Goal: Information Seeking & Learning: Learn about a topic

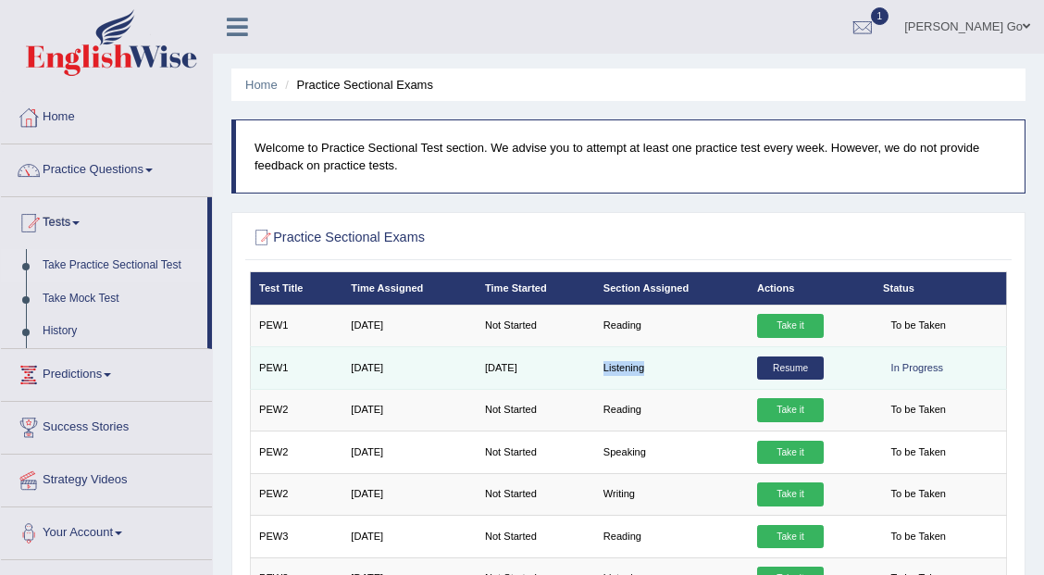
drag, startPoint x: 662, startPoint y: 368, endPoint x: 602, endPoint y: 369, distance: 60.1
click at [602, 369] on td "Listening" at bounding box center [672, 368] width 154 height 42
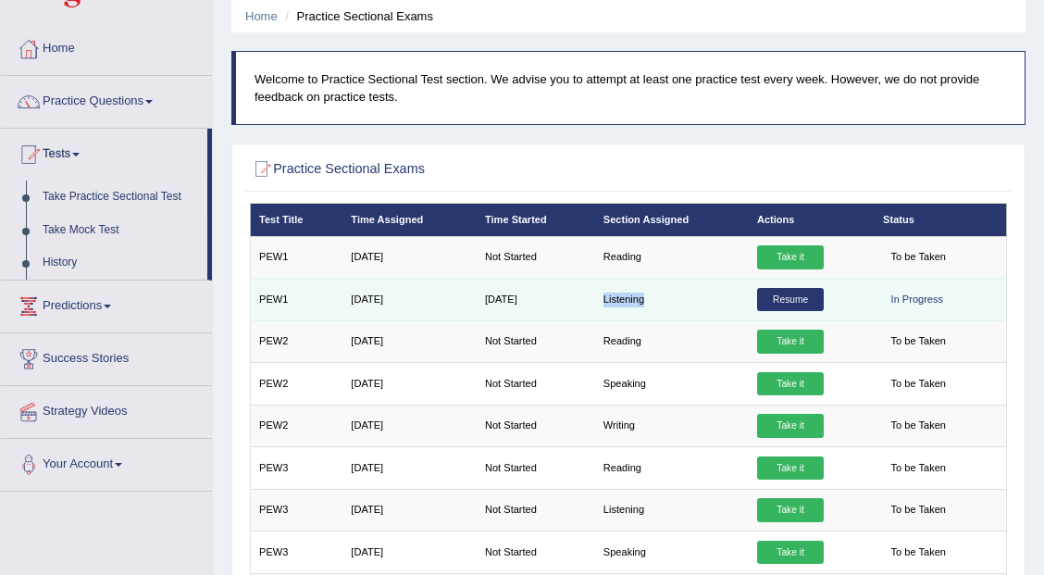
scroll to position [61, 0]
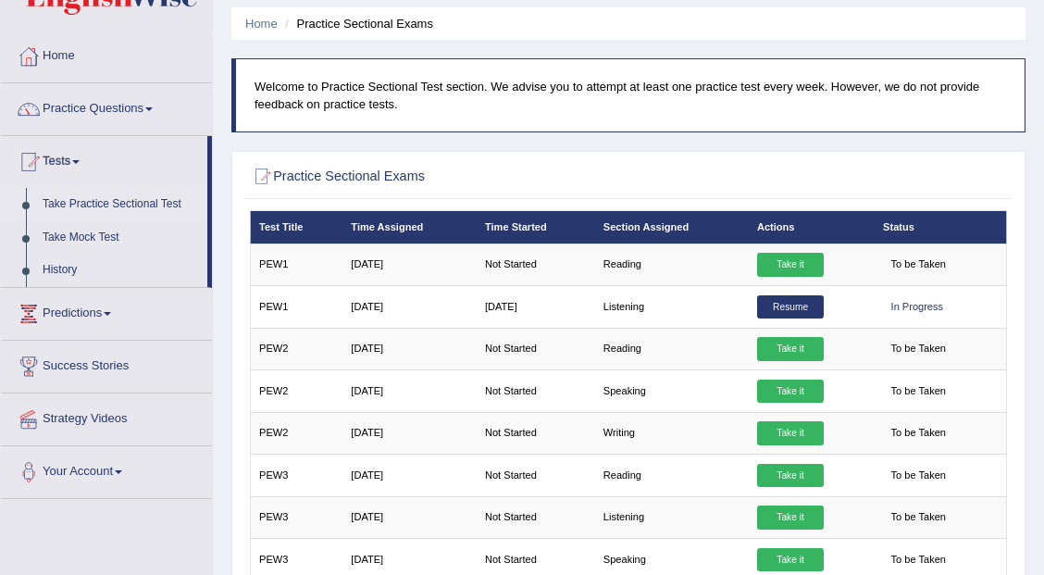
click at [738, 174] on div at bounding box center [629, 177] width 758 height 32
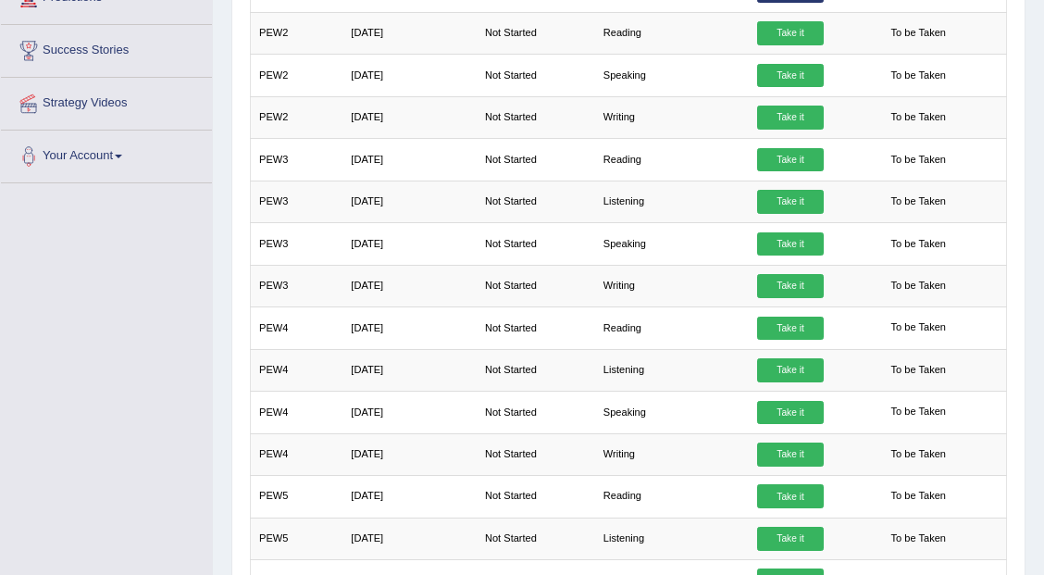
scroll to position [92, 0]
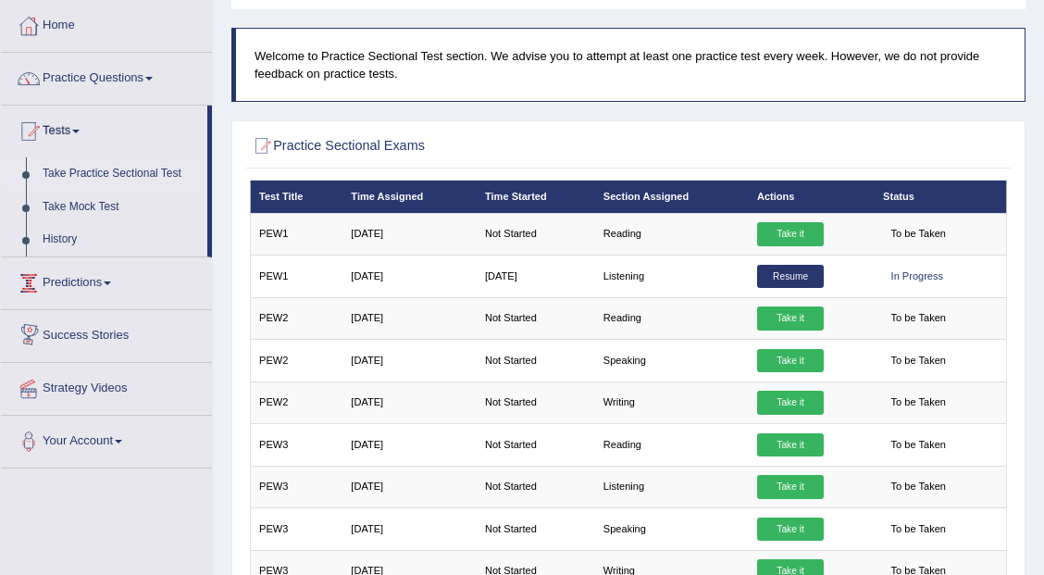
click at [73, 290] on link "Predictions" at bounding box center [106, 280] width 211 height 46
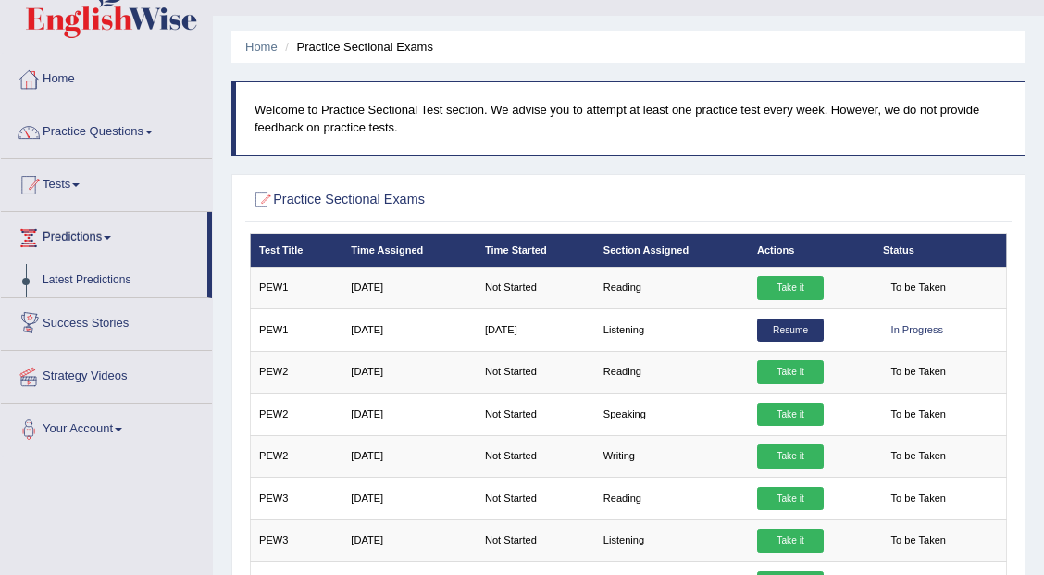
scroll to position [30, 0]
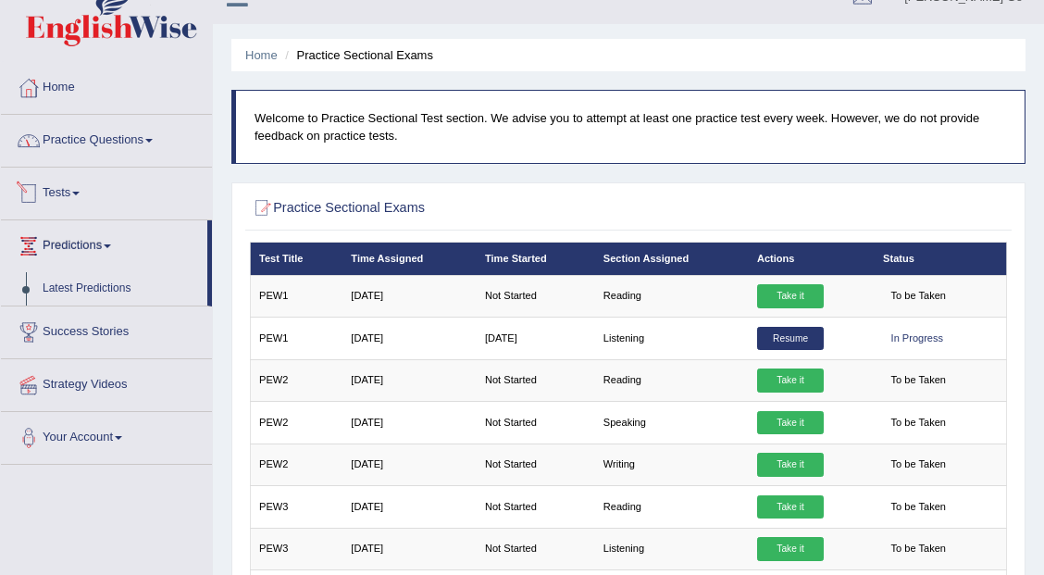
click at [106, 145] on link "Practice Questions" at bounding box center [106, 138] width 211 height 46
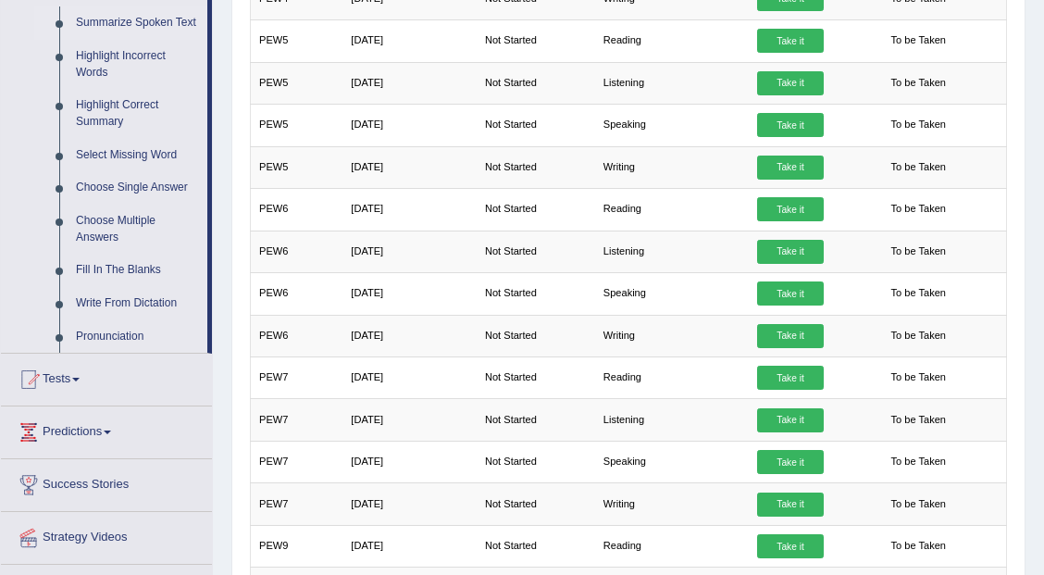
scroll to position [832, 0]
click at [72, 381] on link "Tests" at bounding box center [106, 376] width 211 height 46
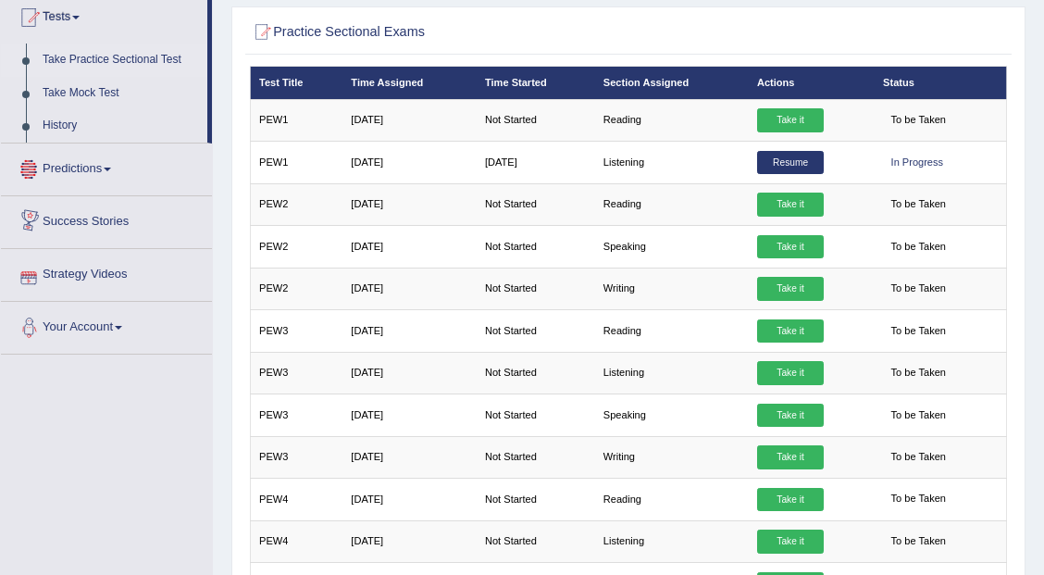
scroll to position [0, 0]
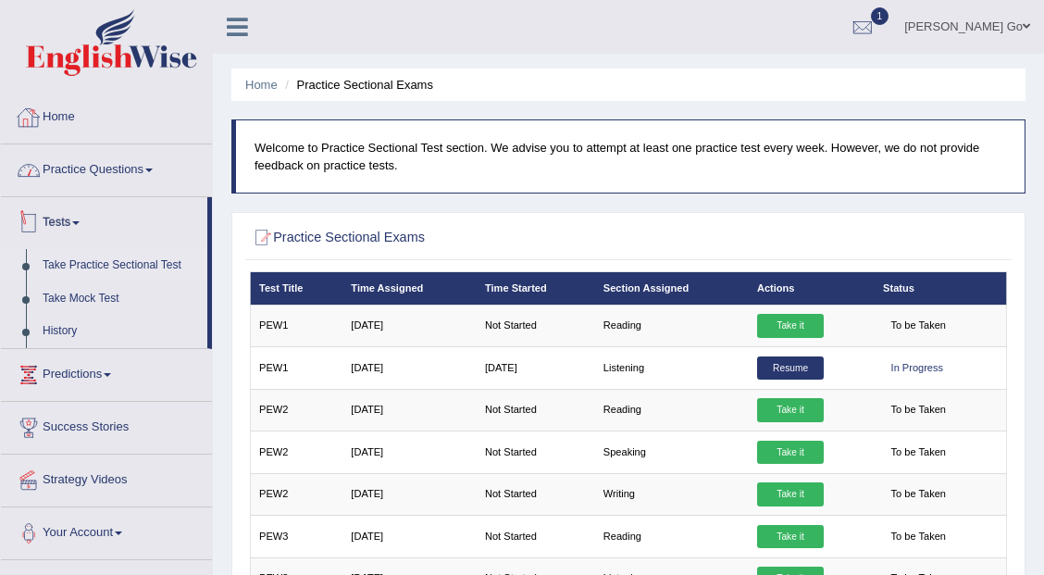
click at [59, 117] on link "Home" at bounding box center [106, 115] width 211 height 46
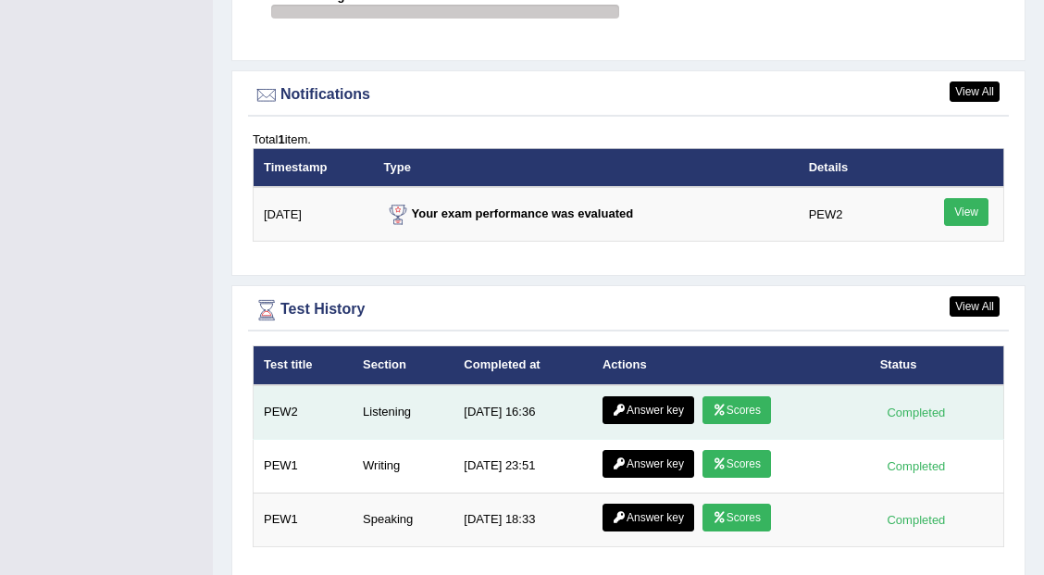
scroll to position [2283, 0]
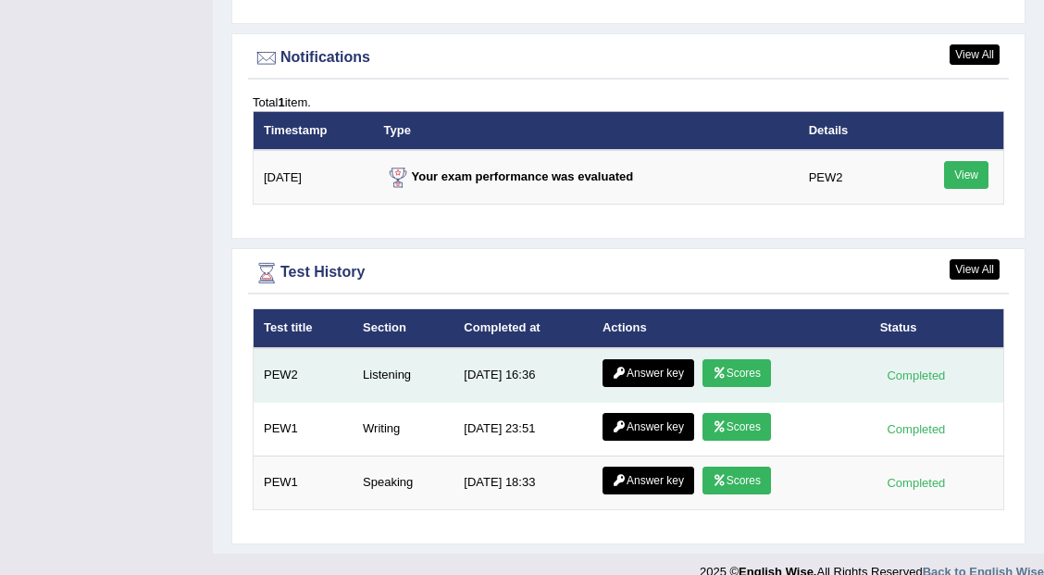
click at [648, 359] on link "Answer key" at bounding box center [648, 373] width 92 height 28
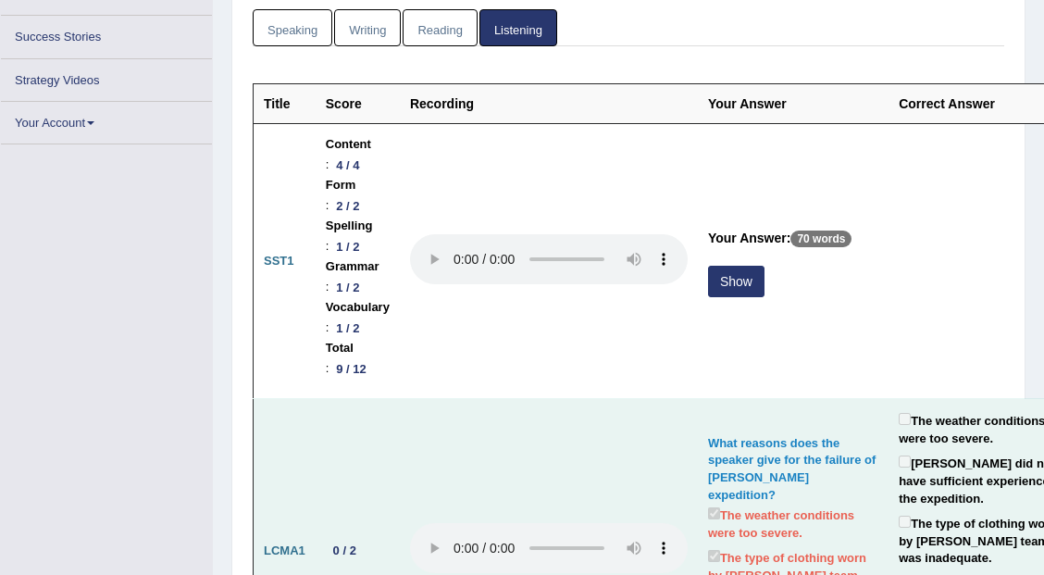
scroll to position [277, 0]
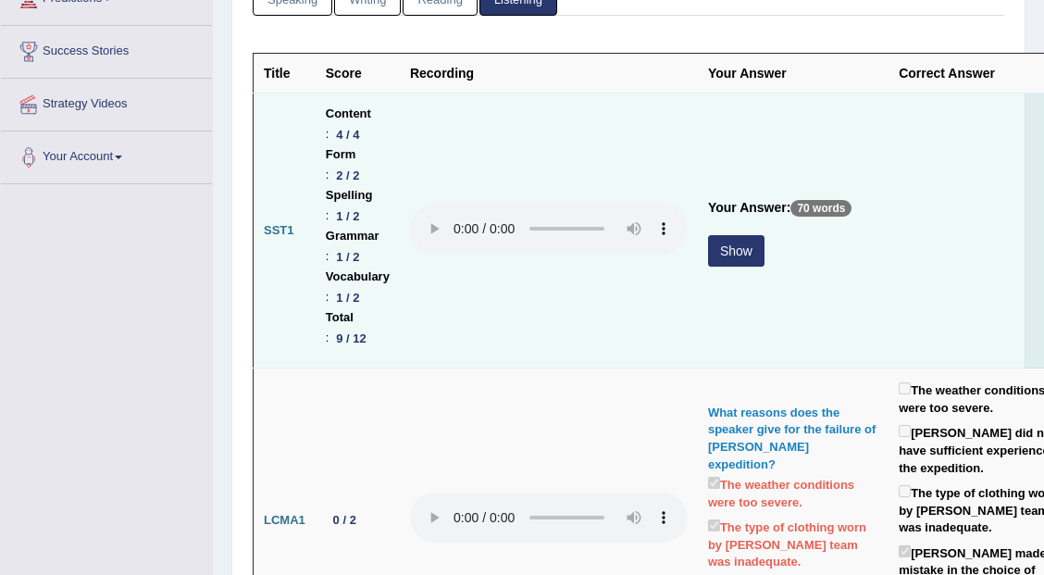
click at [746, 253] on button "Show" at bounding box center [736, 250] width 56 height 31
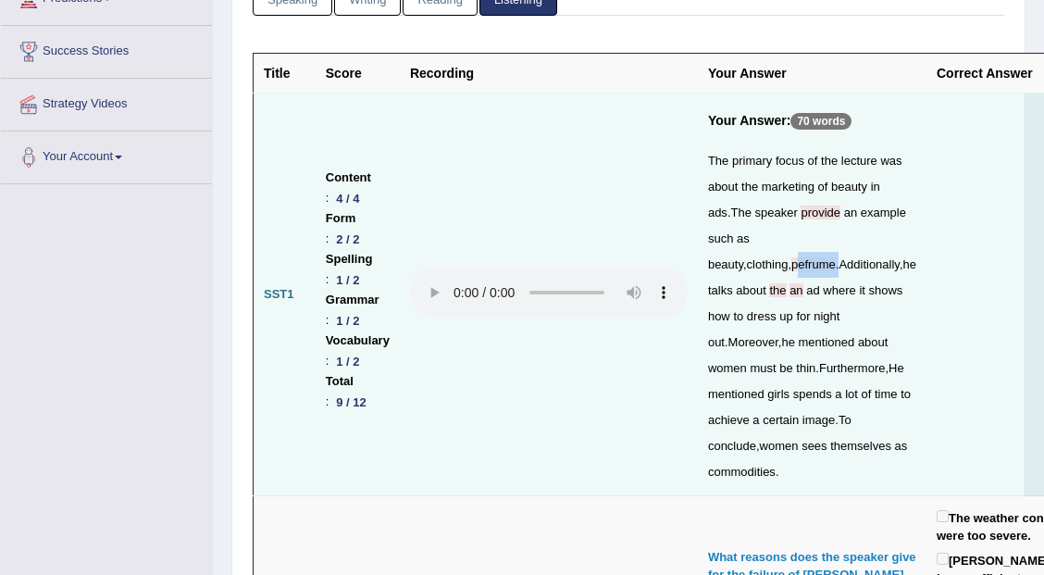
drag, startPoint x: 800, startPoint y: 266, endPoint x: 847, endPoint y: 266, distance: 46.3
click at [847, 266] on div "The primary focus of the lecture was about the marketing of beauty in ads . The…" at bounding box center [812, 316] width 208 height 337
drag, startPoint x: 799, startPoint y: 266, endPoint x: 851, endPoint y: 266, distance: 51.8
click at [851, 266] on div "The primary focus of the lecture was about the marketing of beauty in ads . The…" at bounding box center [812, 316] width 208 height 337
drag, startPoint x: 855, startPoint y: 290, endPoint x: 852, endPoint y: 312, distance: 22.4
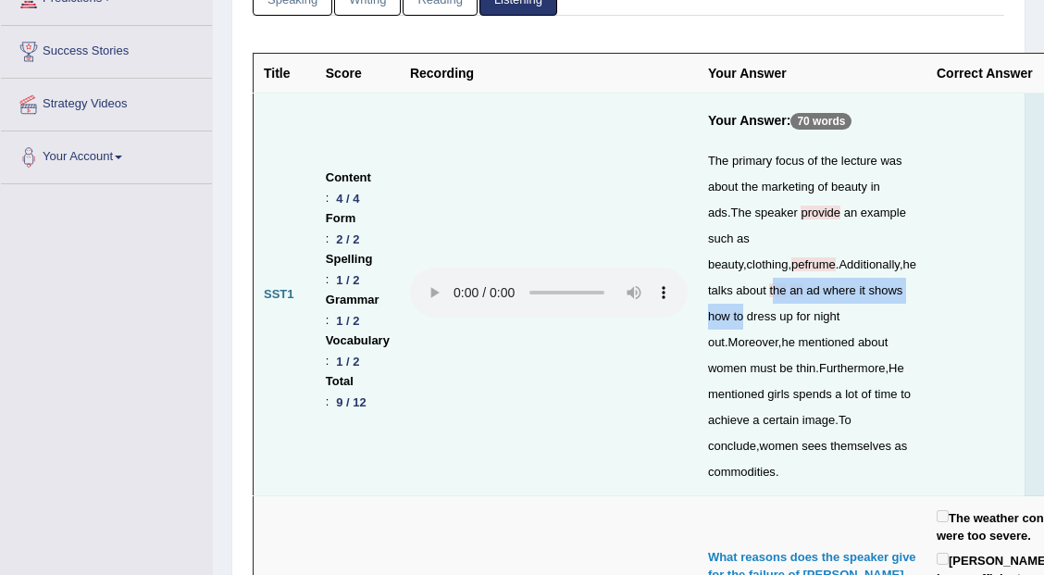
click at [860, 307] on div "The primary focus of the lecture was about the marketing of beauty in ads . The…" at bounding box center [812, 316] width 208 height 337
click at [830, 348] on div "The primary focus of the lecture was about the marketing of beauty in ads . The…" at bounding box center [812, 316] width 208 height 337
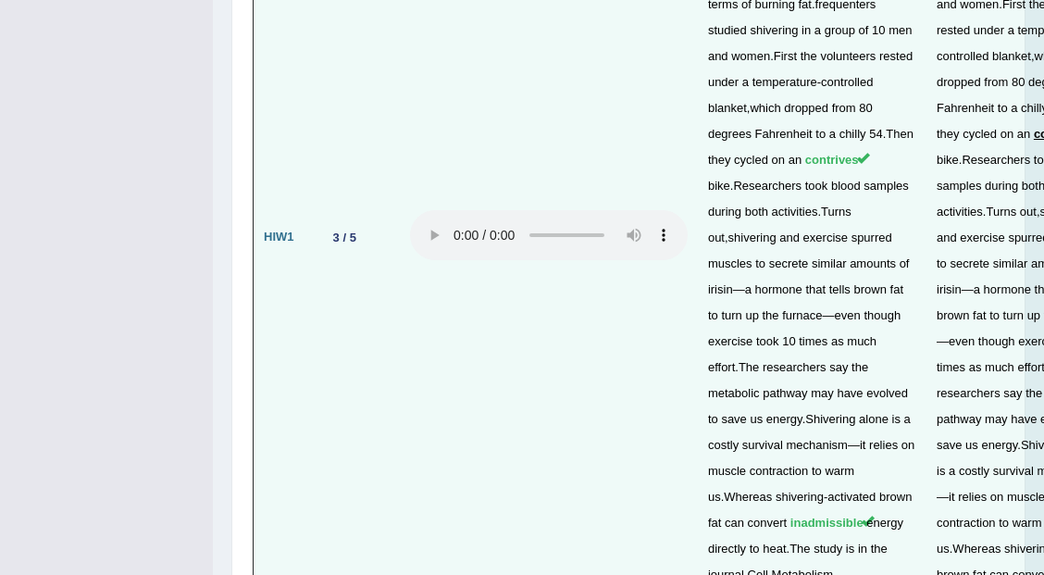
scroll to position [4718, 0]
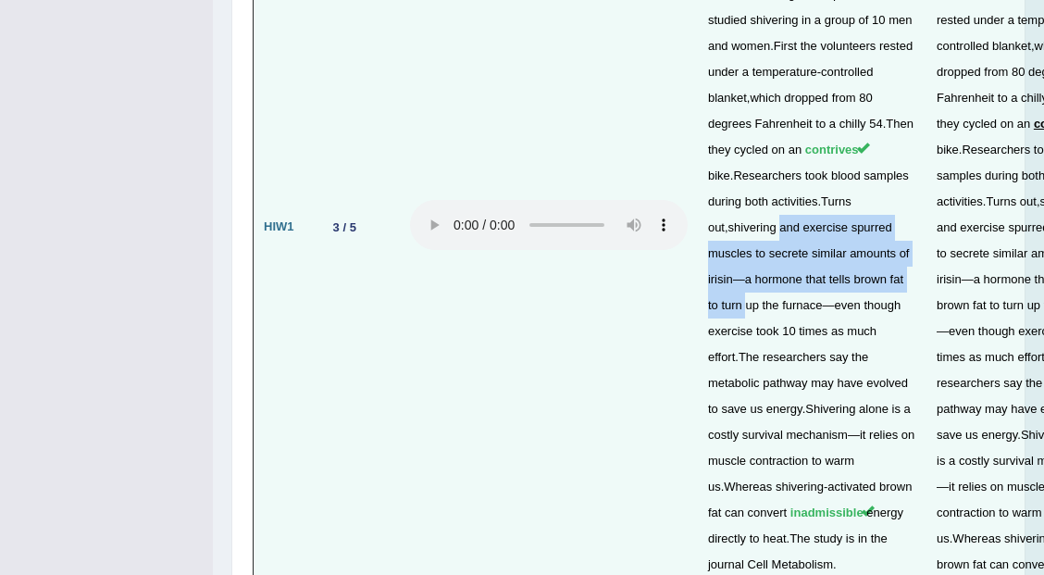
drag, startPoint x: 702, startPoint y: 162, endPoint x: 743, endPoint y: 251, distance: 97.7
click at [743, 251] on td "Fed up with the polar vortex ? If so , consider this : texturing may actually s…" at bounding box center [812, 227] width 229 height 876
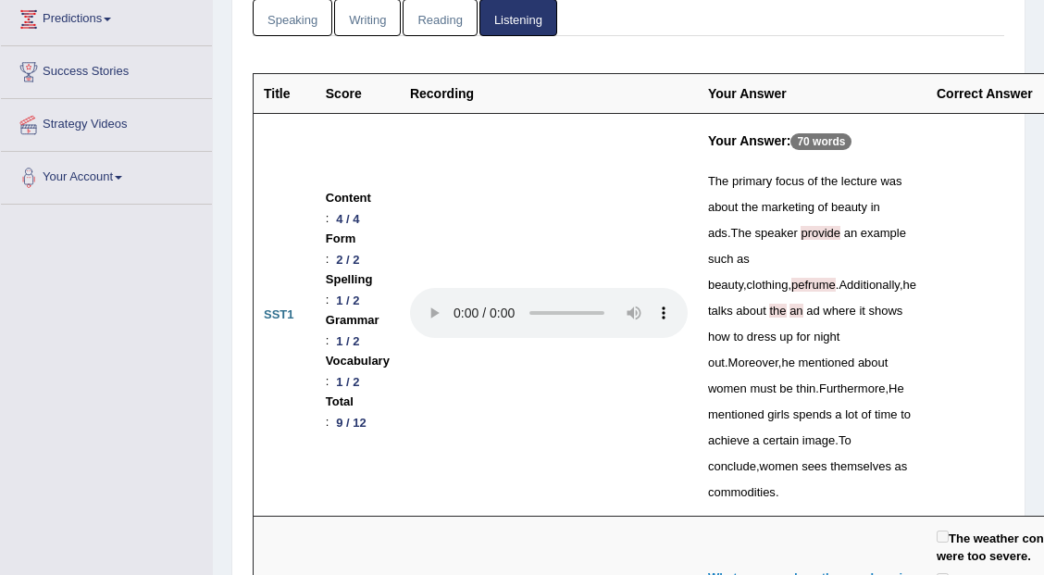
scroll to position [0, 0]
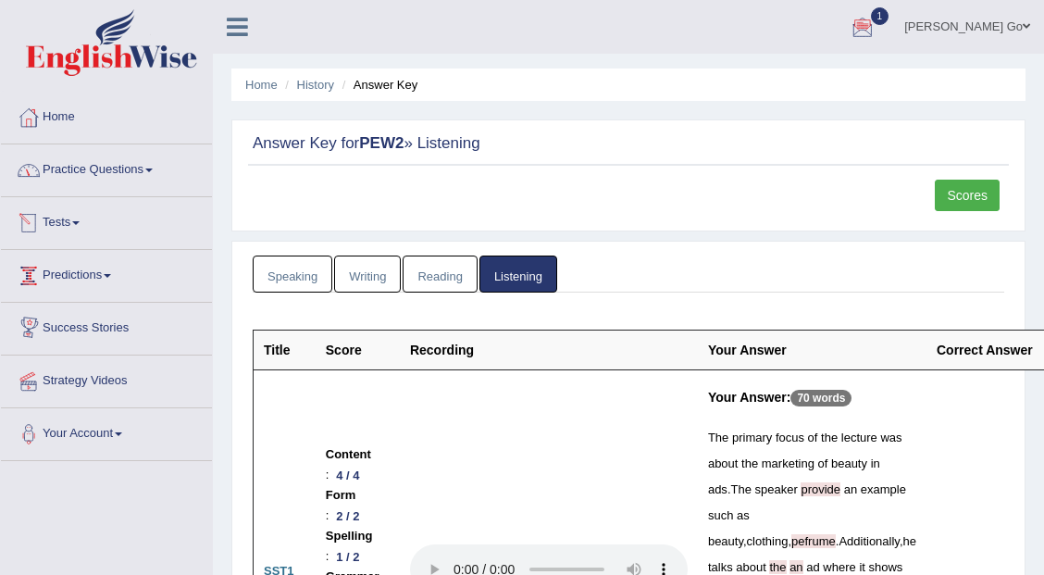
click at [84, 169] on link "Practice Questions" at bounding box center [106, 167] width 211 height 46
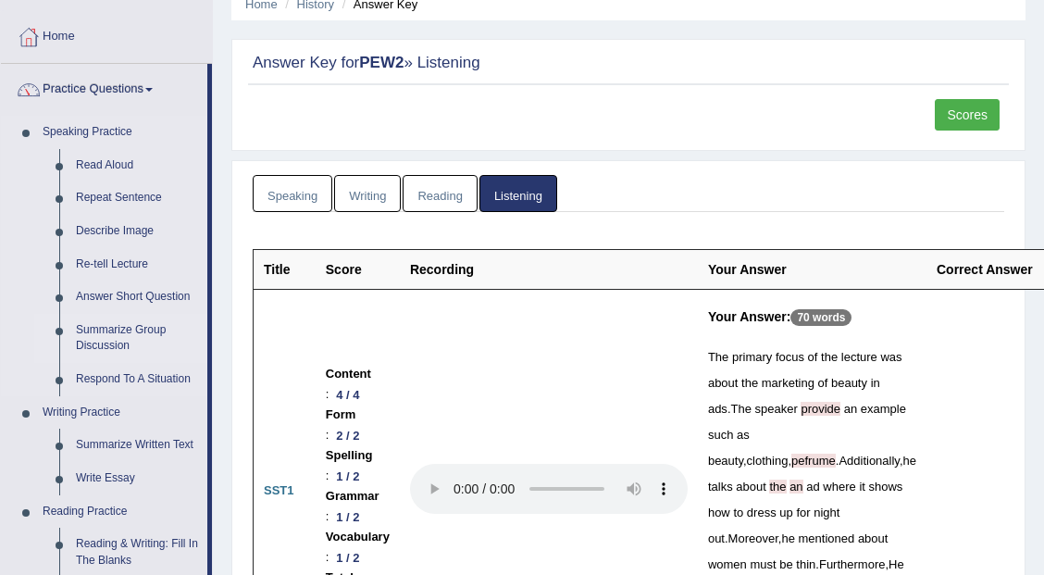
scroll to position [61, 0]
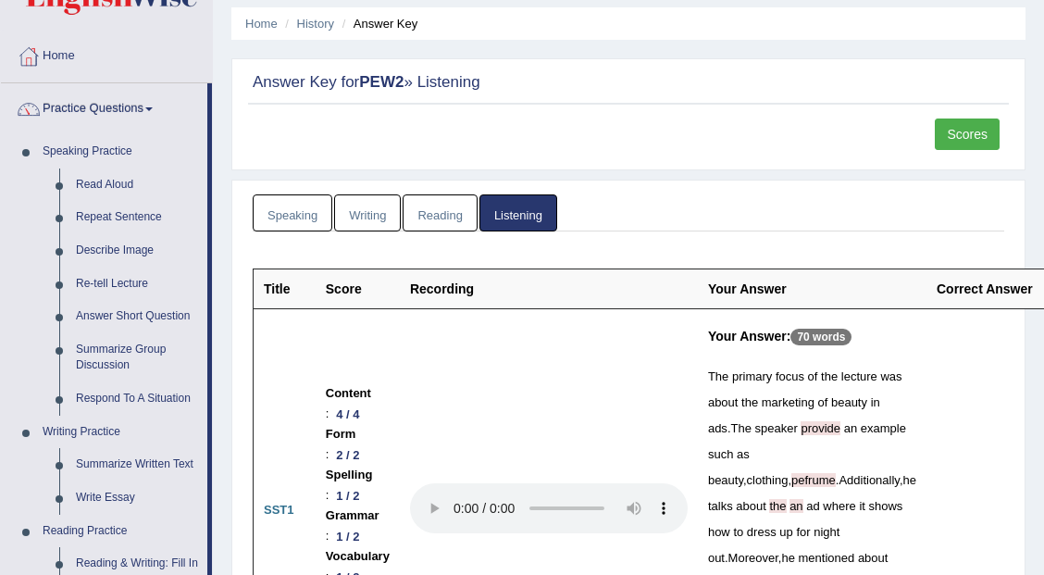
click at [289, 157] on div "Scores" at bounding box center [628, 139] width 761 height 42
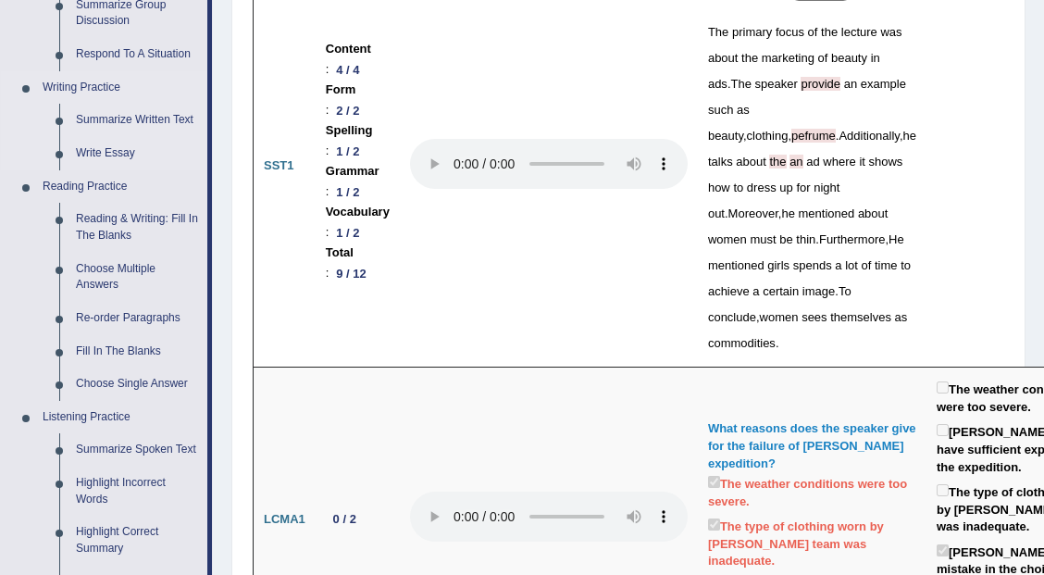
scroll to position [431, 0]
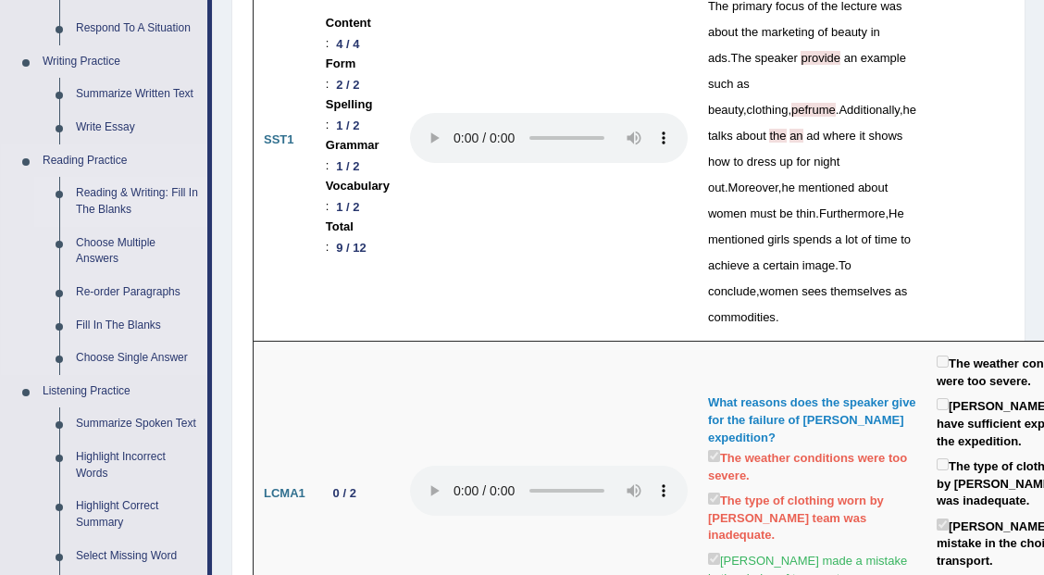
click at [144, 199] on link "Reading & Writing: Fill In The Blanks" at bounding box center [138, 201] width 140 height 49
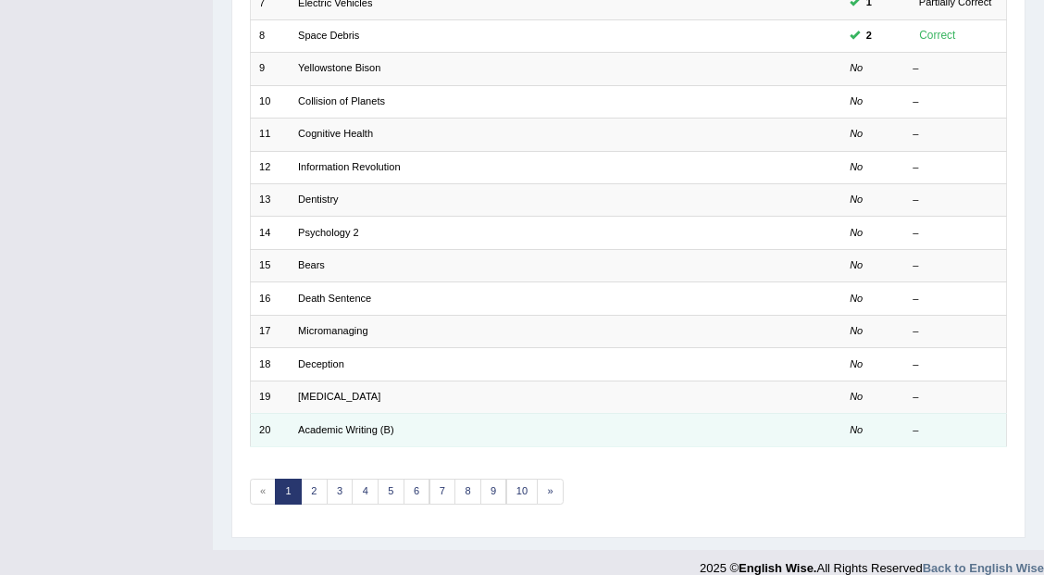
scroll to position [481, 0]
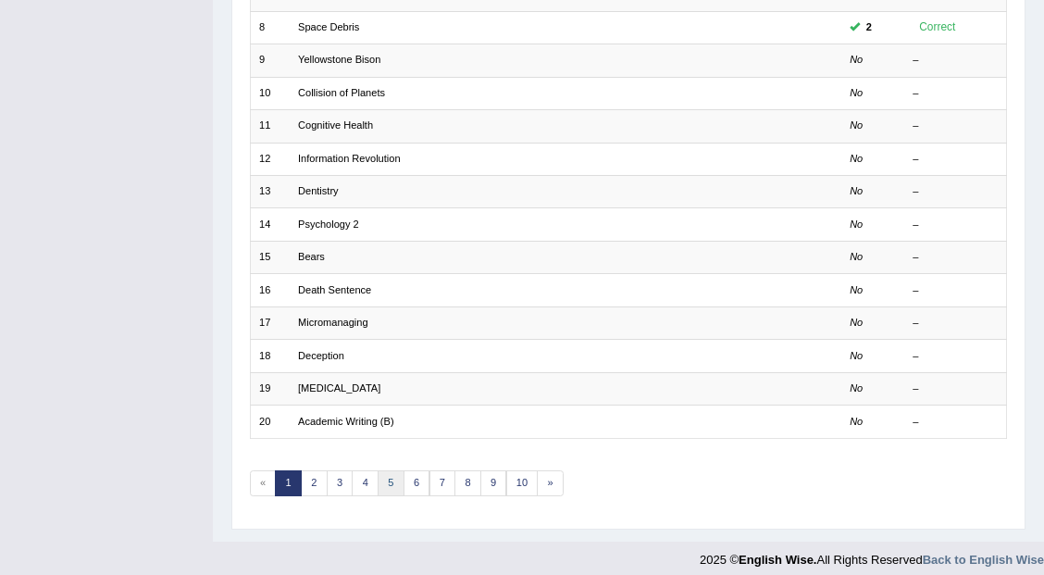
click at [387, 476] on link "5" at bounding box center [390, 483] width 27 height 26
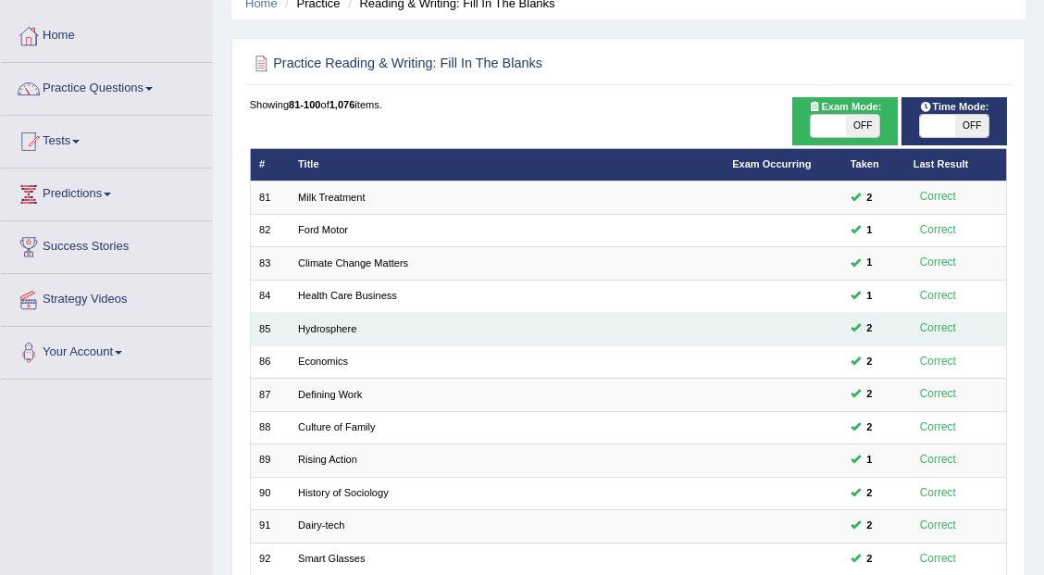
scroll to position [123, 0]
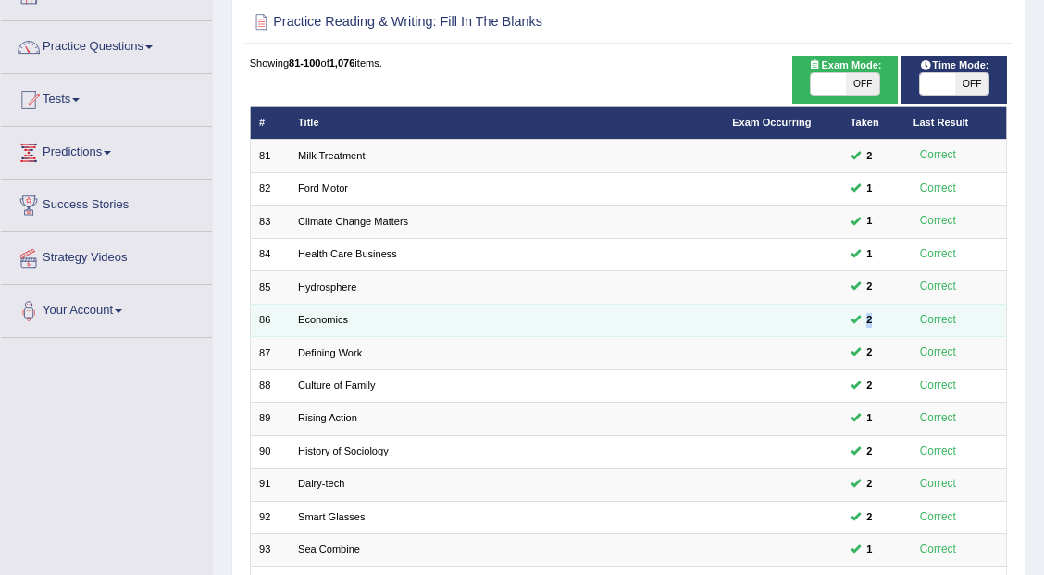
drag, startPoint x: 873, startPoint y: 312, endPoint x: 842, endPoint y: 310, distance: 31.5
click at [842, 310] on td "2" at bounding box center [872, 319] width 63 height 32
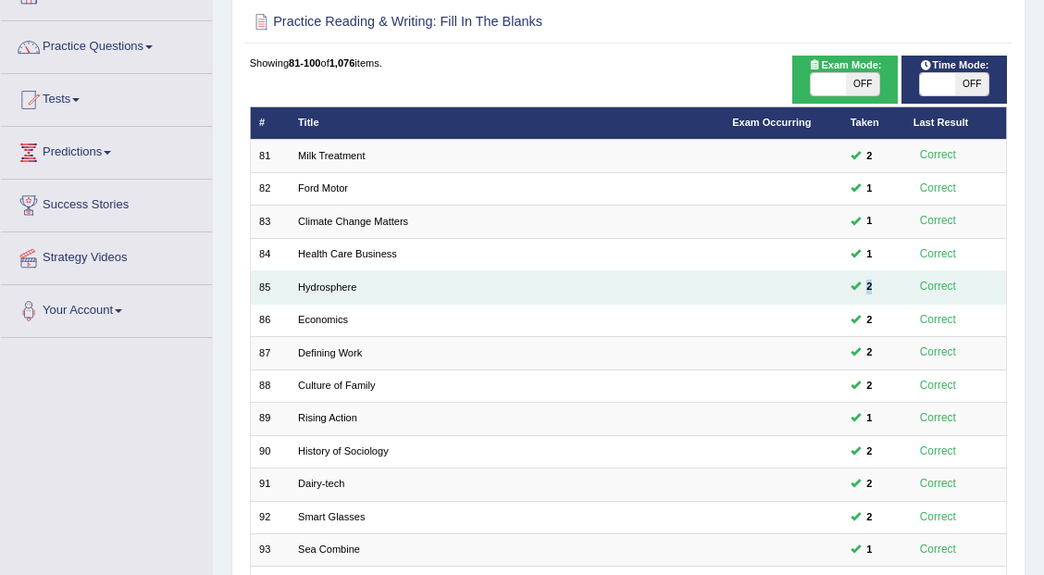
drag, startPoint x: 897, startPoint y: 290, endPoint x: 853, endPoint y: 286, distance: 43.6
click at [853, 286] on td "2" at bounding box center [872, 287] width 63 height 32
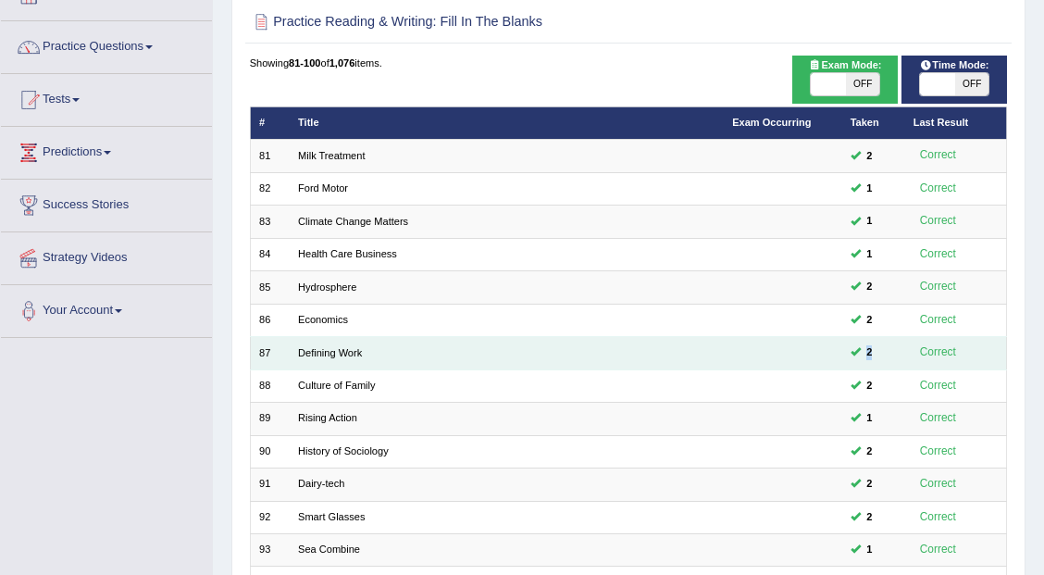
drag, startPoint x: 888, startPoint y: 348, endPoint x: 866, endPoint y: 346, distance: 22.3
click at [866, 346] on td "2" at bounding box center [872, 353] width 63 height 32
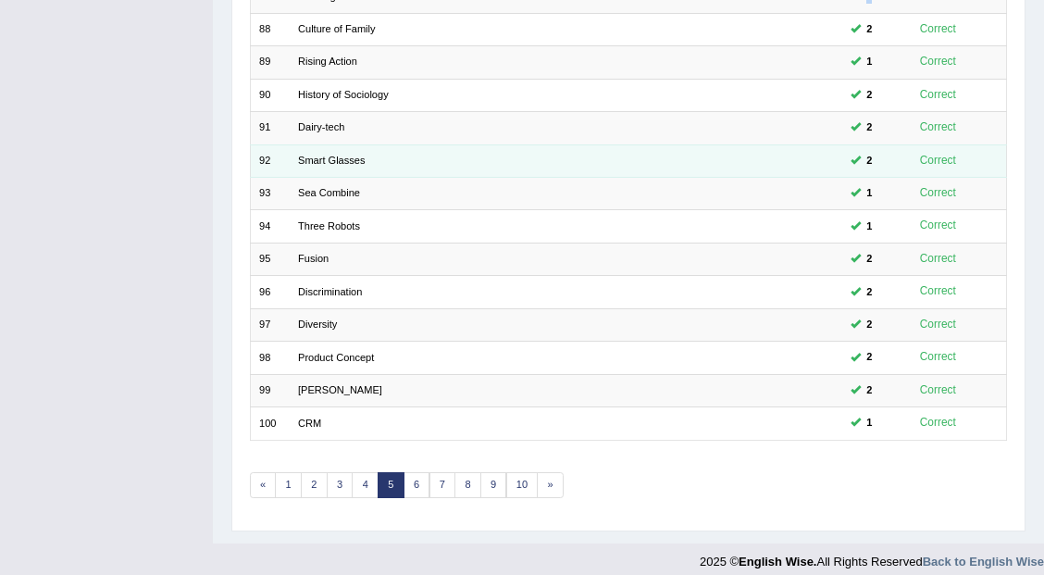
scroll to position [481, 0]
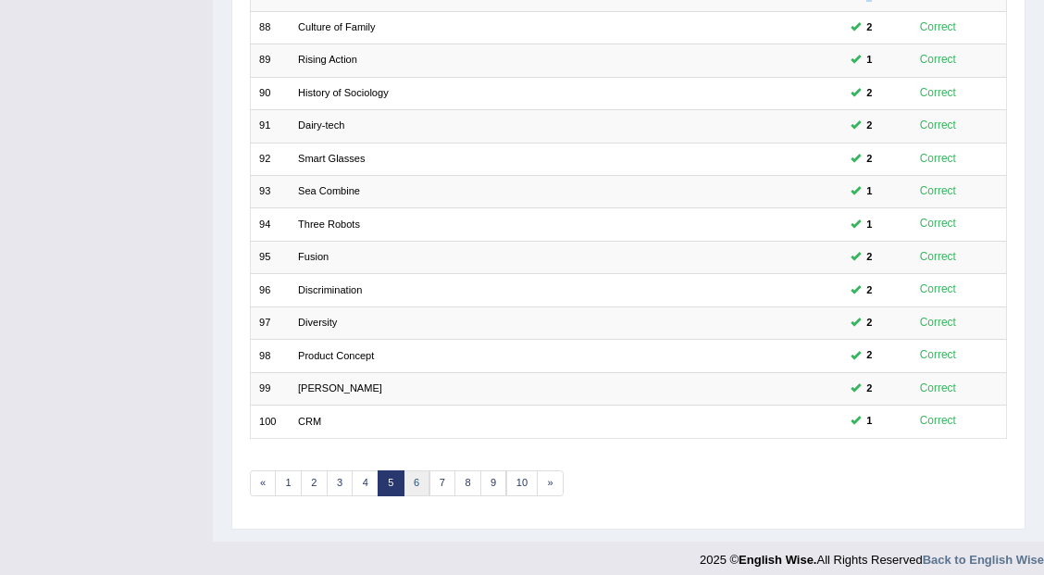
click at [409, 472] on link "6" at bounding box center [416, 483] width 27 height 26
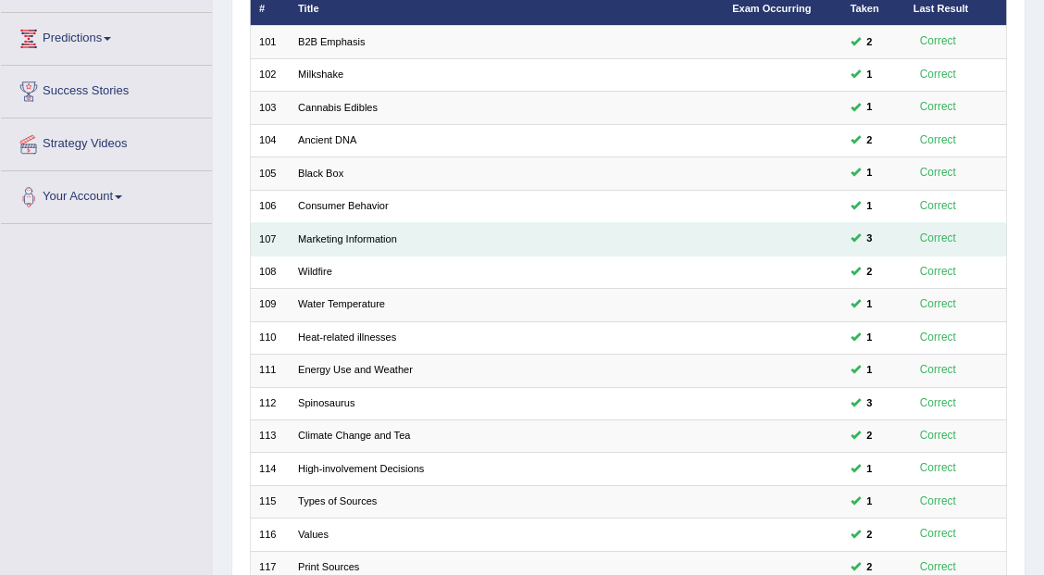
scroll to position [246, 0]
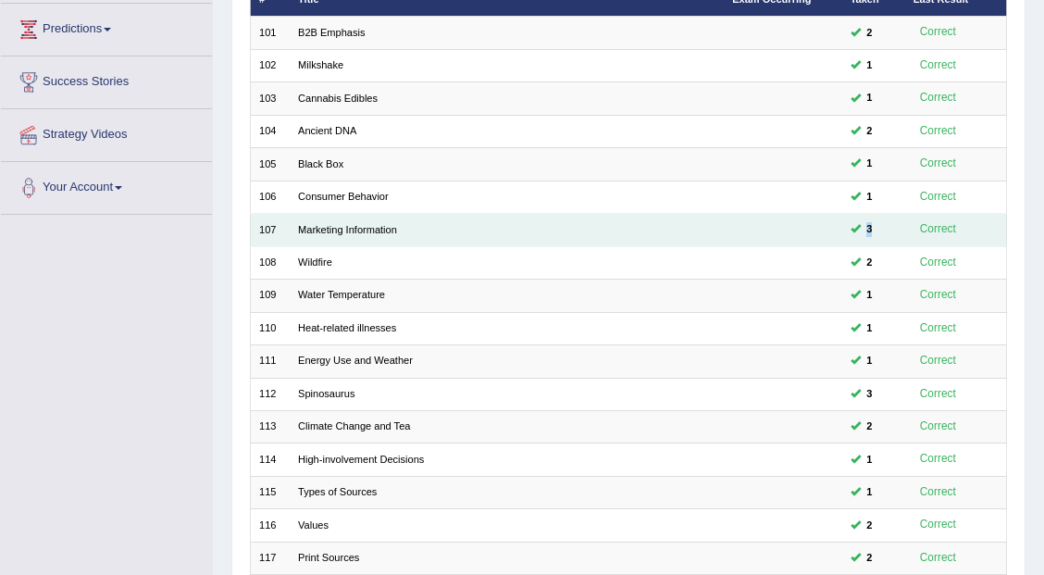
drag, startPoint x: 881, startPoint y: 224, endPoint x: 860, endPoint y: 222, distance: 20.4
click at [860, 222] on td "3" at bounding box center [872, 230] width 63 height 32
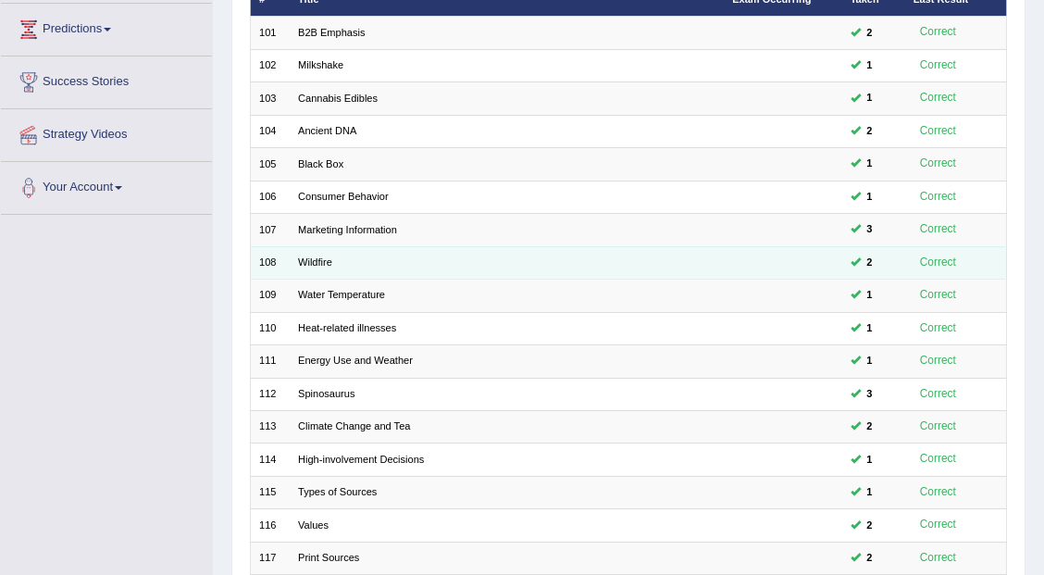
click at [1005, 268] on td "Correct" at bounding box center [955, 262] width 103 height 32
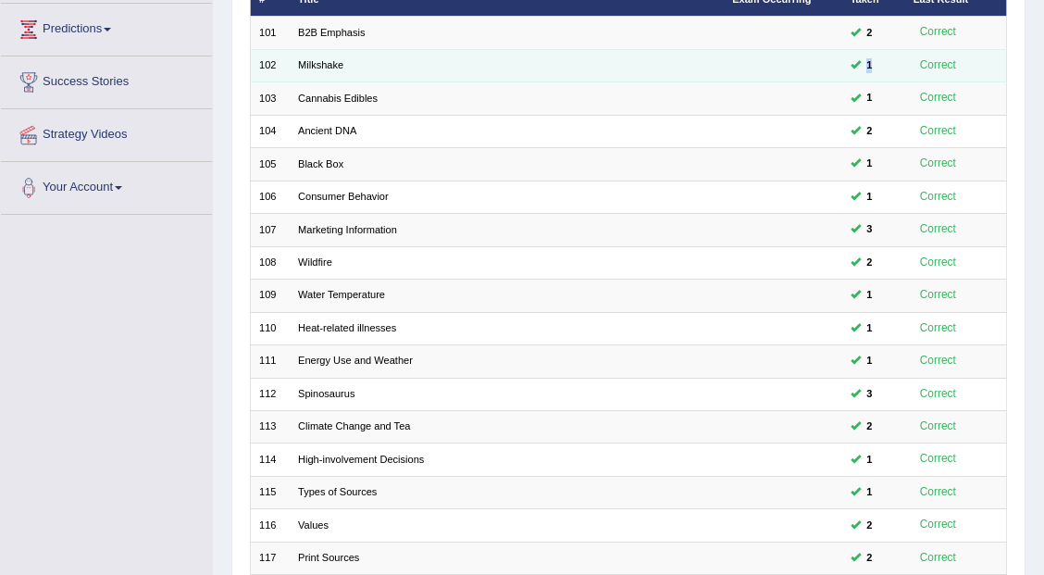
drag, startPoint x: 890, startPoint y: 62, endPoint x: 848, endPoint y: 56, distance: 42.0
click at [848, 56] on td "1" at bounding box center [872, 65] width 63 height 32
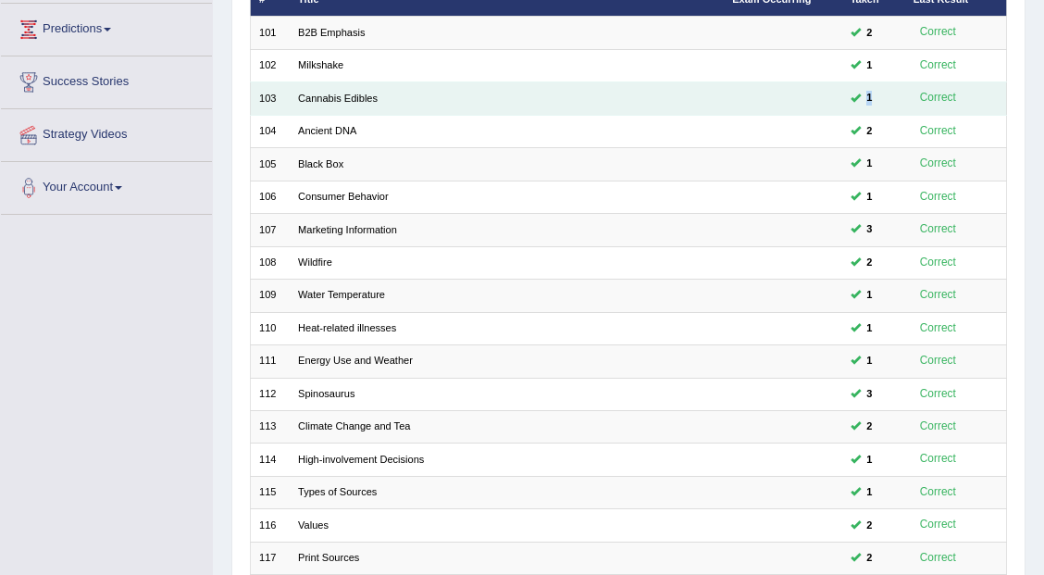
drag, startPoint x: 900, startPoint y: 85, endPoint x: 866, endPoint y: 85, distance: 34.2
click at [866, 85] on td "1" at bounding box center [872, 98] width 63 height 32
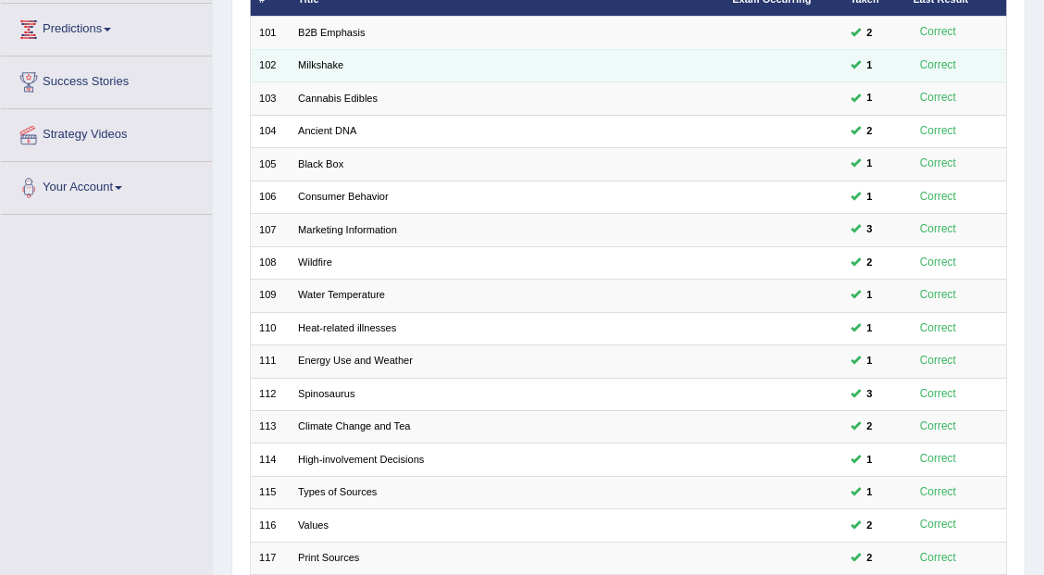
click at [917, 68] on div "Correct" at bounding box center [937, 65] width 49 height 19
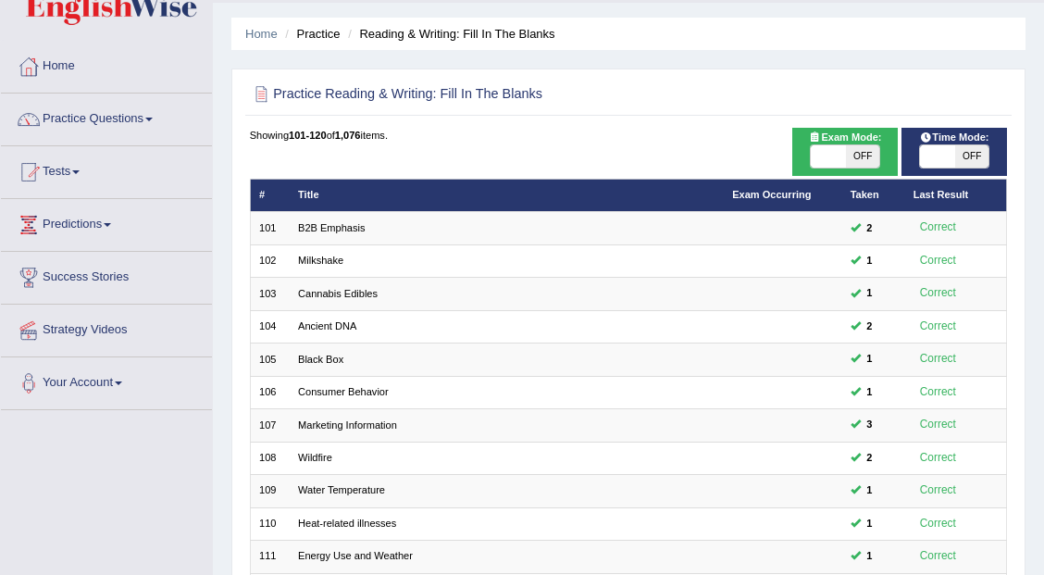
scroll to position [49, 0]
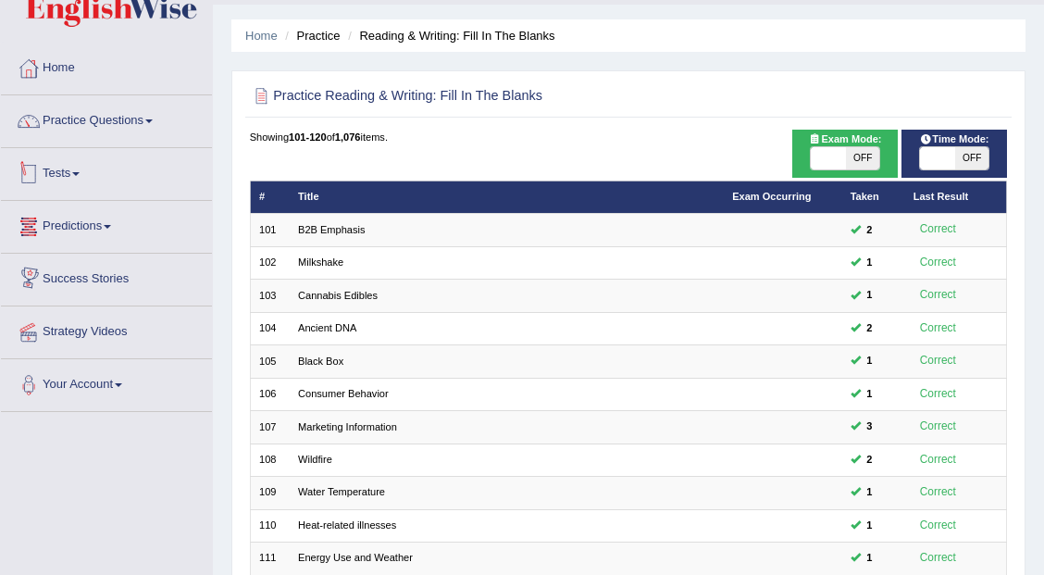
click at [65, 169] on link "Tests" at bounding box center [106, 171] width 211 height 46
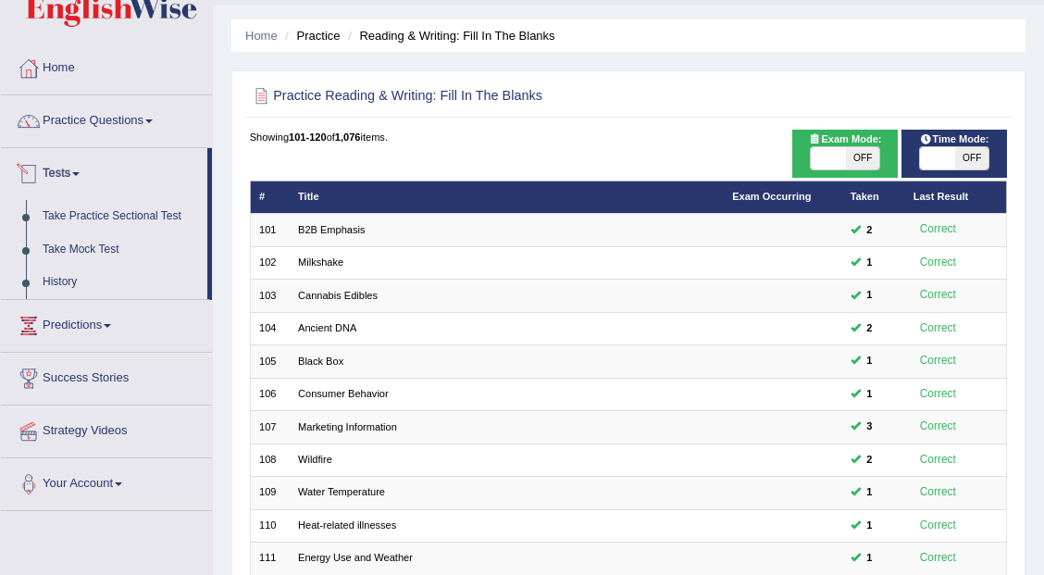
click at [69, 176] on link "Tests" at bounding box center [104, 171] width 206 height 46
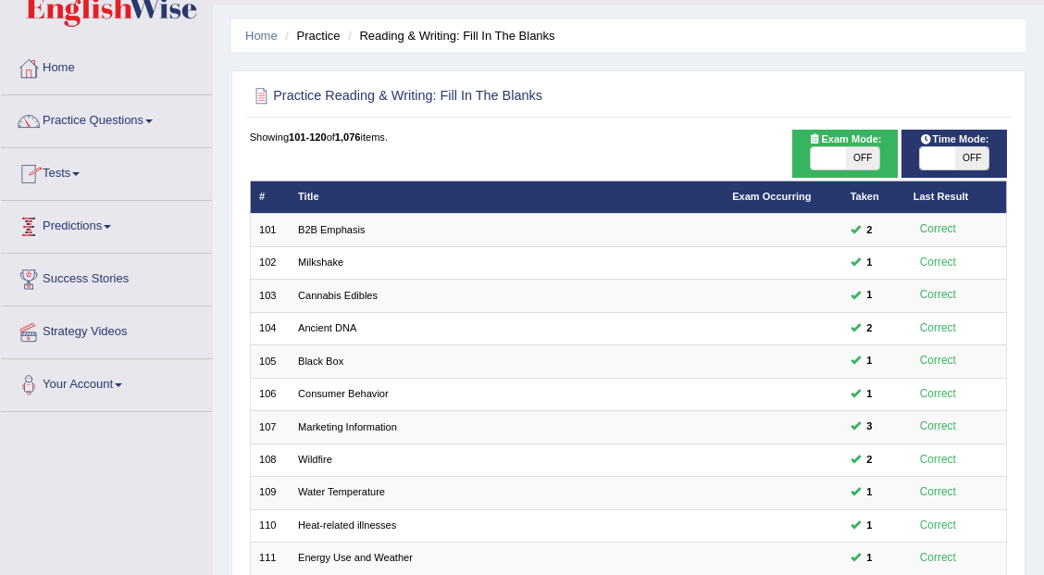
click at [111, 231] on link "Predictions" at bounding box center [106, 224] width 211 height 46
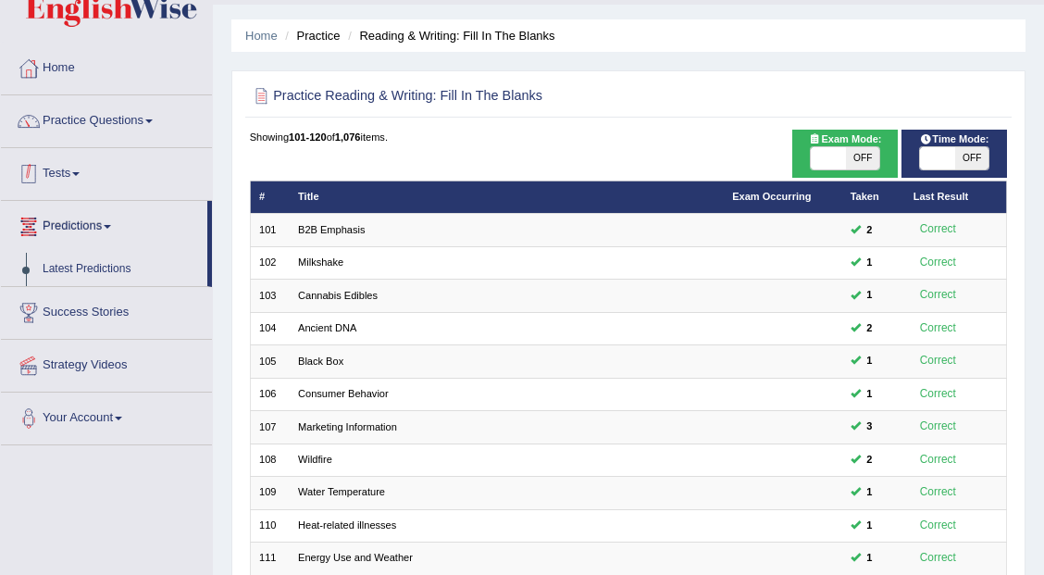
click at [67, 219] on link "Predictions" at bounding box center [104, 224] width 206 height 46
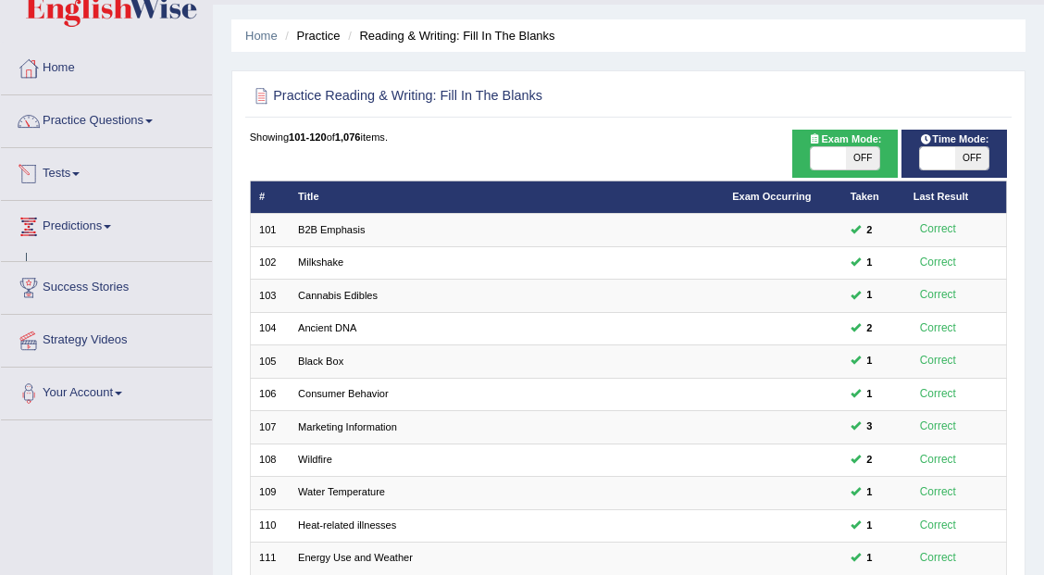
click at [67, 179] on link "Tests" at bounding box center [106, 171] width 211 height 46
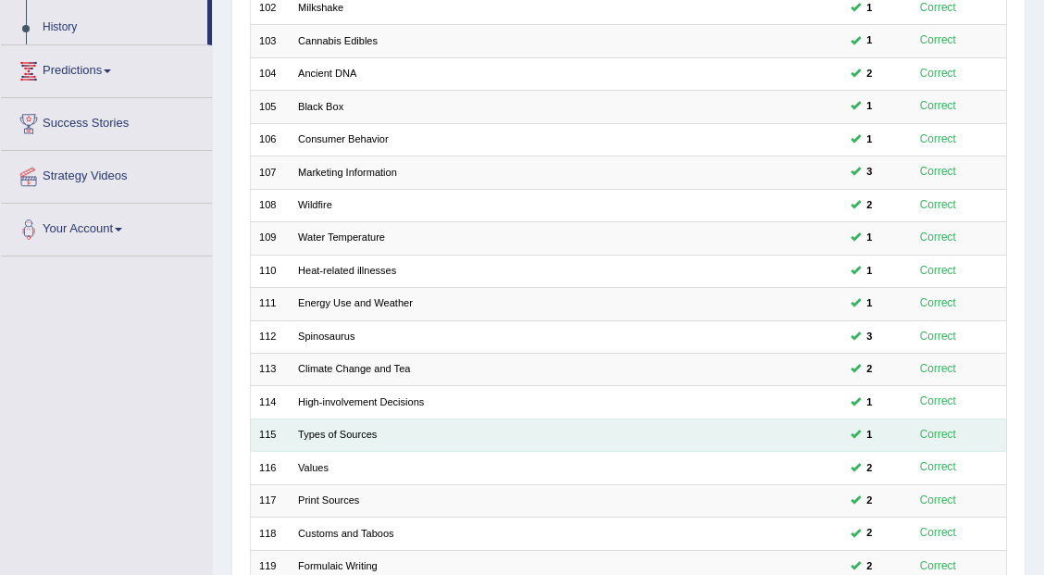
scroll to position [481, 0]
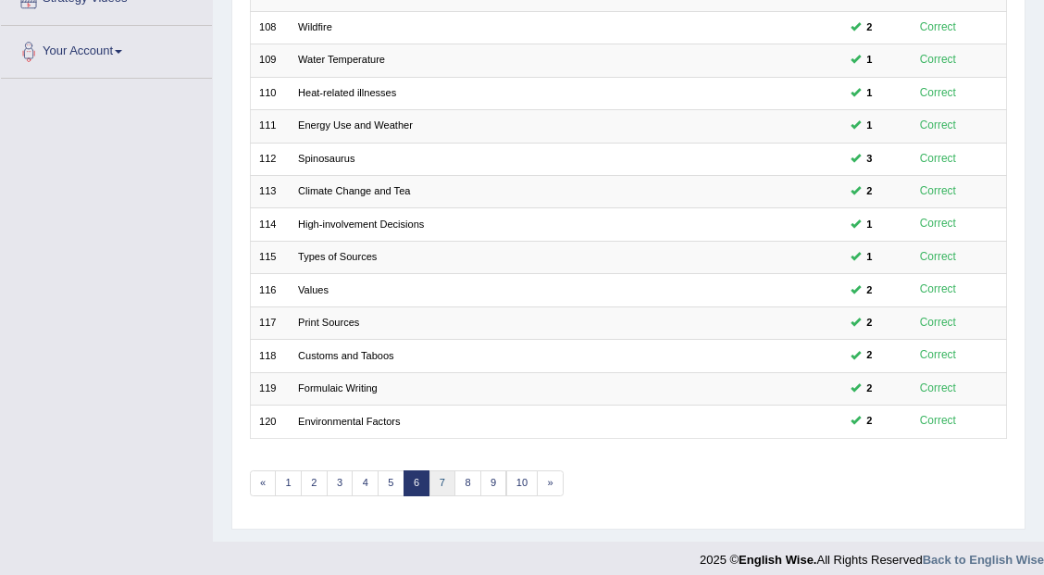
click at [434, 476] on link "7" at bounding box center [442, 483] width 27 height 26
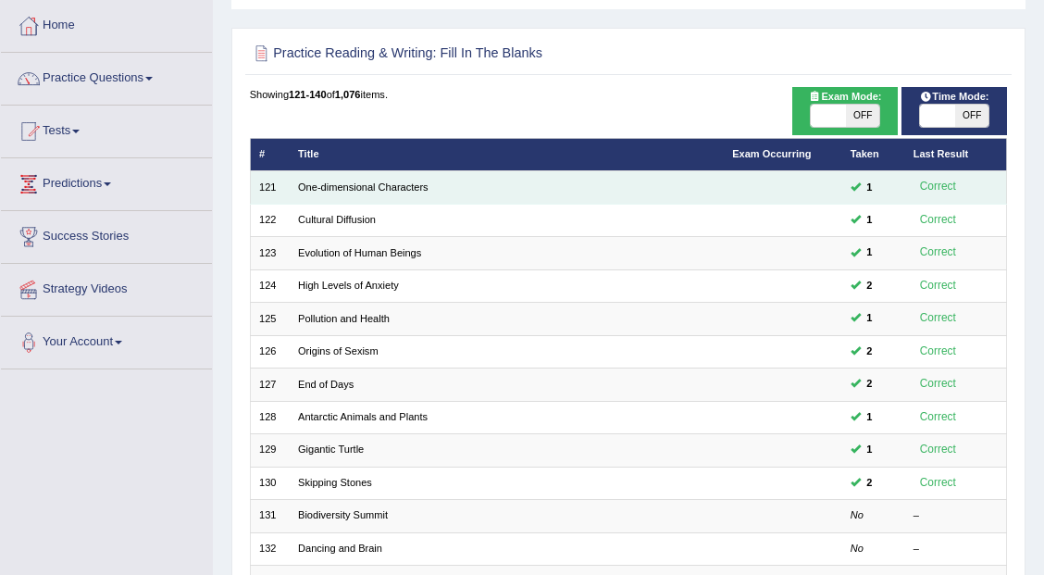
scroll to position [61, 0]
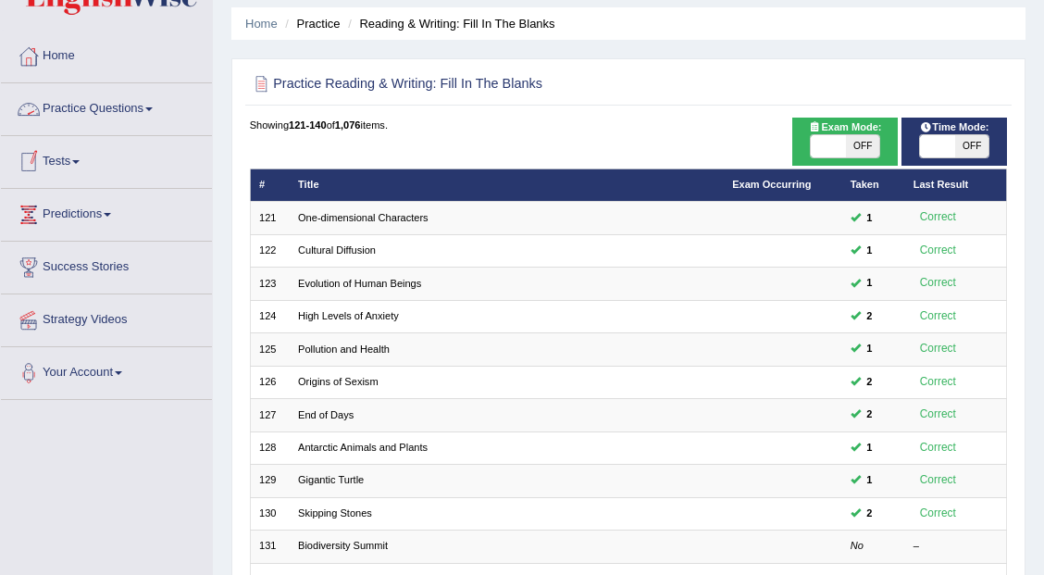
click at [122, 106] on link "Practice Questions" at bounding box center [106, 106] width 211 height 46
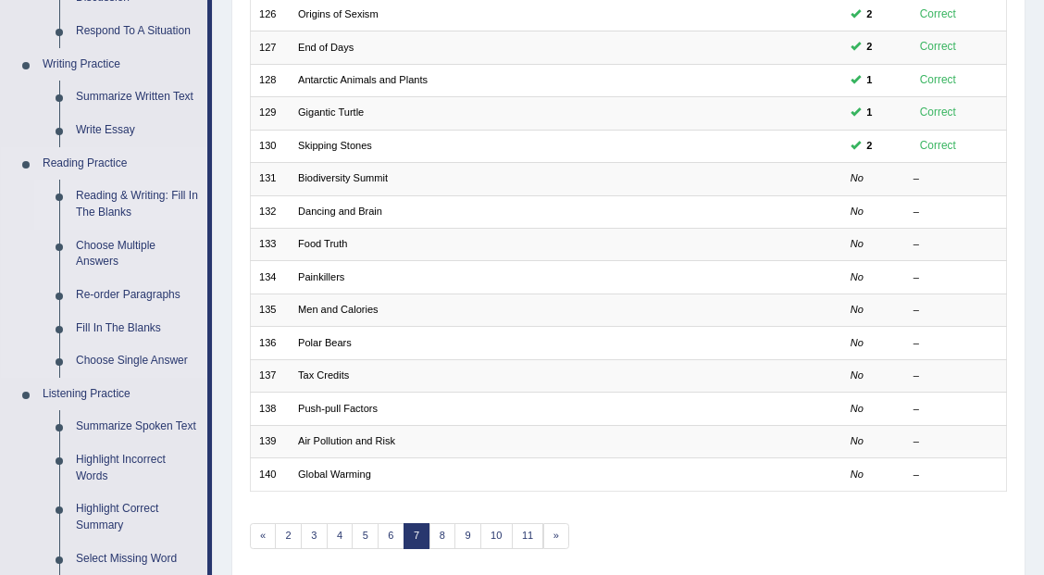
scroll to position [431, 0]
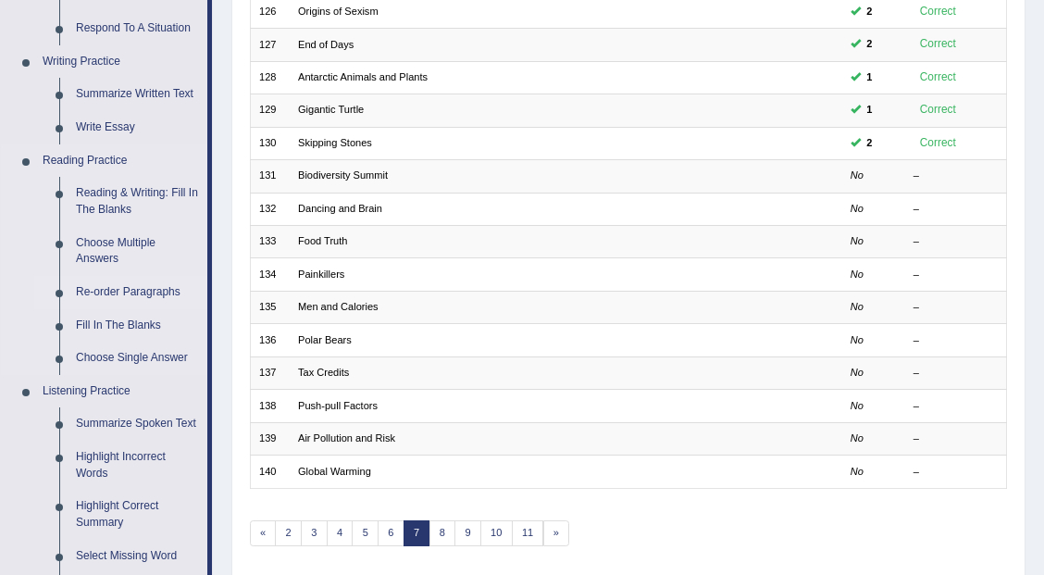
click at [133, 291] on link "Re-order Paragraphs" at bounding box center [138, 292] width 140 height 33
click at [133, 291] on ul "Speaking Practice Read Aloud Repeat Sentence Describe Image Re-tell Lecture Ans…" at bounding box center [104, 259] width 206 height 988
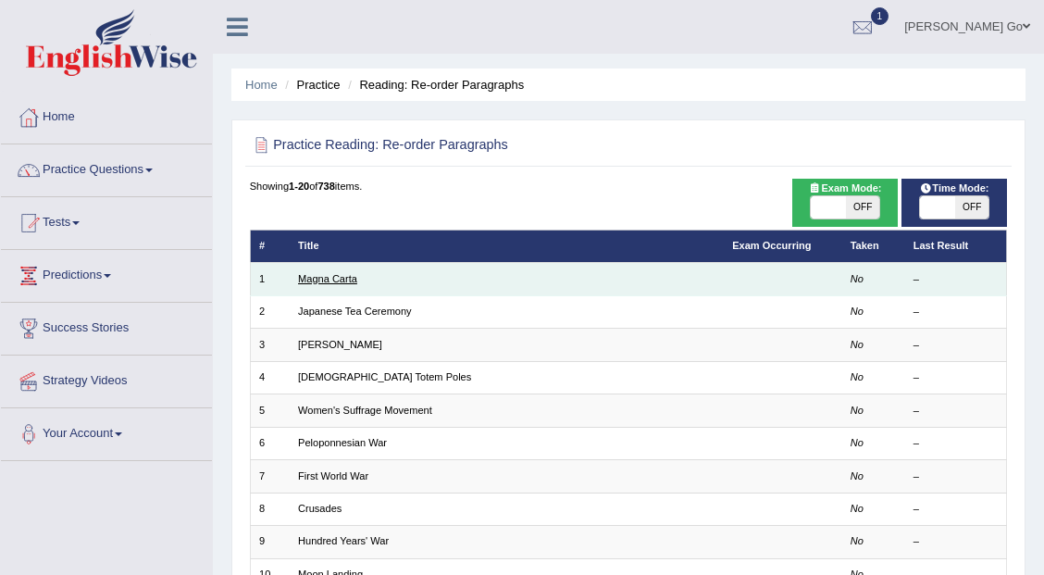
click at [324, 280] on link "Magna Carta" at bounding box center [327, 278] width 59 height 11
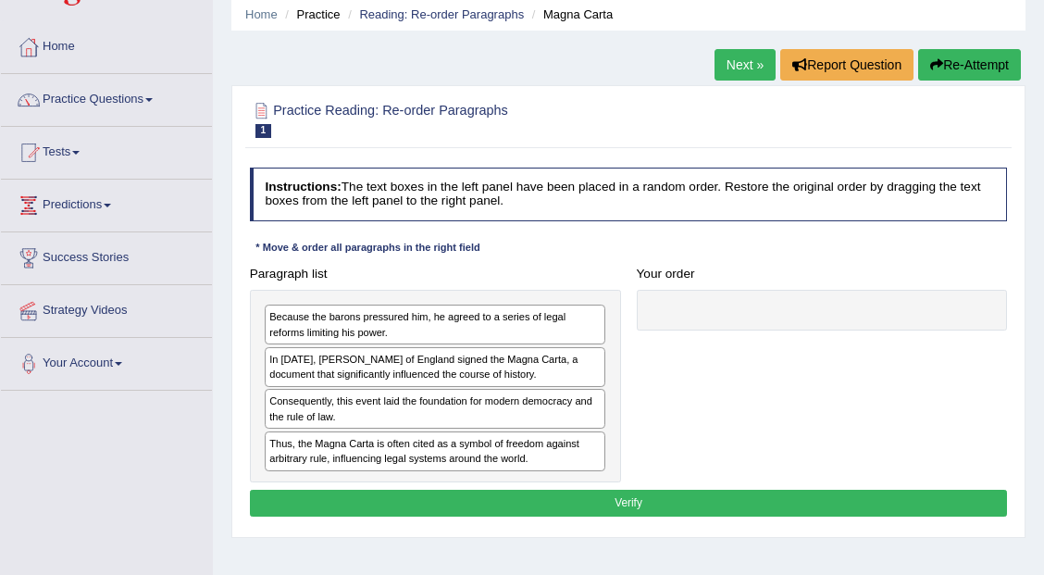
scroll to position [61, 0]
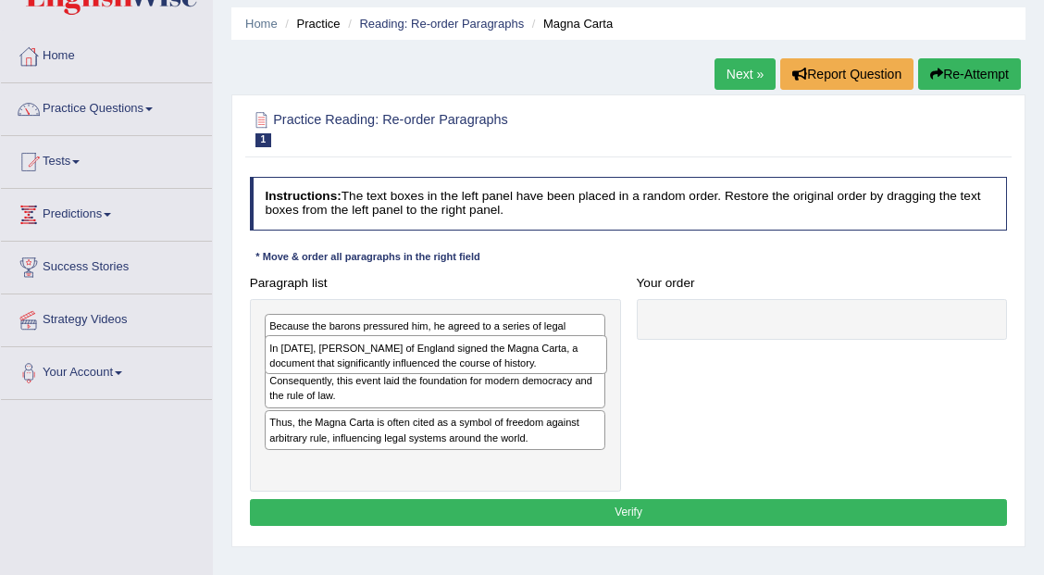
click at [578, 363] on div "In 1215, King John of England signed the Magna Carta, a document that significa…" at bounding box center [436, 354] width 342 height 39
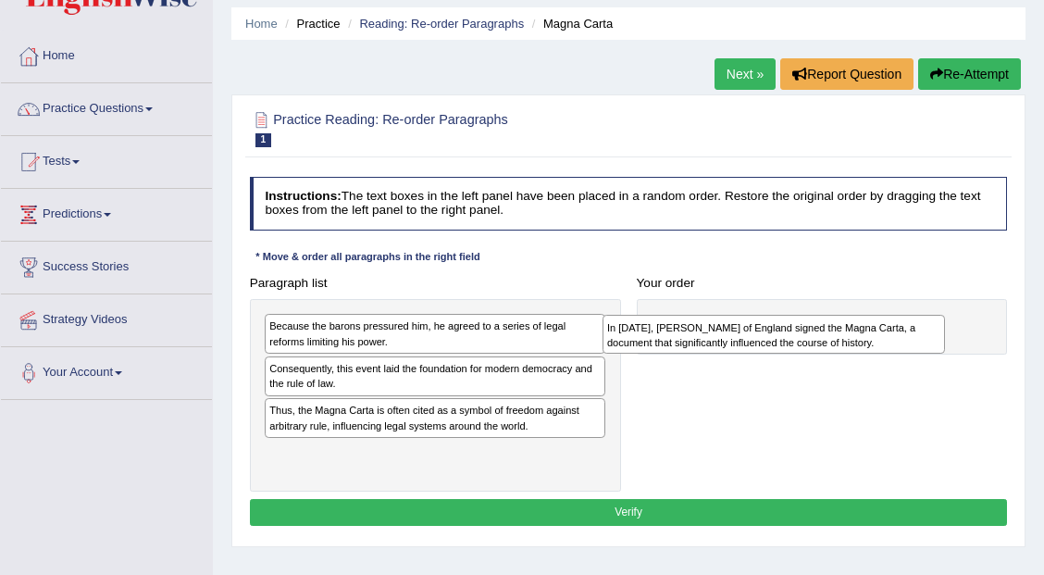
drag, startPoint x: 513, startPoint y: 374, endPoint x: 914, endPoint y: 341, distance: 402.8
click at [914, 341] on div "In 1215, King John of England signed the Magna Carta, a document that significa…" at bounding box center [773, 334] width 342 height 39
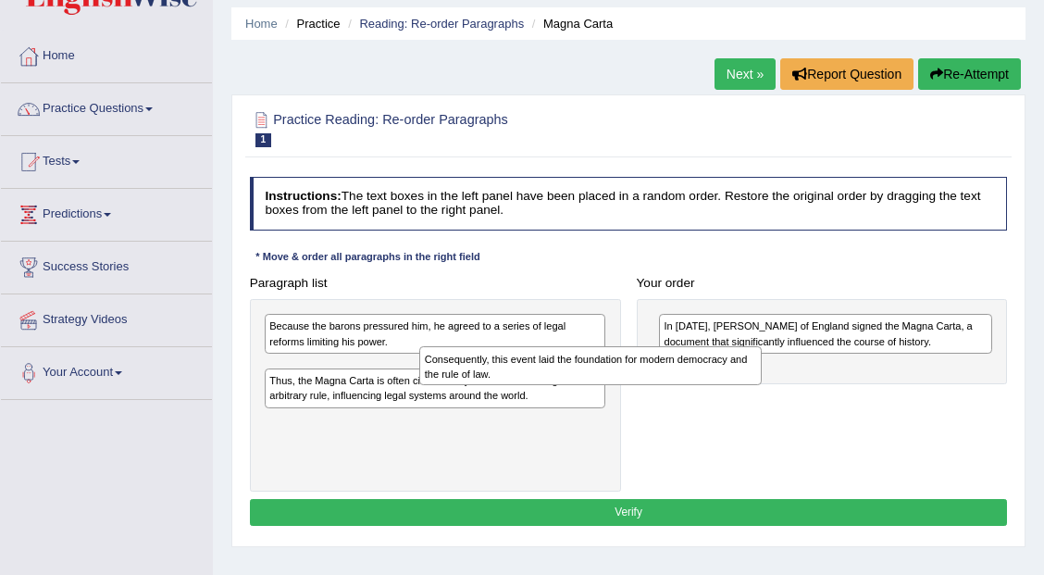
drag, startPoint x: 539, startPoint y: 367, endPoint x: 848, endPoint y: 372, distance: 309.1
click at [761, 373] on div "Consequently, this event laid the foundation for modern democracy and the rule …" at bounding box center [590, 365] width 342 height 39
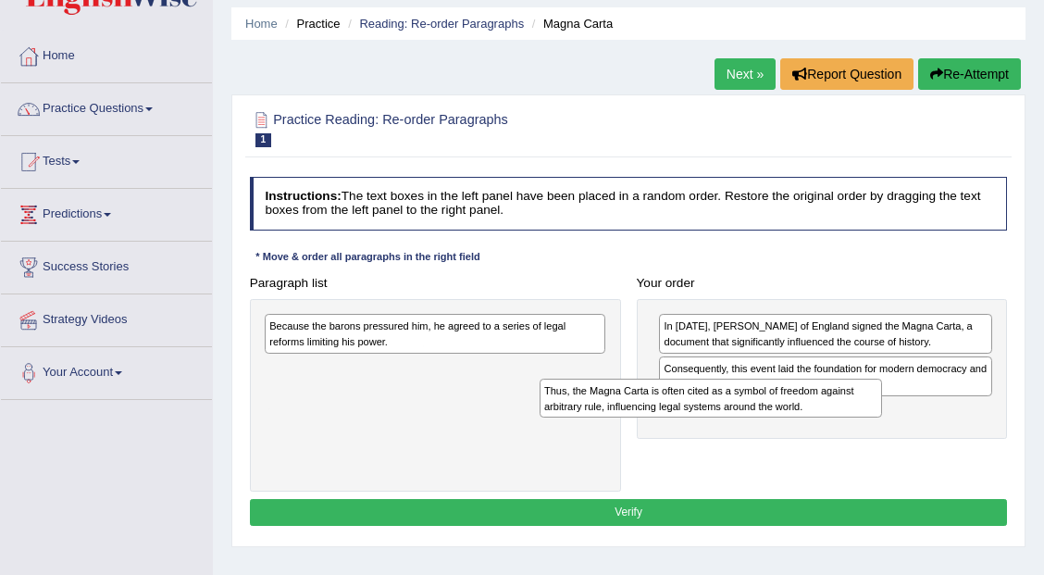
drag, startPoint x: 501, startPoint y: 377, endPoint x: 829, endPoint y: 428, distance: 332.4
click at [829, 428] on div "Paragraph list Because the barons pressured him, he agreed to a series of legal…" at bounding box center [627, 380] width 773 height 222
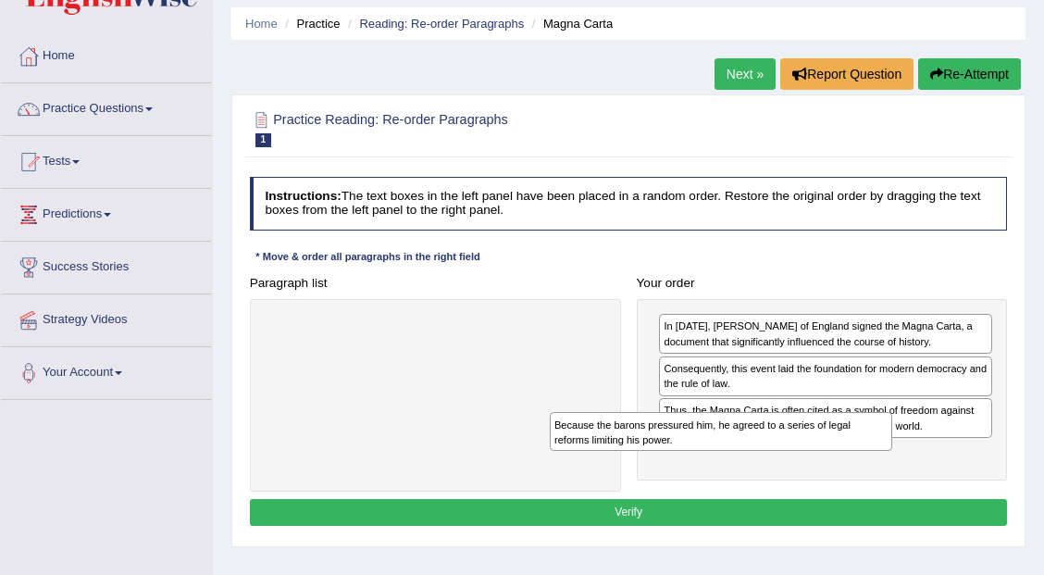
drag, startPoint x: 506, startPoint y: 334, endPoint x: 851, endPoint y: 465, distance: 369.3
click at [851, 465] on div "Paragraph list Because the barons pressured him, he agreed to a series of legal…" at bounding box center [627, 380] width 773 height 222
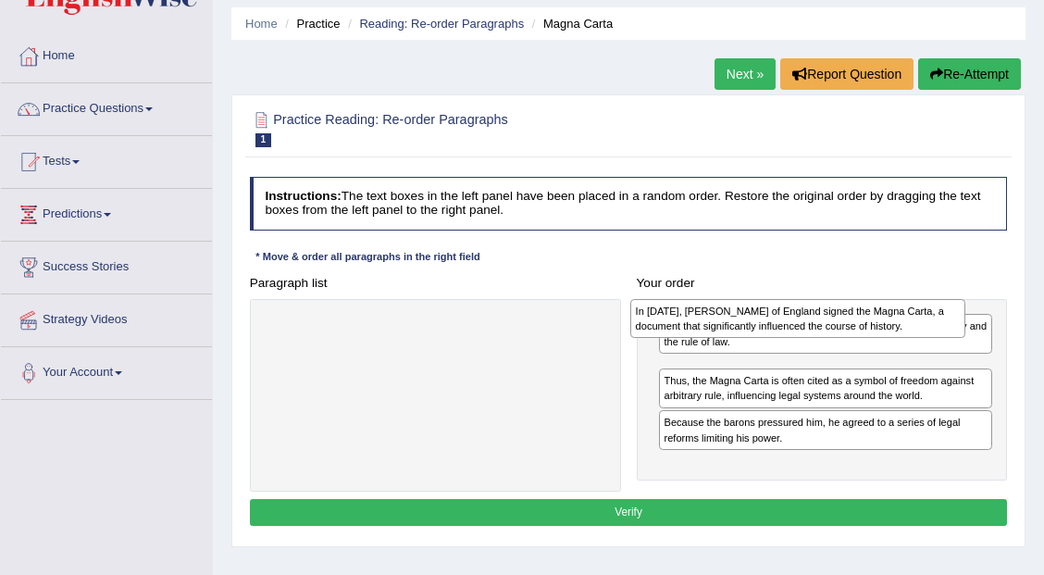
drag, startPoint x: 772, startPoint y: 339, endPoint x: 777, endPoint y: 320, distance: 19.3
click at [777, 320] on div "In 1215, King John of England signed the Magna Carta, a document that significa…" at bounding box center [797, 318] width 334 height 39
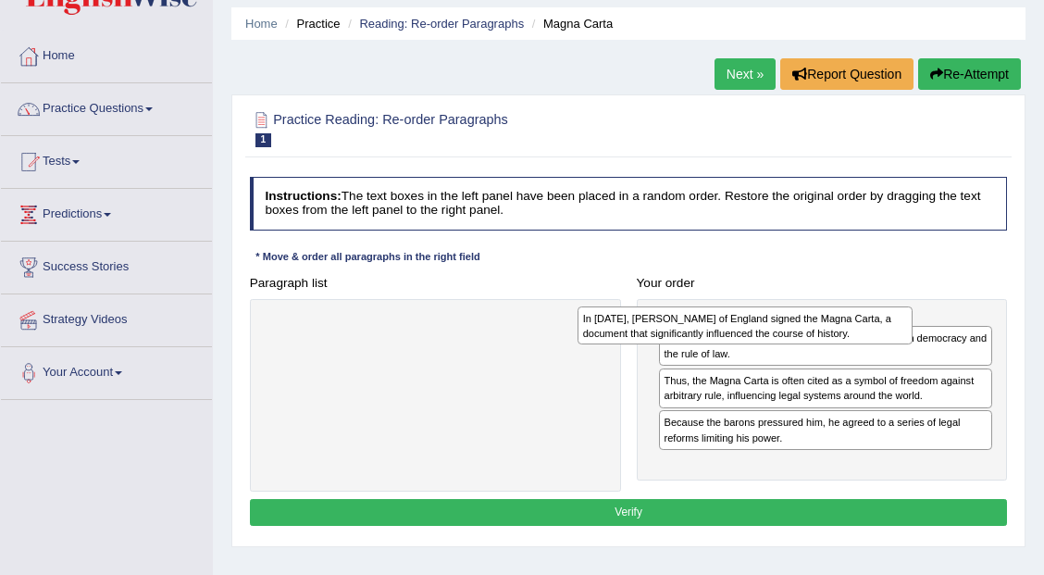
drag, startPoint x: 803, startPoint y: 344, endPoint x: 556, endPoint y: 345, distance: 247.0
click at [583, 343] on div "Paragraph list Correct order In 1215, King John of England signed the Magna Car…" at bounding box center [627, 380] width 773 height 222
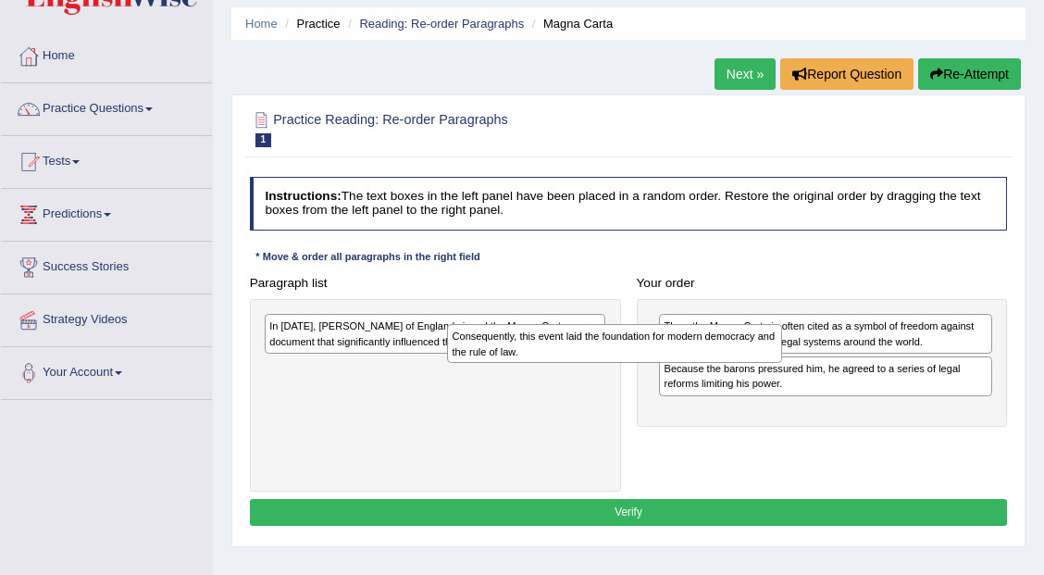
drag, startPoint x: 854, startPoint y: 345, endPoint x: 554, endPoint y: 372, distance: 301.0
click at [540, 376] on div "Paragraph list In 1215, King John of England signed the Magna Carta, a document…" at bounding box center [627, 380] width 773 height 222
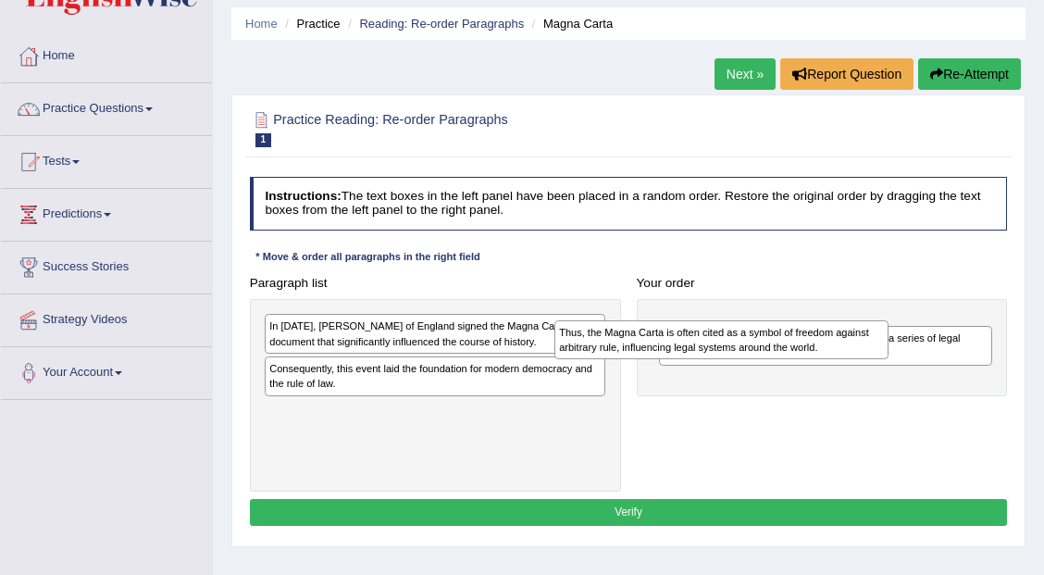
drag, startPoint x: 817, startPoint y: 342, endPoint x: 470, endPoint y: 414, distance: 354.4
click at [483, 414] on div "Paragraph list In 1215, King John of England signed the Magna Carta, a document…" at bounding box center [627, 380] width 773 height 222
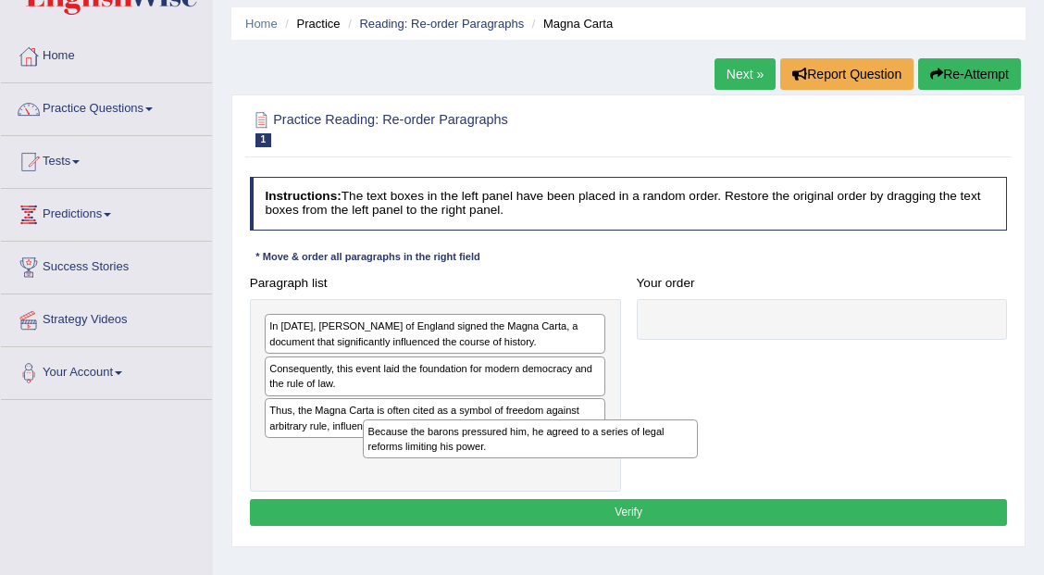
drag, startPoint x: 791, startPoint y: 339, endPoint x: 370, endPoint y: 456, distance: 437.1
click at [402, 464] on div "Paragraph list In 1215, King John of England signed the Magna Carta, a document…" at bounding box center [627, 380] width 773 height 222
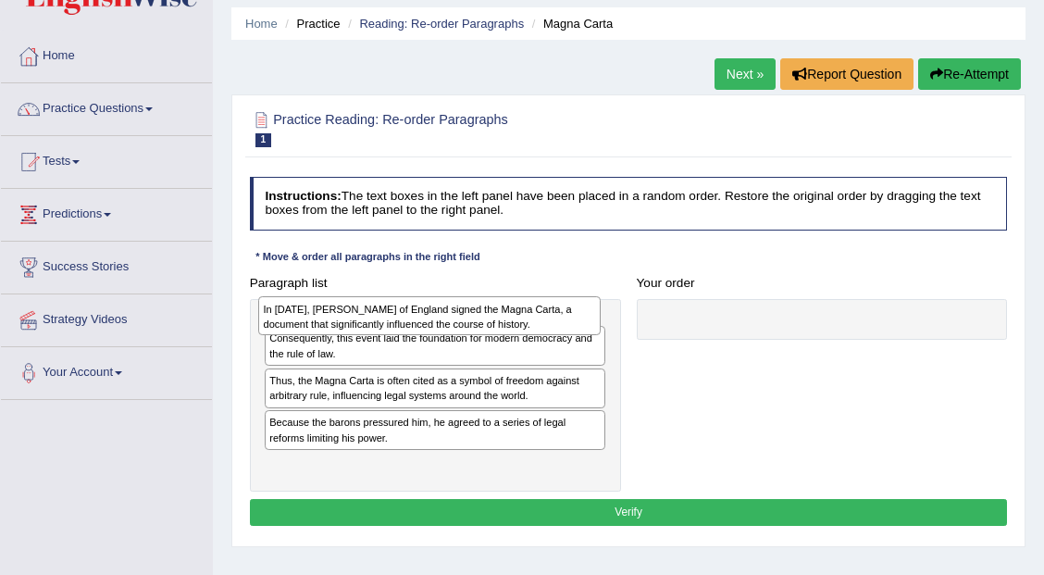
drag, startPoint x: 403, startPoint y: 339, endPoint x: 407, endPoint y: 324, distance: 15.3
click at [407, 324] on div "In 1215, King John of England signed the Magna Carta, a document that significa…" at bounding box center [429, 315] width 342 height 39
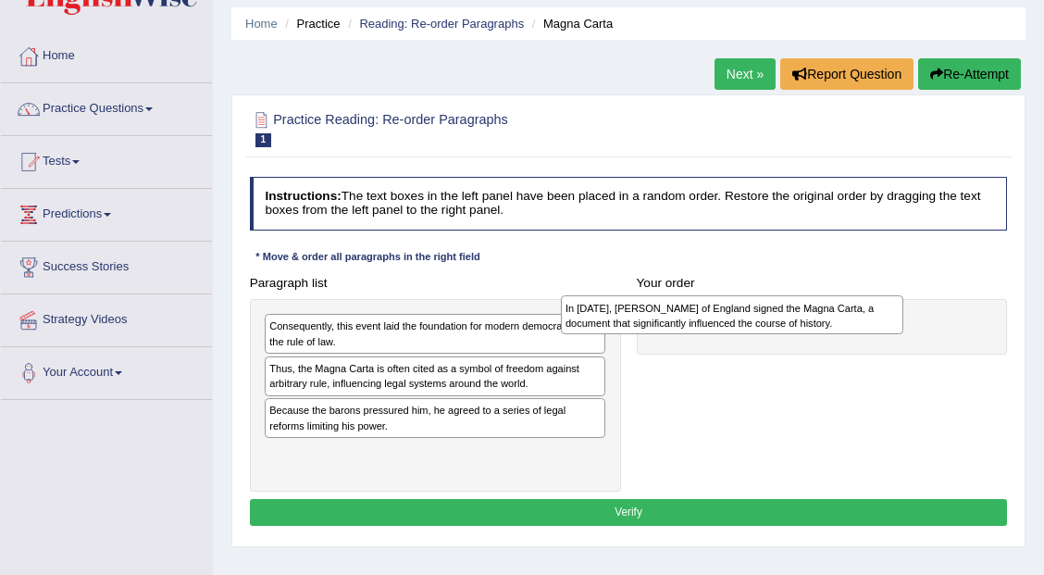
drag, startPoint x: 358, startPoint y: 331, endPoint x: 711, endPoint y: 318, distance: 353.7
click at [711, 318] on div "In 1215, King John of England signed the Magna Carta, a document that significa…" at bounding box center [732, 314] width 342 height 39
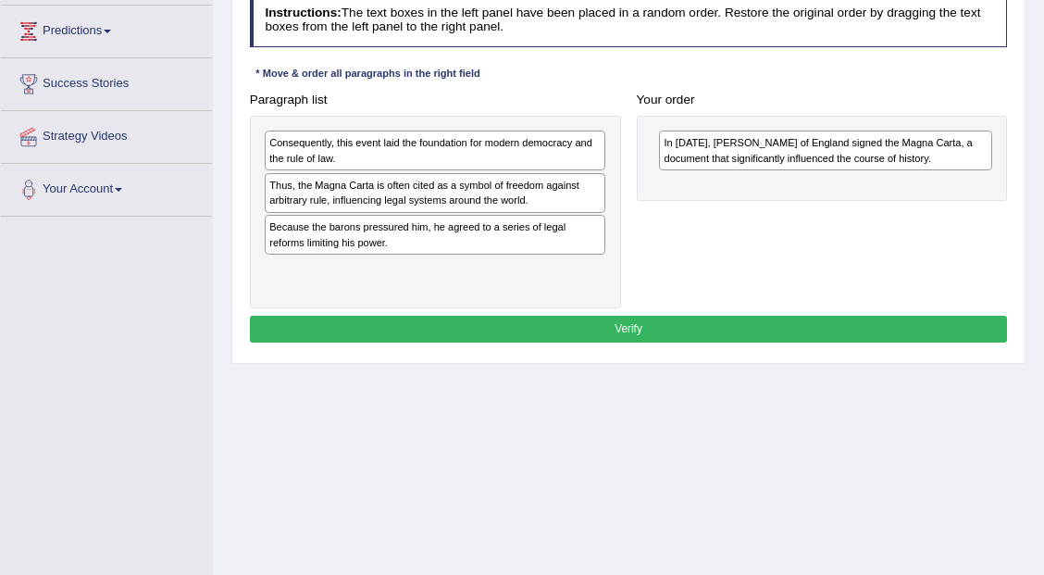
scroll to position [211, 0]
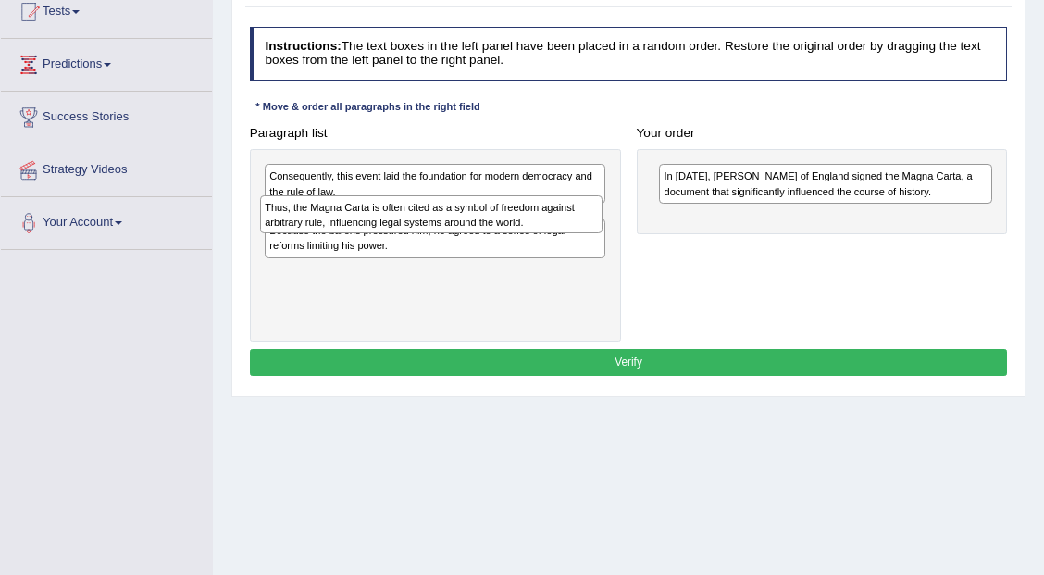
drag, startPoint x: 421, startPoint y: 226, endPoint x: 395, endPoint y: 227, distance: 25.9
click at [395, 227] on div "Thus, the Magna Carta is often cited as a symbol of freedom against arbitrary r…" at bounding box center [431, 214] width 342 height 39
drag, startPoint x: 474, startPoint y: 225, endPoint x: 391, endPoint y: 230, distance: 82.5
click at [391, 230] on div "Thus, the Magna Carta is often cited as a symbol of freedom against arbitrary r…" at bounding box center [432, 218] width 342 height 39
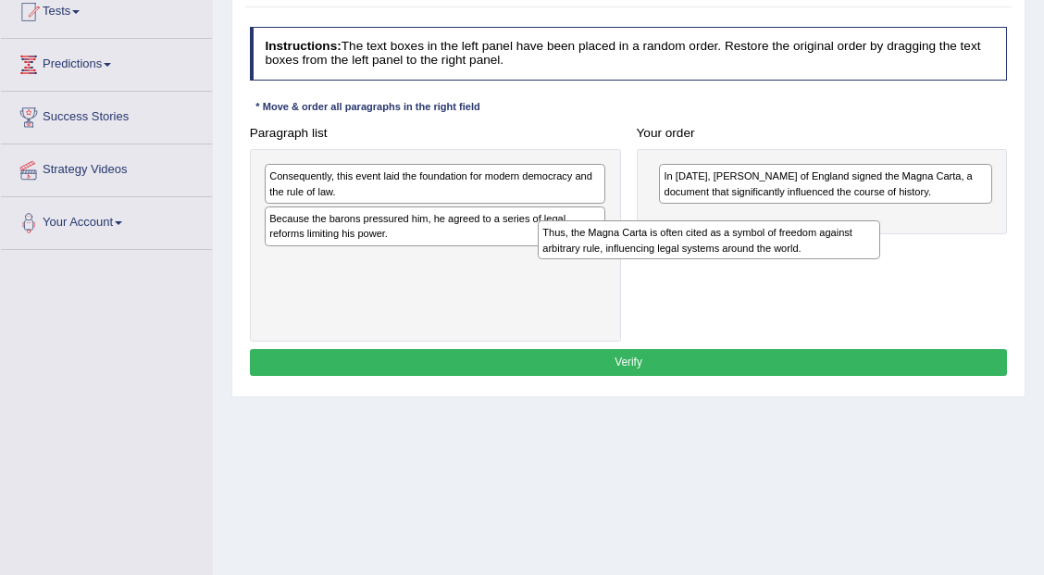
drag, startPoint x: 382, startPoint y: 269, endPoint x: 814, endPoint y: 252, distance: 432.4
click at [814, 252] on div "Paragraph list Consequently, this event laid the foundation for modern democrac…" at bounding box center [627, 230] width 773 height 222
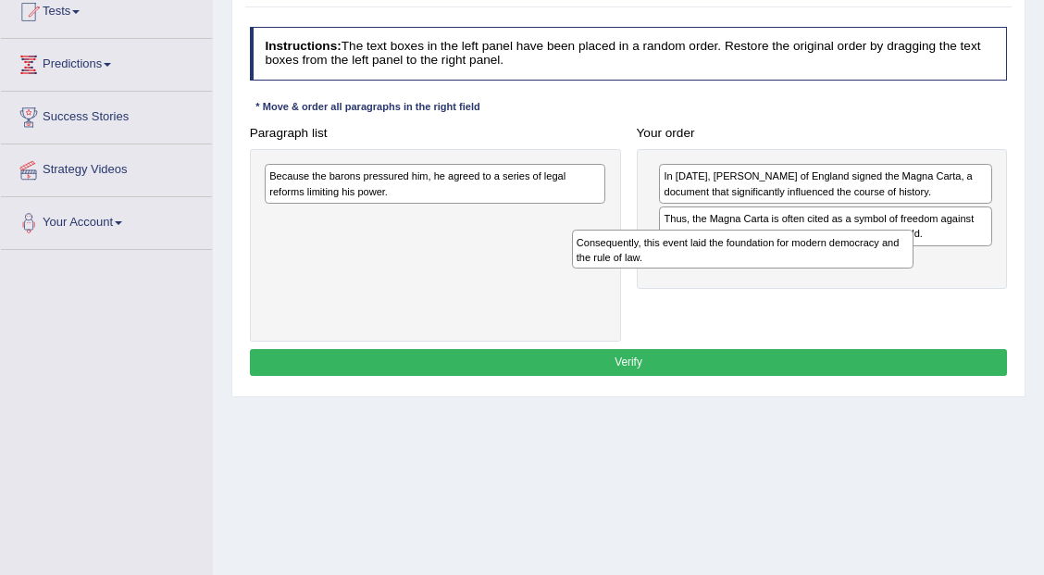
drag, startPoint x: 466, startPoint y: 186, endPoint x: 832, endPoint y: 272, distance: 375.5
click at [832, 272] on div "Paragraph list Consequently, this event laid the foundation for modern democrac…" at bounding box center [627, 230] width 773 height 222
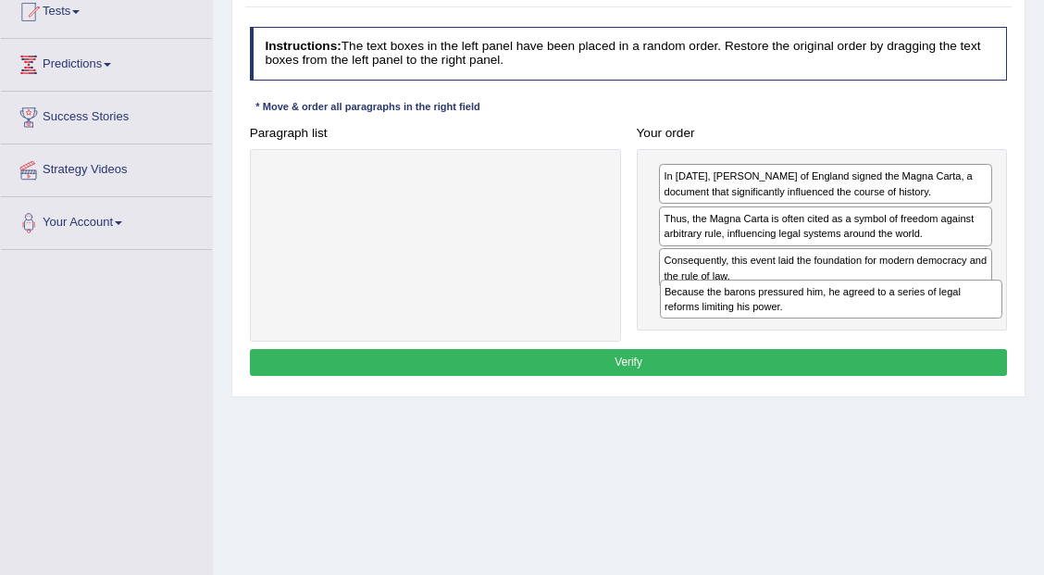
drag, startPoint x: 452, startPoint y: 182, endPoint x: 921, endPoint y: 327, distance: 490.8
click at [921, 327] on div "Paragraph list Because the barons pressured him, he agreed to a series of legal…" at bounding box center [627, 230] width 773 height 222
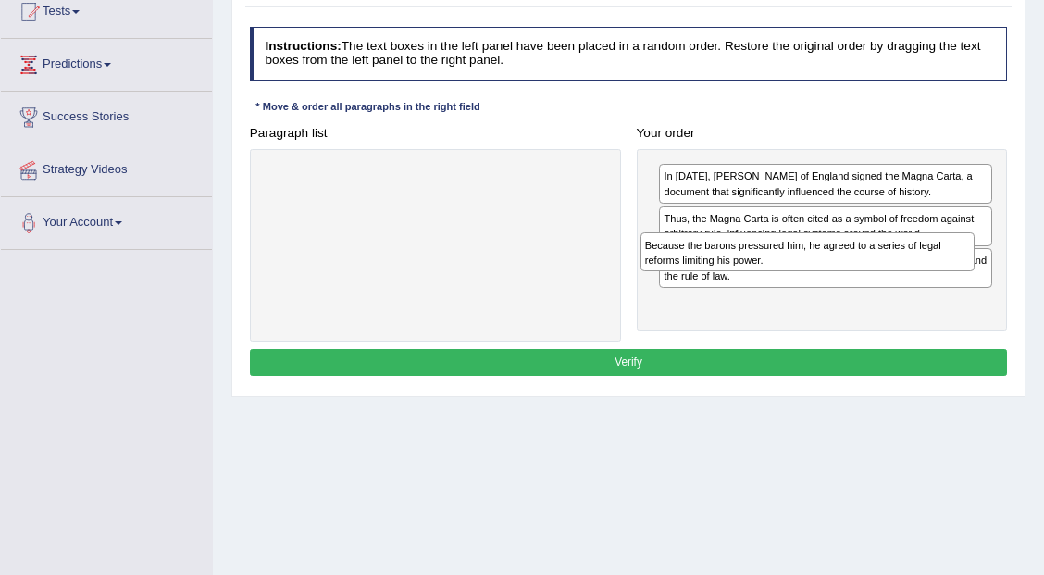
drag, startPoint x: 892, startPoint y: 313, endPoint x: 877, endPoint y: 275, distance: 40.7
click at [877, 275] on div "In 1215, King John of England signed the Magna Carta, a document that significa…" at bounding box center [822, 240] width 371 height 182
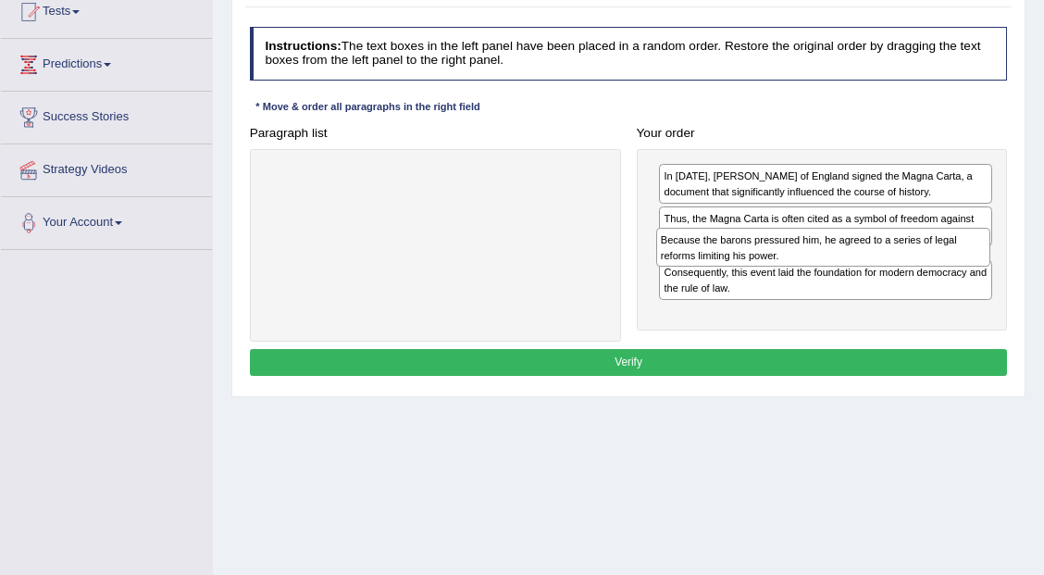
drag, startPoint x: 782, startPoint y: 291, endPoint x: 776, endPoint y: 272, distance: 20.2
click at [776, 272] on div "In 1215, King John of England signed the Magna Carta, a document that significa…" at bounding box center [822, 240] width 371 height 182
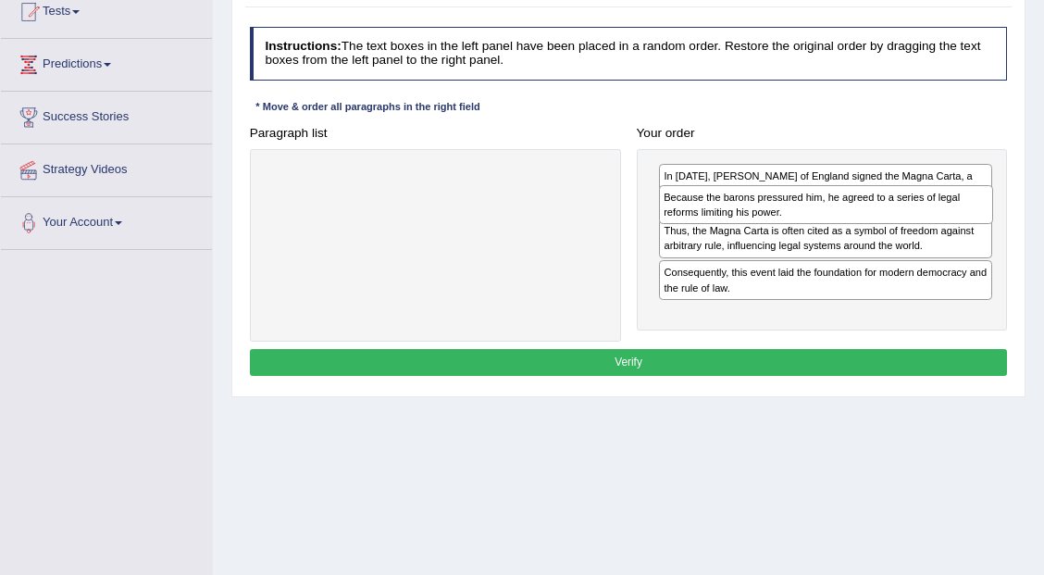
drag, startPoint x: 751, startPoint y: 265, endPoint x: 757, endPoint y: 216, distance: 48.4
click at [757, 216] on div "Because the barons pressured him, he agreed to a series of legal reforms limiti…" at bounding box center [826, 204] width 334 height 39
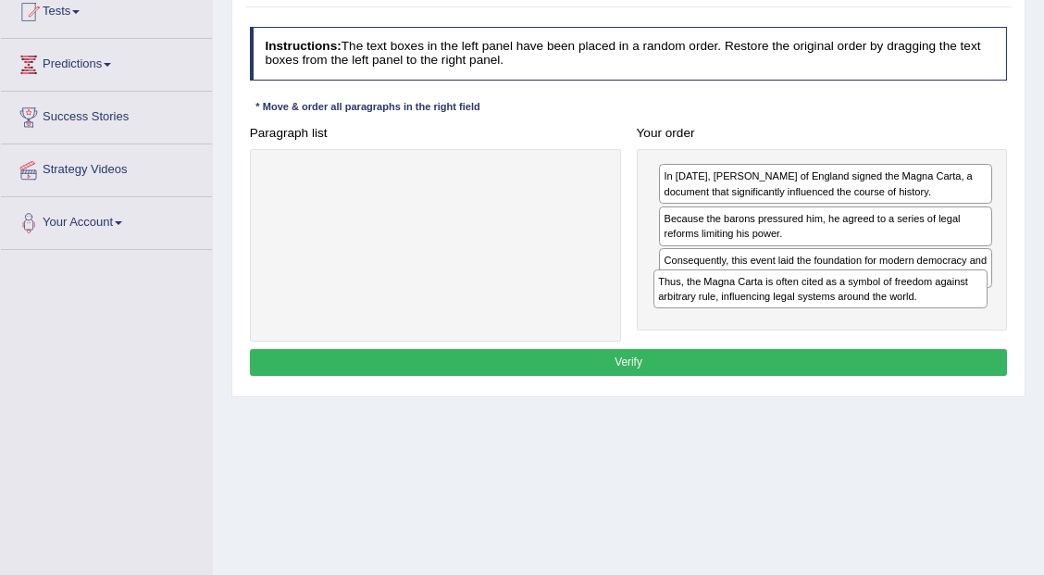
drag, startPoint x: 750, startPoint y: 266, endPoint x: 749, endPoint y: 318, distance: 52.7
click at [749, 318] on div "In 1215, King John of England signed the Magna Carta, a document that significa…" at bounding box center [822, 240] width 371 height 182
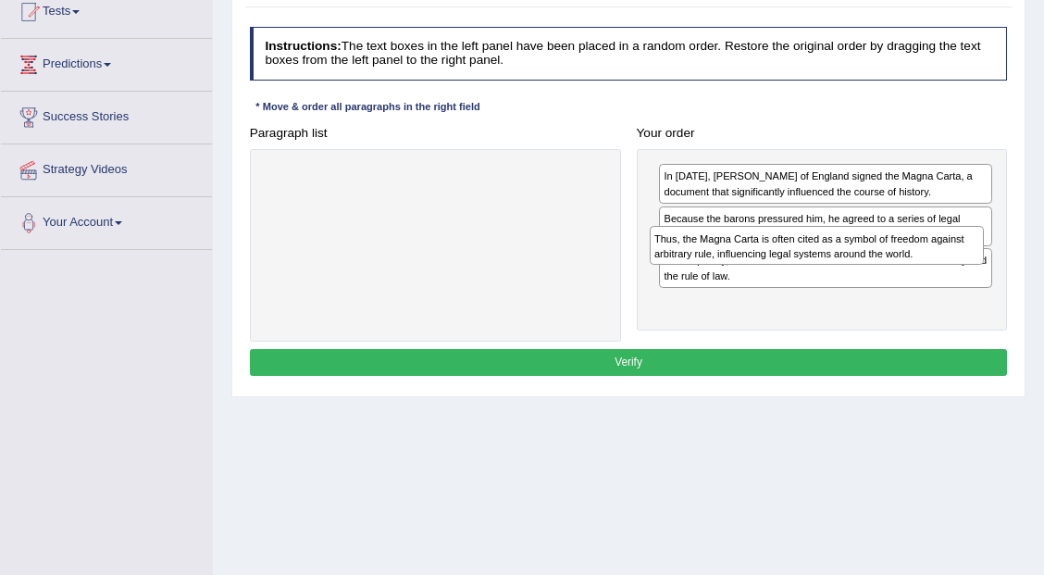
drag, startPoint x: 870, startPoint y: 309, endPoint x: 864, endPoint y: 267, distance: 42.0
click at [864, 267] on div "In 1215, King John of England signed the Magna Carta, a document that significa…" at bounding box center [822, 240] width 371 height 182
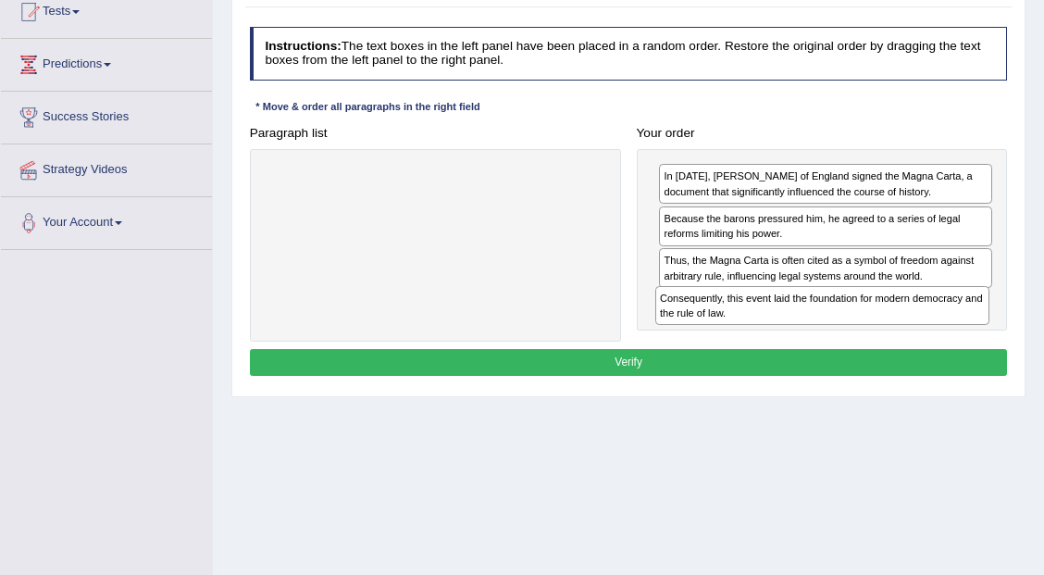
drag, startPoint x: 864, startPoint y: 267, endPoint x: 866, endPoint y: 336, distance: 68.5
click at [866, 336] on div "Paragraph list Correct order In 1215, King John of England signed the Magna Car…" at bounding box center [627, 230] width 773 height 222
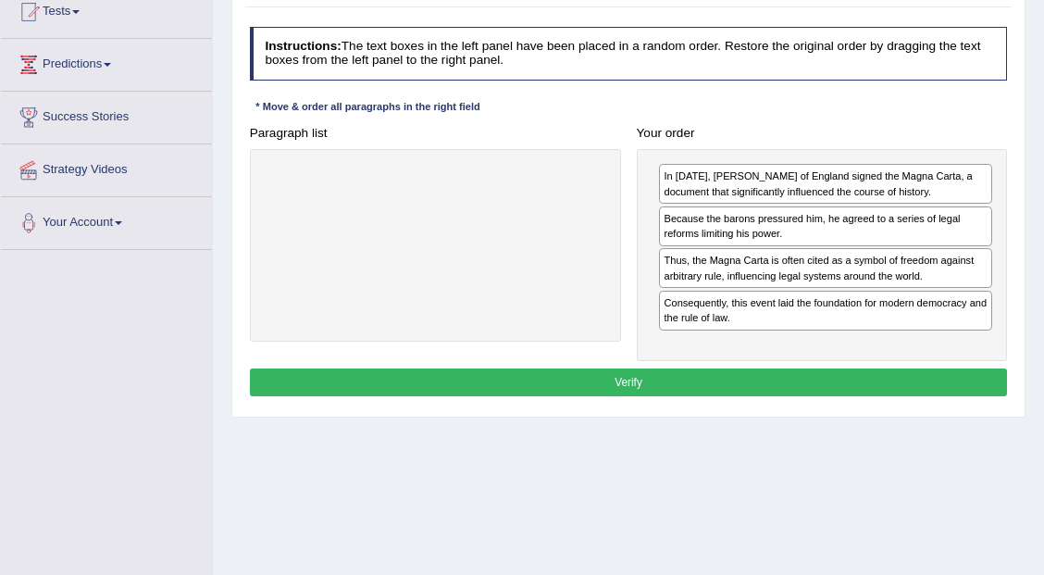
click at [847, 369] on button "Verify" at bounding box center [629, 381] width 758 height 27
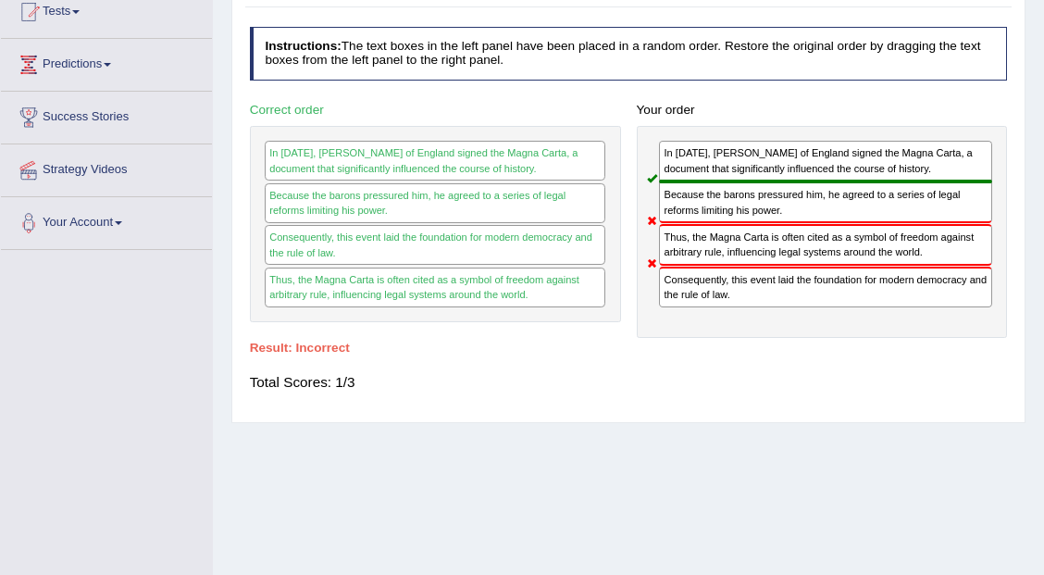
drag, startPoint x: 726, startPoint y: 247, endPoint x: 718, endPoint y: 267, distance: 22.0
click at [718, 267] on div "In 1215, King John of England signed the Magna Carta, a document that significa…" at bounding box center [822, 232] width 371 height 212
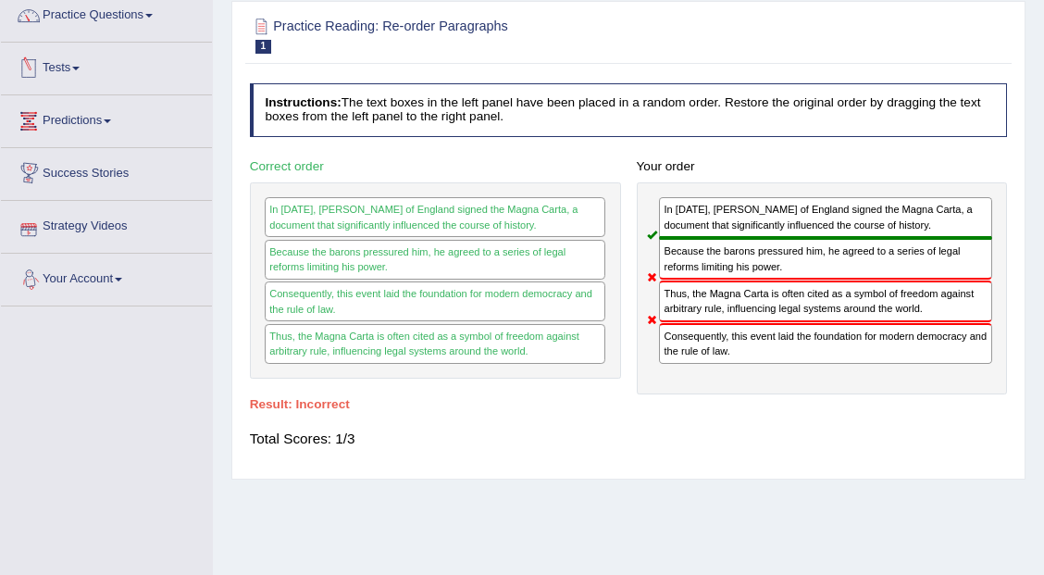
scroll to position [0, 0]
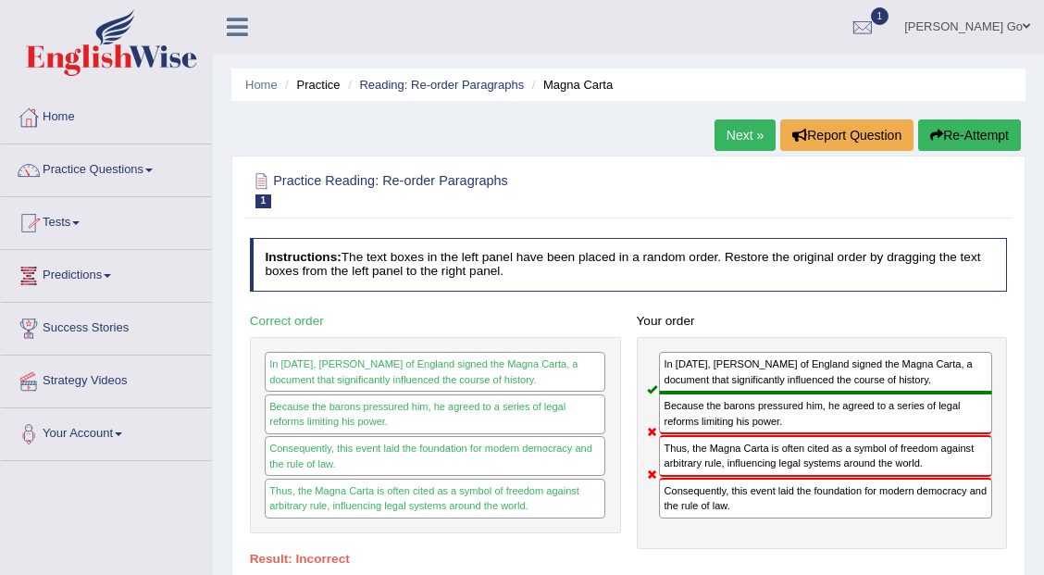
click at [752, 141] on link "Next »" at bounding box center [744, 134] width 61 height 31
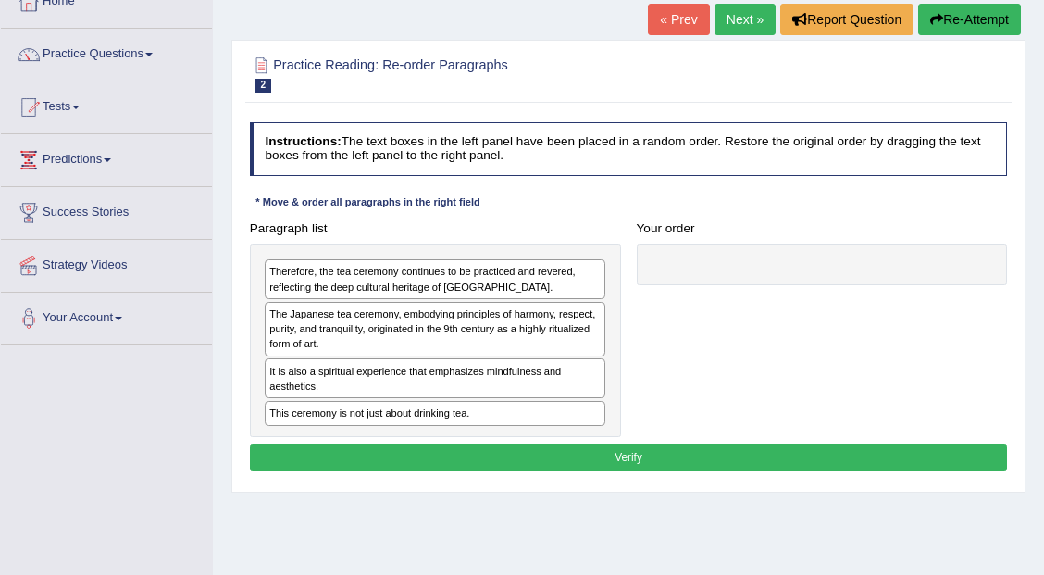
scroll to position [123, 0]
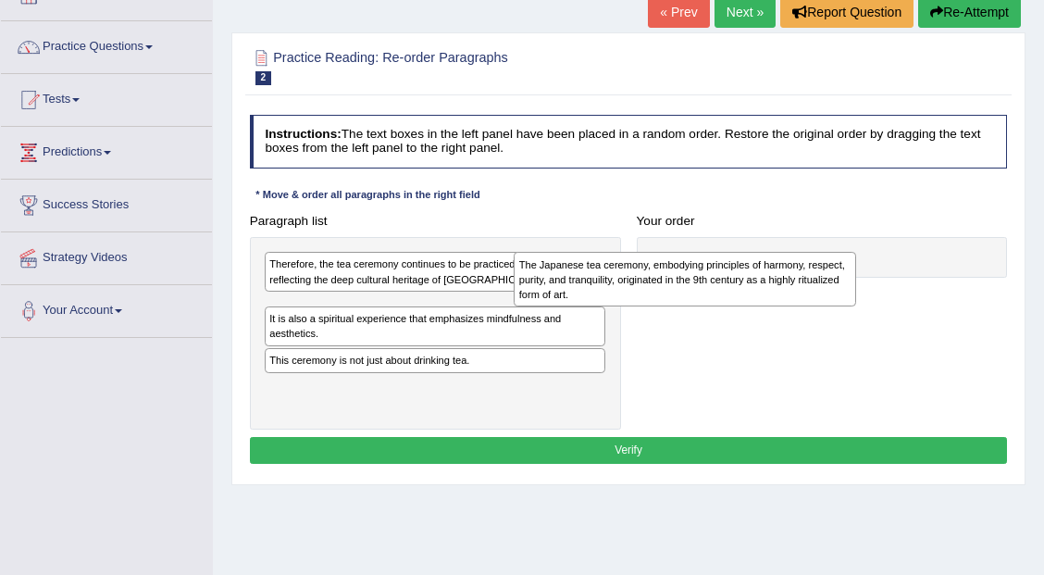
drag, startPoint x: 468, startPoint y: 320, endPoint x: 766, endPoint y: 288, distance: 299.7
click at [766, 288] on div "The Japanese tea ceremony, embodying principles of harmony, respect, purity, an…" at bounding box center [684, 279] width 342 height 54
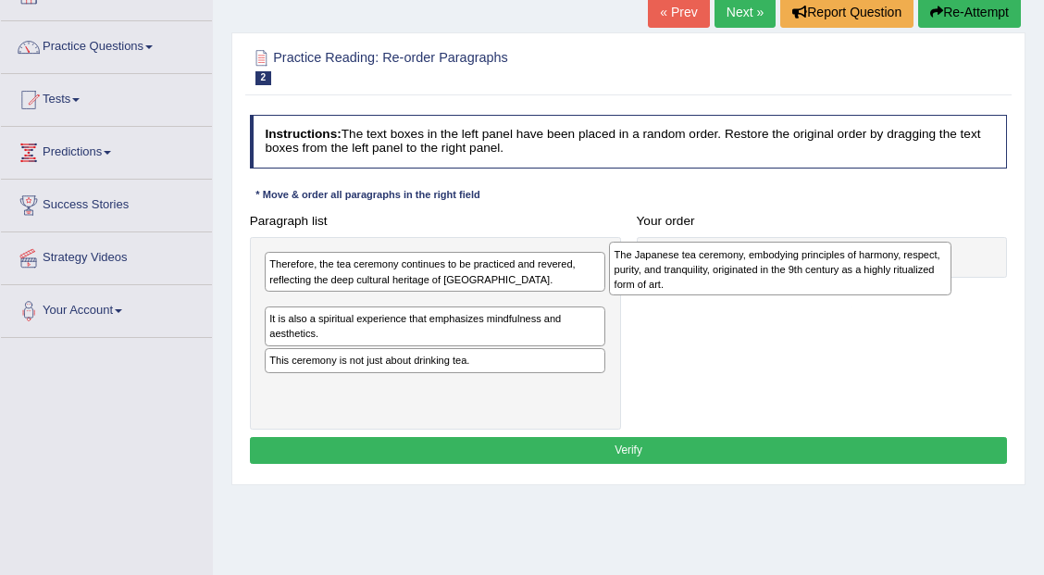
drag, startPoint x: 466, startPoint y: 329, endPoint x: 889, endPoint y: 282, distance: 425.4
click at [889, 282] on div "The Japanese tea ceremony, embodying principles of harmony, respect, purity, an…" at bounding box center [780, 268] width 342 height 54
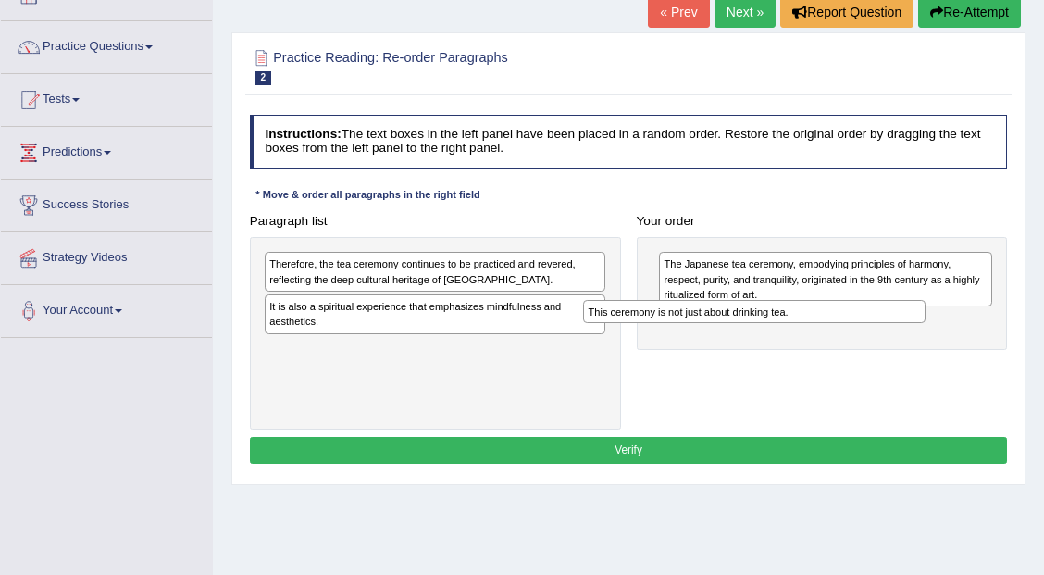
drag, startPoint x: 495, startPoint y: 350, endPoint x: 911, endPoint y: 330, distance: 416.8
click at [911, 330] on div "Paragraph list Therefore, the tea ceremony continues to be practiced and revere…" at bounding box center [627, 318] width 773 height 222
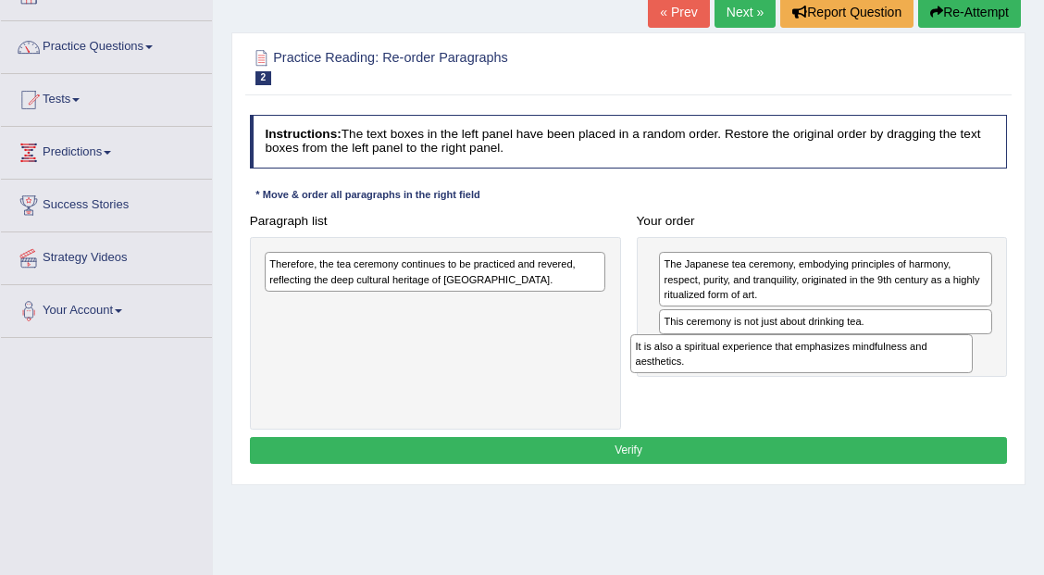
drag, startPoint x: 492, startPoint y: 317, endPoint x: 927, endPoint y: 382, distance: 439.6
click at [927, 382] on div "Paragraph list Therefore, the tea ceremony continues to be practiced and revere…" at bounding box center [627, 318] width 773 height 222
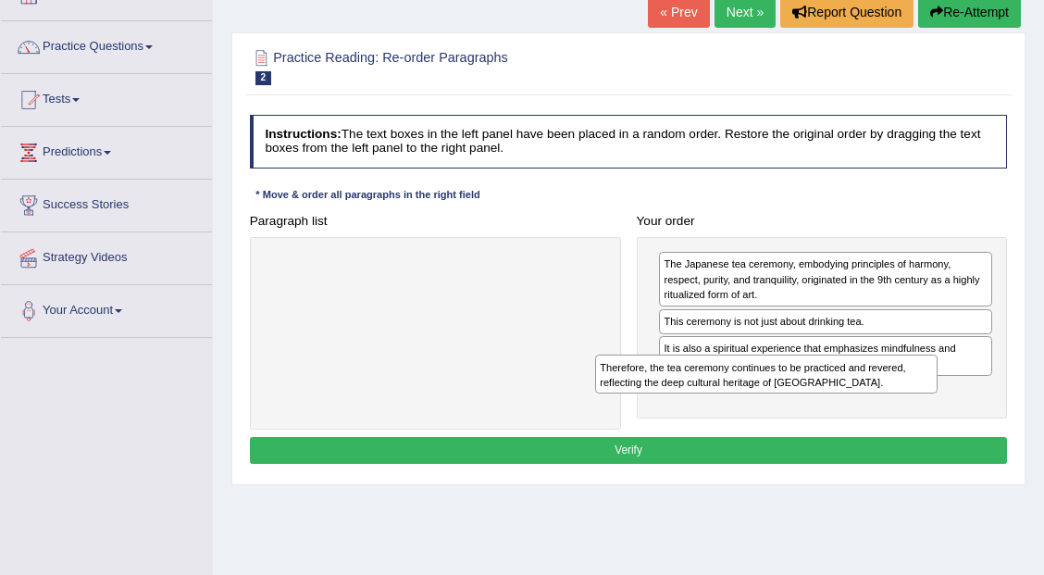
drag, startPoint x: 475, startPoint y: 274, endPoint x: 894, endPoint y: 427, distance: 446.4
click at [894, 427] on div "Instructions: The text boxes in the left panel have been placed in a random ord…" at bounding box center [627, 291] width 765 height 369
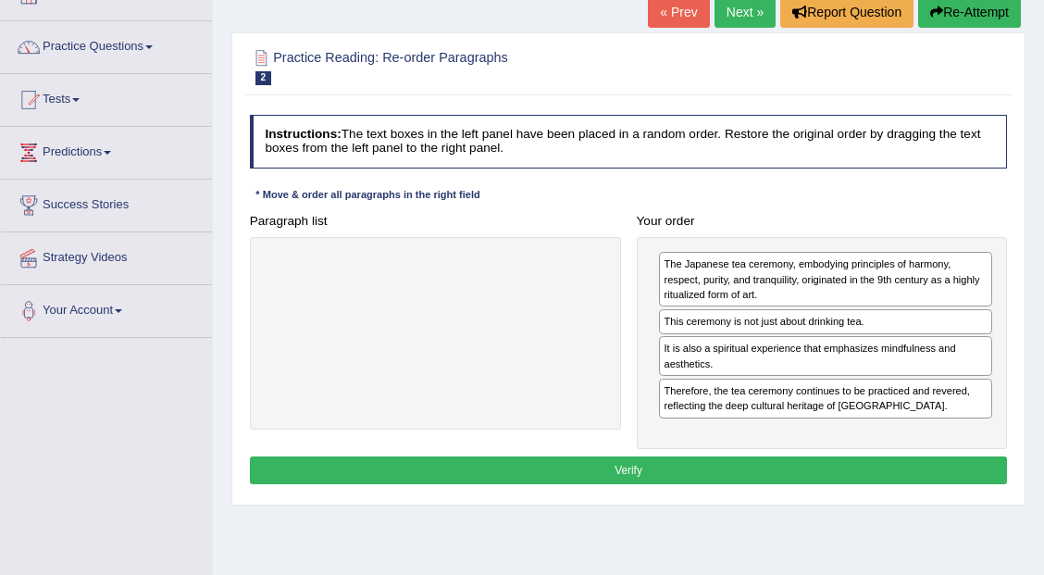
click at [652, 463] on button "Verify" at bounding box center [629, 469] width 758 height 27
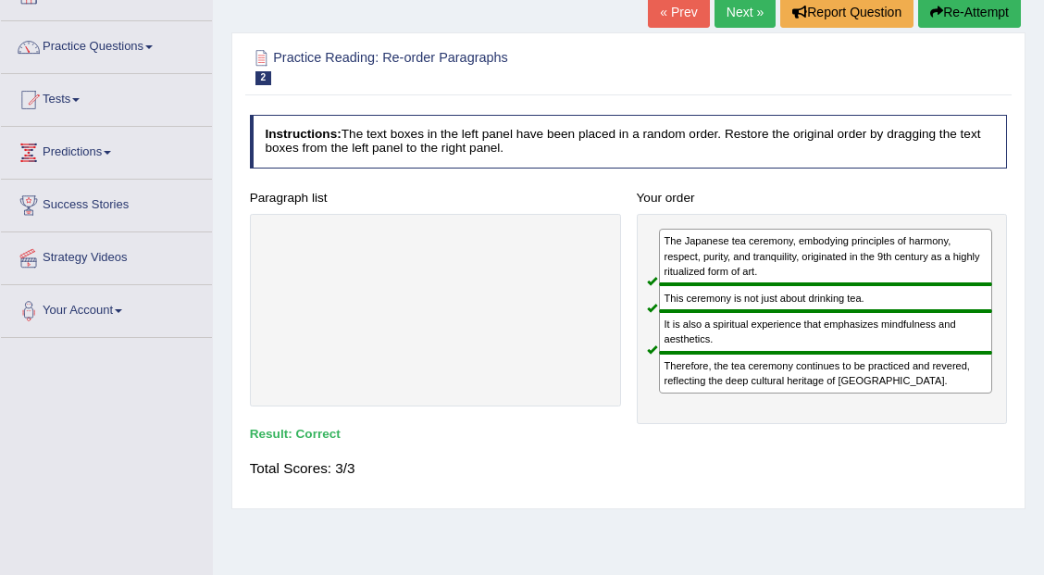
click at [744, 24] on link "Next »" at bounding box center [744, 11] width 61 height 31
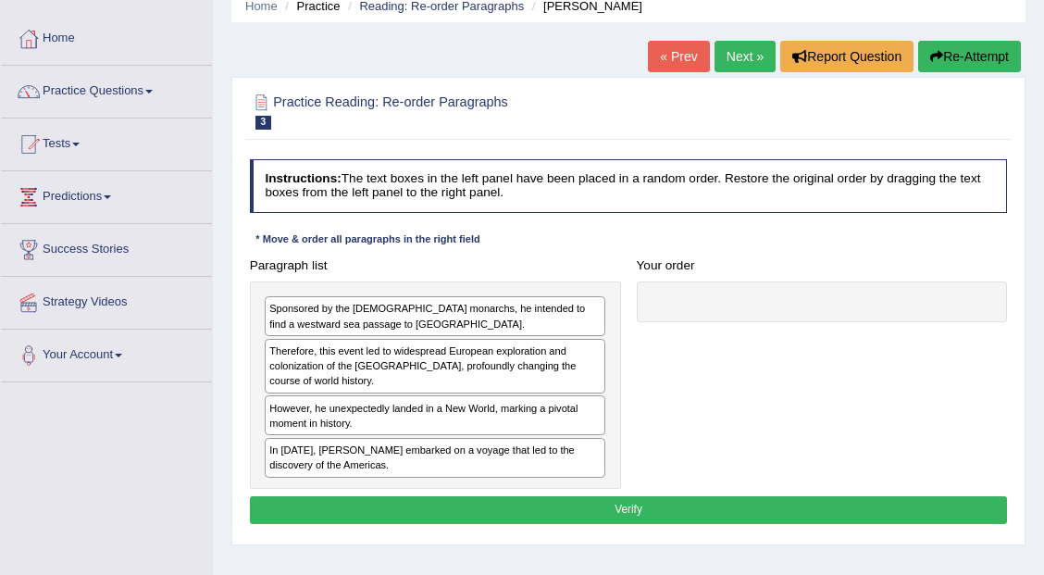
scroll to position [123, 0]
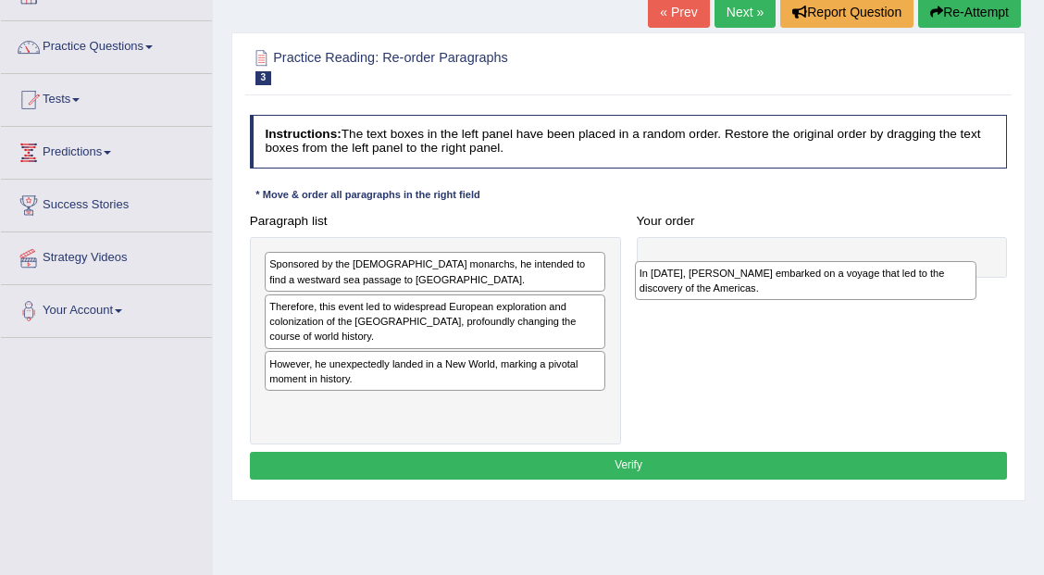
drag, startPoint x: 575, startPoint y: 409, endPoint x: 931, endPoint y: 288, distance: 375.4
click at [931, 289] on div "In [DATE], [PERSON_NAME] embarked on a voyage that led to the discovery of the …" at bounding box center [806, 280] width 342 height 39
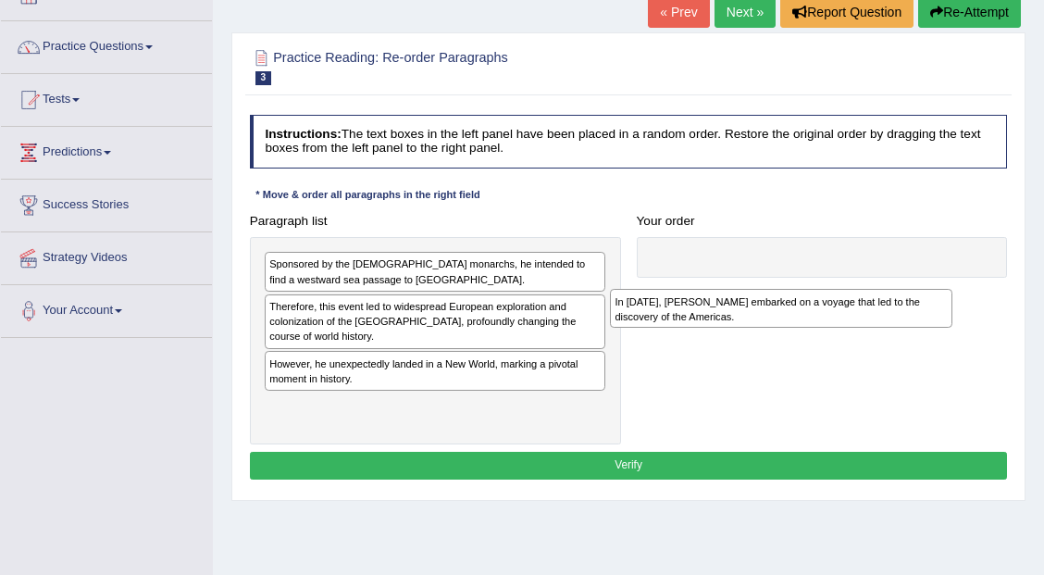
drag, startPoint x: 494, startPoint y: 418, endPoint x: 951, endPoint y: 297, distance: 472.9
click at [943, 306] on div "Paragraph list Sponsored by the [DEMOGRAPHIC_DATA] monarchs, he intended to fin…" at bounding box center [627, 325] width 773 height 237
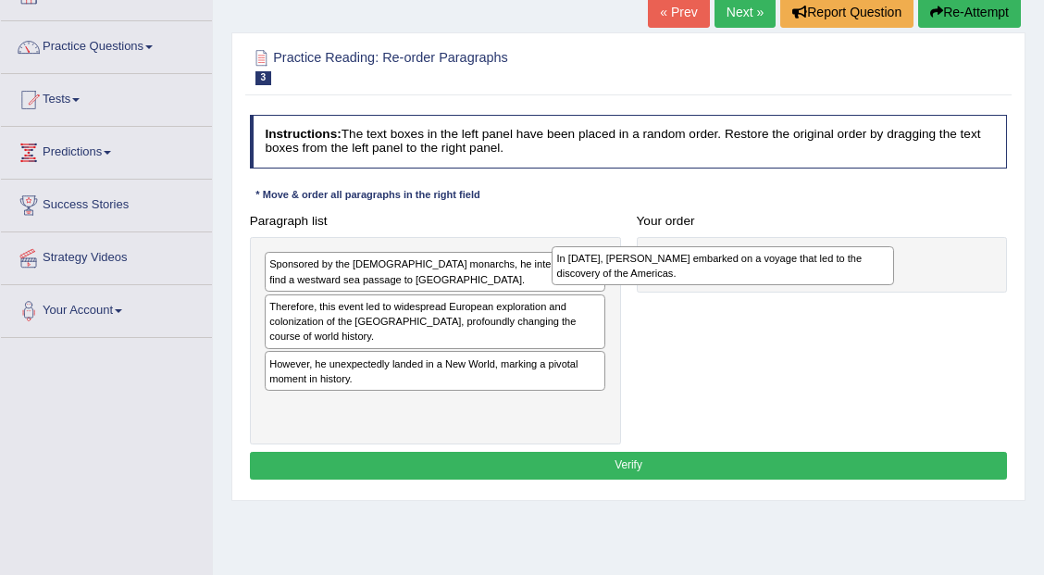
drag, startPoint x: 467, startPoint y: 406, endPoint x: 827, endPoint y: 242, distance: 395.4
click at [826, 246] on div "In [DATE], [PERSON_NAME] embarked on a voyage that led to the discovery of the …" at bounding box center [722, 265] width 342 height 39
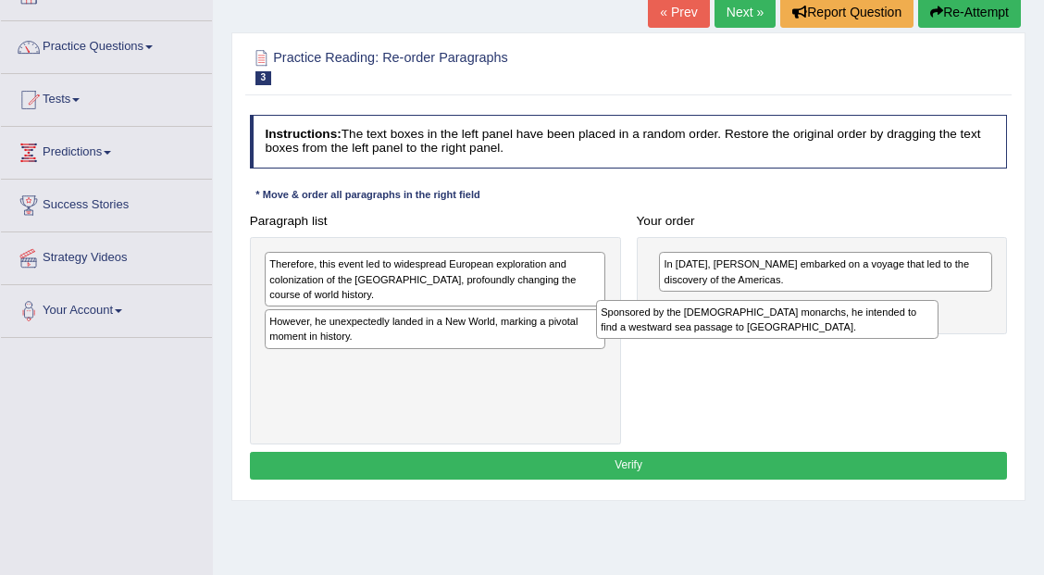
drag, startPoint x: 360, startPoint y: 272, endPoint x: 754, endPoint y: 336, distance: 399.3
click at [754, 336] on div "Sponsored by the [DEMOGRAPHIC_DATA] monarchs, he intended to find a westward se…" at bounding box center [767, 319] width 342 height 39
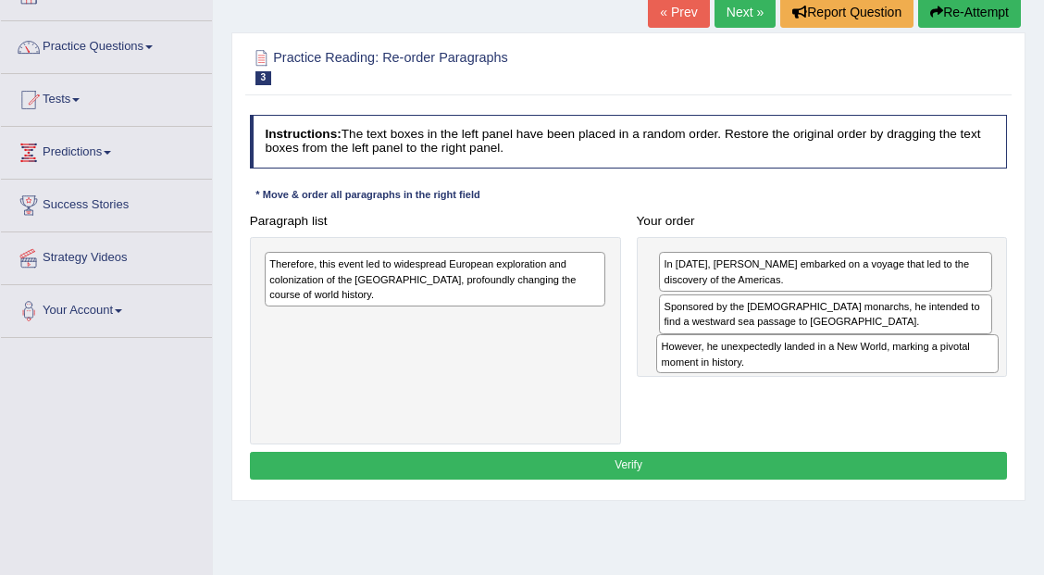
drag, startPoint x: 361, startPoint y: 331, endPoint x: 827, endPoint y: 379, distance: 468.8
click at [827, 379] on div "Paragraph list Therefore, this event led to widespread European exploration and…" at bounding box center [627, 325] width 773 height 237
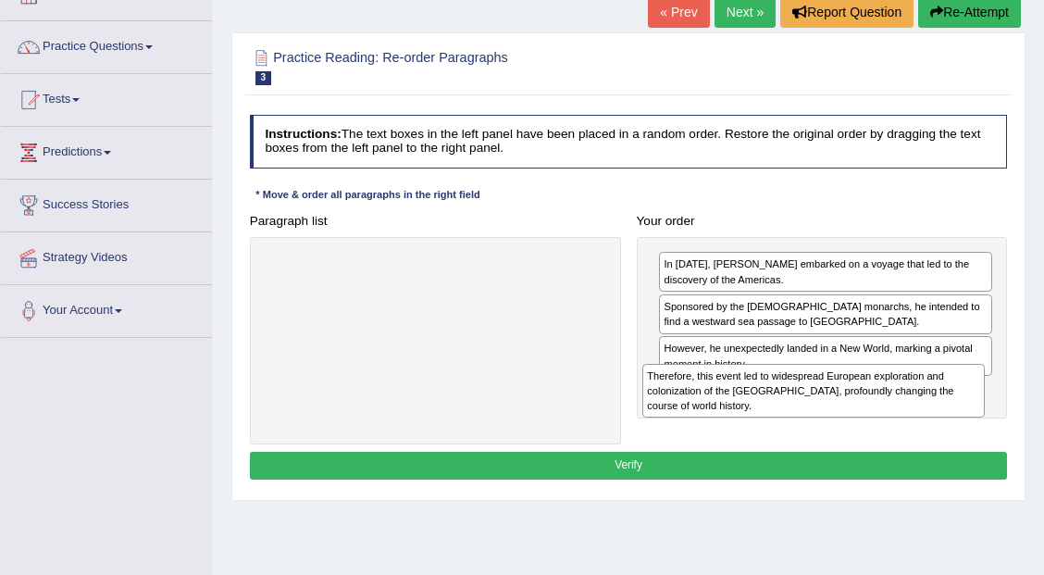
drag, startPoint x: 510, startPoint y: 278, endPoint x: 959, endPoint y: 417, distance: 470.0
click at [959, 417] on div "Paragraph list Therefore, this event led to widespread European exploration and…" at bounding box center [627, 325] width 773 height 237
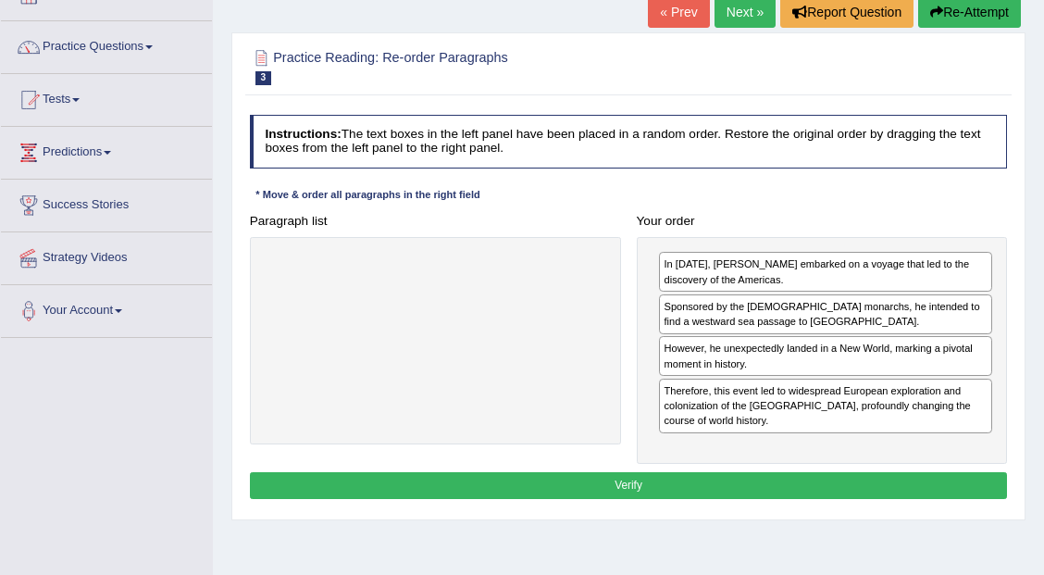
click at [672, 477] on button "Verify" at bounding box center [629, 485] width 758 height 27
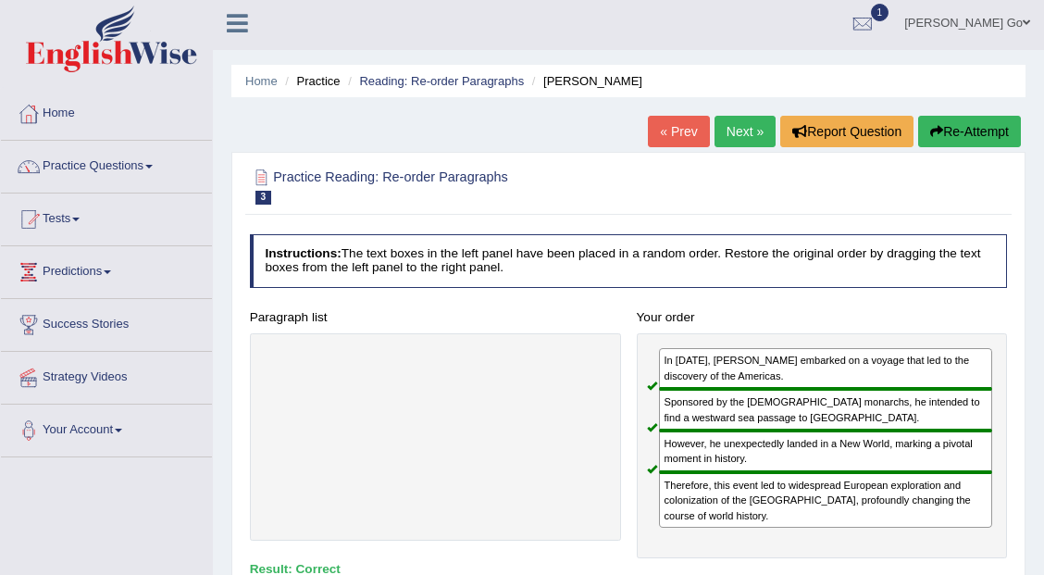
scroll to position [0, 0]
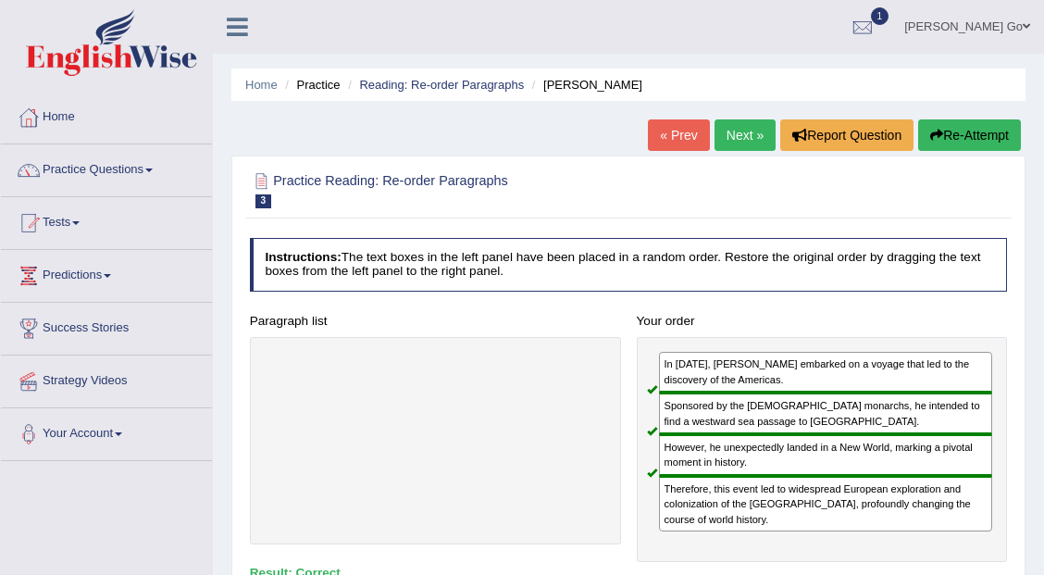
click at [748, 136] on link "Next »" at bounding box center [744, 134] width 61 height 31
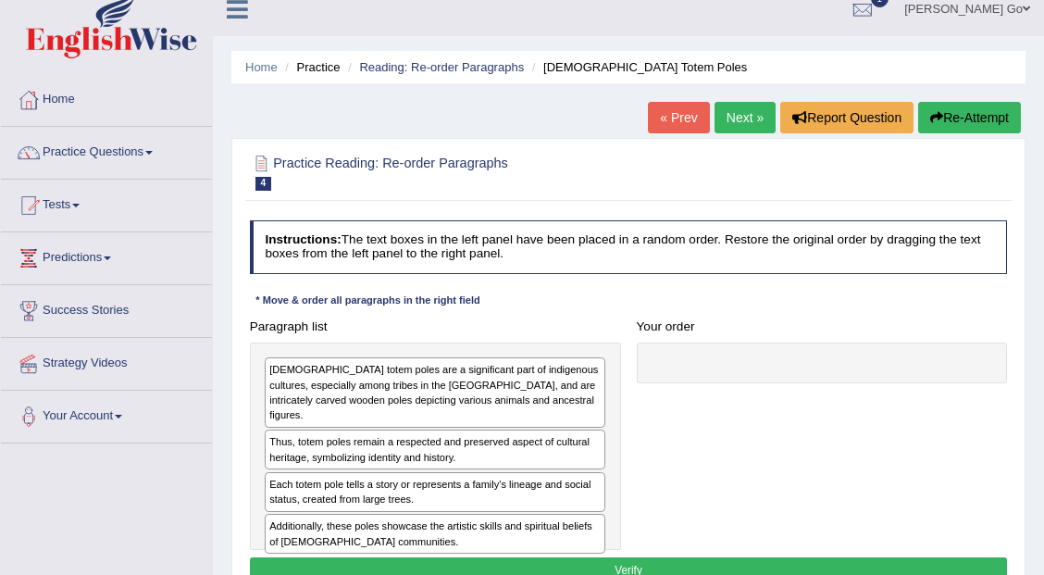
scroll to position [123, 0]
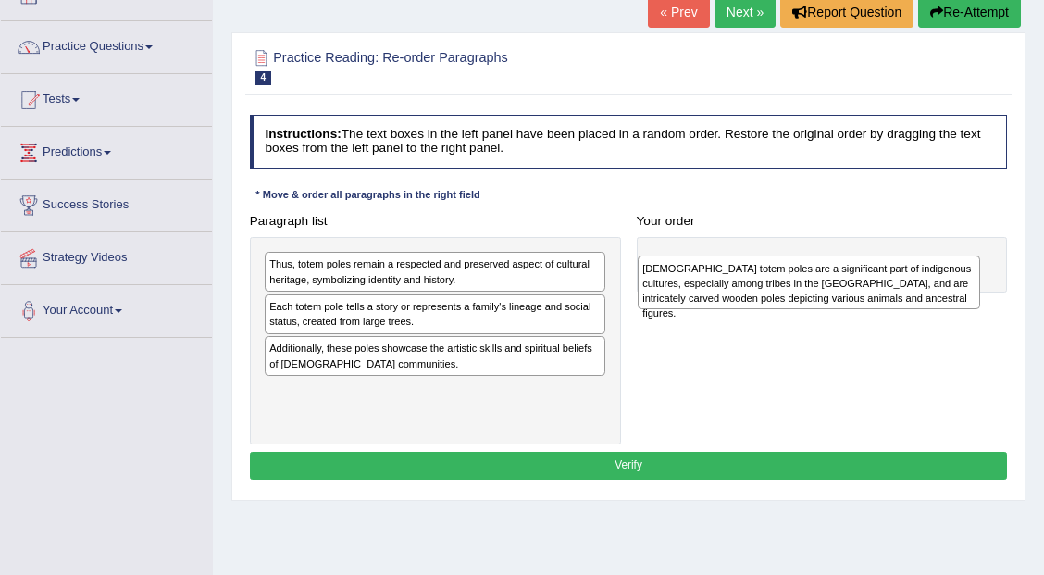
drag, startPoint x: 418, startPoint y: 266, endPoint x: 882, endPoint y: 276, distance: 463.6
click at [882, 276] on div "Native American totem poles are a significant part of indigenous cultures, espe…" at bounding box center [808, 282] width 342 height 54
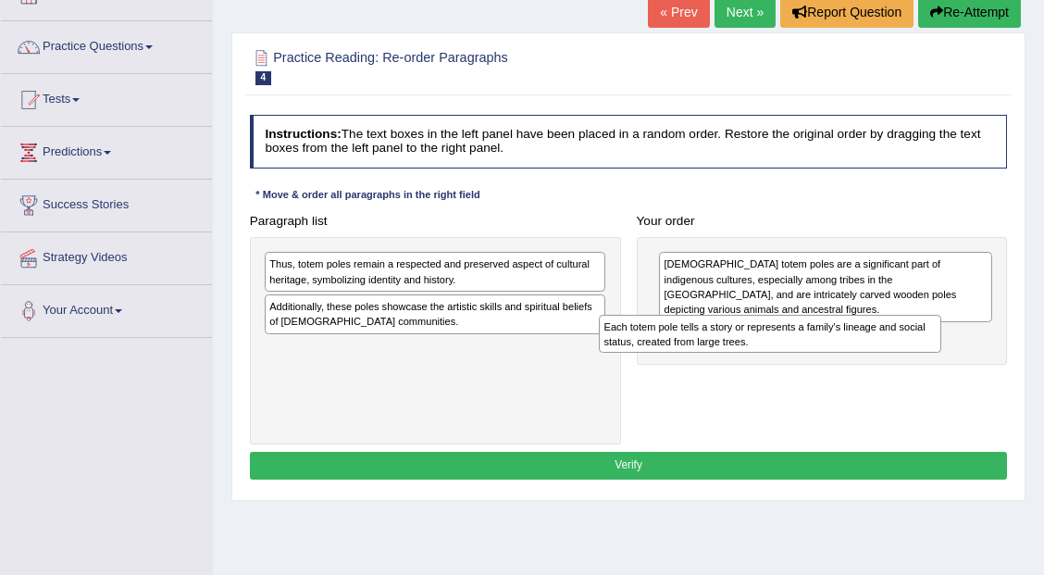
drag, startPoint x: 415, startPoint y: 311, endPoint x: 899, endPoint y: 353, distance: 485.7
click at [899, 353] on div "Paragraph list Thus, totem poles remain a respected and preserved aspect of cul…" at bounding box center [627, 325] width 773 height 237
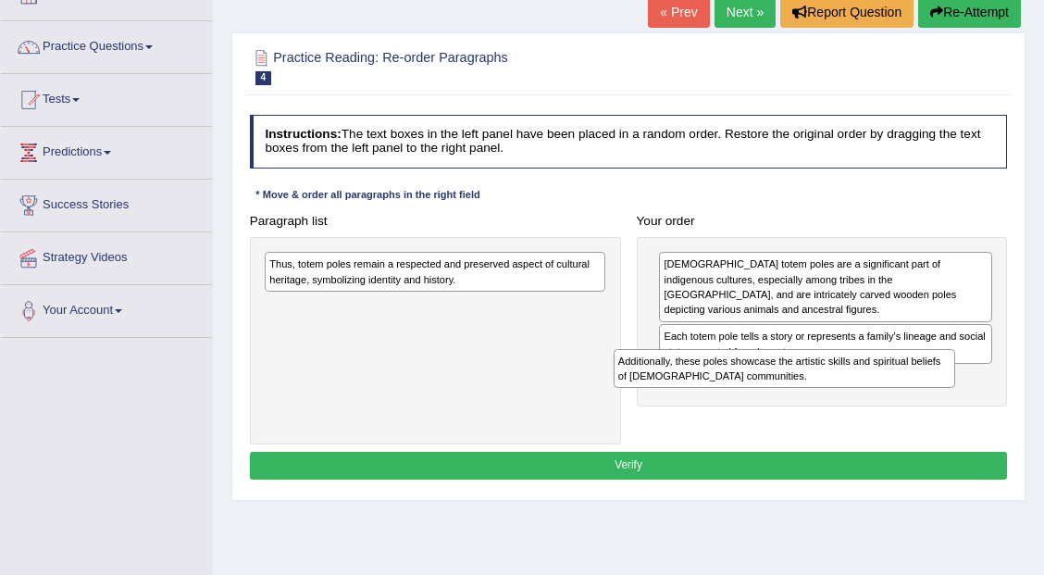
drag, startPoint x: 463, startPoint y: 315, endPoint x: 898, endPoint y: 400, distance: 444.0
click at [898, 400] on div "Paragraph list Thus, totem poles remain a respected and preserved aspect of cul…" at bounding box center [627, 325] width 773 height 237
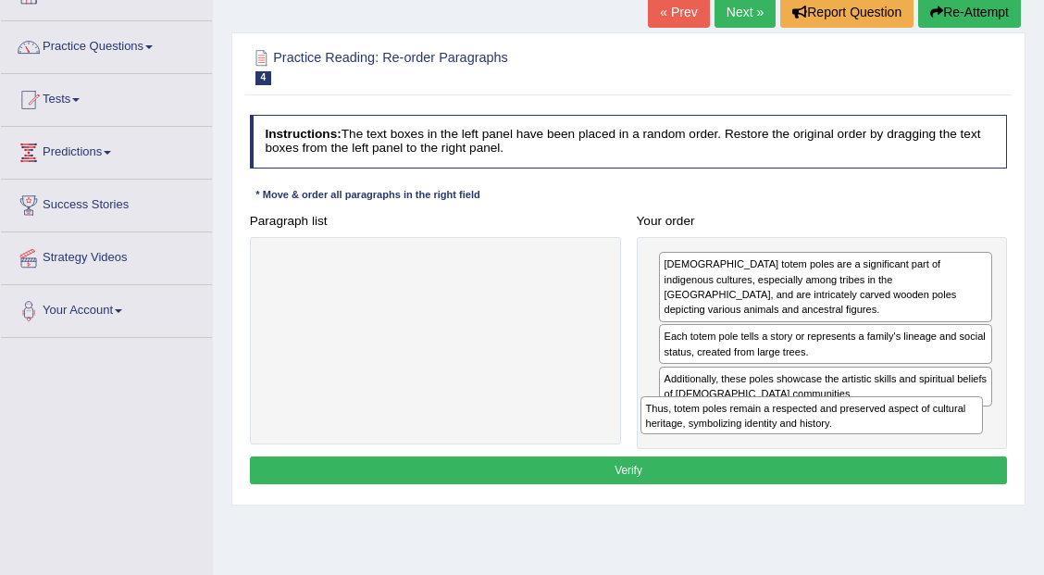
drag, startPoint x: 522, startPoint y: 265, endPoint x: 974, endPoint y: 438, distance: 484.4
click at [974, 438] on div "Paragraph list Thus, totem poles remain a respected and preserved aspect of cul…" at bounding box center [627, 327] width 773 height 241
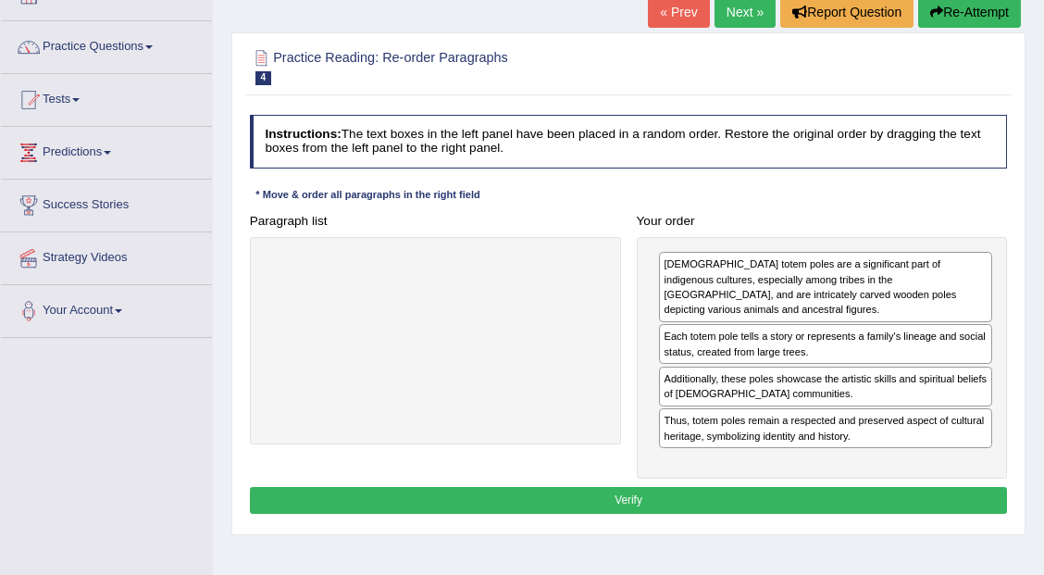
click at [830, 488] on button "Verify" at bounding box center [629, 500] width 758 height 27
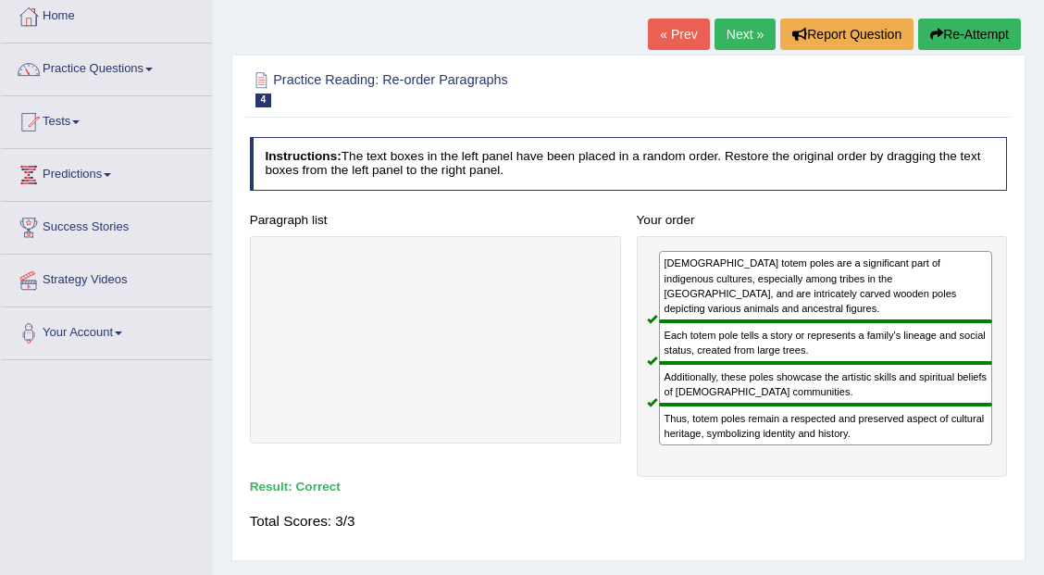
scroll to position [61, 0]
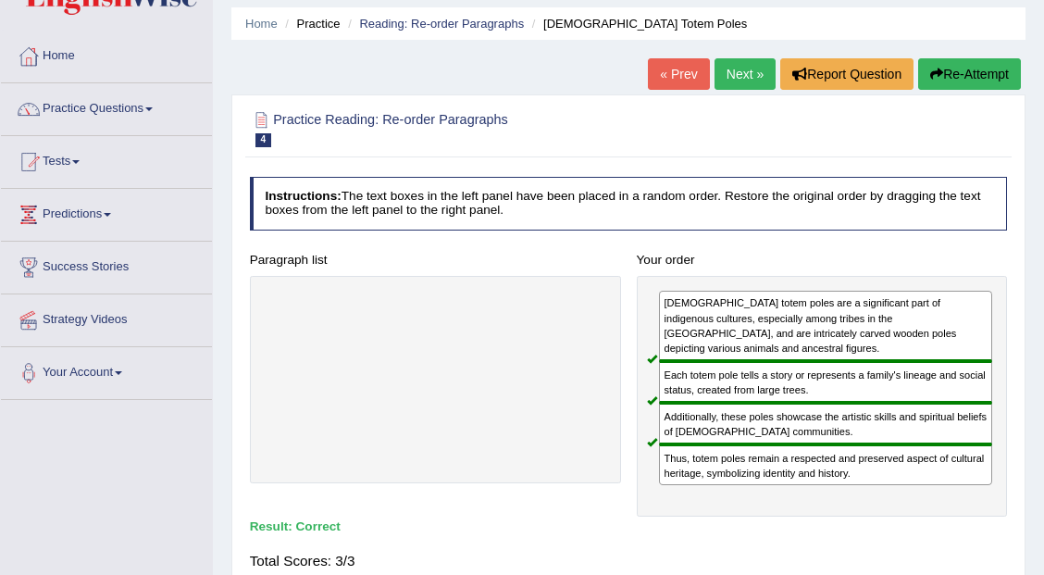
click at [720, 75] on link "Next »" at bounding box center [744, 73] width 61 height 31
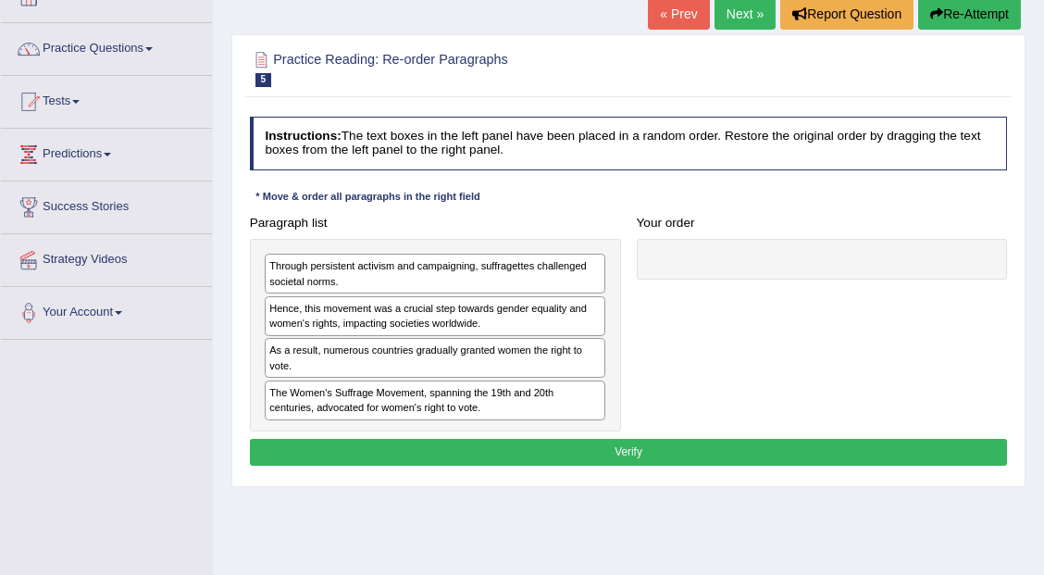
scroll to position [123, 0]
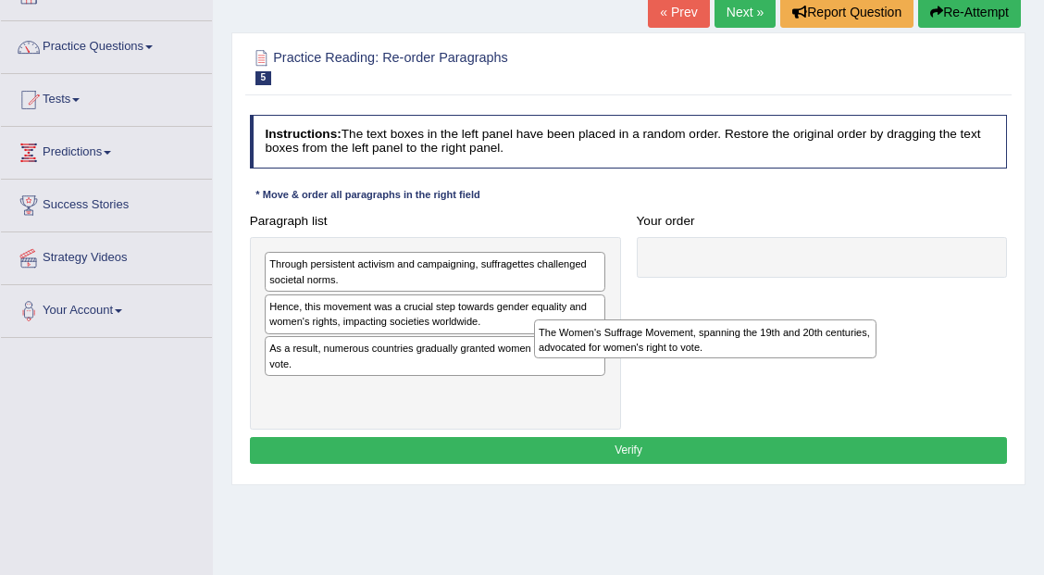
drag, startPoint x: 417, startPoint y: 398, endPoint x: 860, endPoint y: 304, distance: 452.0
click at [860, 319] on div "The Women's Suffrage Movement, spanning the 19th and 20th centuries, advocated …" at bounding box center [705, 338] width 342 height 39
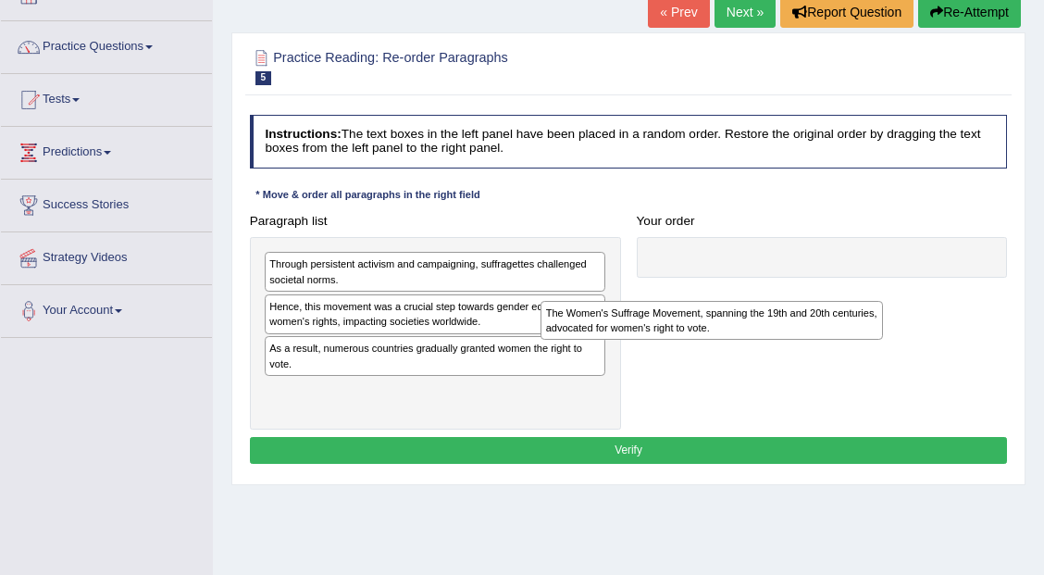
drag, startPoint x: 483, startPoint y: 392, endPoint x: 934, endPoint y: 276, distance: 466.3
click at [883, 301] on div "The Women's Suffrage Movement, spanning the 19th and 20th centuries, advocated …" at bounding box center [711, 320] width 342 height 39
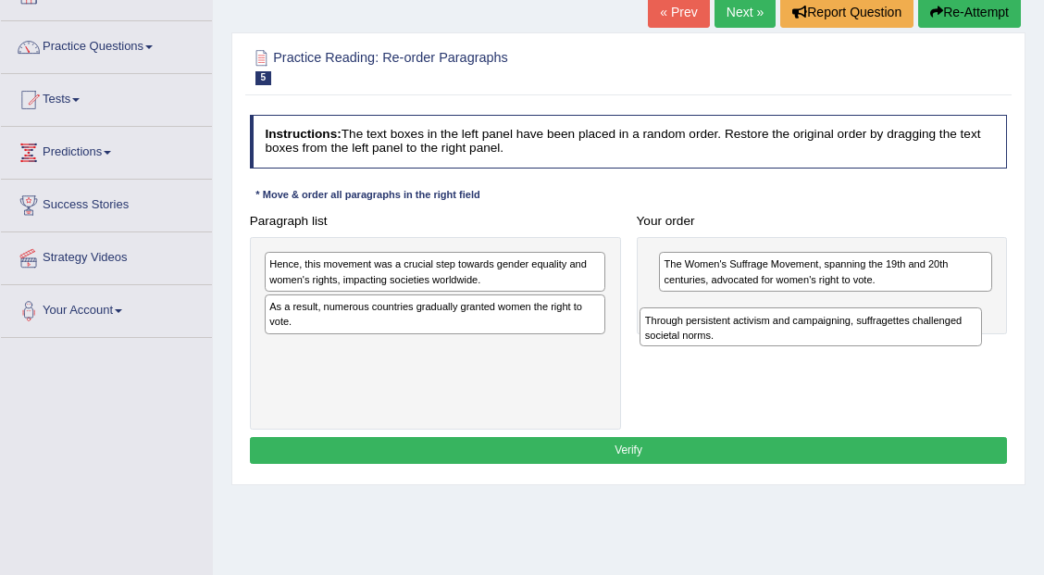
drag, startPoint x: 464, startPoint y: 279, endPoint x: 958, endPoint y: 332, distance: 496.9
click at [958, 332] on div "Paragraph list Through persistent activism and campaigning, suffragettes challe…" at bounding box center [627, 318] width 773 height 222
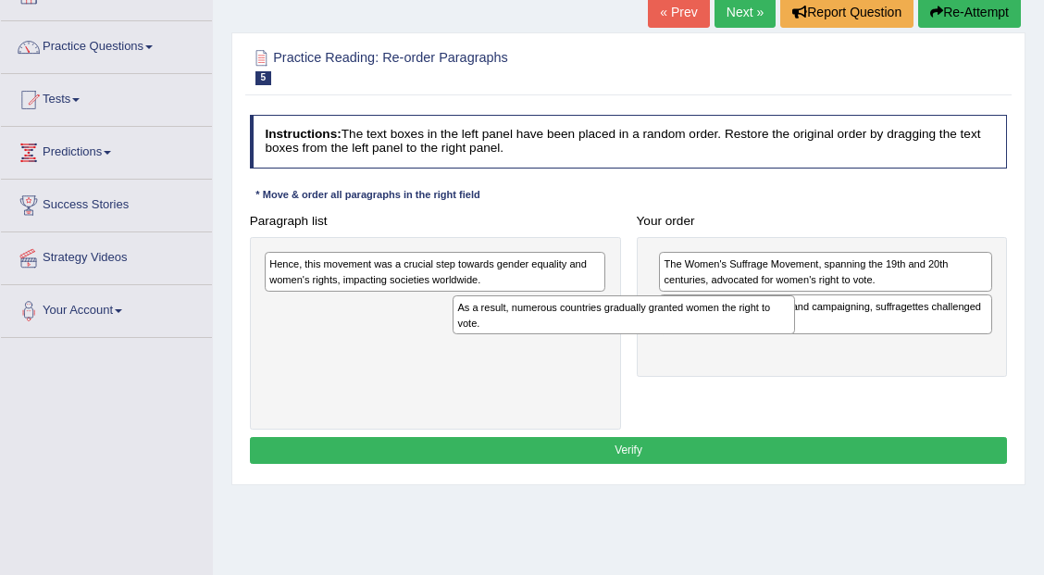
drag, startPoint x: 524, startPoint y: 314, endPoint x: 866, endPoint y: 353, distance: 344.5
click at [864, 353] on div "Paragraph list Hence, this movement was a crucial step towards gender equality …" at bounding box center [627, 318] width 773 height 222
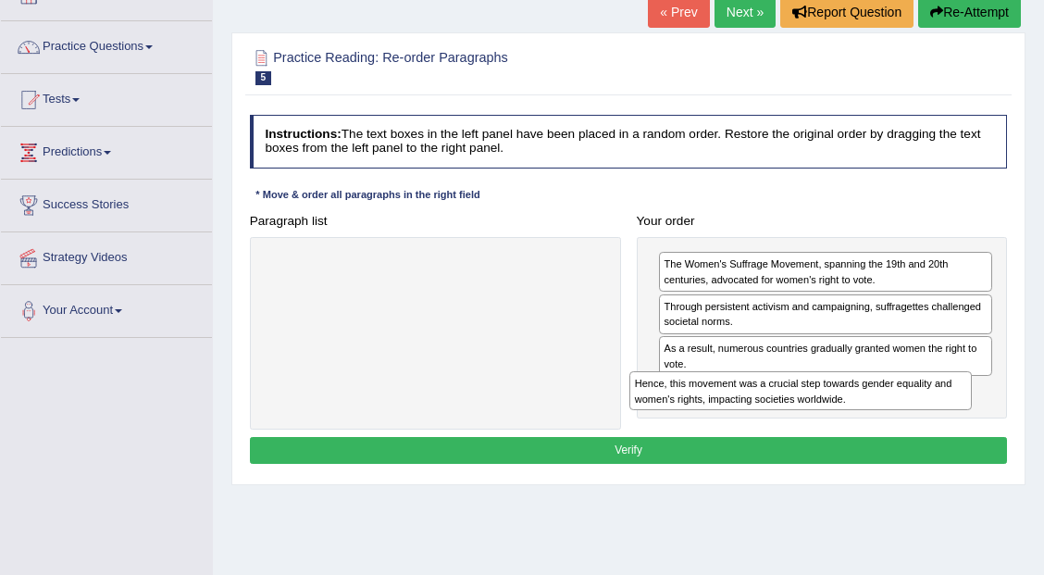
drag, startPoint x: 508, startPoint y: 274, endPoint x: 942, endPoint y: 423, distance: 458.8
click at [942, 423] on div "Paragraph list Hence, this movement was a crucial step towards gender equality …" at bounding box center [627, 318] width 773 height 222
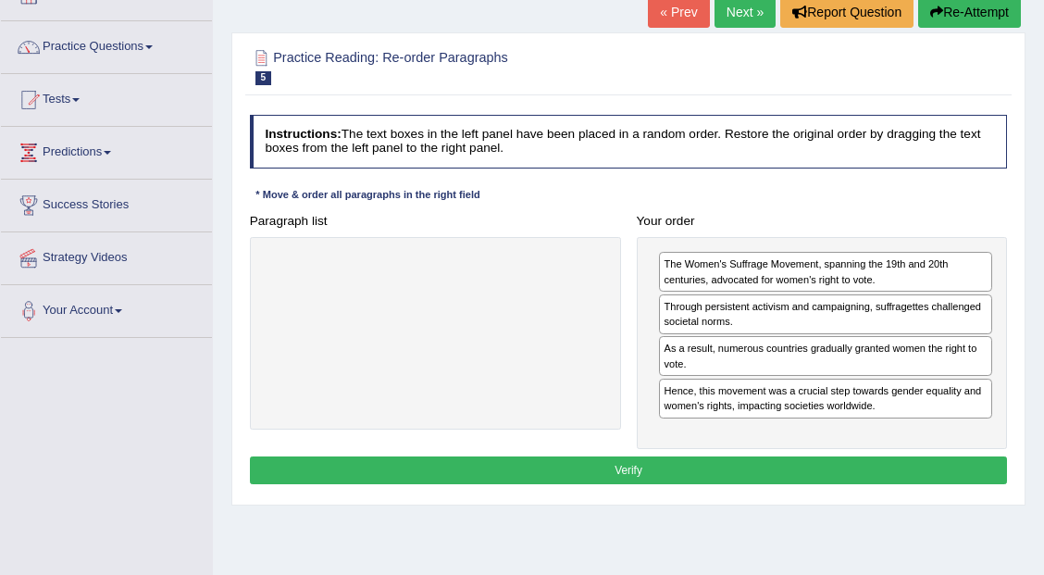
click at [854, 459] on button "Verify" at bounding box center [629, 469] width 758 height 27
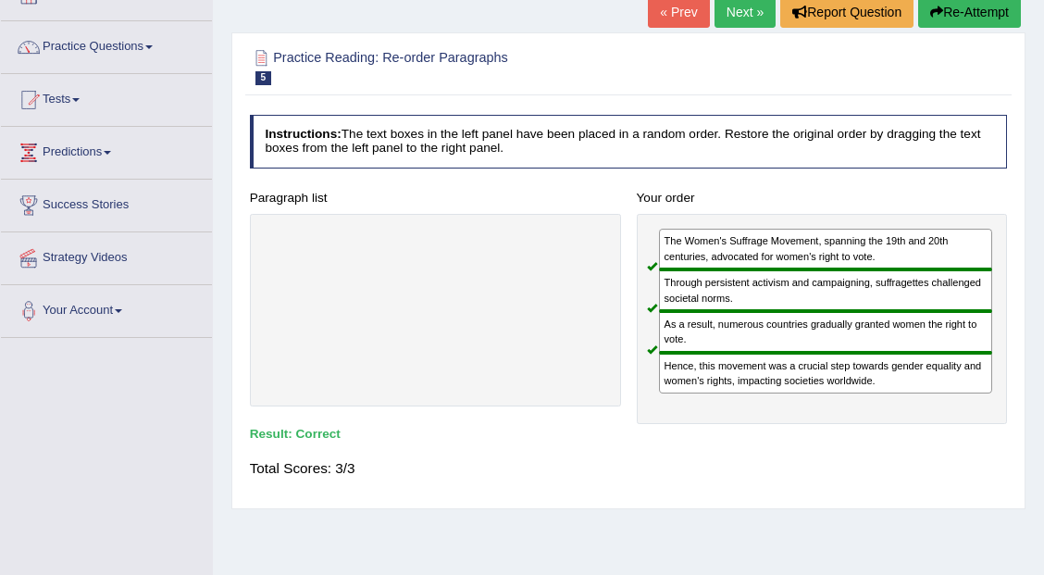
click at [744, 14] on link "Next »" at bounding box center [744, 11] width 61 height 31
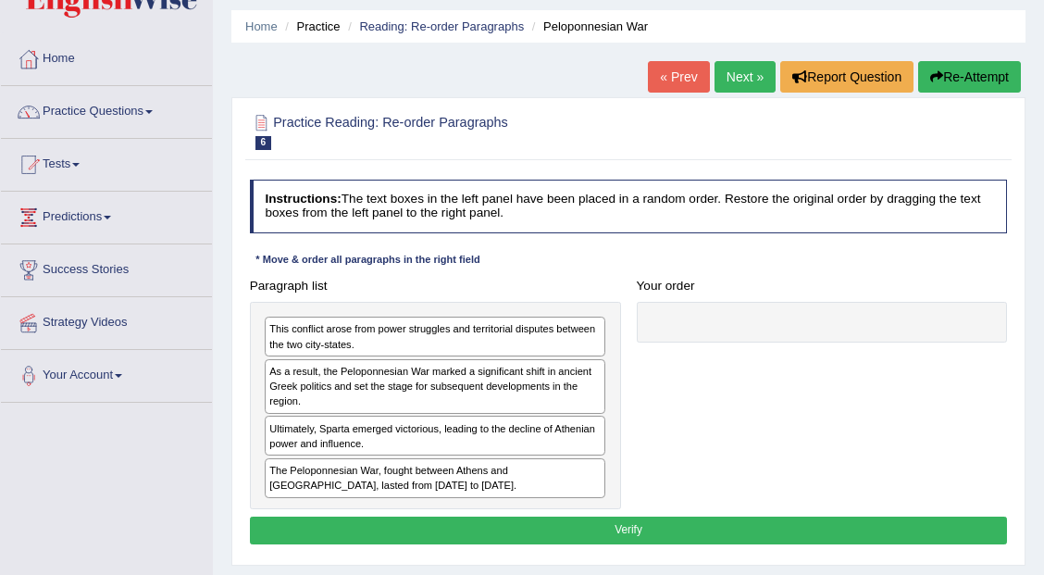
scroll to position [61, 0]
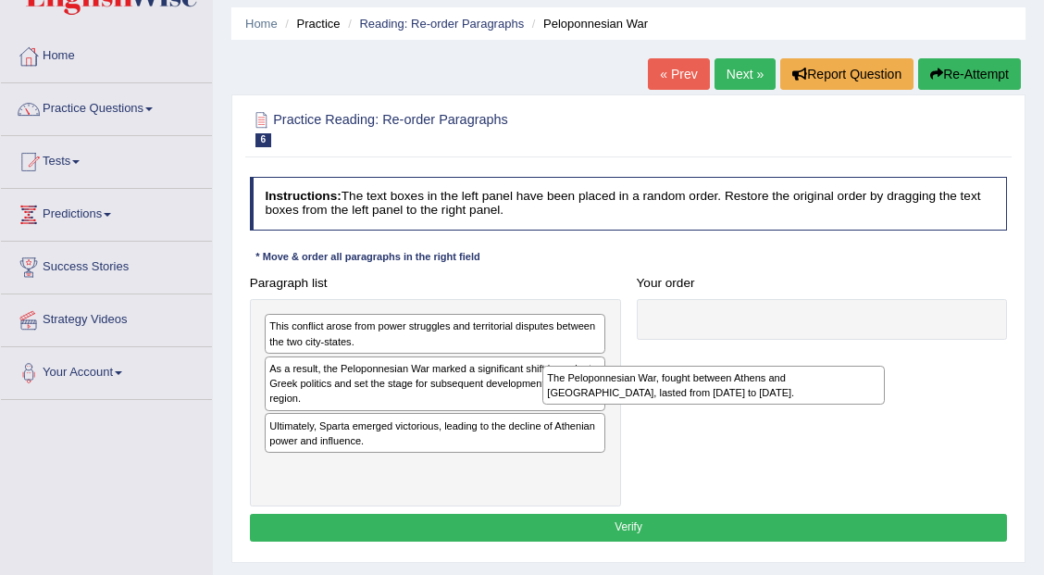
drag, startPoint x: 443, startPoint y: 481, endPoint x: 846, endPoint y: 379, distance: 415.1
click at [845, 380] on div "Paragraph list This conflict arose from power struggles and territorial dispute…" at bounding box center [627, 387] width 773 height 237
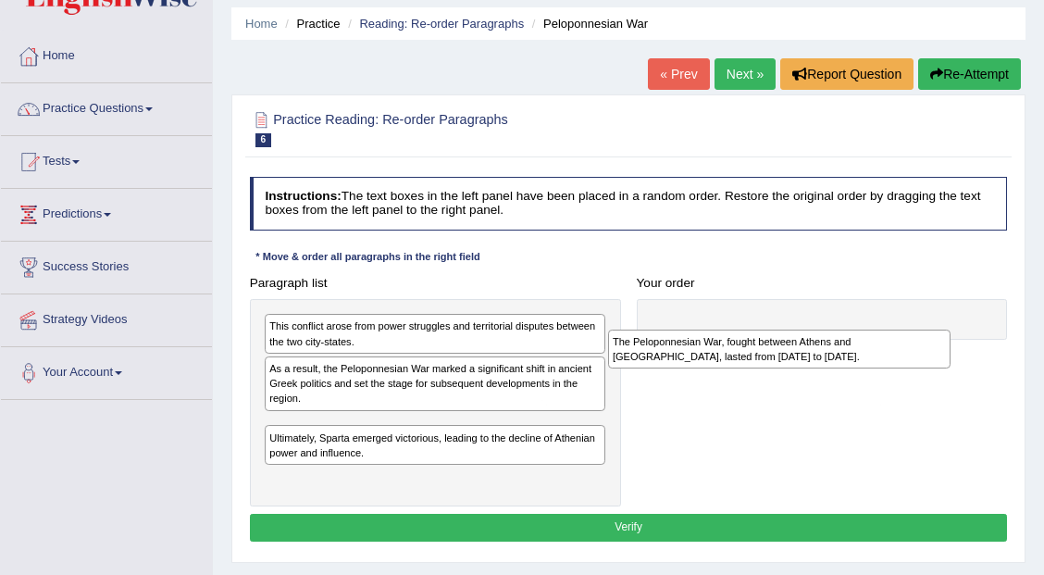
drag, startPoint x: 422, startPoint y: 477, endPoint x: 841, endPoint y: 353, distance: 437.1
click at [833, 362] on div "The Peloponnesian War, fought between Athens and [GEOGRAPHIC_DATA], lasted from…" at bounding box center [779, 348] width 342 height 39
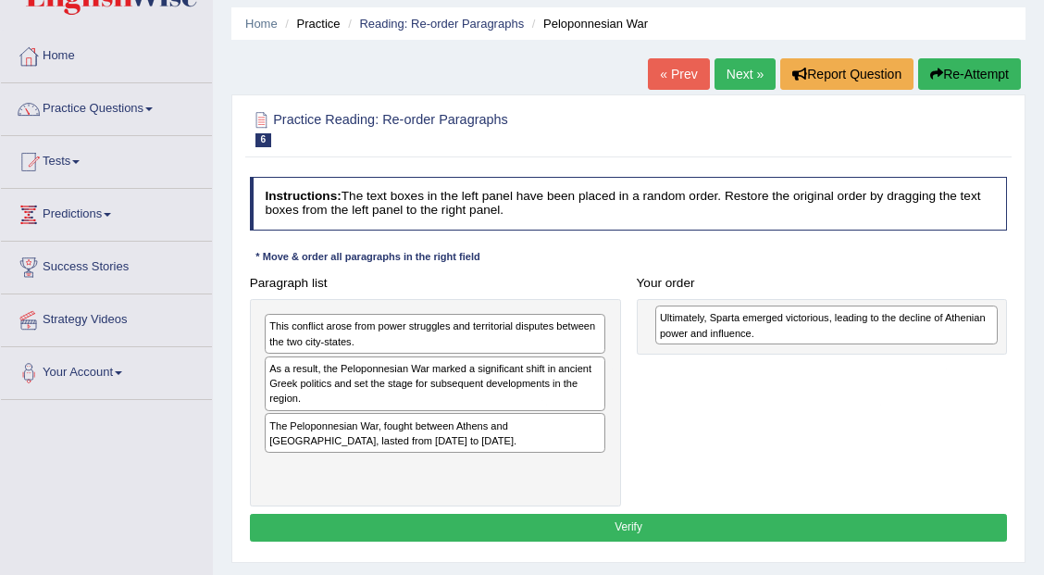
drag, startPoint x: 334, startPoint y: 481, endPoint x: 810, endPoint y: 335, distance: 498.4
click at [810, 335] on div "Ultimately, Sparta emerged victorious, leading to the decline of Athenian power…" at bounding box center [826, 324] width 342 height 39
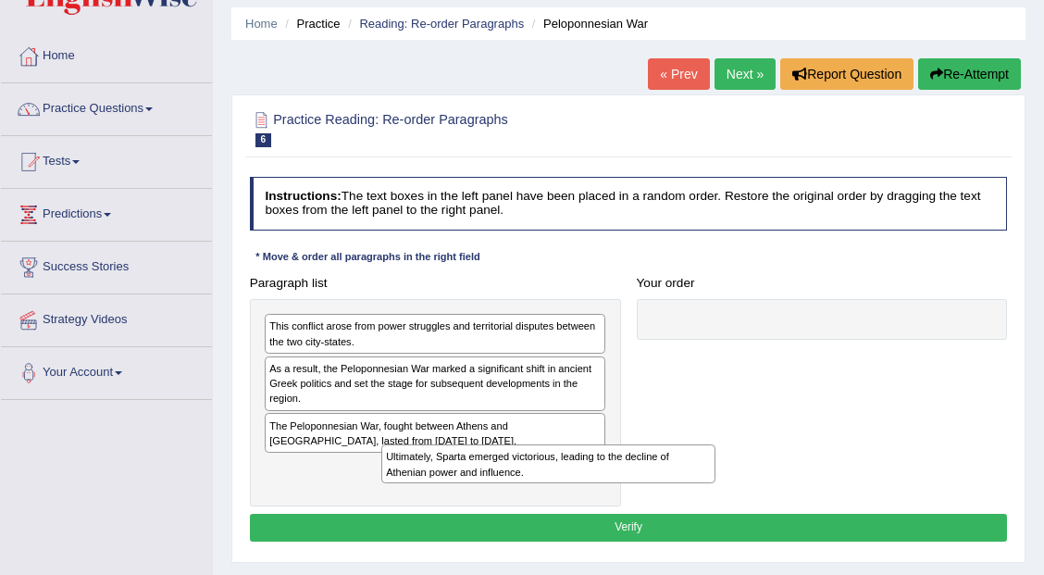
drag, startPoint x: 785, startPoint y: 343, endPoint x: 390, endPoint y: 476, distance: 416.9
click at [400, 479] on div "Paragraph list This conflict arose from power struggles and territorial dispute…" at bounding box center [627, 387] width 773 height 237
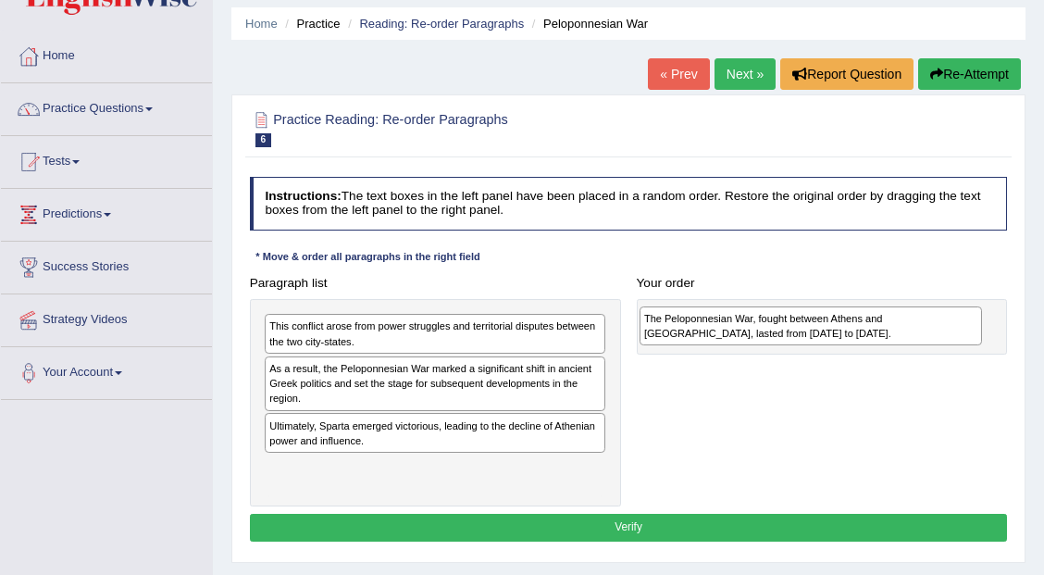
drag, startPoint x: 307, startPoint y: 428, endPoint x: 759, endPoint y: 328, distance: 462.4
click at [759, 328] on div "The Peloponnesian War, fought between Athens and Sparta, lasted from 431 to 404…" at bounding box center [810, 325] width 342 height 39
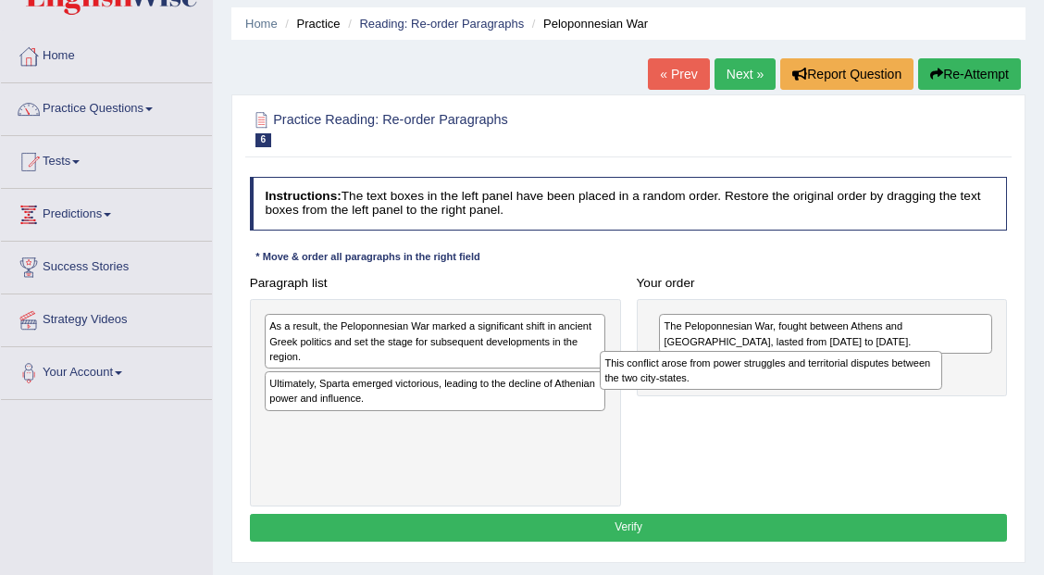
drag, startPoint x: 516, startPoint y: 331, endPoint x: 917, endPoint y: 382, distance: 403.8
click at [917, 382] on div "This conflict arose from power struggles and territorial disputes between the t…" at bounding box center [771, 370] width 342 height 39
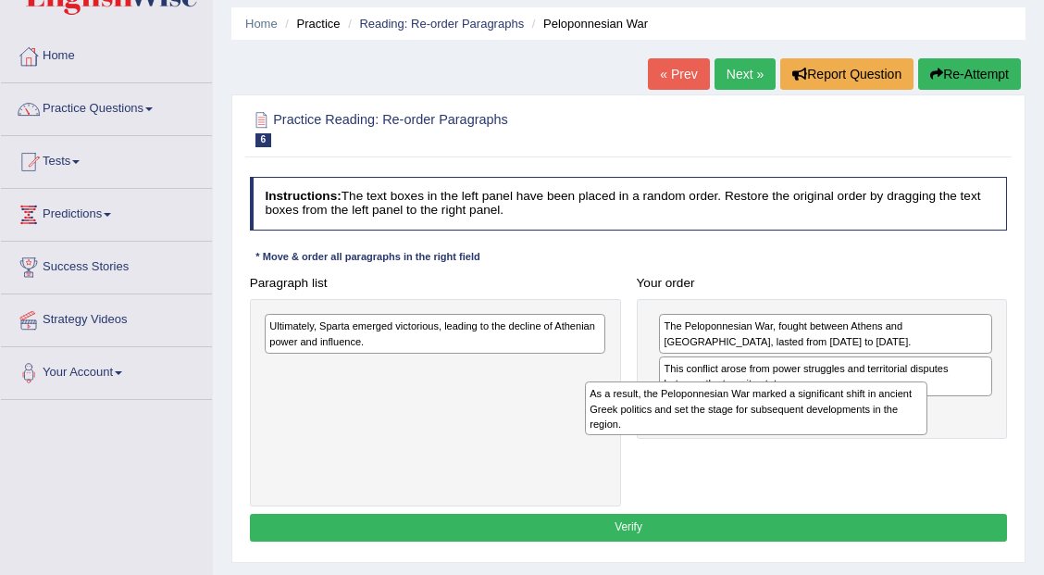
drag, startPoint x: 472, startPoint y: 345, endPoint x: 876, endPoint y: 438, distance: 414.8
click at [876, 438] on div "Paragraph list As a result, the Peloponnesian War marked a significant shift in…" at bounding box center [627, 387] width 773 height 237
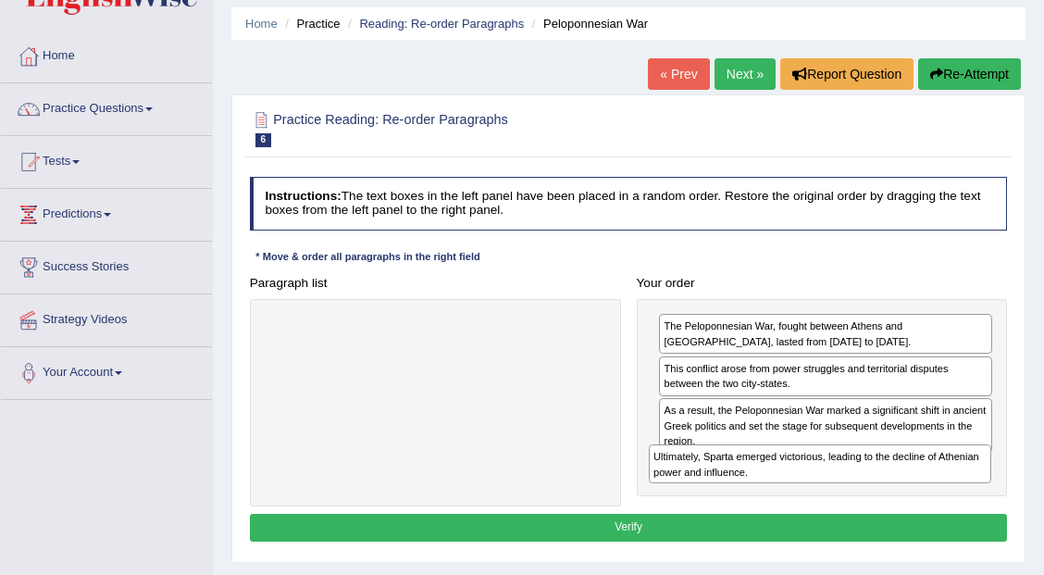
drag, startPoint x: 377, startPoint y: 335, endPoint x: 895, endPoint y: 509, distance: 546.5
click at [895, 509] on div "Instructions: The text boxes in the left panel have been placed in a random ord…" at bounding box center [627, 361] width 765 height 384
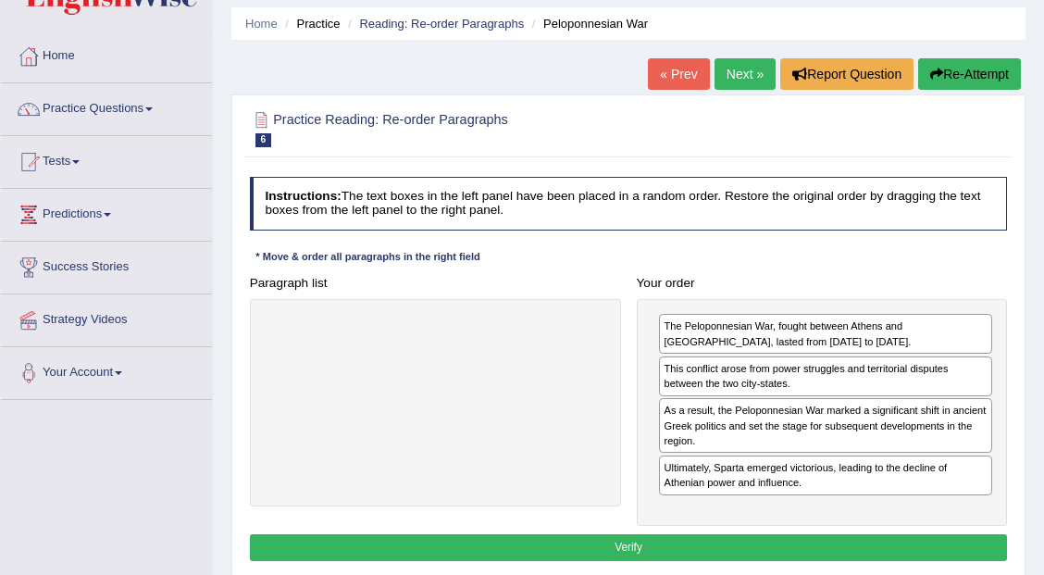
drag, startPoint x: 743, startPoint y: 534, endPoint x: 832, endPoint y: 499, distance: 95.5
click at [832, 499] on div "Instructions: The text boxes in the left panel have been placed in a random ord…" at bounding box center [627, 371] width 765 height 404
click at [792, 534] on button "Verify" at bounding box center [629, 547] width 758 height 27
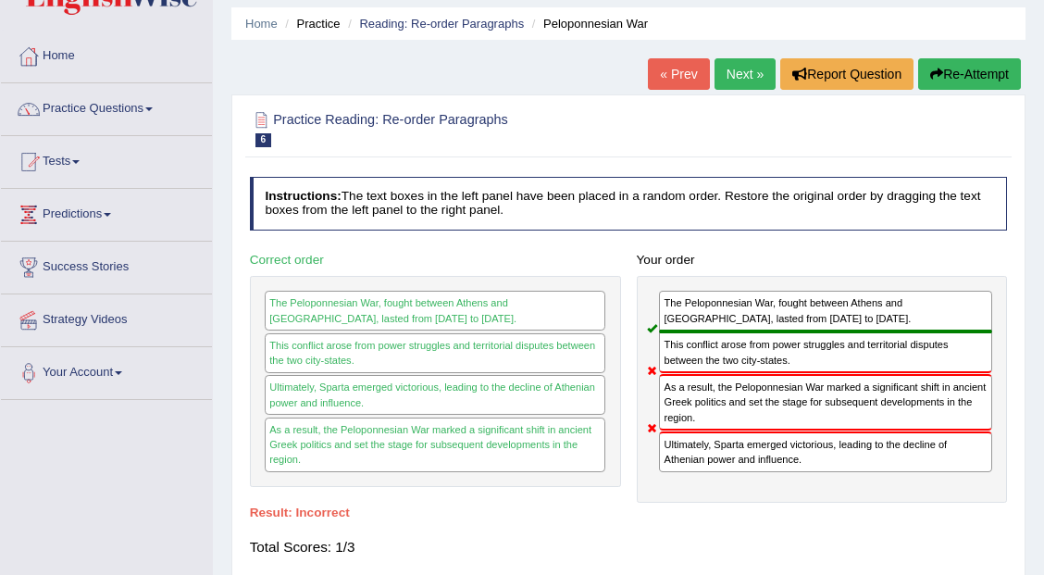
drag, startPoint x: 707, startPoint y: 393, endPoint x: 678, endPoint y: 420, distance: 39.3
click at [678, 420] on div "As a result, the Peloponnesian War marked a significant shift in ancient Greek …" at bounding box center [825, 402] width 333 height 56
click at [687, 452] on div "Ultimately, Sparta emerged victorious, leading to the decline of Athenian power…" at bounding box center [825, 451] width 333 height 41
click at [732, 71] on link "Next »" at bounding box center [744, 73] width 61 height 31
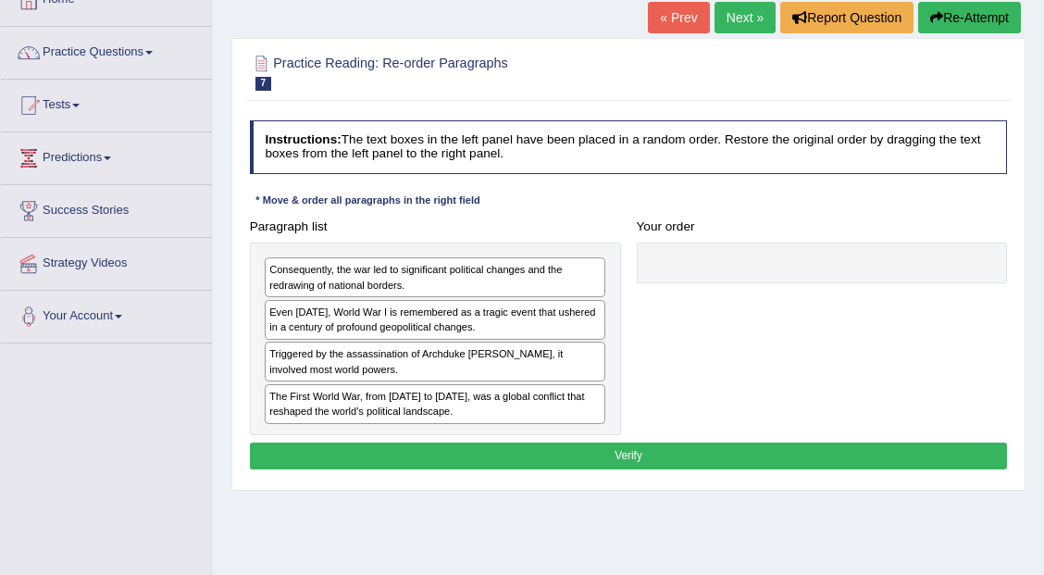
scroll to position [123, 0]
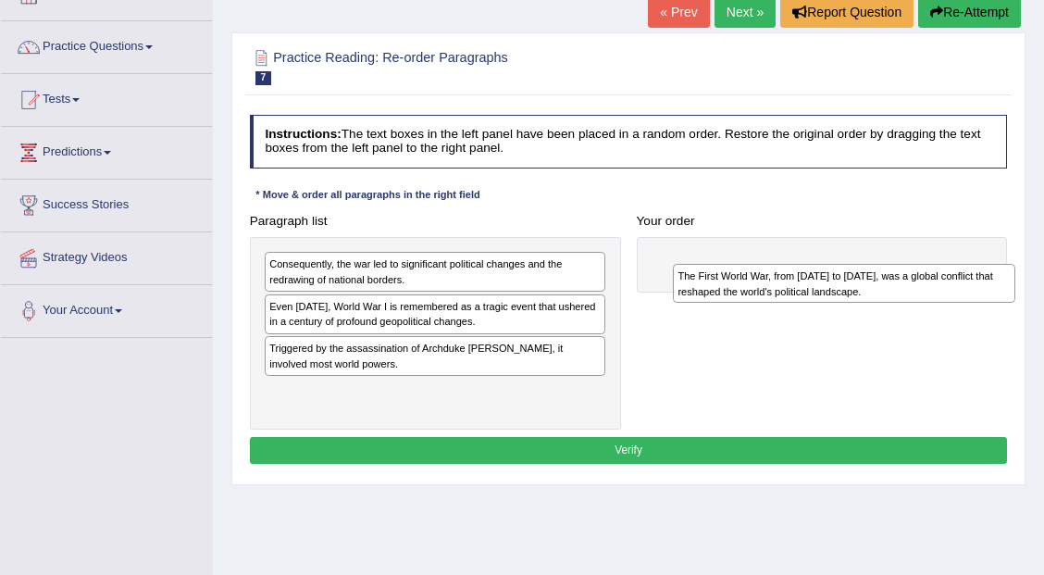
drag, startPoint x: 433, startPoint y: 392, endPoint x: 846, endPoint y: 290, distance: 425.2
click at [835, 298] on div "The First World War, from [DATE] to [DATE], was a global conflict that reshaped…" at bounding box center [844, 283] width 342 height 39
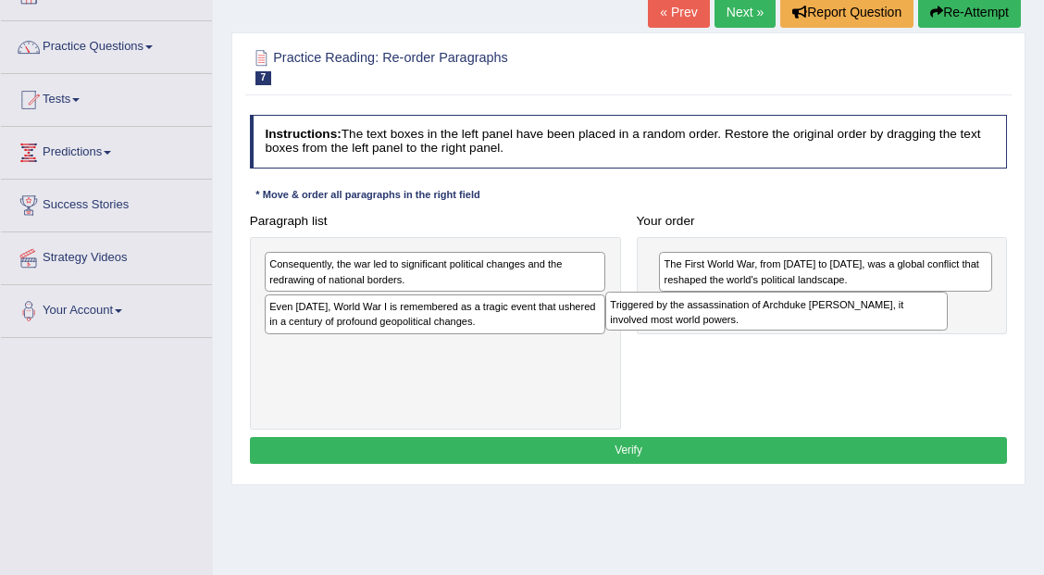
drag, startPoint x: 387, startPoint y: 353, endPoint x: 799, endPoint y: 321, distance: 413.8
click at [799, 321] on div "Triggered by the assassination of Archduke Franz Ferdinand, it involved most wo…" at bounding box center [776, 310] width 342 height 39
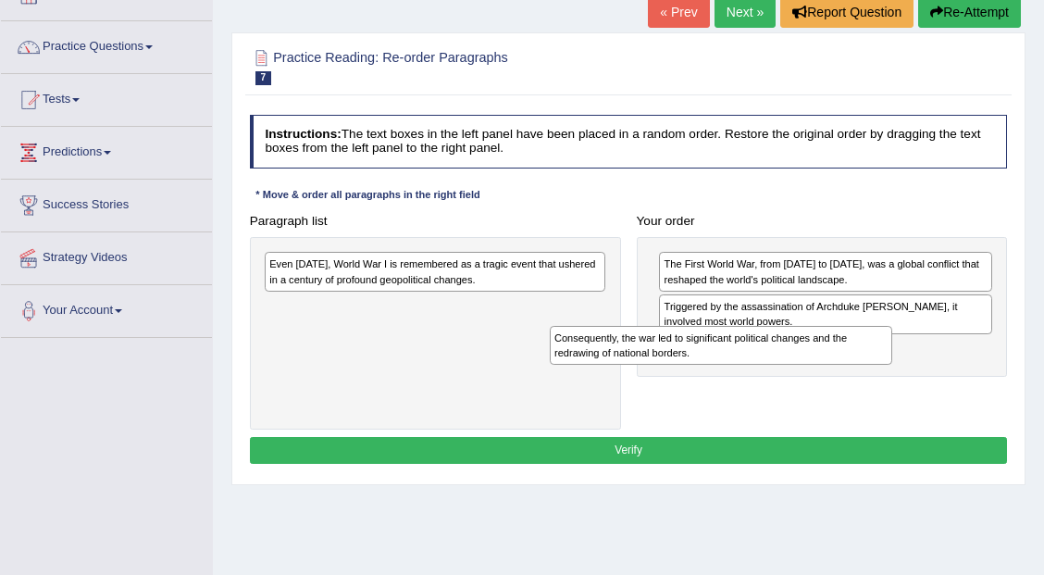
drag, startPoint x: 523, startPoint y: 269, endPoint x: 917, endPoint y: 361, distance: 404.6
click at [917, 361] on div "Paragraph list Consequently, the war led to significant political changes and t…" at bounding box center [627, 318] width 773 height 222
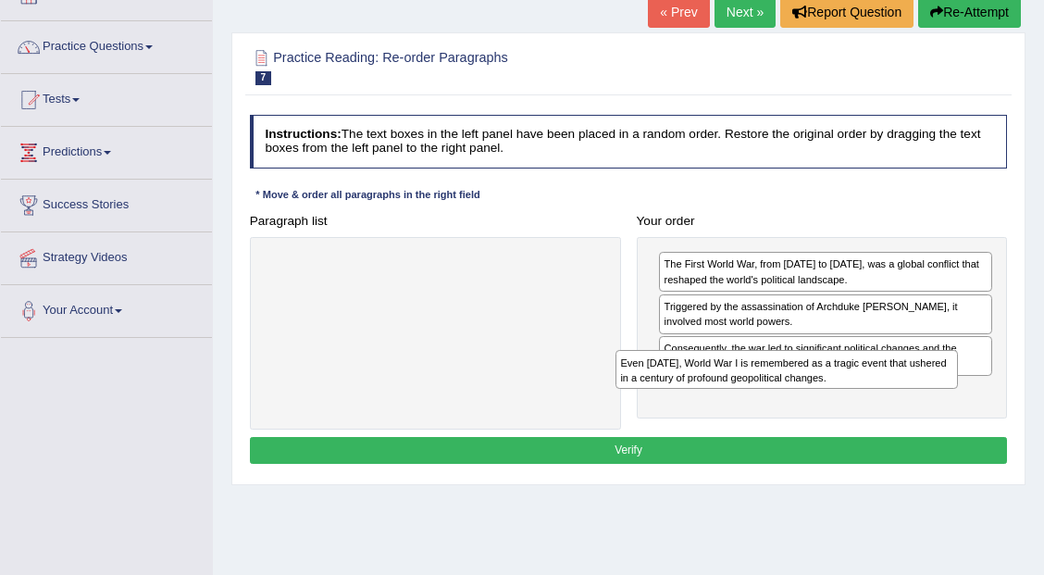
drag, startPoint x: 445, startPoint y: 262, endPoint x: 862, endPoint y: 386, distance: 435.3
click at [862, 386] on div "Even today, World War I is remembered as a tragic event that ushered in a centu…" at bounding box center [786, 369] width 342 height 39
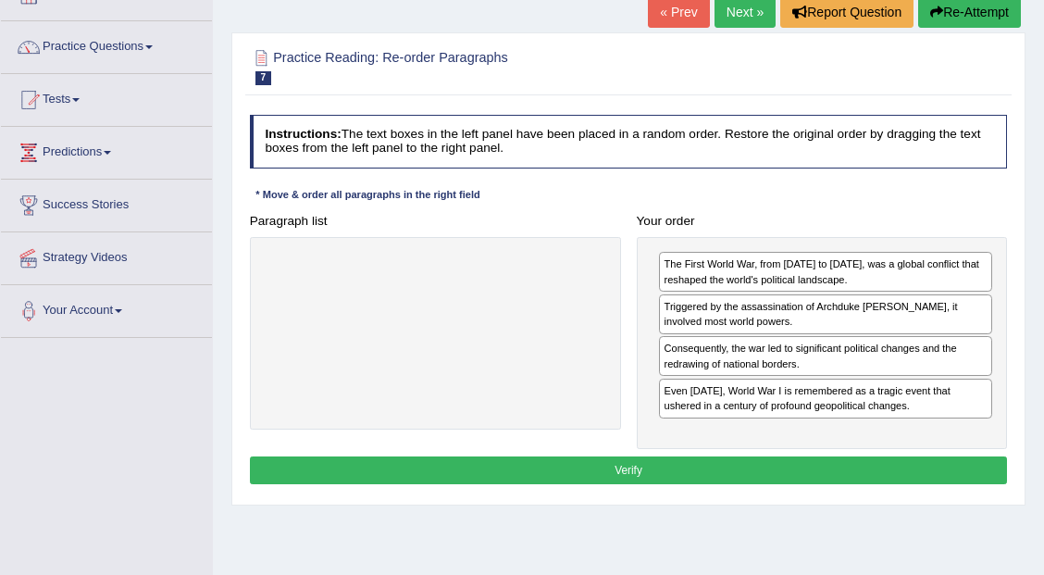
click at [696, 460] on button "Verify" at bounding box center [629, 469] width 758 height 27
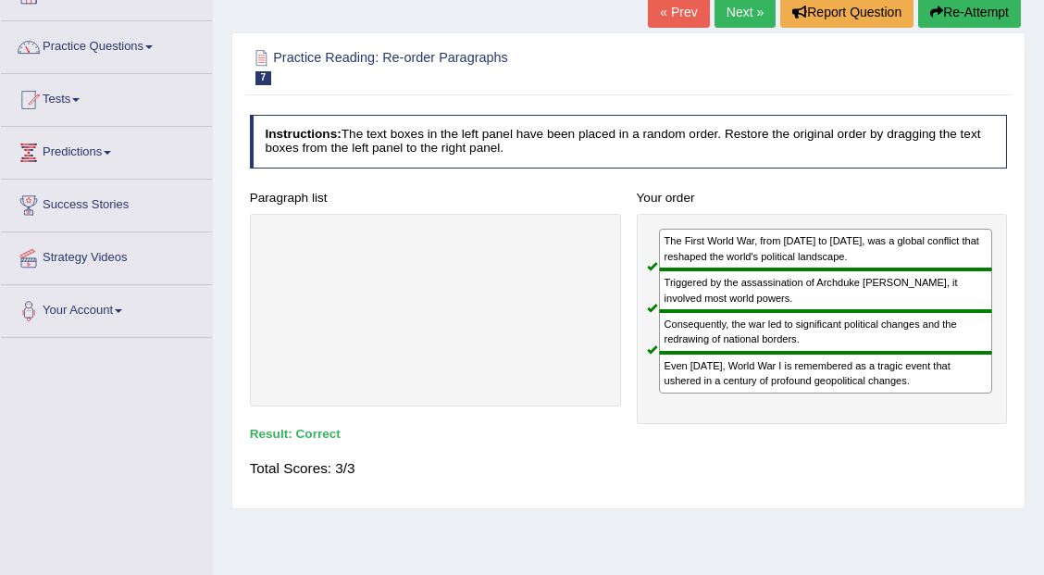
click at [747, 19] on link "Next »" at bounding box center [744, 11] width 61 height 31
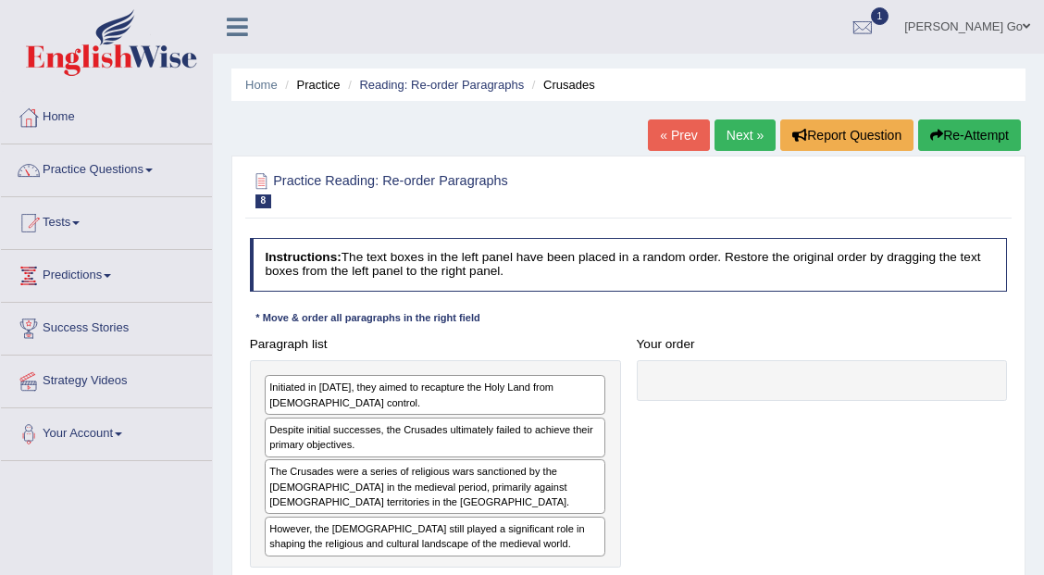
scroll to position [61, 0]
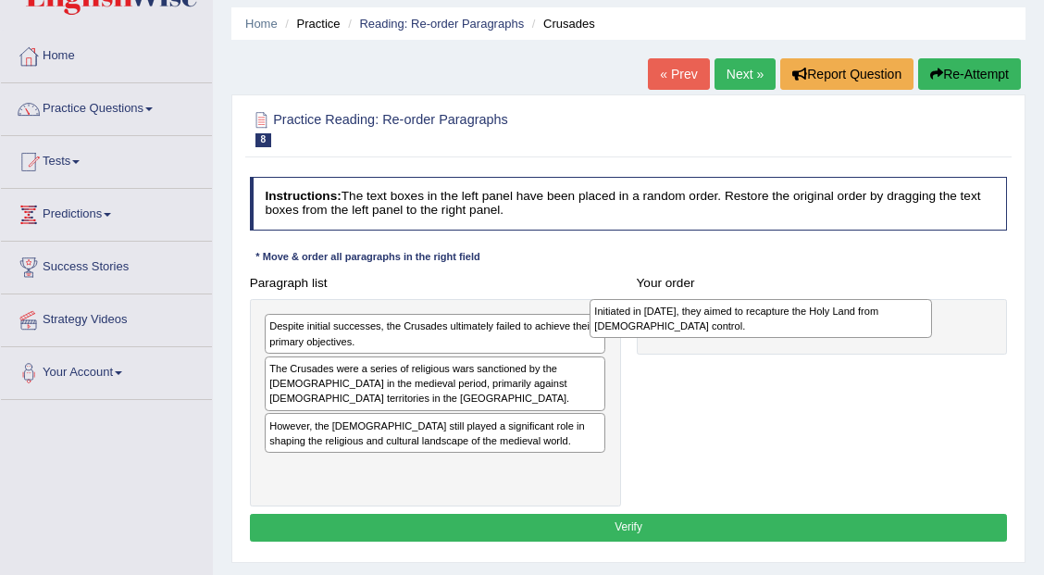
drag, startPoint x: 487, startPoint y: 335, endPoint x: 890, endPoint y: 342, distance: 403.5
click at [890, 338] on div "Initiated in [DATE], they aimed to recapture the Holy Land from [DEMOGRAPHIC_DA…" at bounding box center [760, 318] width 342 height 39
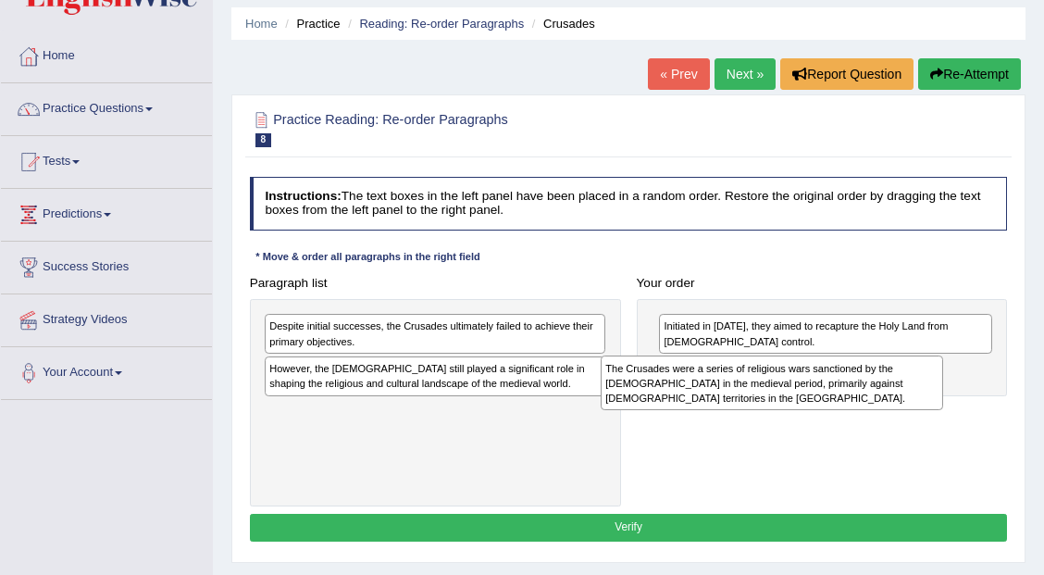
drag, startPoint x: 402, startPoint y: 392, endPoint x: 848, endPoint y: 390, distance: 446.9
click at [847, 392] on div "The Crusades were a series of religious wars sanctioned by the [DEMOGRAPHIC_DAT…" at bounding box center [771, 382] width 342 height 54
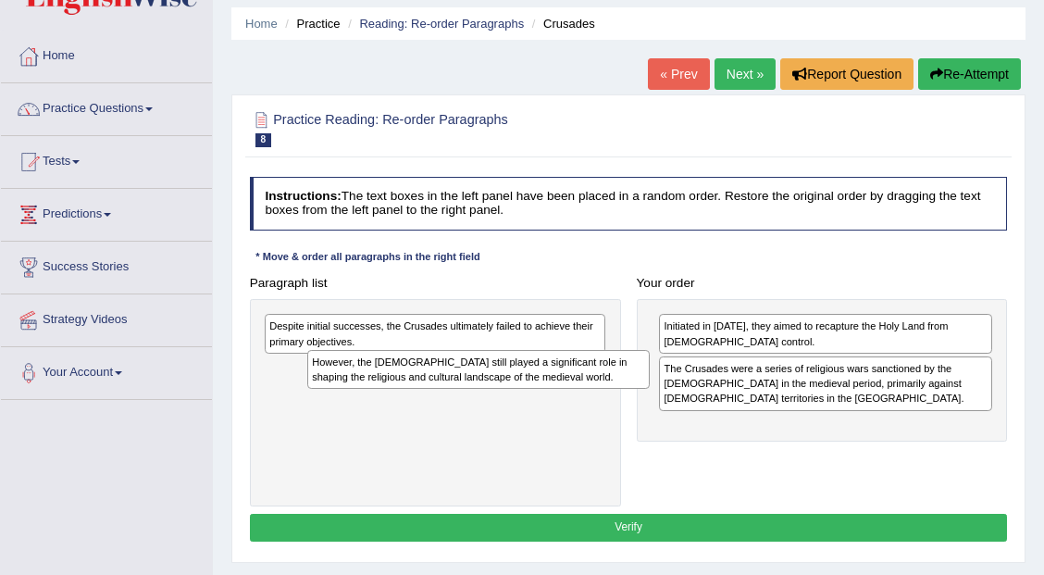
drag, startPoint x: 408, startPoint y: 376, endPoint x: 463, endPoint y: 385, distance: 55.4
click at [463, 385] on div "However, the [DEMOGRAPHIC_DATA] still played a significant role in shaping the …" at bounding box center [478, 369] width 342 height 39
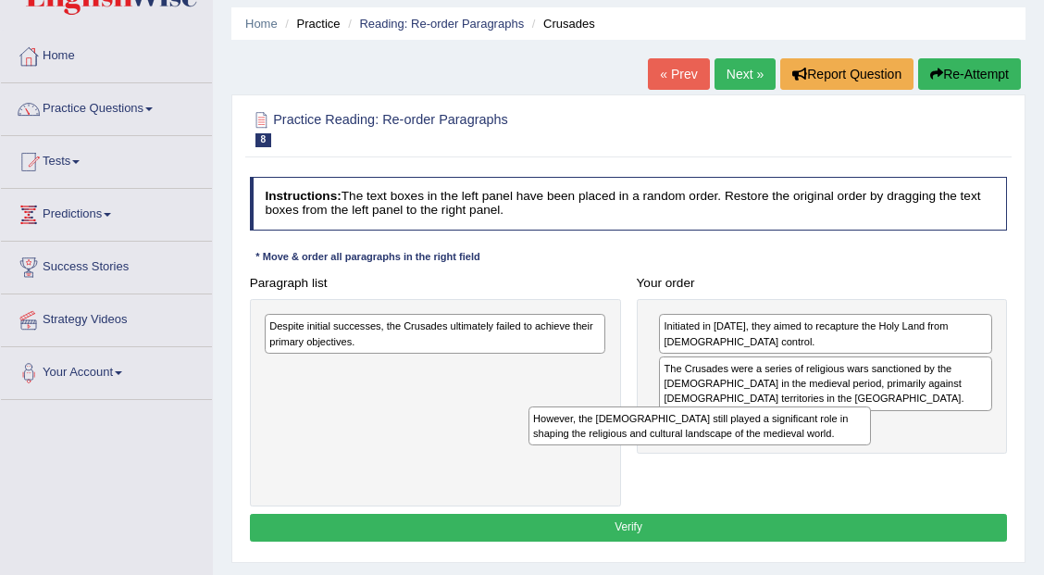
drag, startPoint x: 464, startPoint y: 376, endPoint x: 853, endPoint y: 452, distance: 395.9
click at [852, 454] on div "Paragraph list Despite initial successes, the Crusades ultimately failed to ach…" at bounding box center [627, 387] width 773 height 237
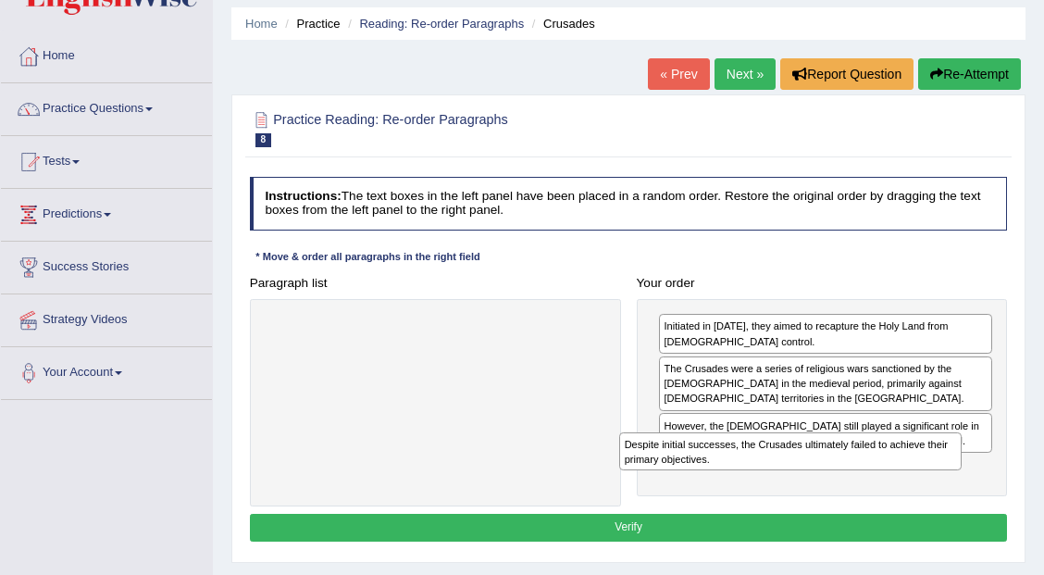
drag, startPoint x: 488, startPoint y: 335, endPoint x: 919, endPoint y: 480, distance: 455.0
click at [916, 483] on div "Paragraph list Despite initial successes, the Crusades ultimately failed to ach…" at bounding box center [627, 387] width 773 height 237
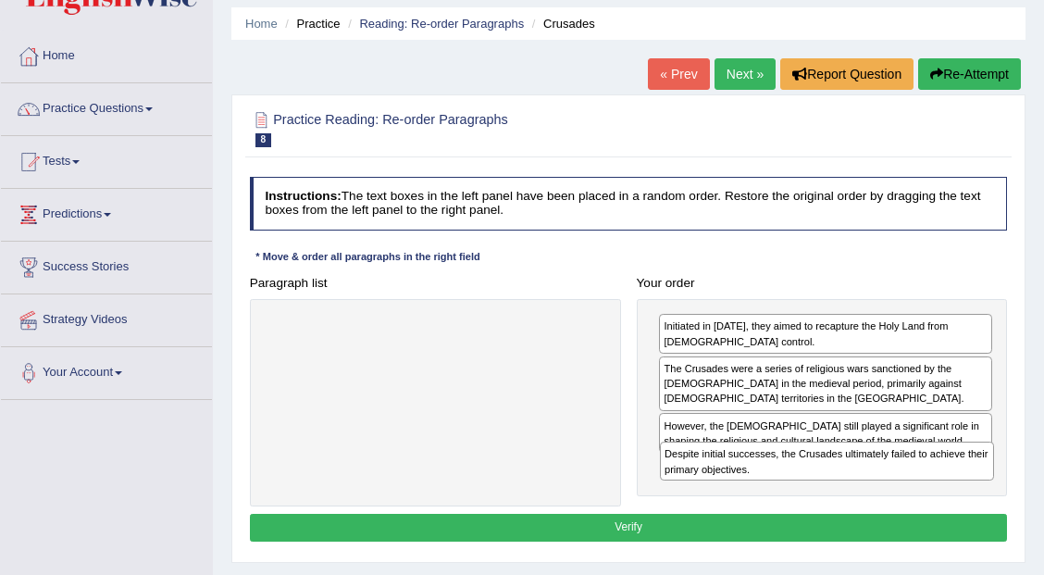
drag, startPoint x: 867, startPoint y: 476, endPoint x: 871, endPoint y: 494, distance: 18.9
click at [871, 494] on div "Paragraph list Correct order The Crusades were a series of religious wars sanct…" at bounding box center [627, 387] width 773 height 237
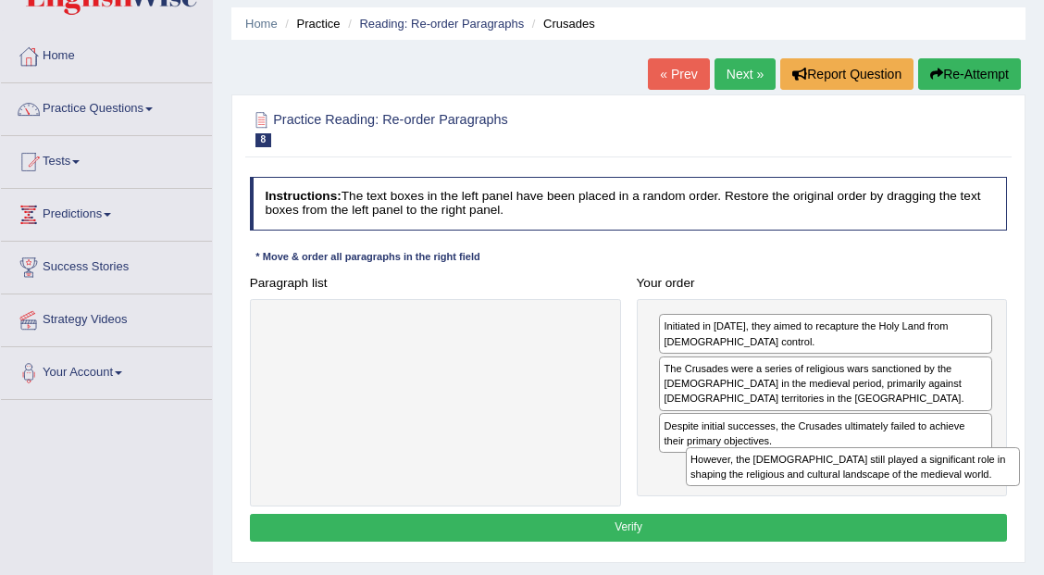
drag, startPoint x: 909, startPoint y: 431, endPoint x: 947, endPoint y: 497, distance: 75.9
click at [947, 497] on div "Paragraph list Correct order The Crusades were a series of religious wars sanct…" at bounding box center [627, 387] width 773 height 237
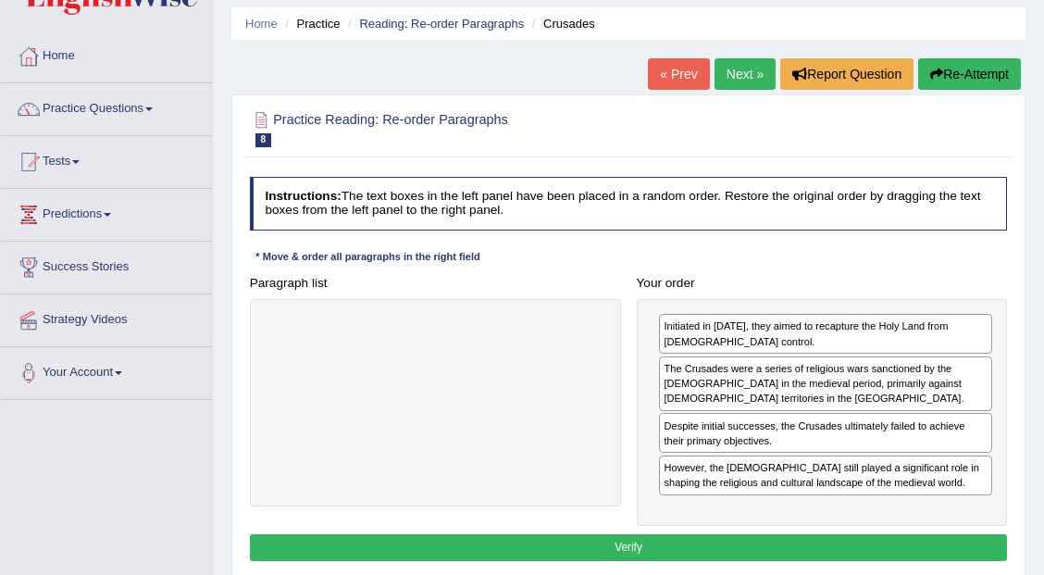
click at [739, 535] on button "Verify" at bounding box center [629, 547] width 758 height 27
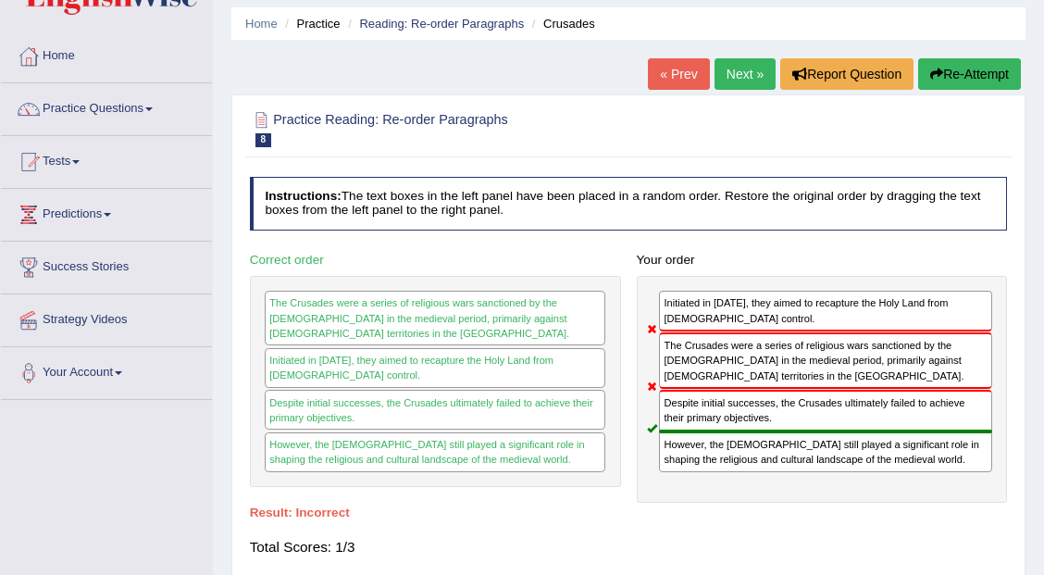
click at [978, 78] on button "Re-Attempt" at bounding box center [969, 73] width 103 height 31
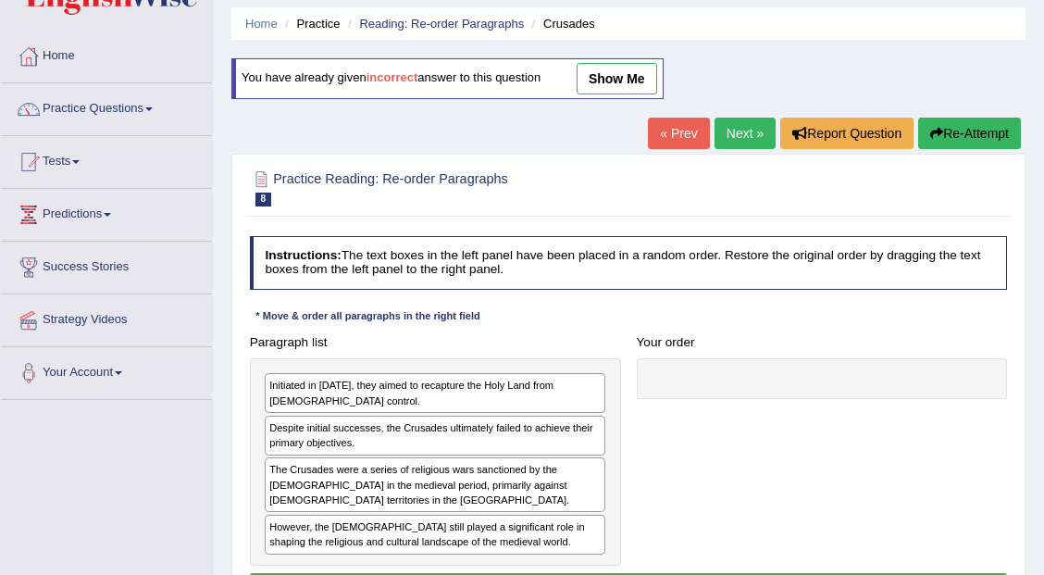
click at [733, 133] on link "Next »" at bounding box center [744, 133] width 61 height 31
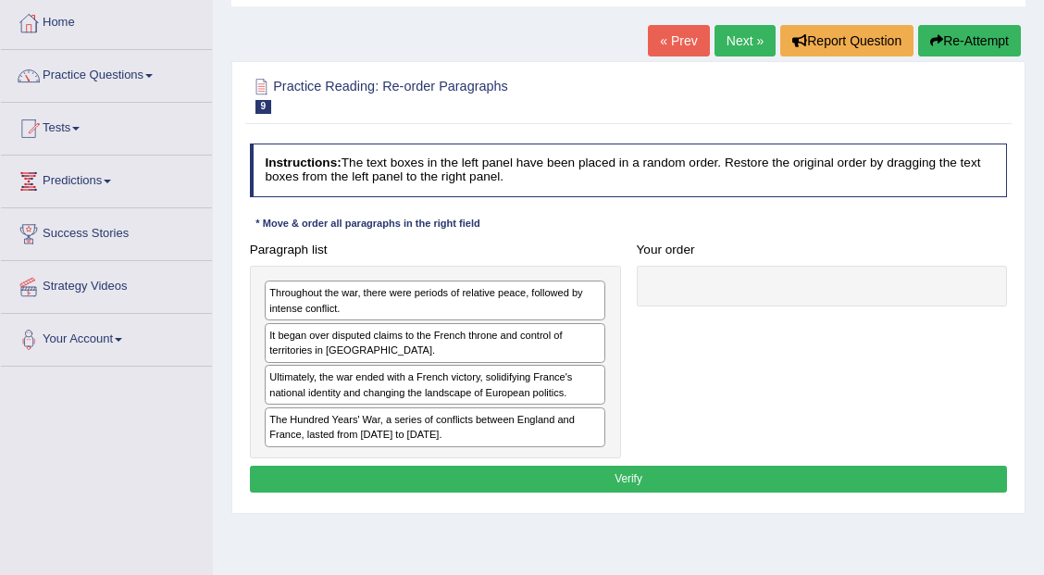
scroll to position [123, 0]
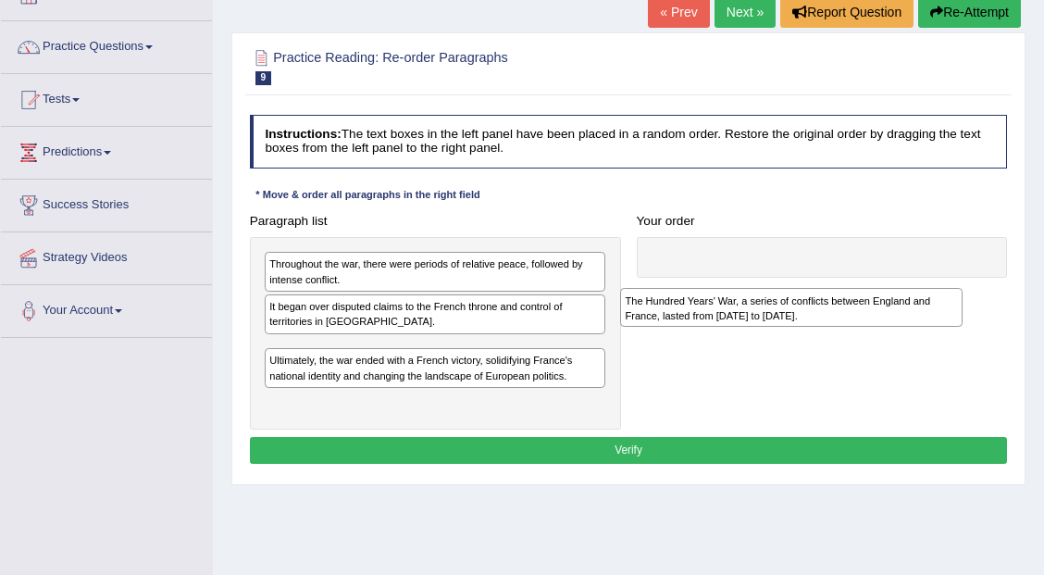
drag, startPoint x: 435, startPoint y: 396, endPoint x: 859, endPoint y: 323, distance: 430.0
click at [859, 323] on div "The Hundred Years' War, a series of conflicts between England and France, laste…" at bounding box center [791, 307] width 342 height 39
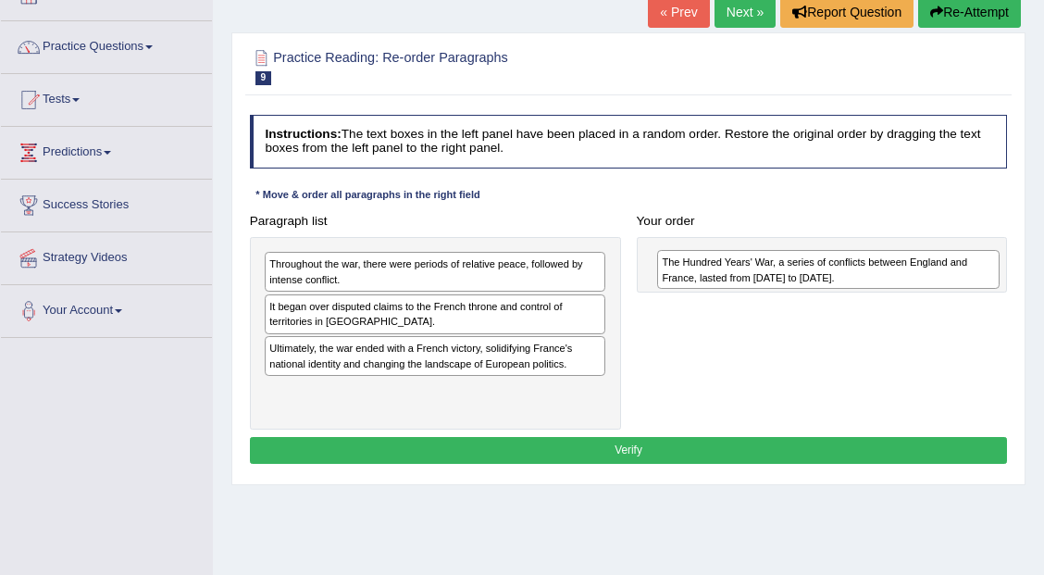
drag, startPoint x: 345, startPoint y: 354, endPoint x: 811, endPoint y: 279, distance: 472.3
click at [811, 279] on div "The Hundred Years' War, a series of conflicts between England and France, laste…" at bounding box center [828, 269] width 342 height 39
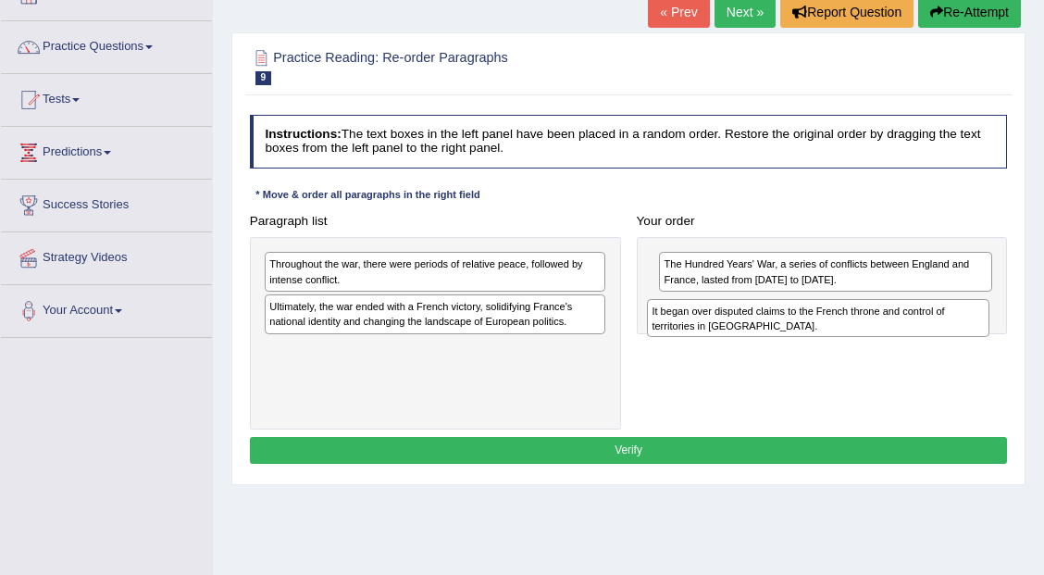
drag, startPoint x: 392, startPoint y: 313, endPoint x: 836, endPoint y: 336, distance: 444.7
click at [836, 336] on div "Paragraph list Throughout the war, there were periods of relative peace, follow…" at bounding box center [627, 318] width 773 height 222
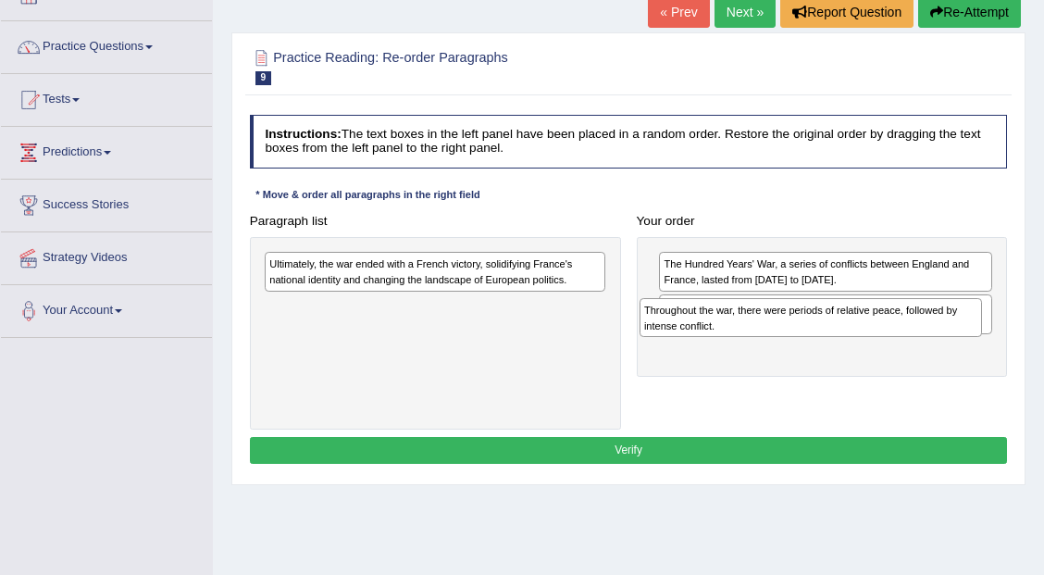
drag, startPoint x: 525, startPoint y: 263, endPoint x: 977, endPoint y: 347, distance: 460.2
click at [977, 337] on div "Throughout the war, there were periods of relative peace, followed by intense c…" at bounding box center [810, 317] width 342 height 39
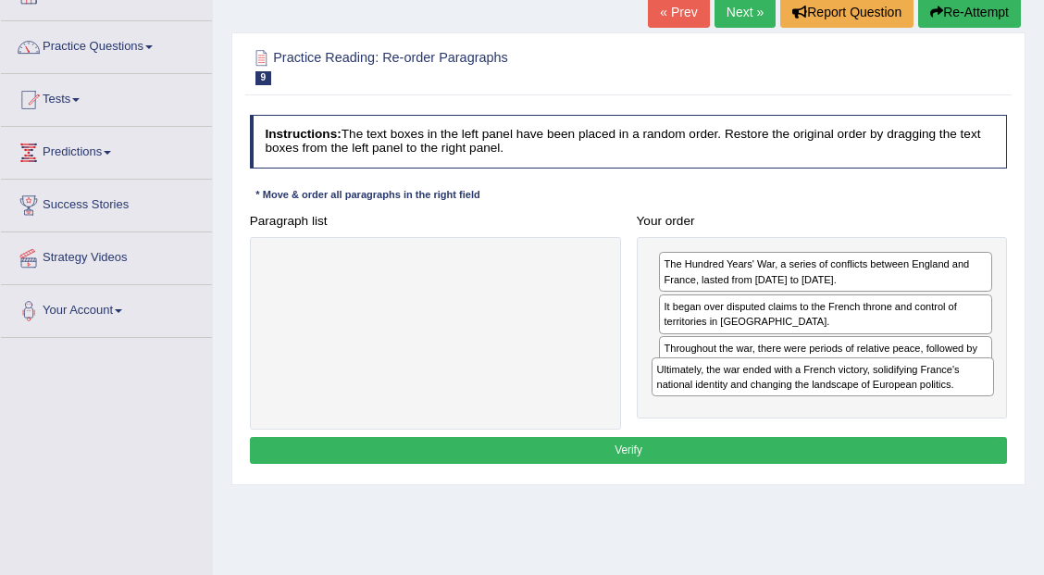
drag, startPoint x: 440, startPoint y: 268, endPoint x: 900, endPoint y: 401, distance: 478.5
click at [900, 401] on div "Paragraph list Ultimately, the war ended with a French victory, solidifying Fra…" at bounding box center [627, 318] width 773 height 222
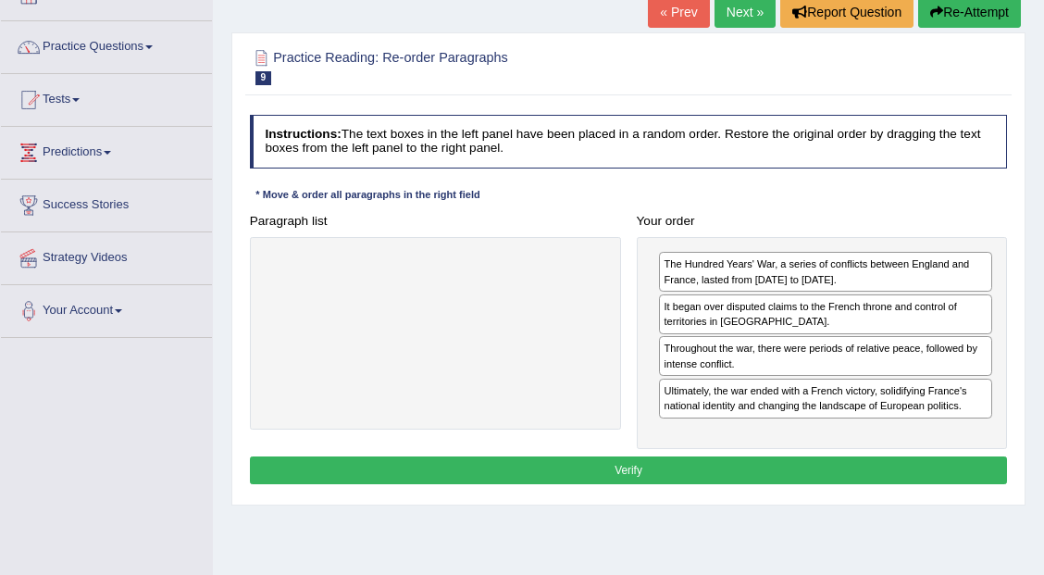
click at [733, 459] on button "Verify" at bounding box center [629, 469] width 758 height 27
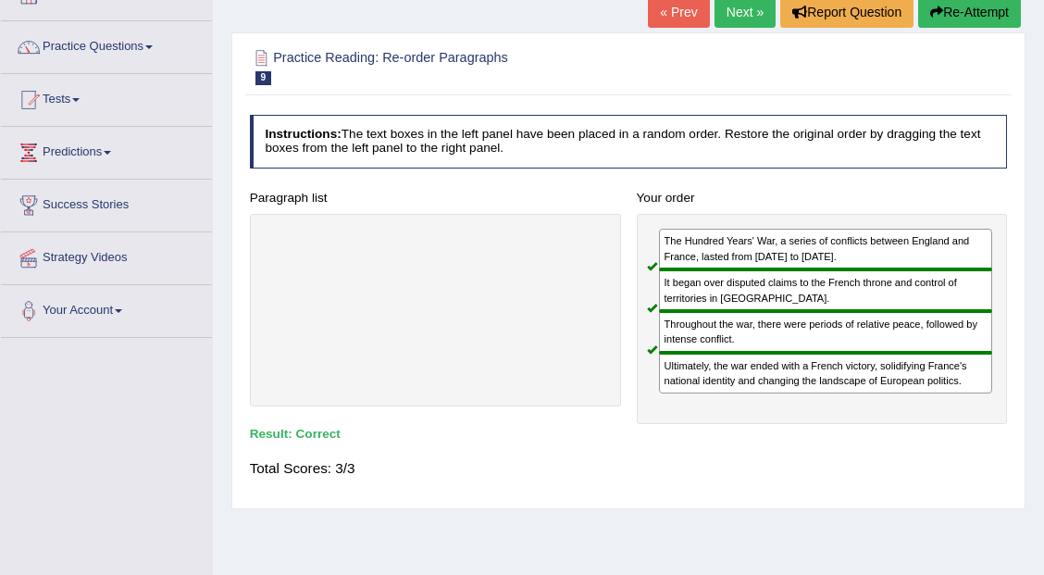
scroll to position [61, 0]
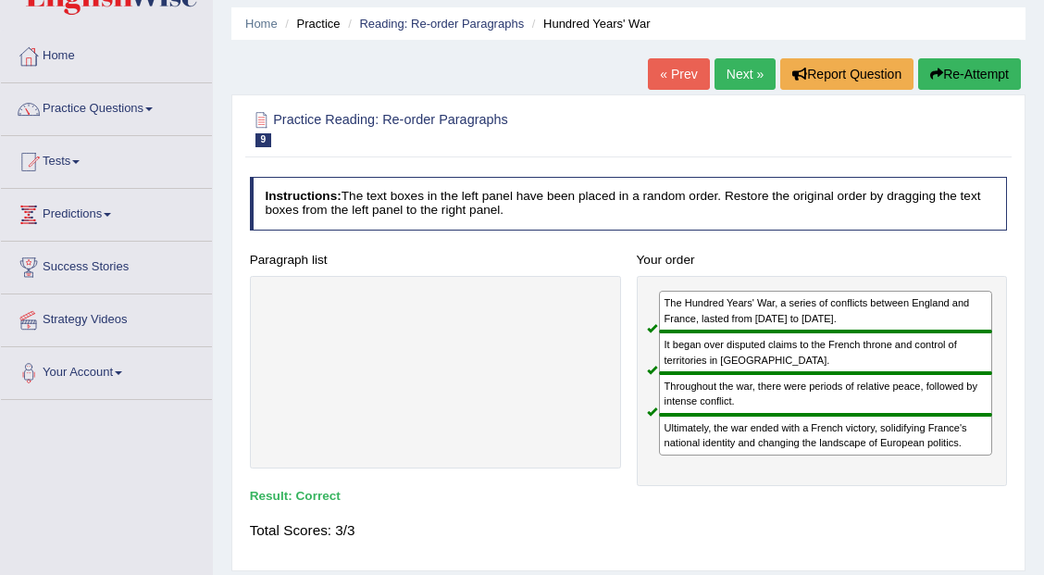
click at [724, 72] on link "Next »" at bounding box center [744, 73] width 61 height 31
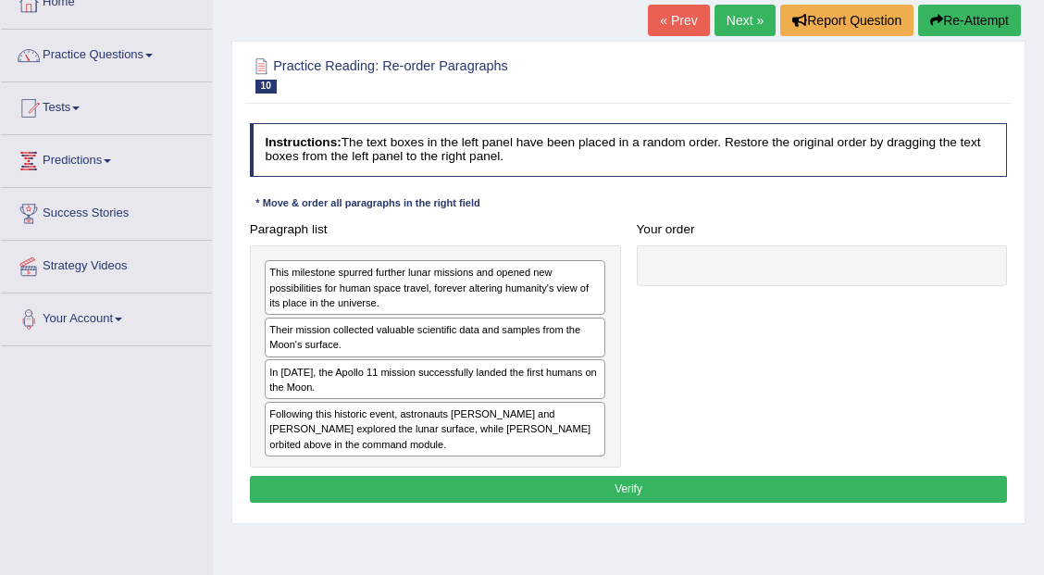
scroll to position [123, 0]
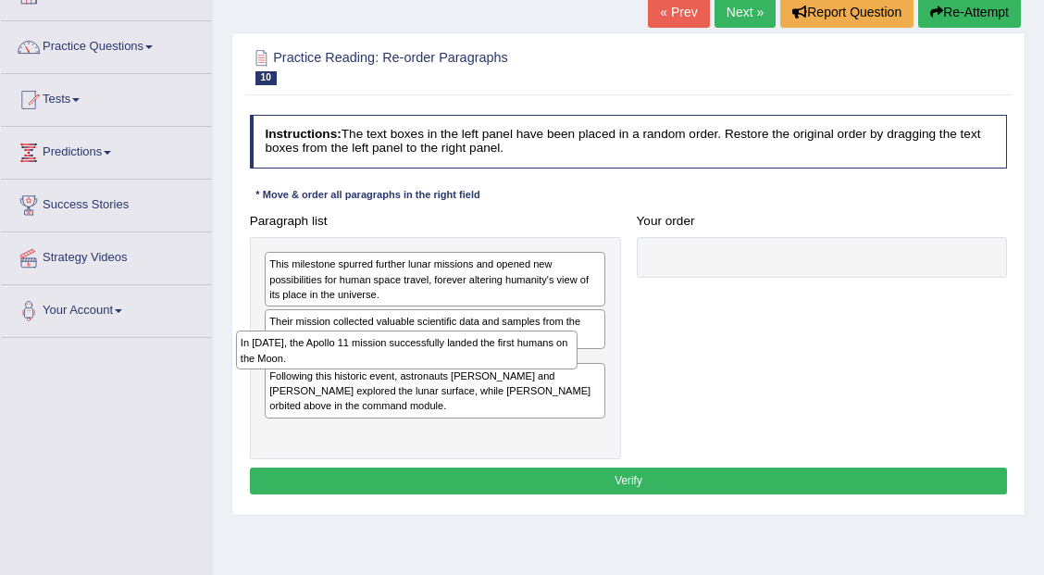
drag, startPoint x: 328, startPoint y: 377, endPoint x: 300, endPoint y: 376, distance: 28.7
click at [299, 380] on div "This milestone spurred further lunar missions and opened new possibilities for …" at bounding box center [435, 348] width 371 height 222
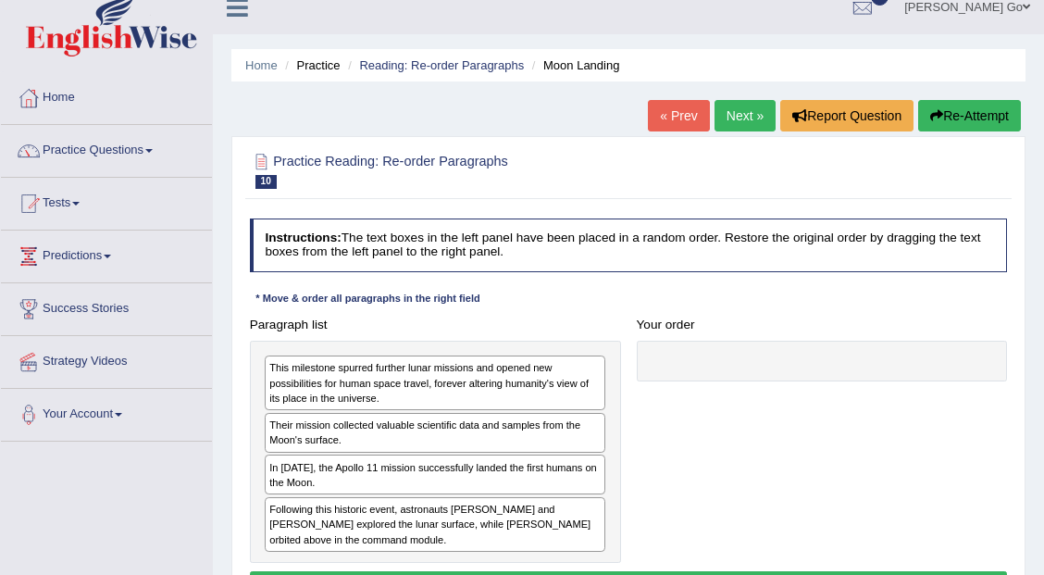
scroll to position [0, 0]
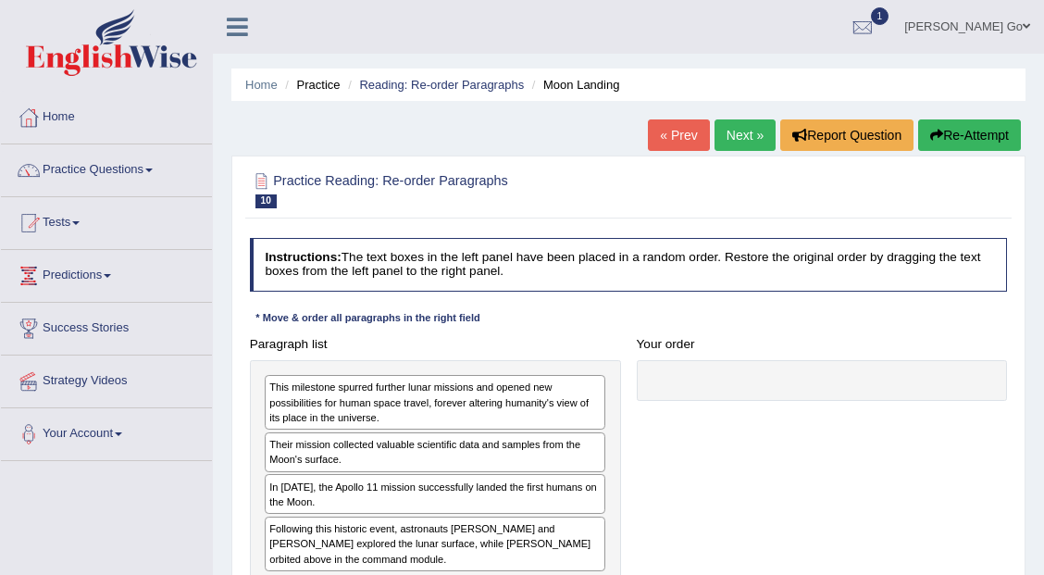
click at [96, 173] on link "Practice Questions" at bounding box center [106, 167] width 211 height 46
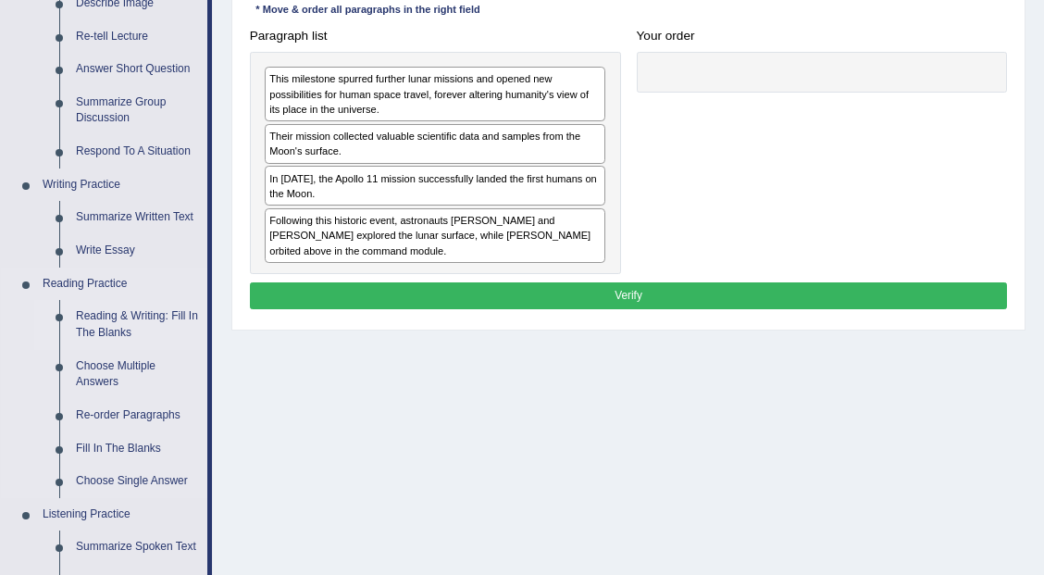
scroll to position [370, 0]
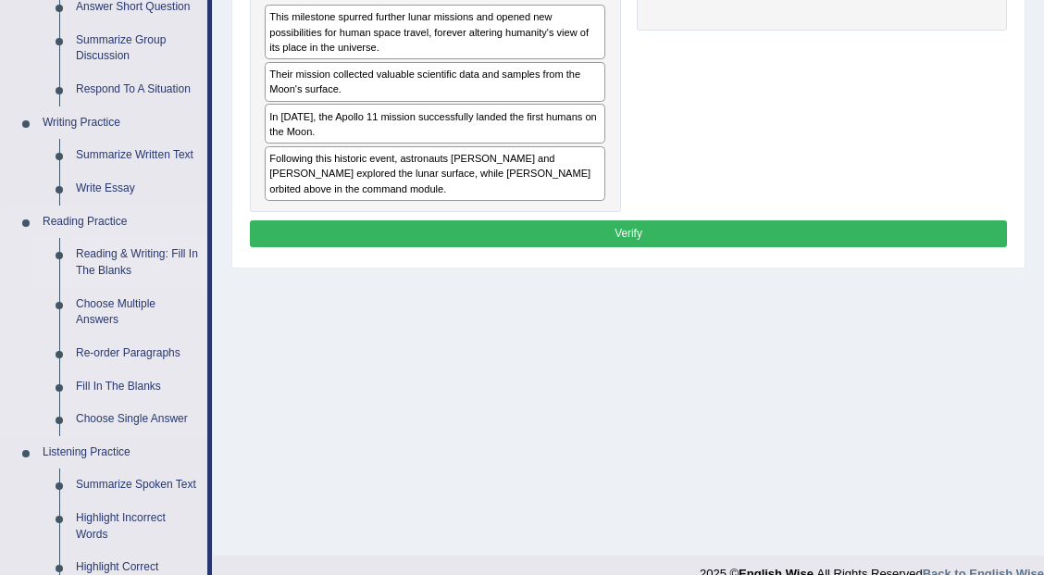
click at [134, 261] on link "Reading & Writing: Fill In The Blanks" at bounding box center [138, 262] width 140 height 49
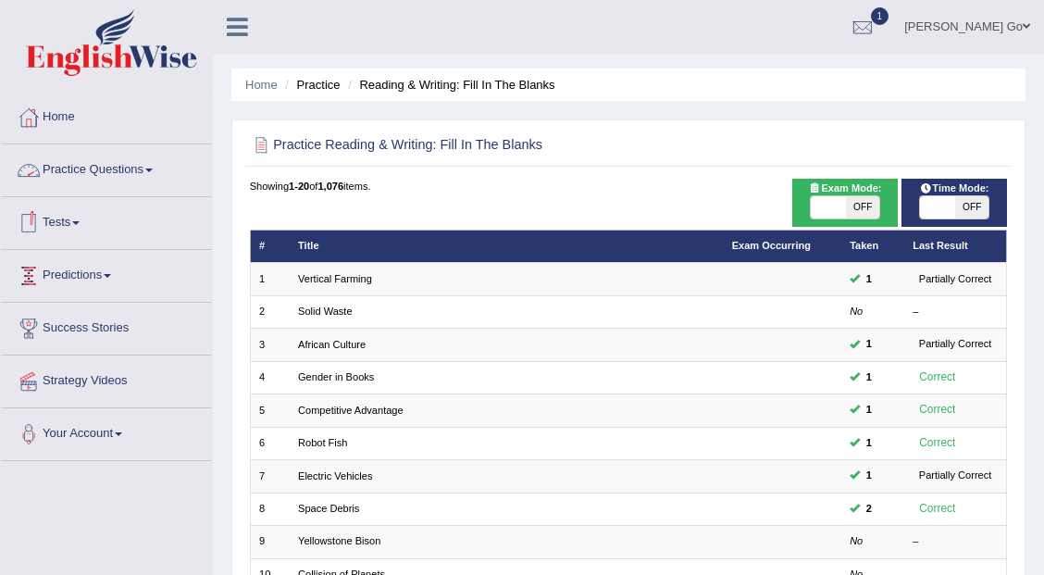
click at [89, 165] on link "Practice Questions" at bounding box center [106, 167] width 211 height 46
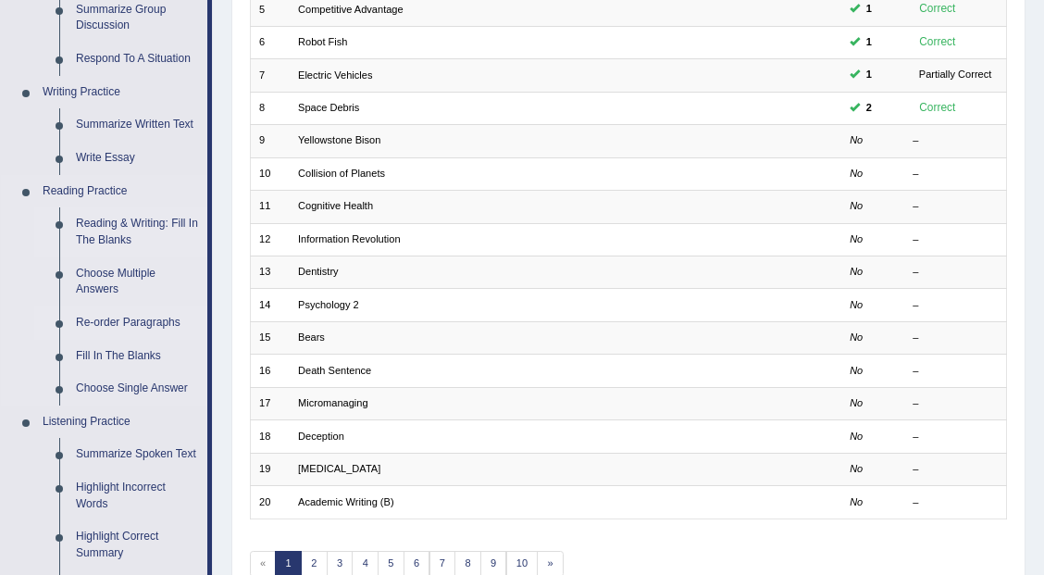
scroll to position [431, 0]
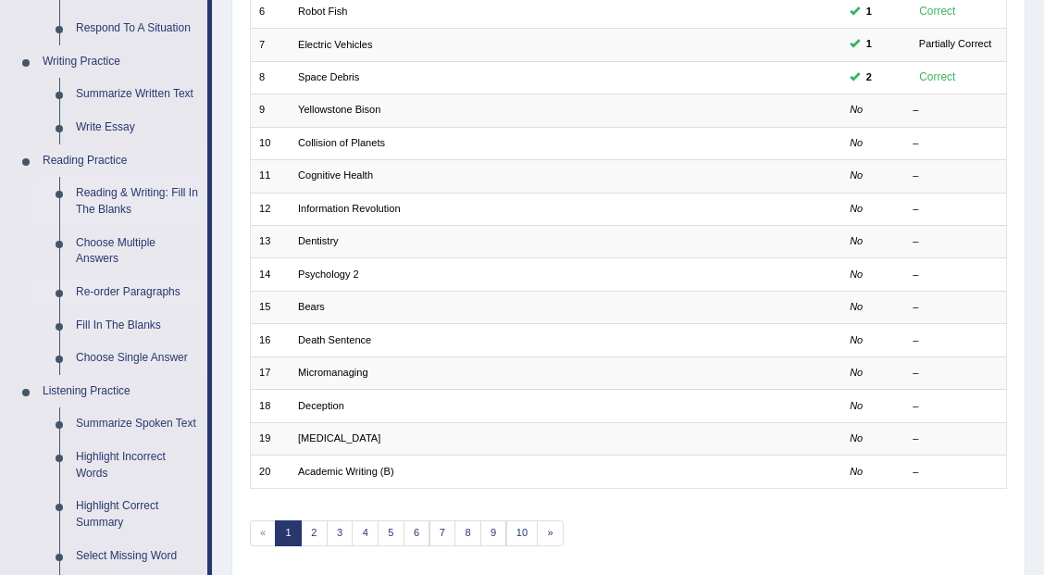
click at [147, 296] on link "Re-order Paragraphs" at bounding box center [138, 292] width 140 height 33
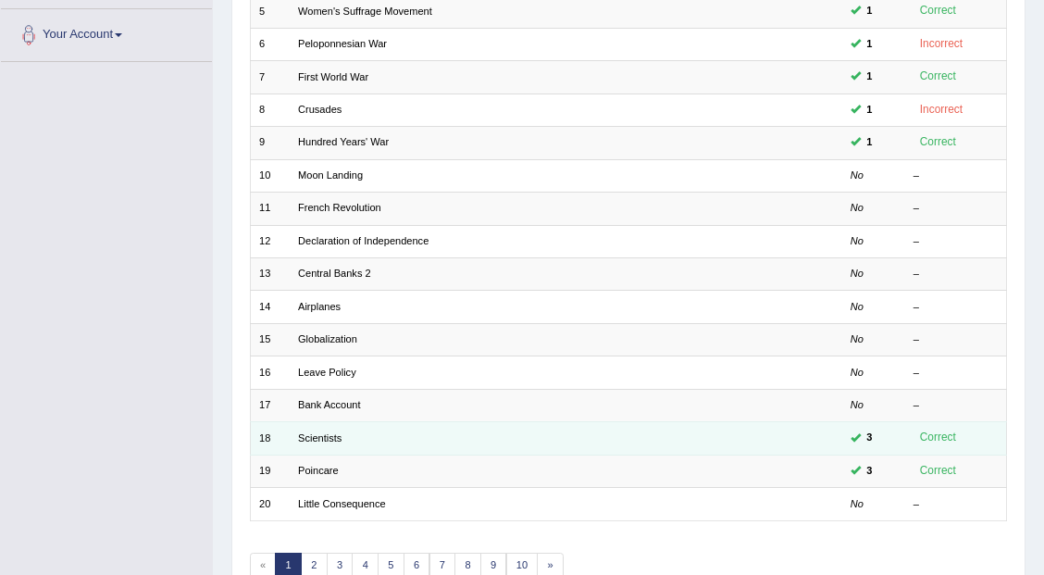
scroll to position [481, 0]
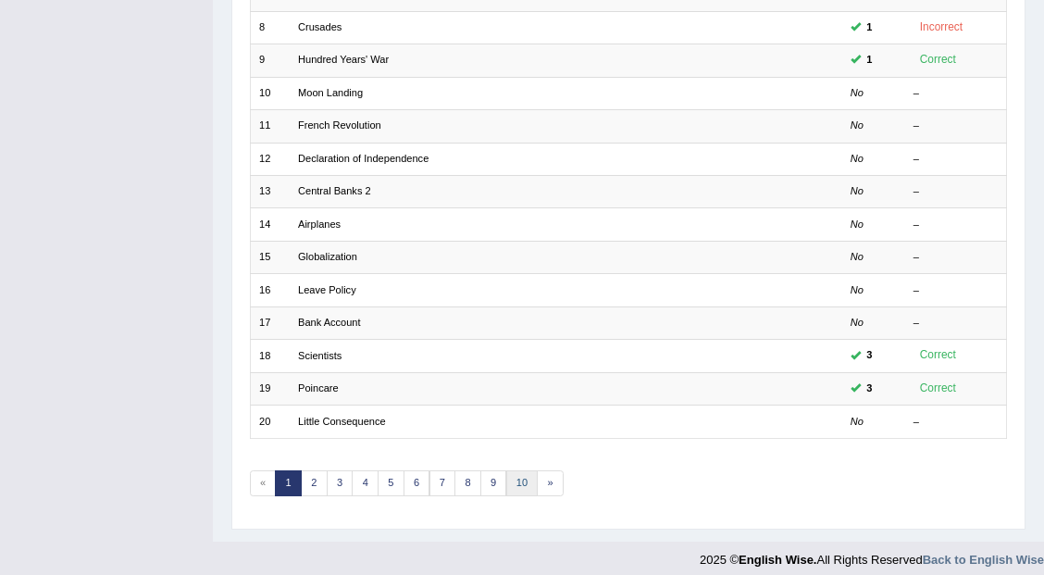
click at [507, 473] on link "10" at bounding box center [522, 483] width 32 height 26
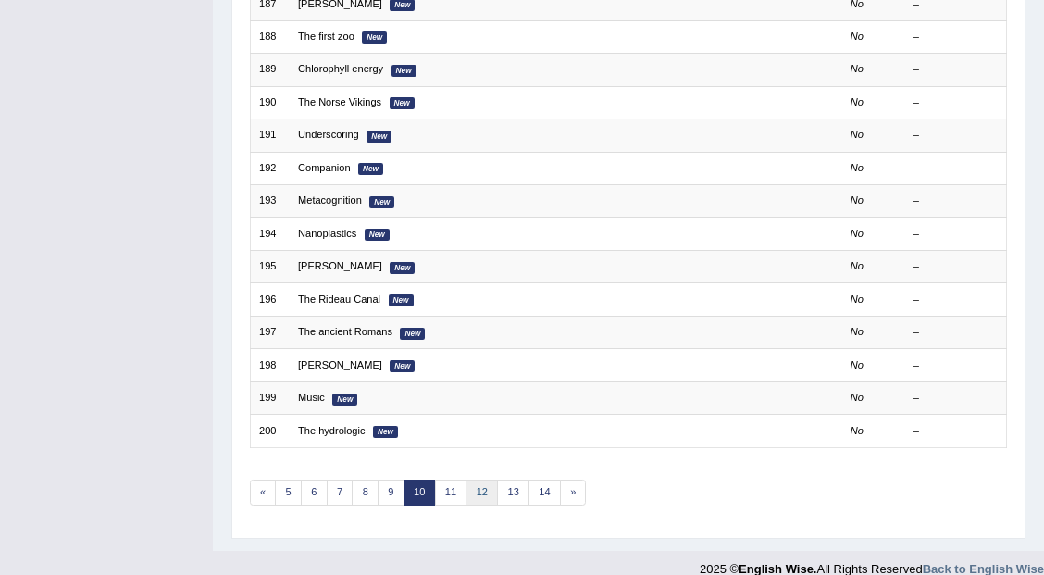
scroll to position [481, 0]
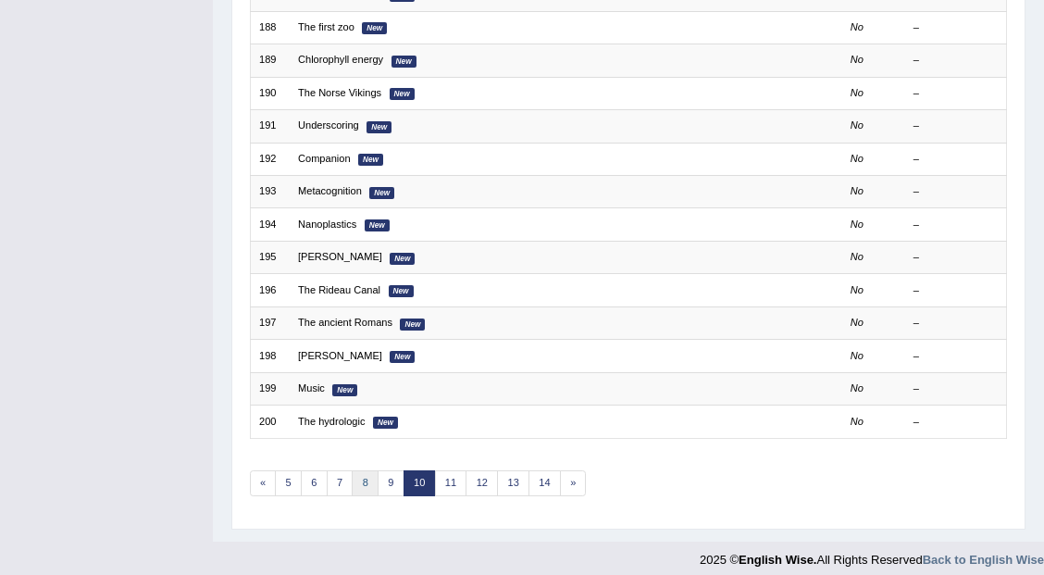
click at [354, 472] on link "8" at bounding box center [365, 483] width 27 height 26
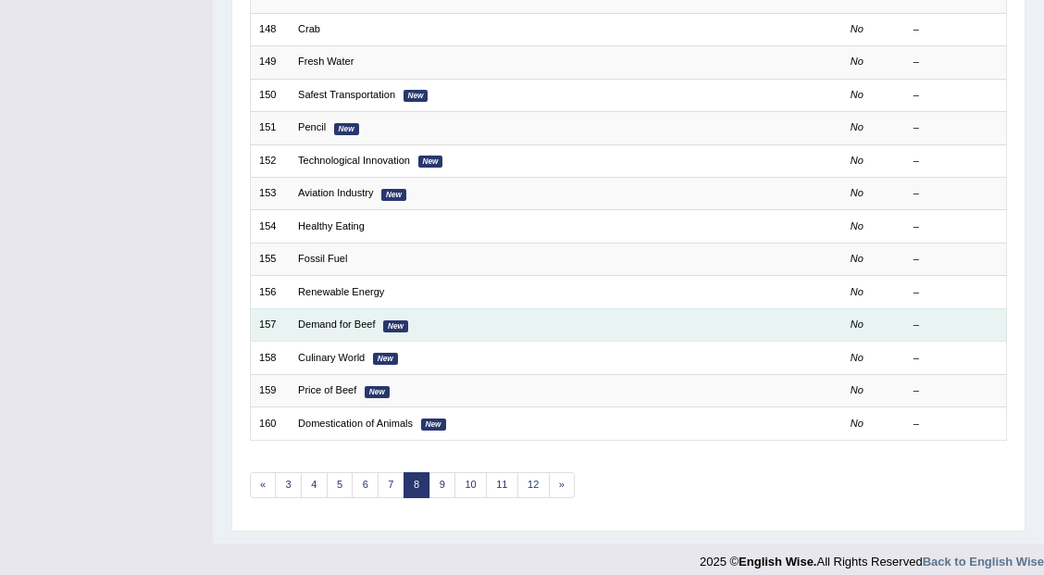
scroll to position [481, 0]
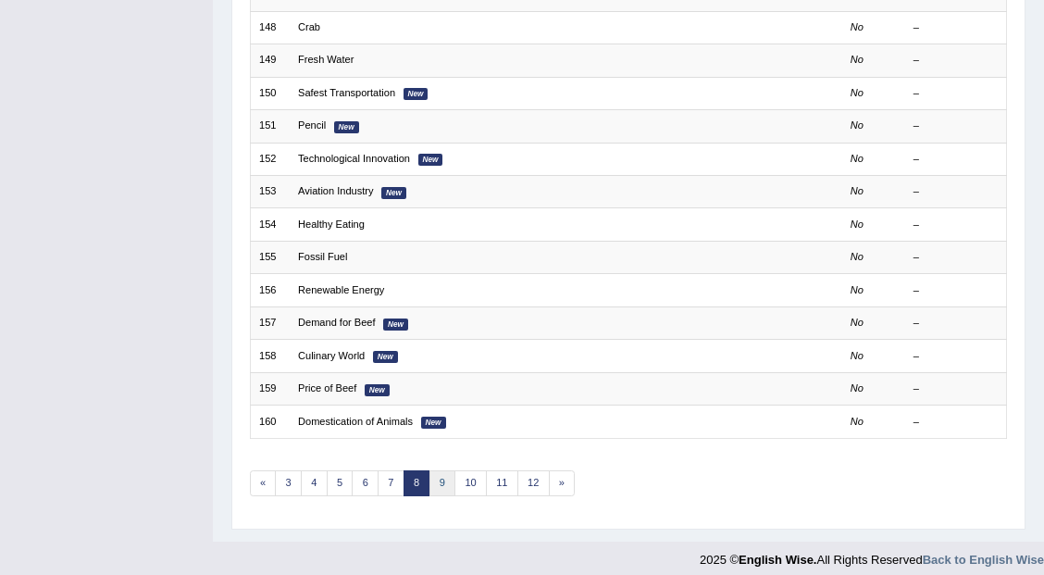
click at [435, 470] on link "9" at bounding box center [442, 483] width 27 height 26
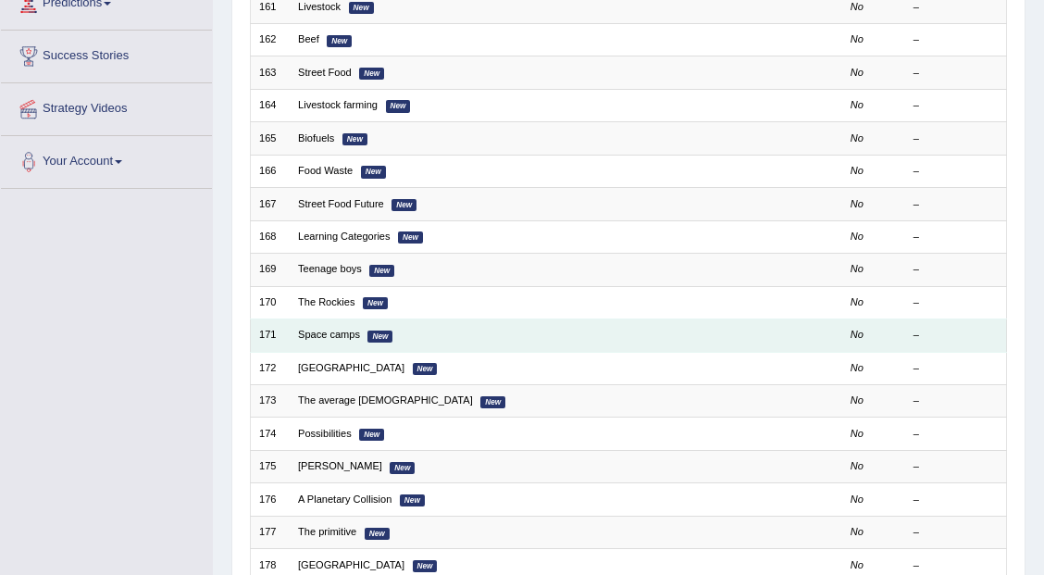
scroll to position [308, 0]
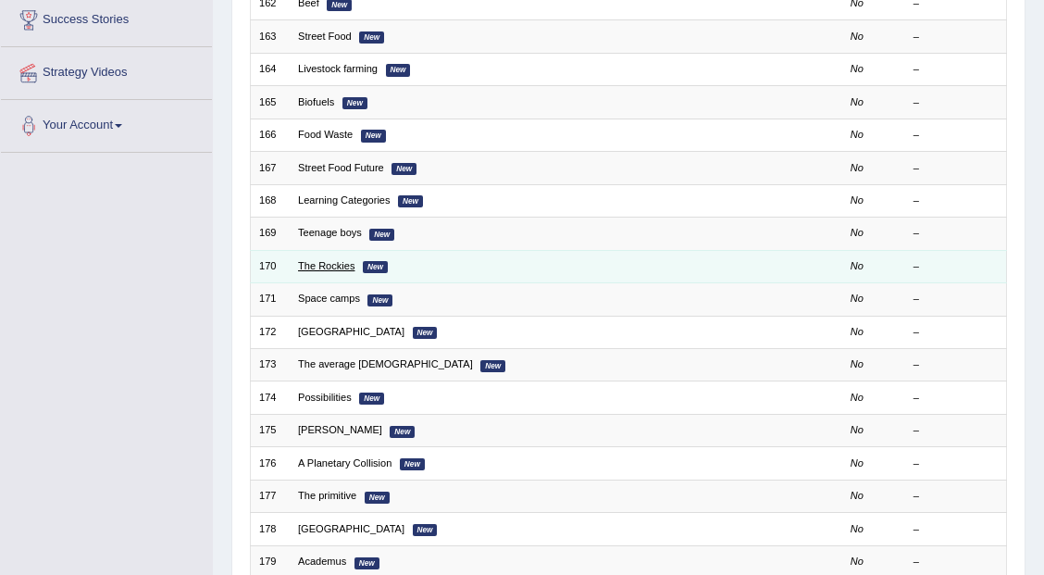
click at [335, 260] on link "The Rockies" at bounding box center [326, 265] width 56 height 11
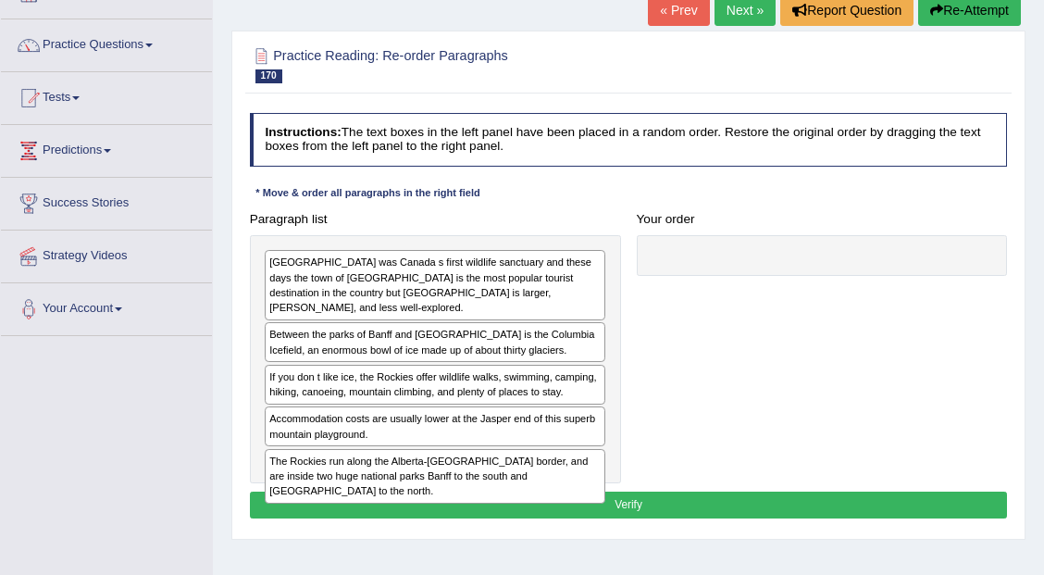
scroll to position [123, 0]
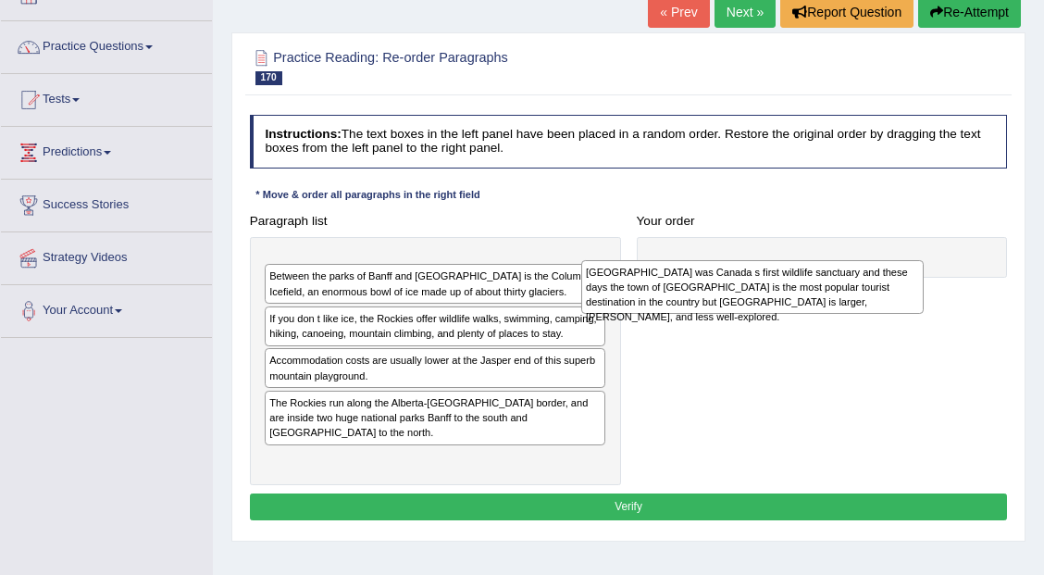
drag, startPoint x: 365, startPoint y: 278, endPoint x: 760, endPoint y: 296, distance: 394.5
click at [760, 296] on div "Banff was Canada s first wildlife sanctuary and these days the town of Banff is…" at bounding box center [752, 287] width 342 height 54
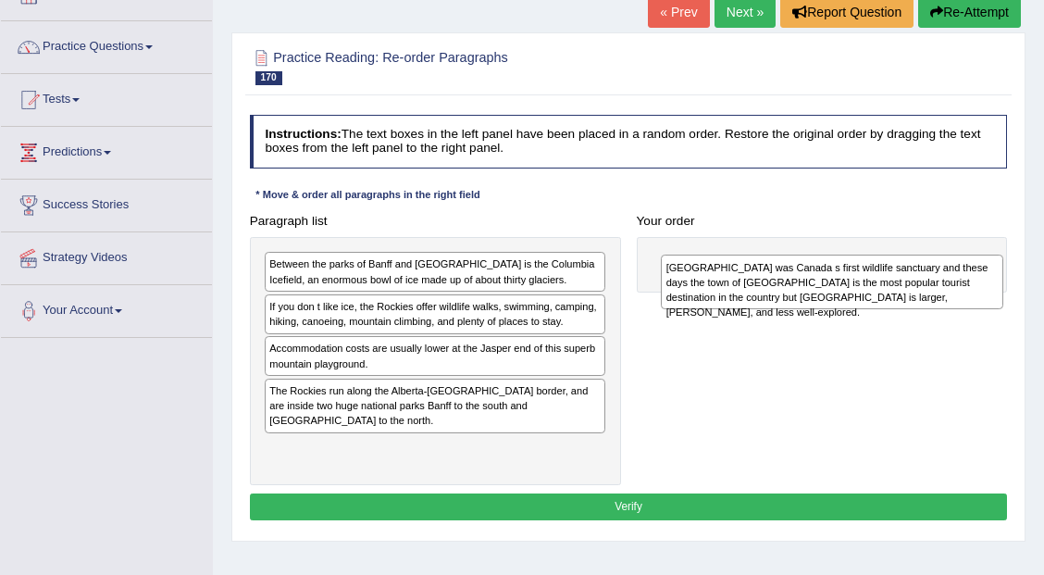
drag, startPoint x: 370, startPoint y: 276, endPoint x: 847, endPoint y: 286, distance: 477.5
click at [847, 287] on div "Banff was Canada s first wildlife sanctuary and these days the town of Banff is…" at bounding box center [832, 281] width 342 height 54
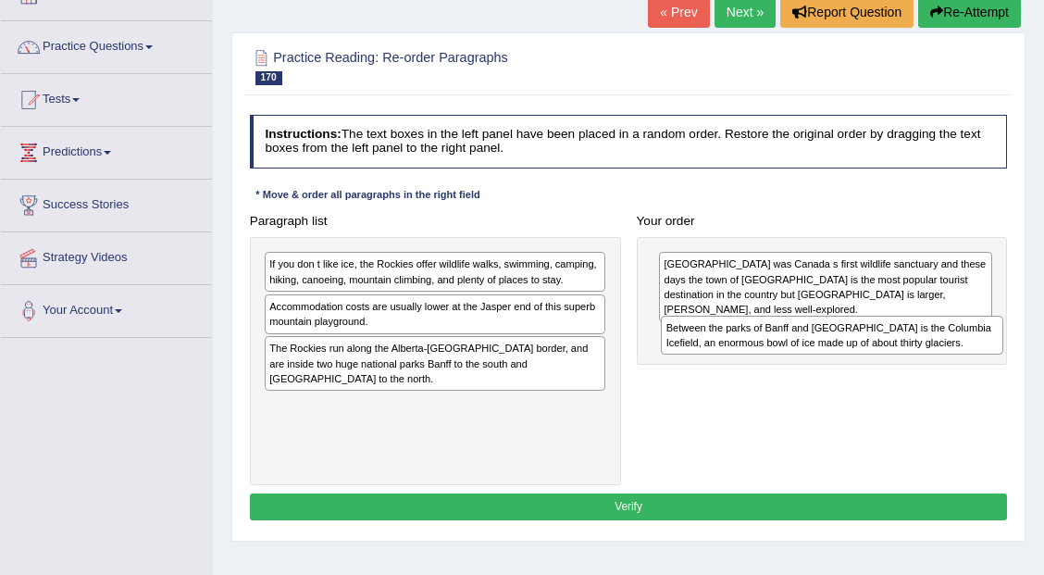
drag, startPoint x: 362, startPoint y: 270, endPoint x: 833, endPoint y: 353, distance: 478.2
click at [833, 353] on div "Paragraph list Between the parks of Banff and Jasper is the Columbia Icefield, …" at bounding box center [627, 346] width 773 height 278
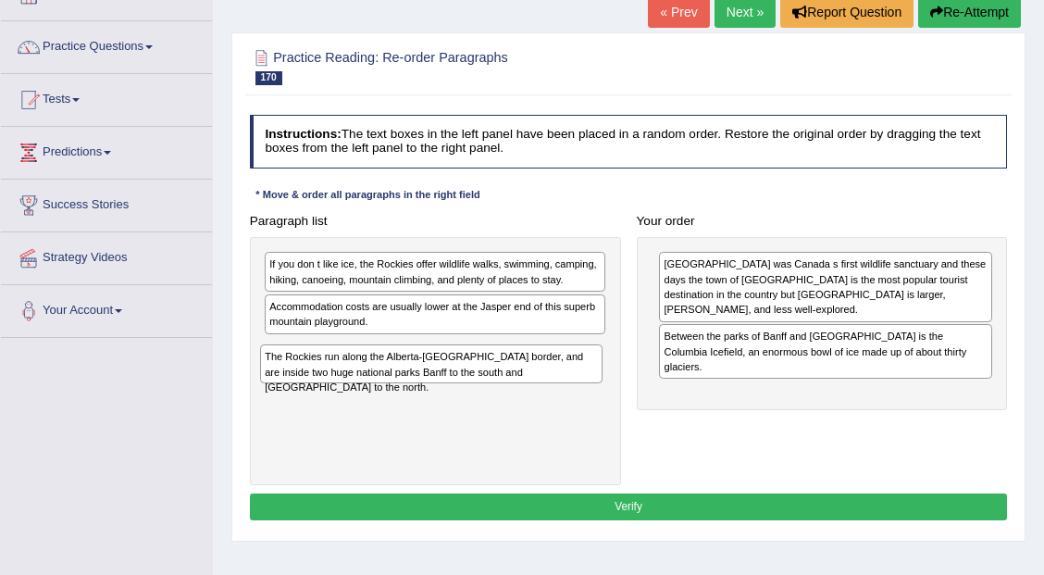
drag, startPoint x: 297, startPoint y: 358, endPoint x: 299, endPoint y: 390, distance: 32.4
click at [299, 390] on div "If you don t like ice, the Rockies offer wildlife walks, swimming, camping, hik…" at bounding box center [435, 361] width 371 height 248
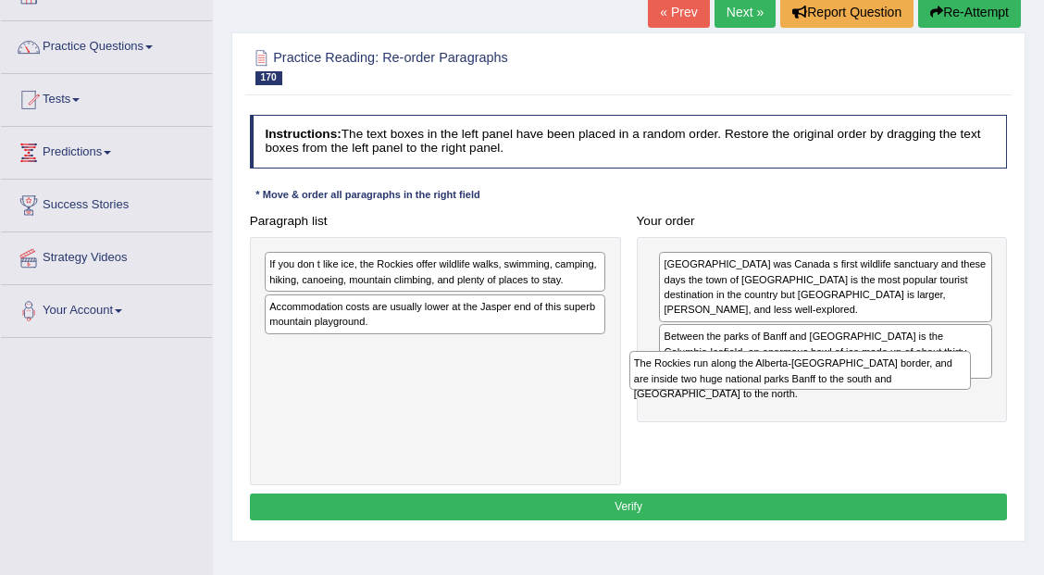
drag, startPoint x: 393, startPoint y: 360, endPoint x: 826, endPoint y: 402, distance: 435.0
click at [826, 402] on div "Paragraph list If you don t like ice, the Rockies offer wildlife walks, swimmin…" at bounding box center [627, 346] width 773 height 278
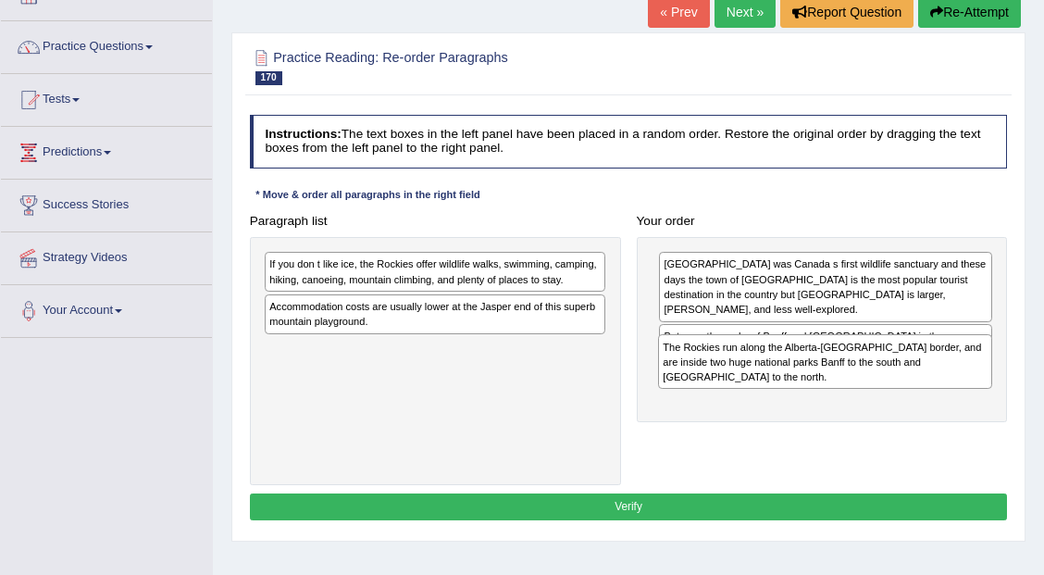
drag, startPoint x: 806, startPoint y: 381, endPoint x: 810, endPoint y: 390, distance: 10.0
click at [810, 390] on div "Paragraph list If you don t like ice, the Rockies offer wildlife walks, swimmin…" at bounding box center [627, 346] width 773 height 278
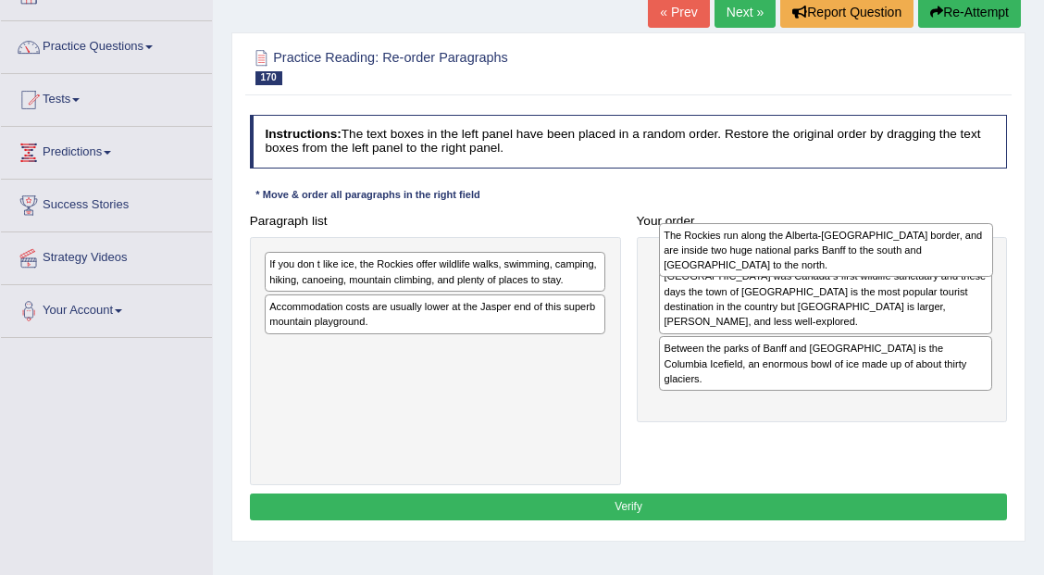
drag, startPoint x: 772, startPoint y: 391, endPoint x: 777, endPoint y: 266, distance: 126.0
click at [777, 266] on div "The Rockies run along the Alberta-British Columbia border, and are inside two h…" at bounding box center [826, 250] width 334 height 54
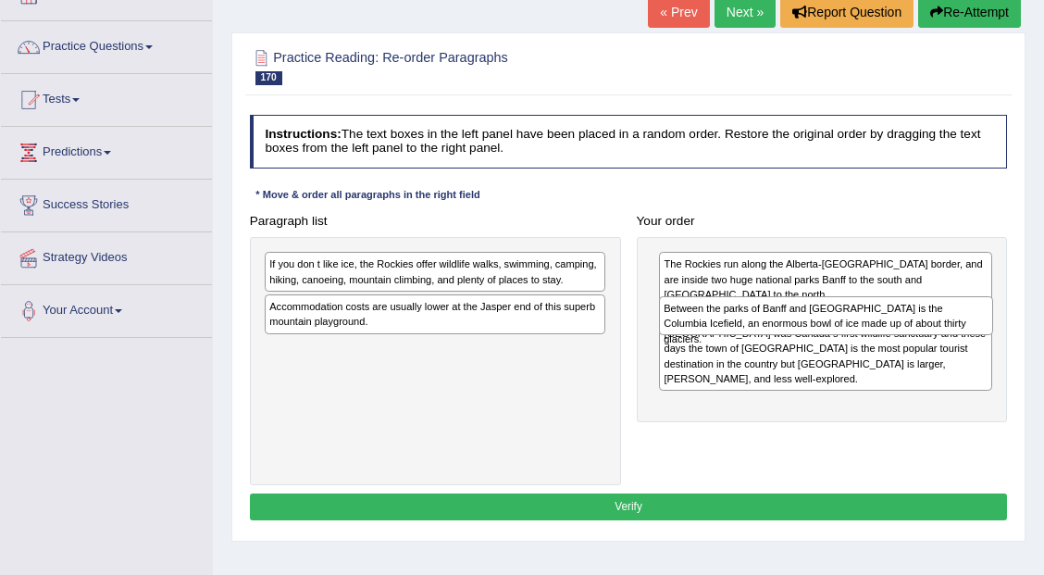
drag, startPoint x: 804, startPoint y: 388, endPoint x: 810, endPoint y: 334, distance: 53.9
click at [810, 334] on div "The Rockies run along the Alberta-British Columbia border, and are inside two h…" at bounding box center [822, 329] width 371 height 185
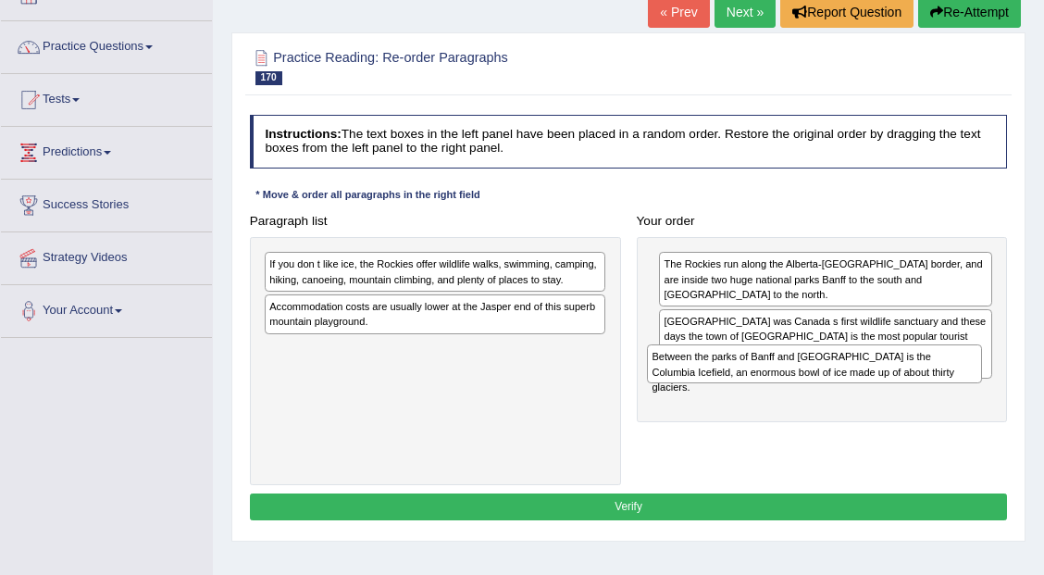
drag, startPoint x: 808, startPoint y: 328, endPoint x: 844, endPoint y: 409, distance: 89.1
click at [844, 409] on div "Paragraph list If you don t like ice, the Rockies offer wildlife walks, swimmin…" at bounding box center [627, 346] width 773 height 278
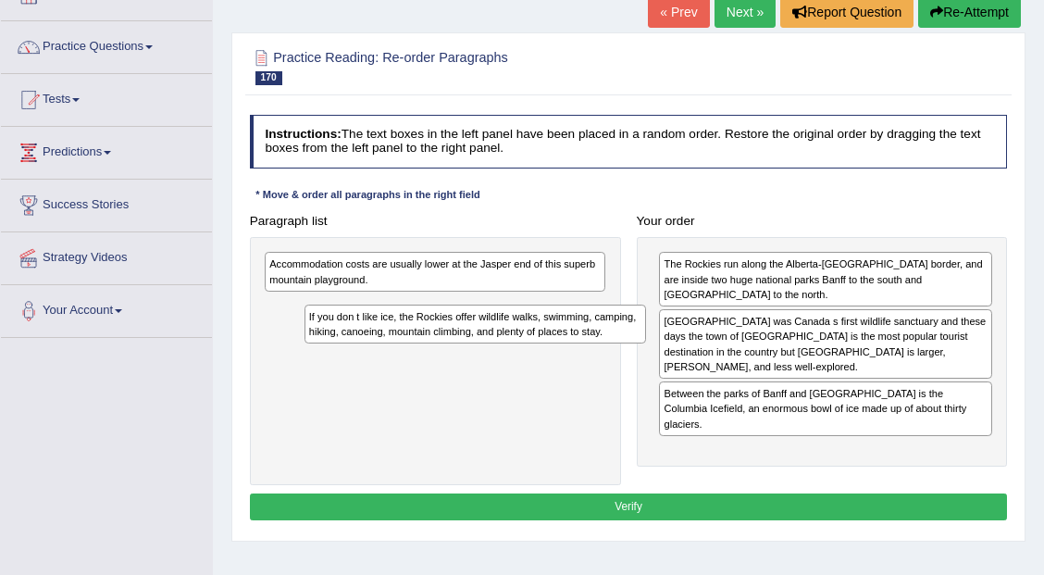
drag, startPoint x: 471, startPoint y: 267, endPoint x: 522, endPoint y: 337, distance: 86.0
click at [522, 337] on div "If you don t like ice, the Rockies offer wildlife walks, swimming, camping, hik…" at bounding box center [475, 323] width 342 height 39
drag, startPoint x: 522, startPoint y: 316, endPoint x: 530, endPoint y: 340, distance: 24.6
click at [530, 340] on div "Accommodation costs are usually lower at the Jasper end of this superb mountain…" at bounding box center [435, 361] width 371 height 248
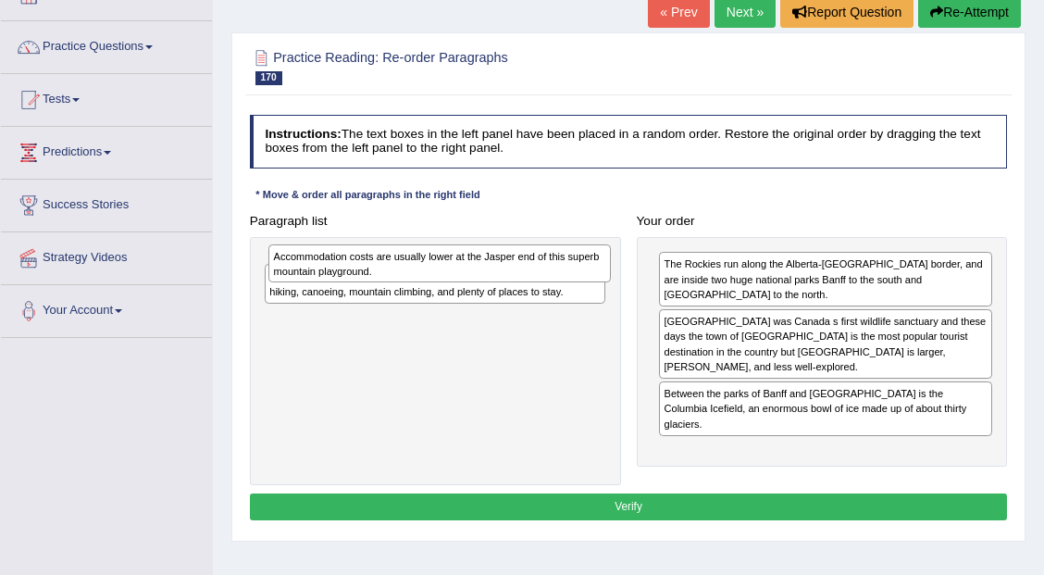
click at [431, 268] on div "Accommodation costs are usually lower at the Jasper end of this superb mountain…" at bounding box center [439, 263] width 342 height 39
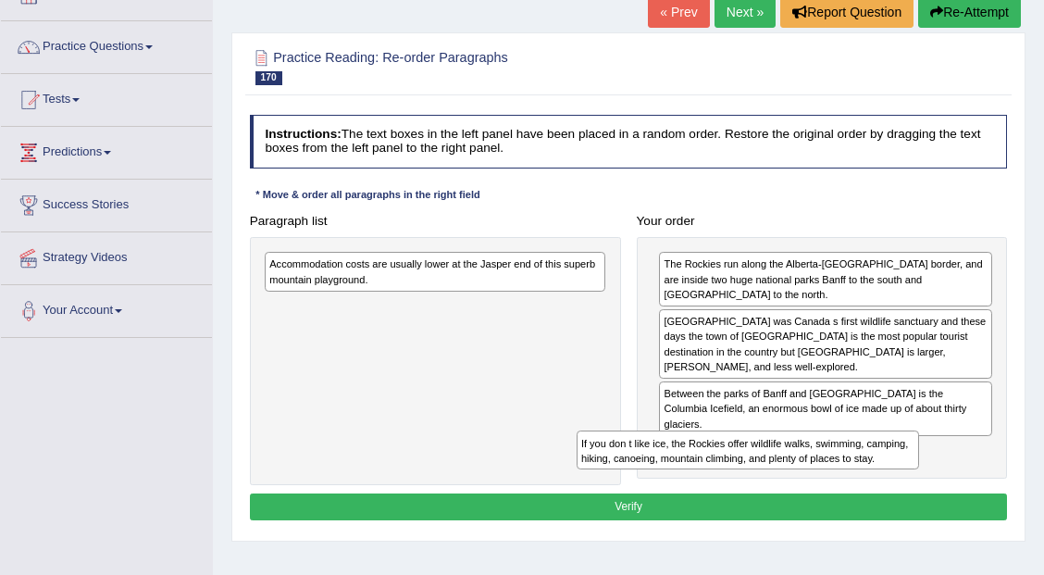
drag, startPoint x: 504, startPoint y: 308, endPoint x: 903, endPoint y: 494, distance: 440.0
click at [900, 494] on div "Instructions: The text boxes in the left panel have been placed in a random ord…" at bounding box center [627, 320] width 765 height 426
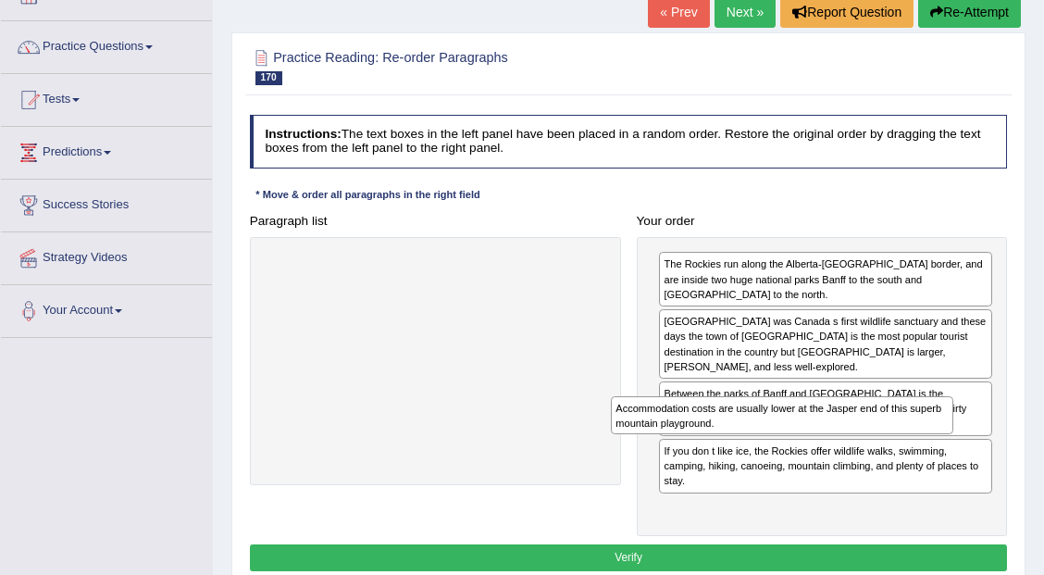
drag, startPoint x: 504, startPoint y: 272, endPoint x: 926, endPoint y: 452, distance: 458.5
click at [925, 452] on div "Paragraph list Accommodation costs are usually lower at the Jasper end of this …" at bounding box center [627, 371] width 773 height 328
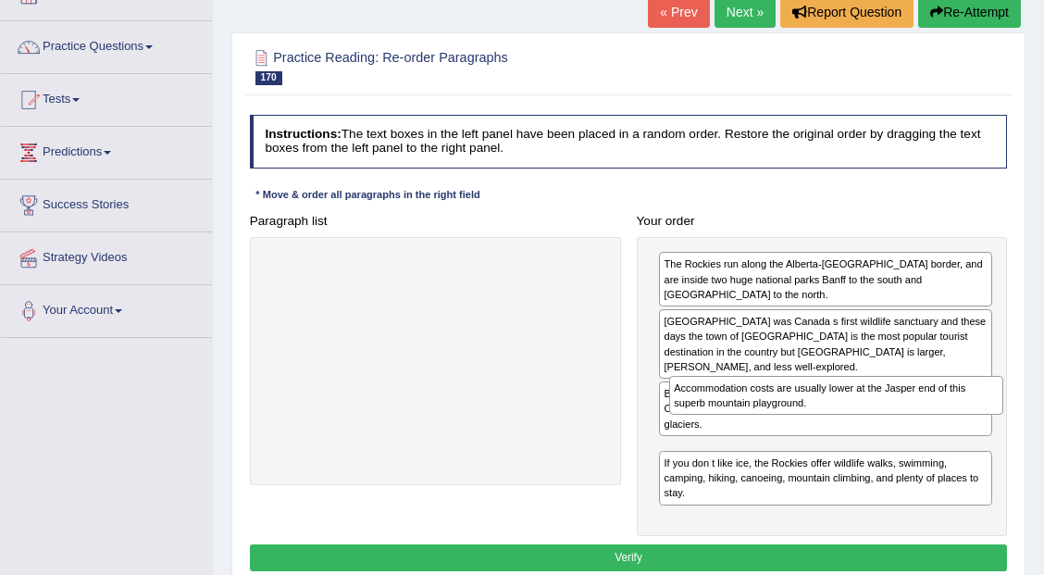
drag, startPoint x: 762, startPoint y: 466, endPoint x: 776, endPoint y: 423, distance: 45.6
click at [776, 423] on div "The Rockies run along the Alberta-British Columbia border, and are inside two h…" at bounding box center [822, 386] width 371 height 299
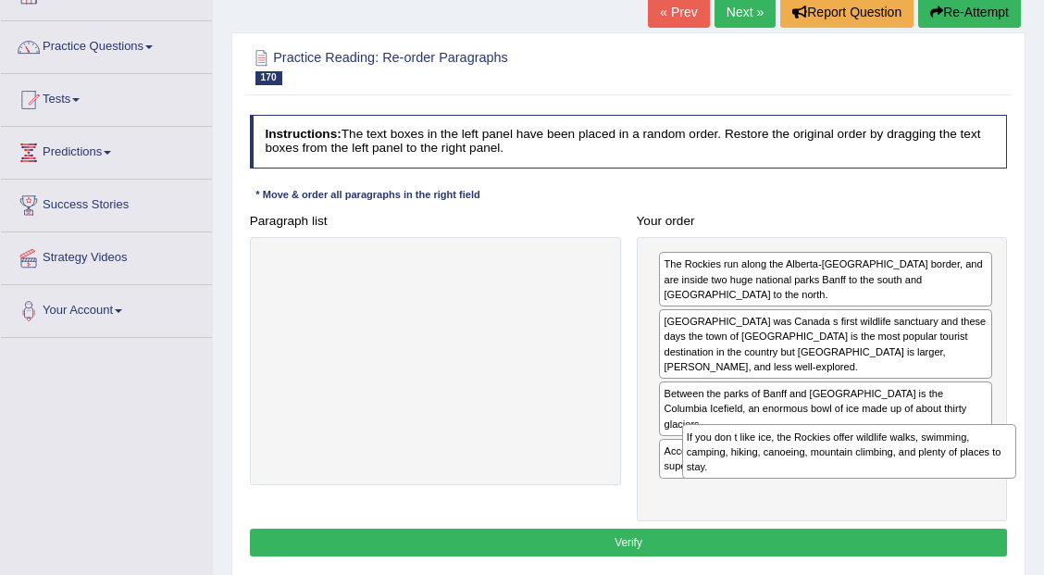
drag, startPoint x: 800, startPoint y: 470, endPoint x: 833, endPoint y: 487, distance: 36.4
click at [833, 487] on div "Instructions: The text boxes in the left panel have been placed in a random ord…" at bounding box center [627, 337] width 765 height 461
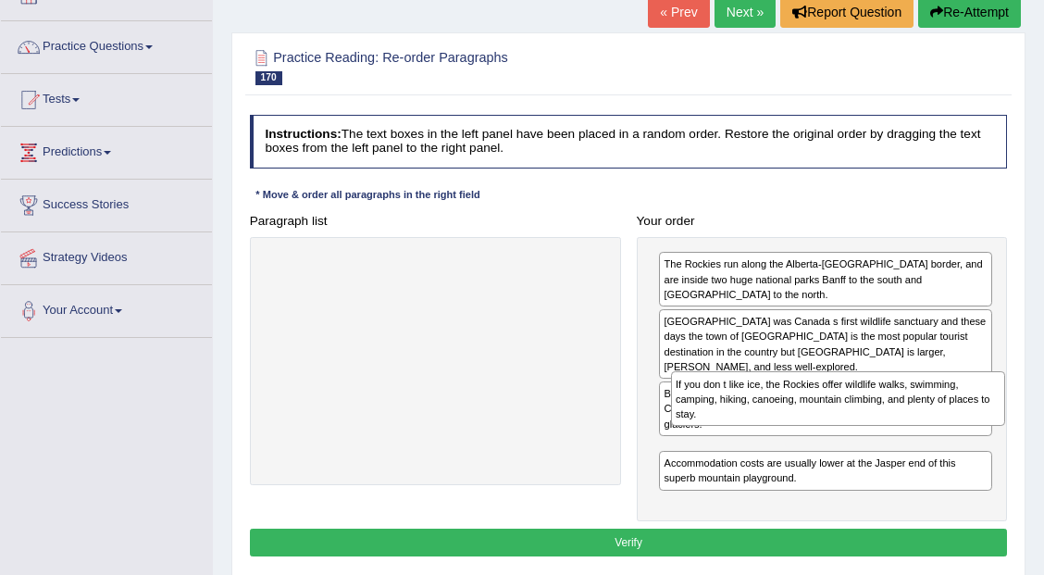
drag, startPoint x: 743, startPoint y: 470, endPoint x: 754, endPoint y: 420, distance: 51.2
click at [754, 420] on div "The Rockies run along the Alberta-British Columbia border, and are inside two h…" at bounding box center [822, 379] width 371 height 284
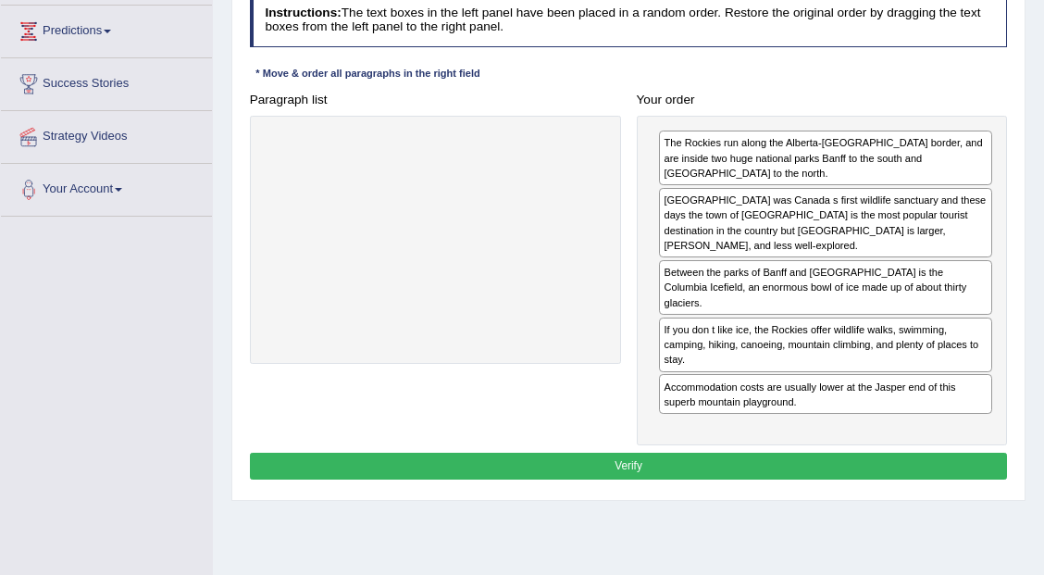
scroll to position [246, 0]
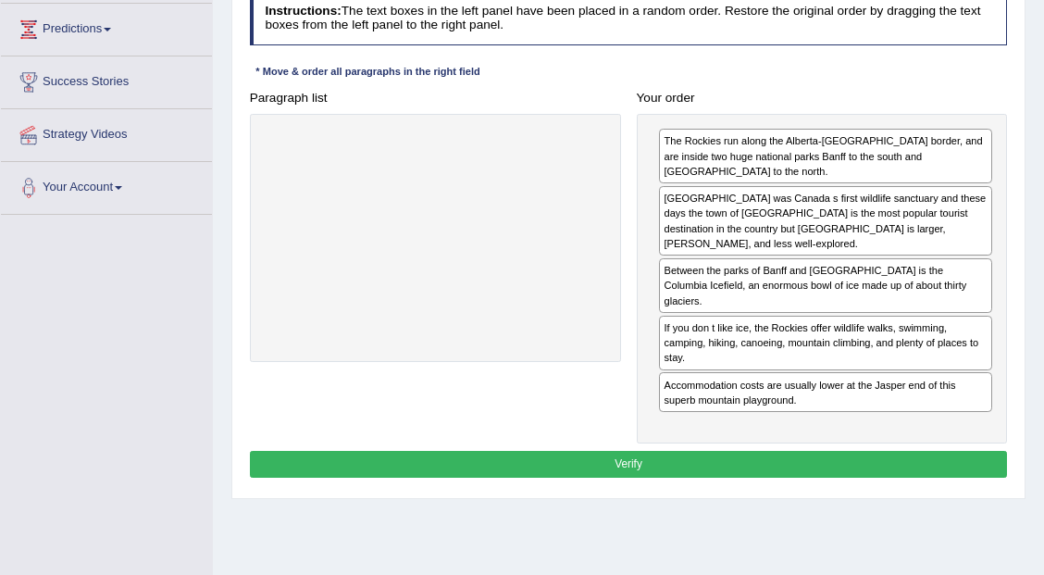
click at [613, 451] on button "Verify" at bounding box center [629, 464] width 758 height 27
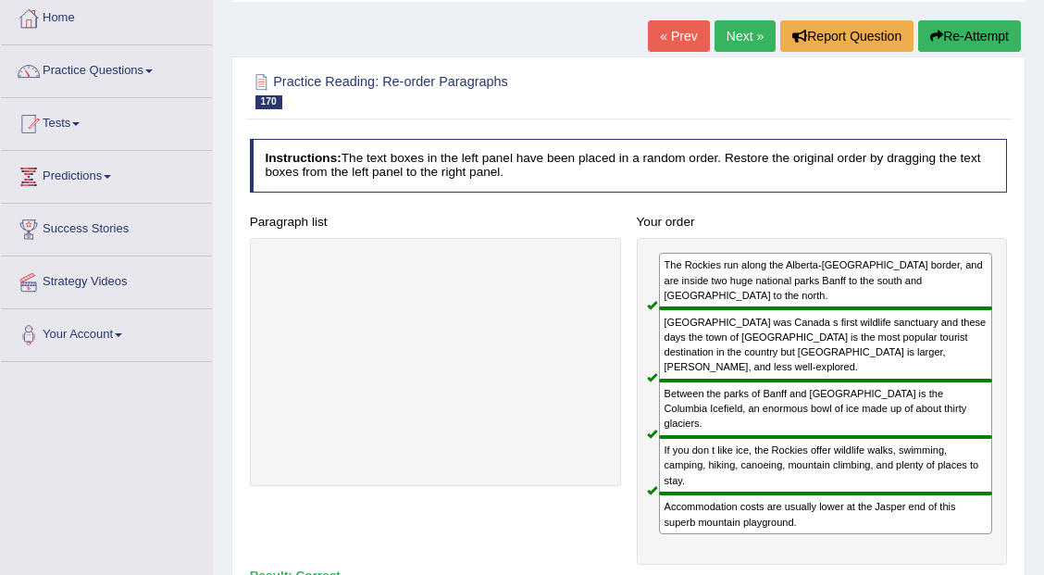
scroll to position [0, 0]
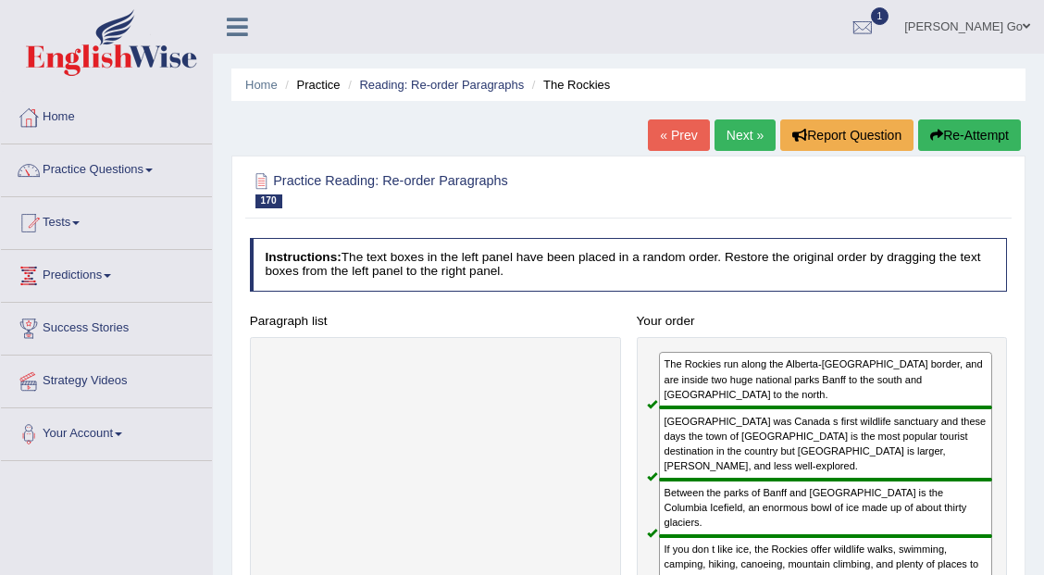
click at [748, 136] on link "Next »" at bounding box center [744, 134] width 61 height 31
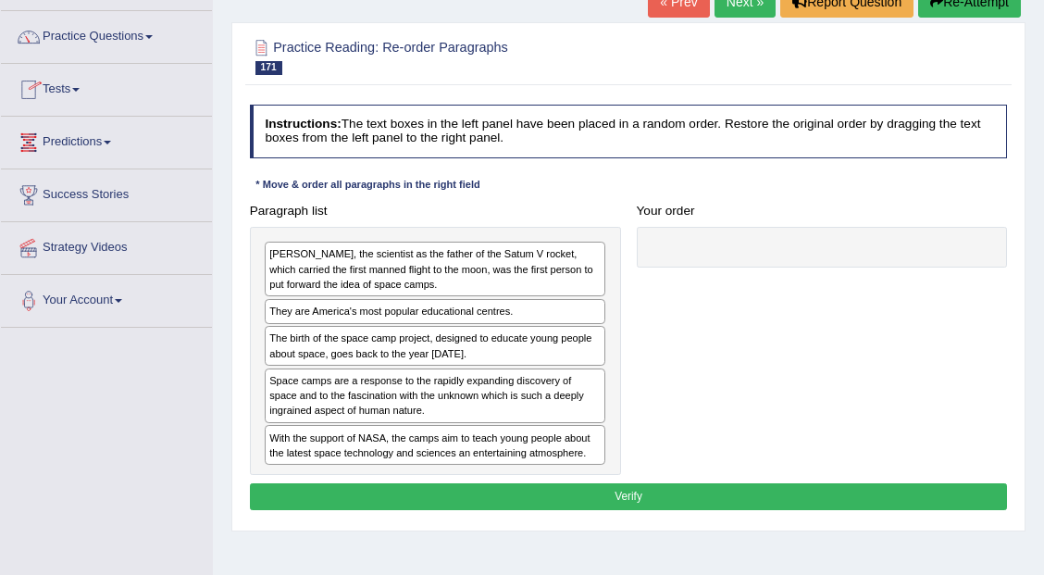
scroll to position [123, 0]
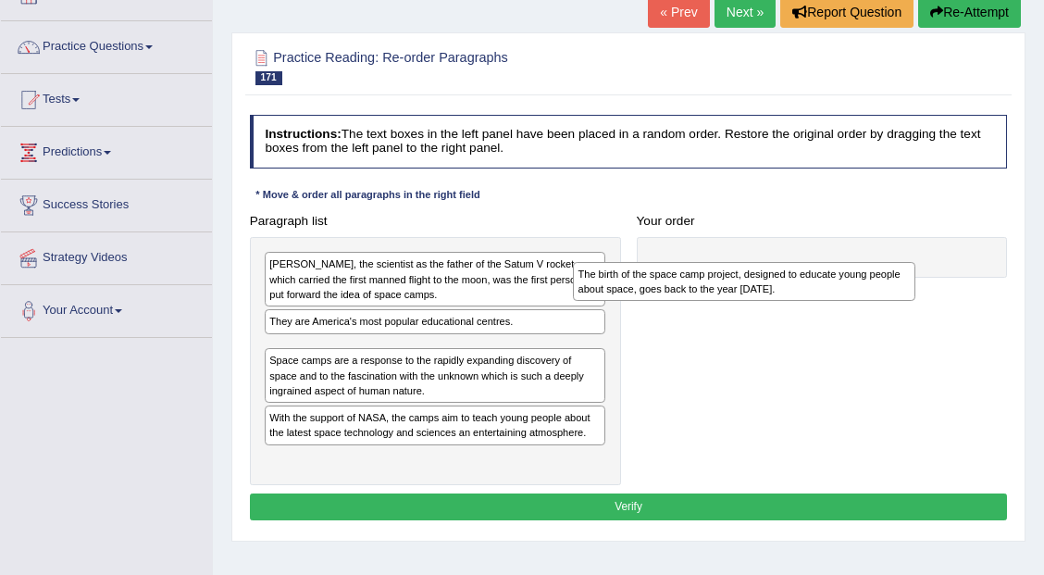
drag, startPoint x: 499, startPoint y: 360, endPoint x: 896, endPoint y: 285, distance: 403.9
click at [896, 285] on div "The birth of the space camp project, designed to educate young people about spa…" at bounding box center [744, 281] width 342 height 39
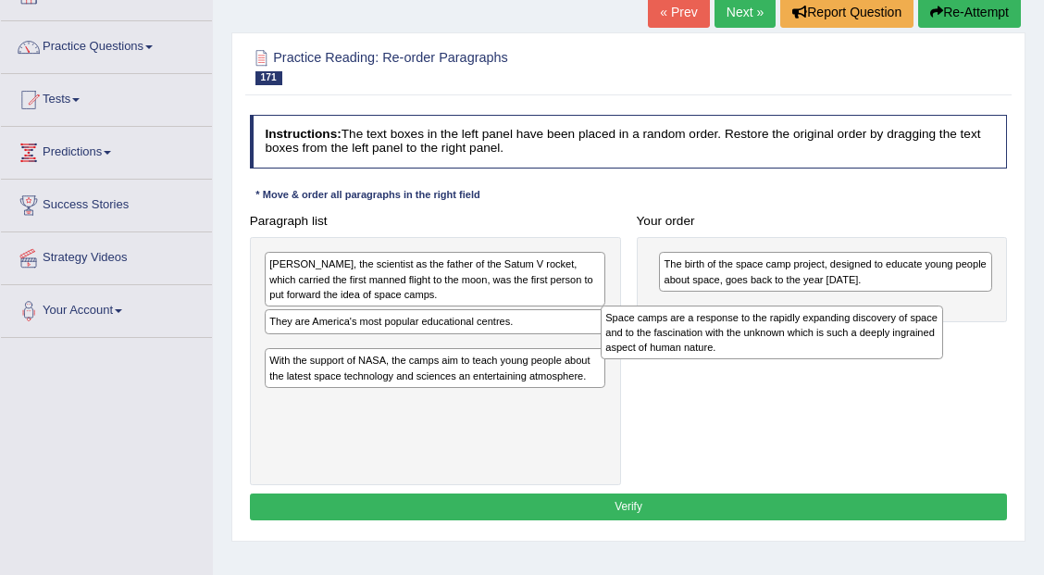
drag, startPoint x: 507, startPoint y: 363, endPoint x: 933, endPoint y: 351, distance: 425.8
click at [933, 351] on div "Space camps are a response to the rapidly expanding discovery of space and to t…" at bounding box center [771, 332] width 342 height 54
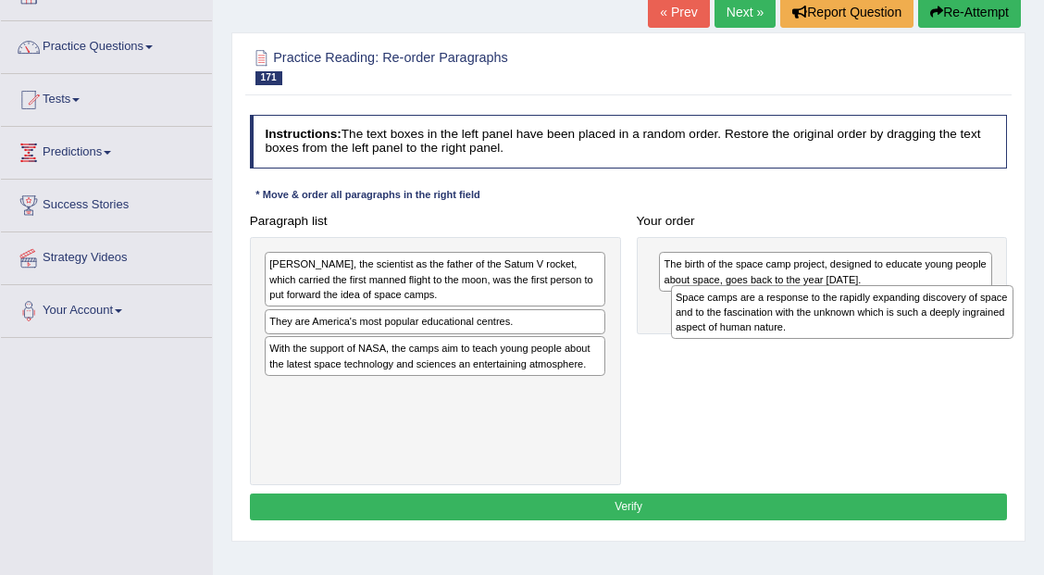
drag, startPoint x: 429, startPoint y: 374, endPoint x: 911, endPoint y: 339, distance: 483.3
click at [911, 339] on div "Paragraph list Dr Wemer von Braun, the scientist as the father of the Satum V r…" at bounding box center [627, 346] width 773 height 278
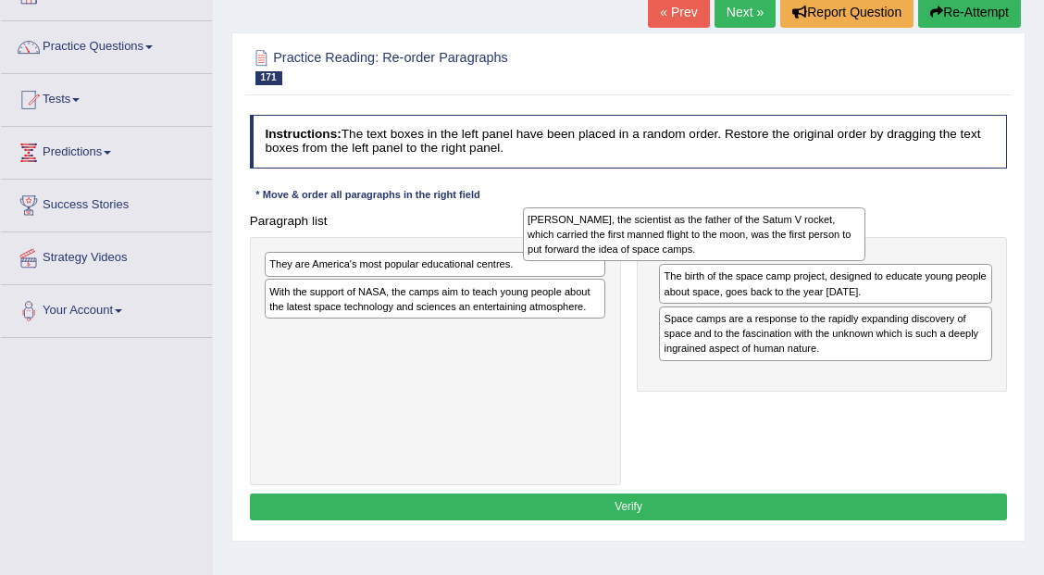
drag, startPoint x: 525, startPoint y: 279, endPoint x: 929, endPoint y: 260, distance: 404.8
click at [865, 260] on div "Dr Wemer von Braun, the scientist as the father of the Satum V rocket, which ca…" at bounding box center [694, 234] width 342 height 54
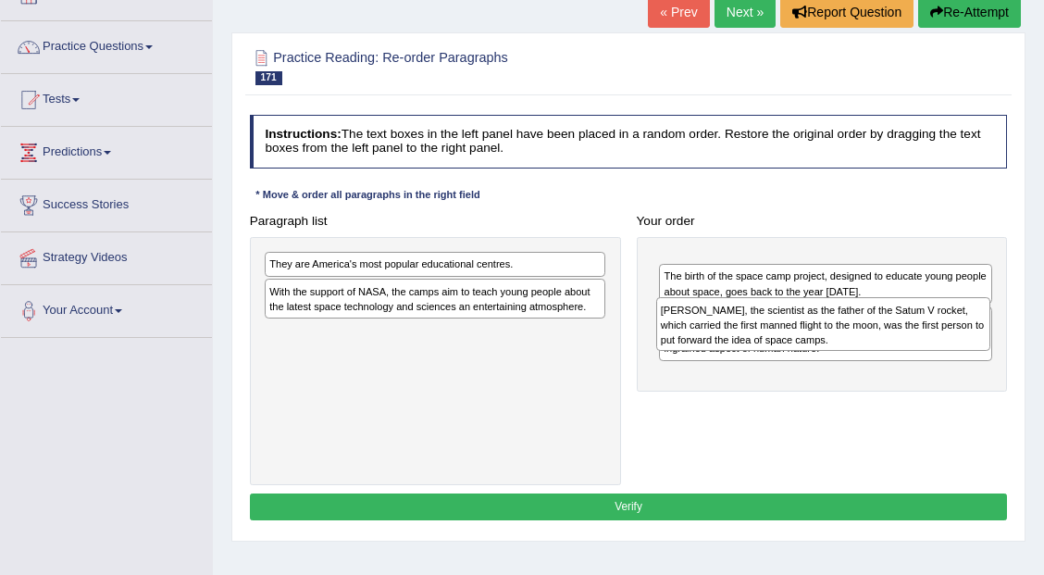
drag, startPoint x: 860, startPoint y: 267, endPoint x: 873, endPoint y: 320, distance: 54.3
click at [870, 323] on div "Dr Wemer von Braun, the scientist as the father of the Satum V rocket, which ca…" at bounding box center [823, 324] width 334 height 54
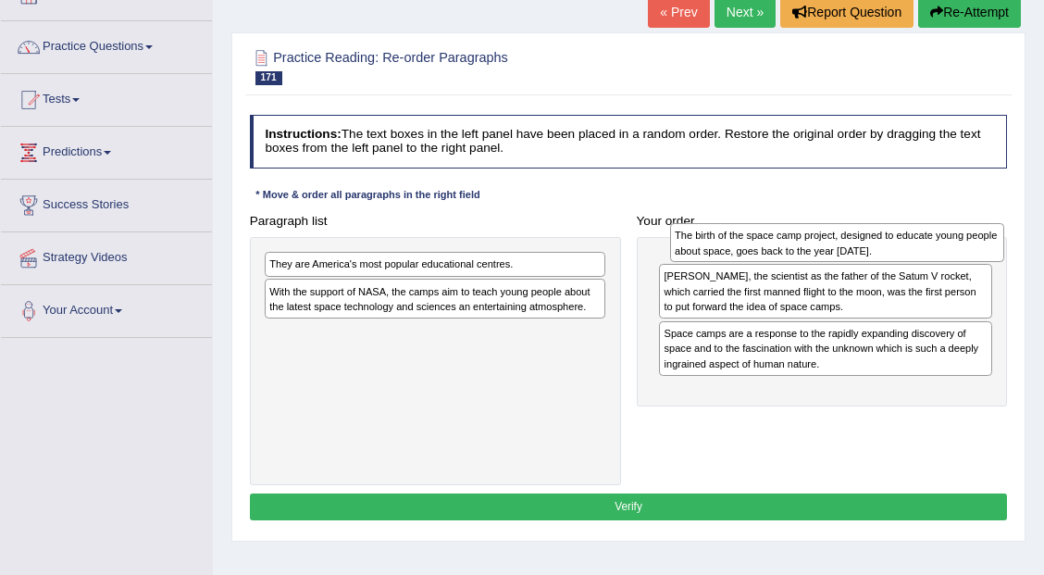
drag, startPoint x: 845, startPoint y: 321, endPoint x: 867, endPoint y: 235, distance: 88.9
click at [867, 235] on div "The birth of the space camp project, designed to educate young people about spa…" at bounding box center [837, 242] width 334 height 39
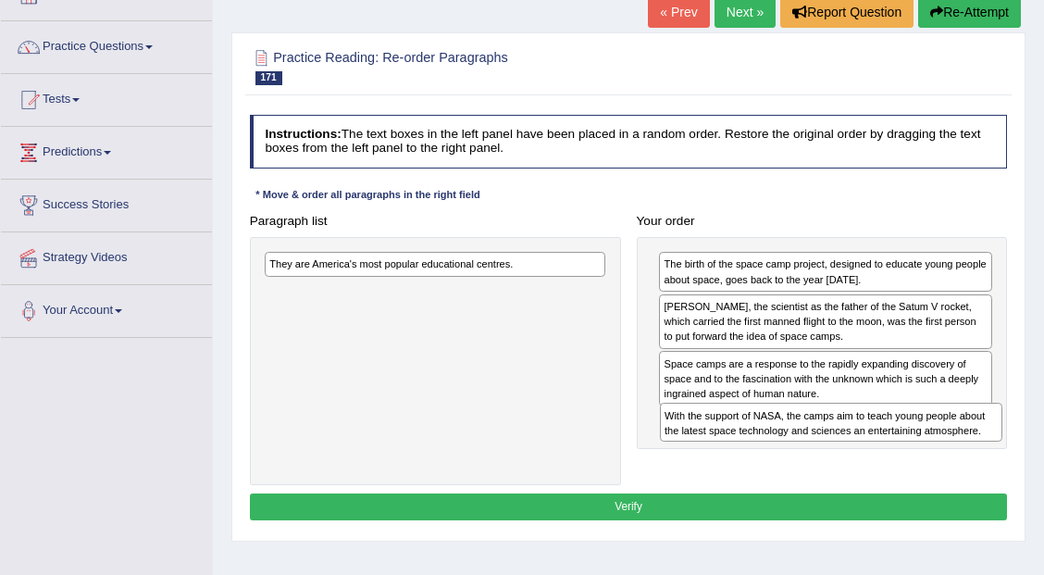
drag, startPoint x: 485, startPoint y: 294, endPoint x: 954, endPoint y: 453, distance: 495.3
click at [954, 453] on div "Paragraph list They are America's most popular educational centres. With the su…" at bounding box center [627, 346] width 773 height 278
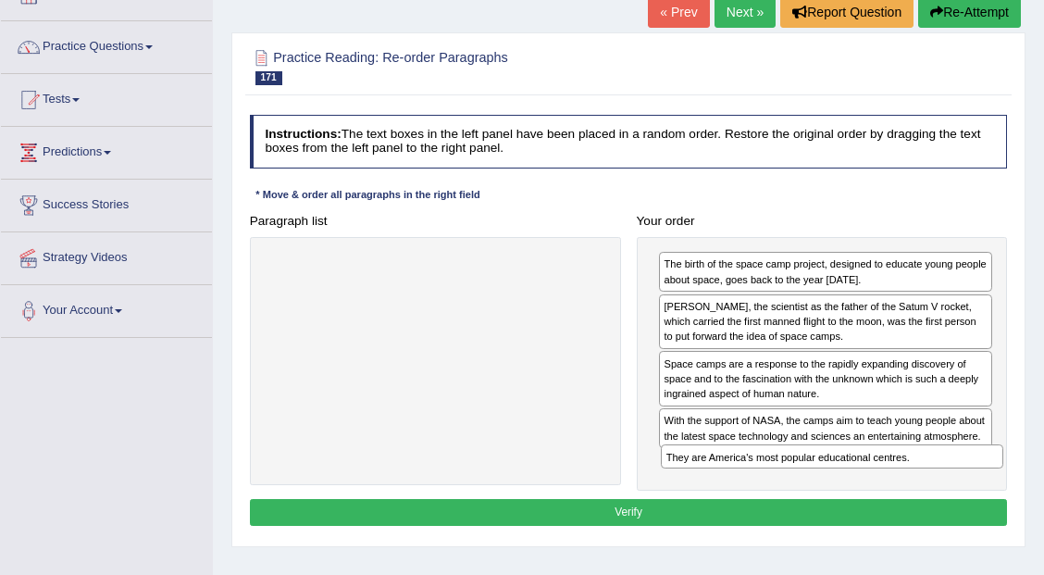
drag, startPoint x: 504, startPoint y: 262, endPoint x: 975, endPoint y: 498, distance: 526.7
click at [975, 498] on div "Instructions: The text boxes in the left panel have been placed in a random ord…" at bounding box center [627, 322] width 765 height 431
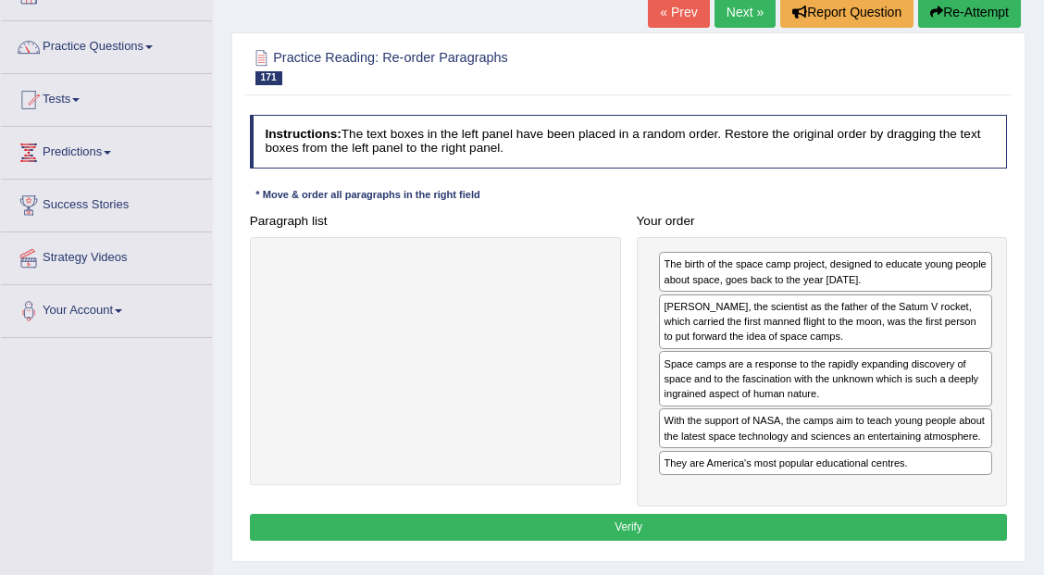
click at [798, 516] on button "Verify" at bounding box center [629, 526] width 758 height 27
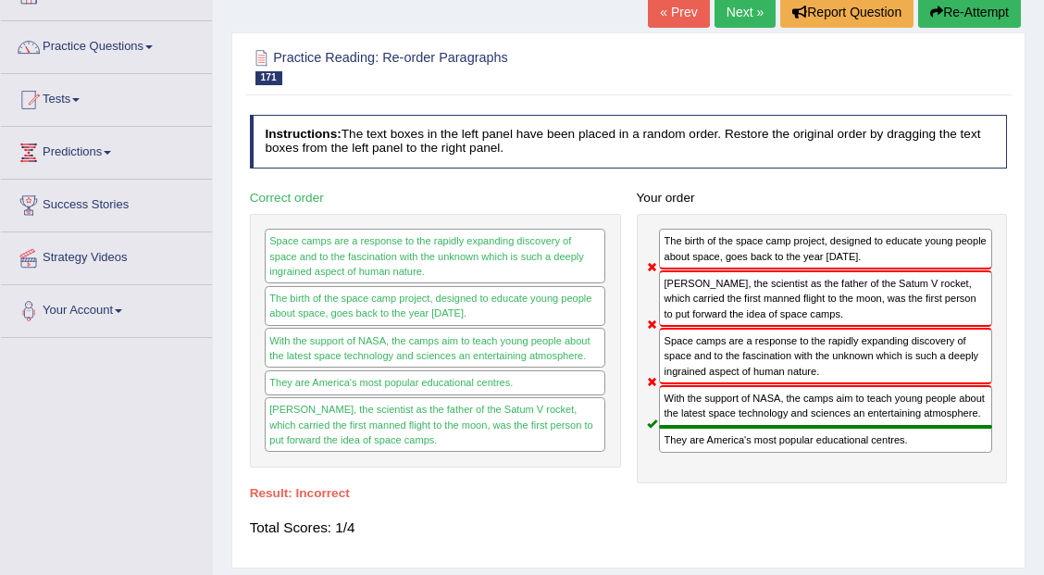
drag, startPoint x: 749, startPoint y: 360, endPoint x: 783, endPoint y: 297, distance: 71.2
click at [773, 309] on div "The birth of the space camp project, designed to educate young people about spa…" at bounding box center [822, 348] width 371 height 269
click at [996, 14] on button "Re-Attempt" at bounding box center [969, 11] width 103 height 31
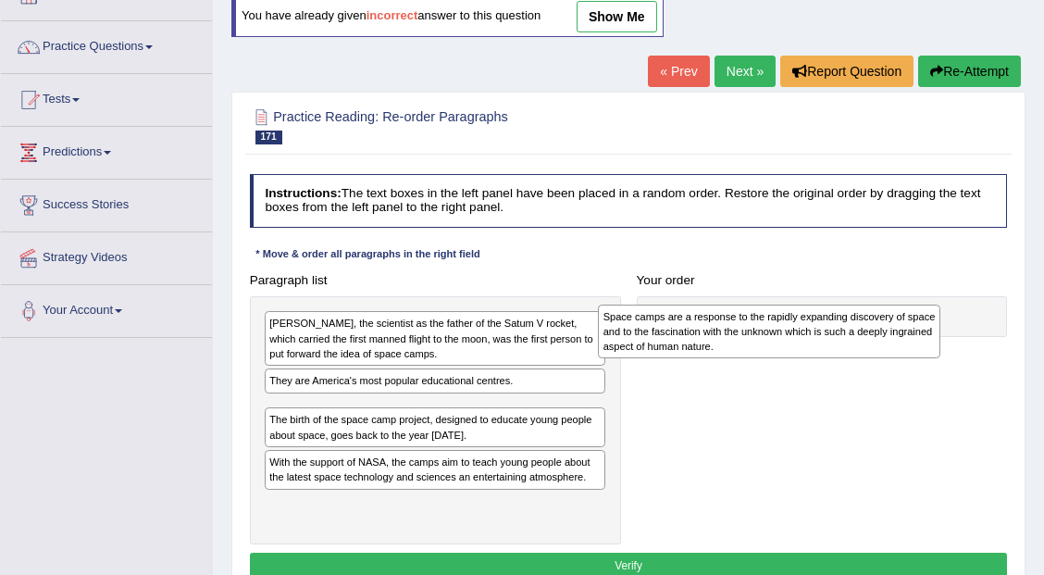
drag, startPoint x: 432, startPoint y: 468, endPoint x: 836, endPoint y: 341, distance: 423.7
click at [836, 342] on div "Space camps are a response to the rapidly expanding discovery of space and to t…" at bounding box center [769, 331] width 342 height 54
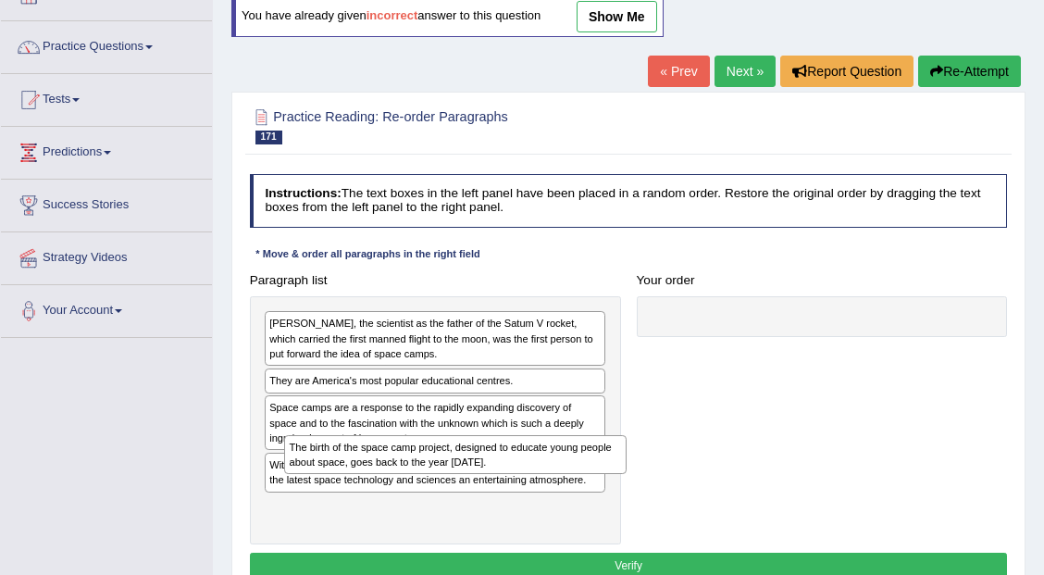
drag, startPoint x: 365, startPoint y: 470, endPoint x: 393, endPoint y: 486, distance: 31.9
click at [393, 486] on div "Dr Wemer von Braun, the scientist as the father of the Satum V rocket, which ca…" at bounding box center [435, 420] width 371 height 248
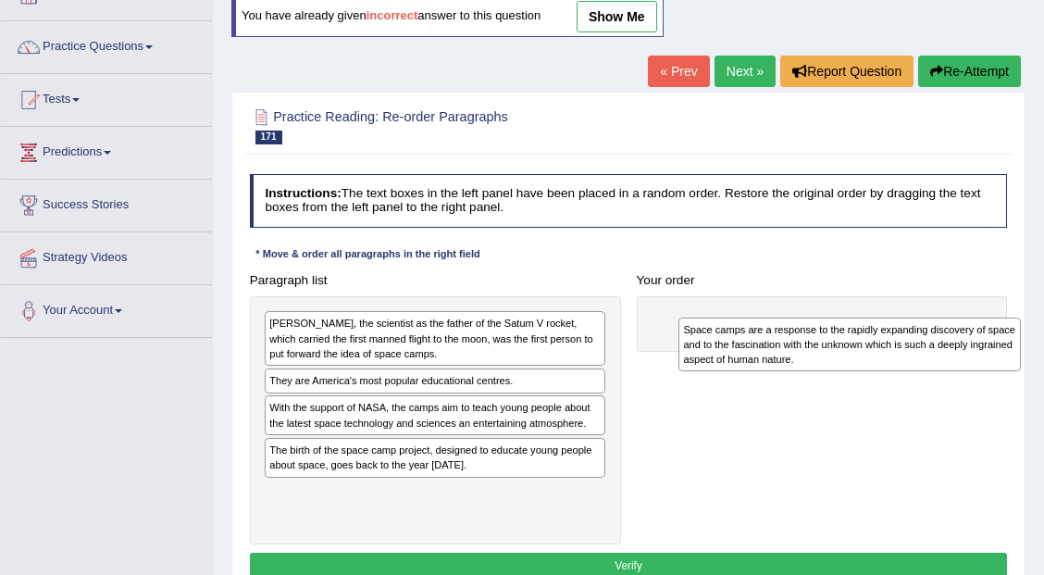
drag, startPoint x: 333, startPoint y: 420, endPoint x: 795, endPoint y: 350, distance: 467.0
click at [803, 353] on div "Space camps are a response to the rapidly expanding discovery of space and to t…" at bounding box center [849, 344] width 342 height 54
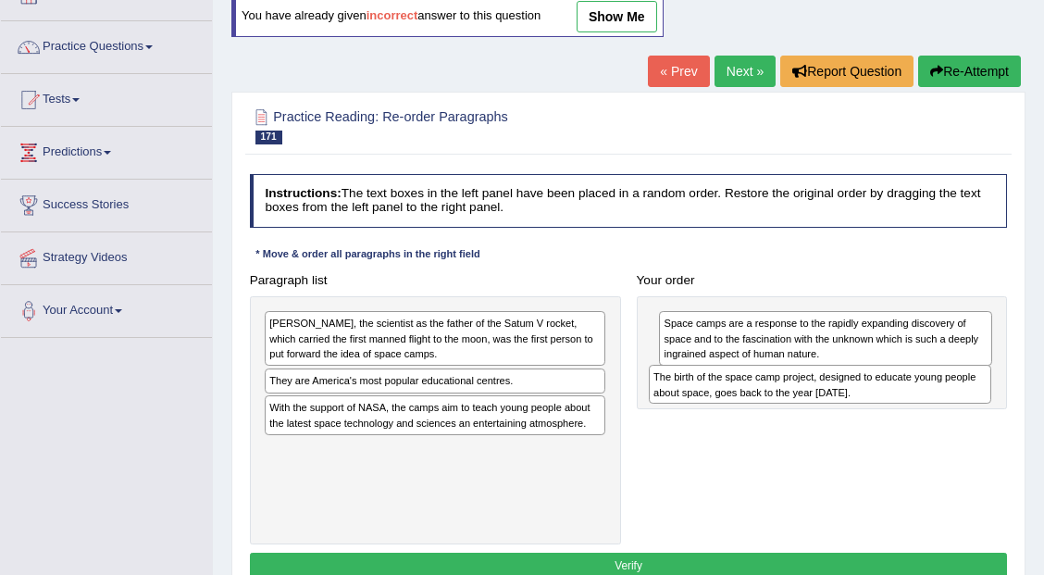
drag, startPoint x: 398, startPoint y: 457, endPoint x: 854, endPoint y: 406, distance: 459.0
click at [854, 406] on div "Paragraph list Dr Wemer von Braun, the scientist as the father of the Satum V r…" at bounding box center [627, 405] width 773 height 278
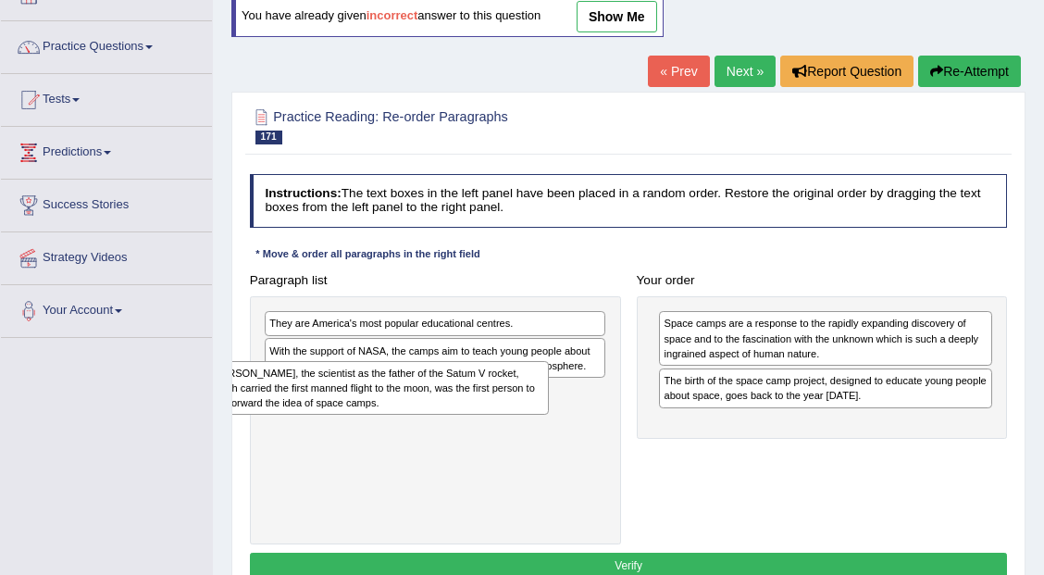
drag, startPoint x: 470, startPoint y: 334, endPoint x: 404, endPoint y: 390, distance: 86.6
click at [406, 400] on div "Dr Wemer von Braun, the scientist as the father of the Satum V rocket, which ca…" at bounding box center [377, 388] width 342 height 54
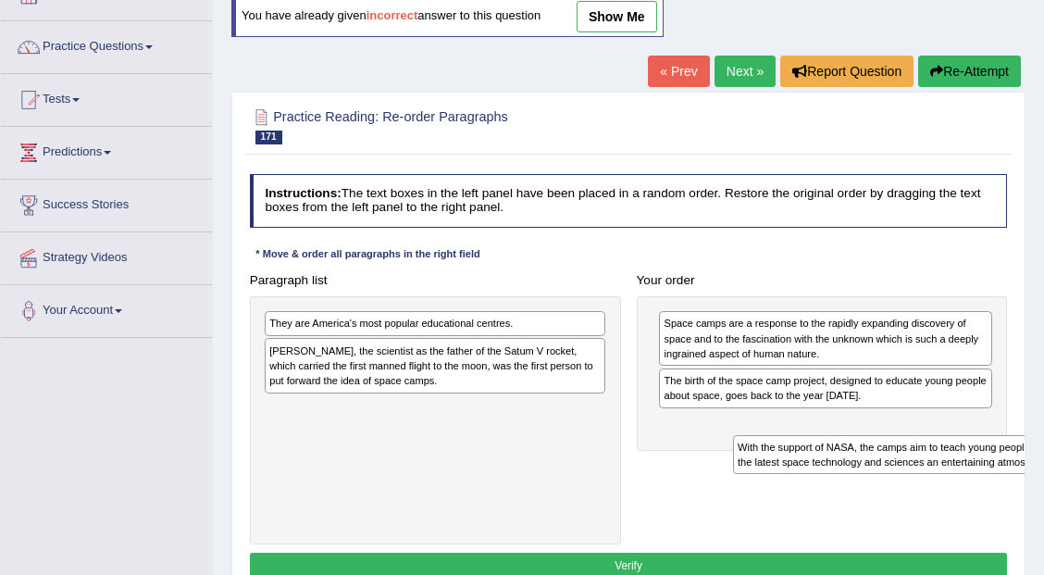
drag, startPoint x: 326, startPoint y: 351, endPoint x: 824, endPoint y: 443, distance: 507.2
click at [824, 443] on div "Paragraph list They are America's most popular educational centres. With the su…" at bounding box center [627, 405] width 773 height 278
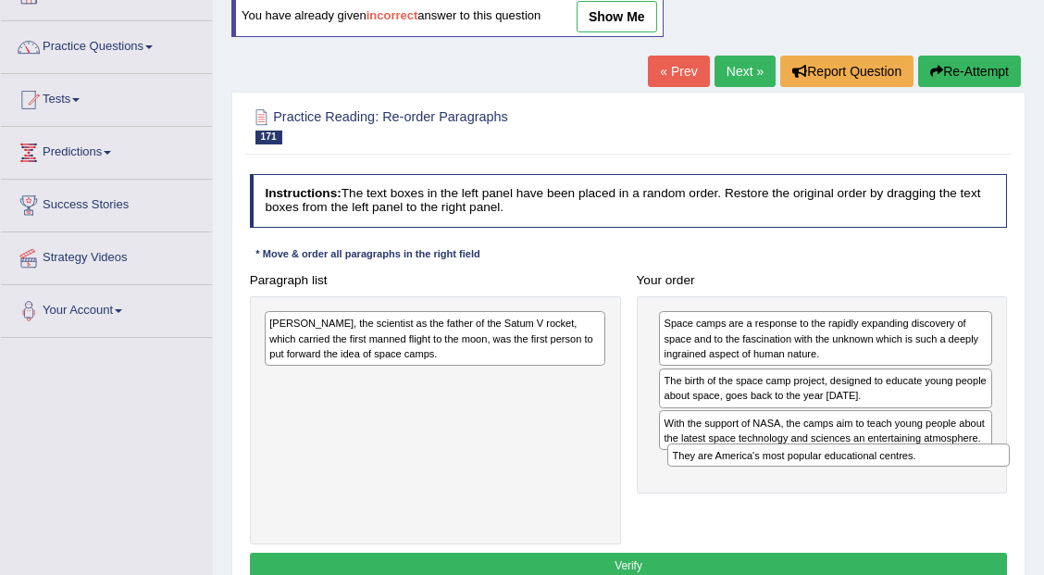
drag, startPoint x: 516, startPoint y: 319, endPoint x: 996, endPoint y: 496, distance: 510.8
click at [996, 496] on div "Paragraph list They are America's most popular educational centres. Dr Wemer vo…" at bounding box center [627, 405] width 773 height 278
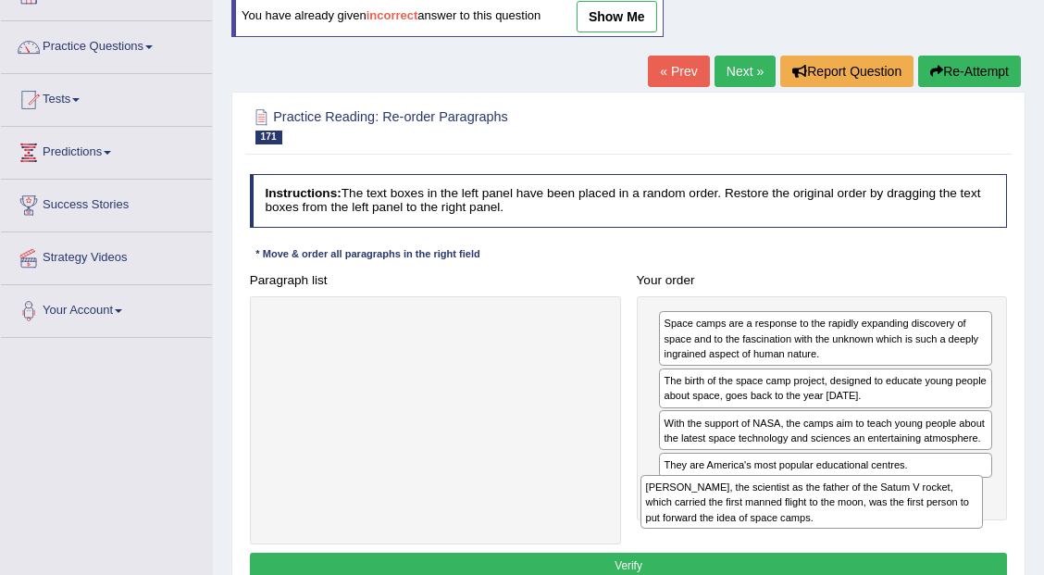
drag, startPoint x: 487, startPoint y: 328, endPoint x: 934, endPoint y: 528, distance: 490.4
click at [934, 529] on div "Paragraph list Dr Wemer von Braun, the scientist as the father of the Satum V r…" at bounding box center [627, 405] width 773 height 278
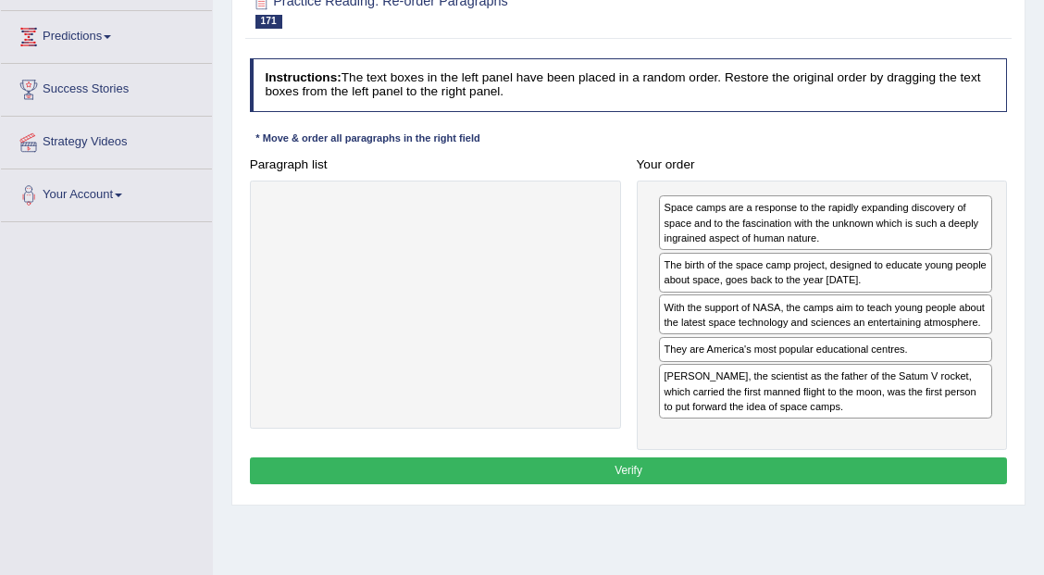
scroll to position [246, 0]
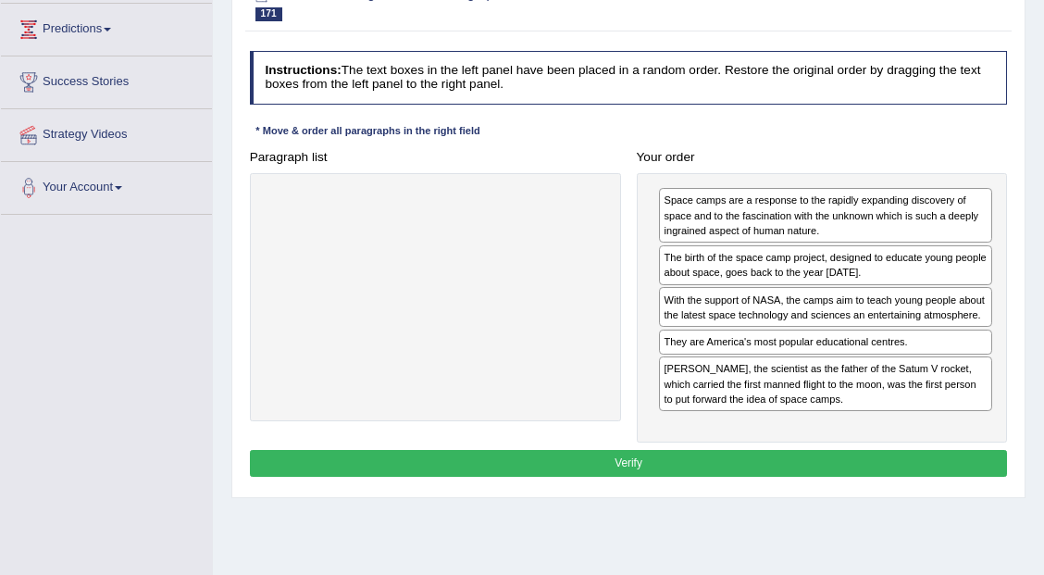
click at [632, 450] on button "Verify" at bounding box center [629, 463] width 758 height 27
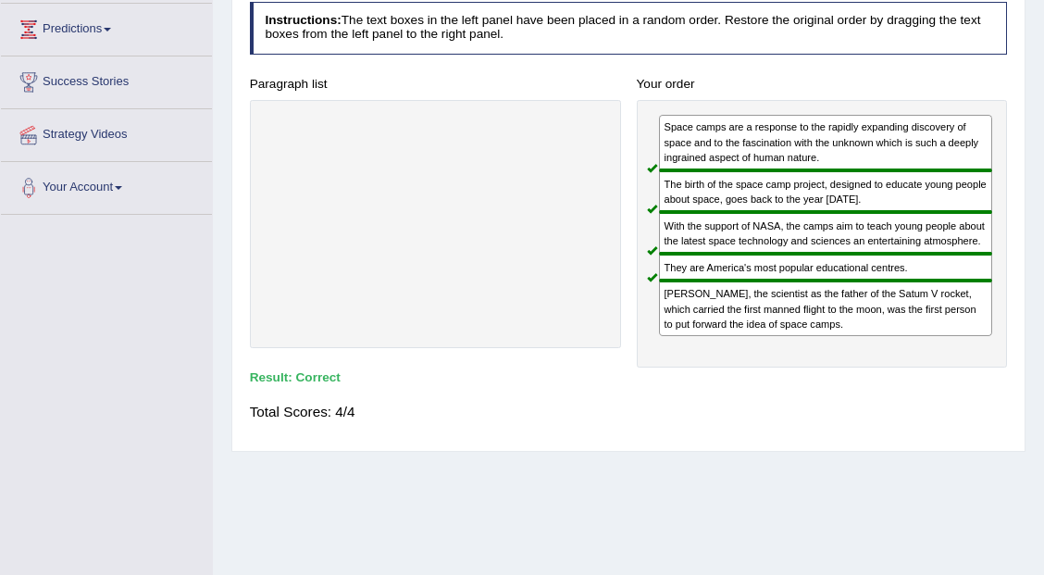
click at [118, 324] on div "Toggle navigation Home Practice Questions Speaking Practice Read Aloud Repeat S…" at bounding box center [522, 235] width 1044 height 962
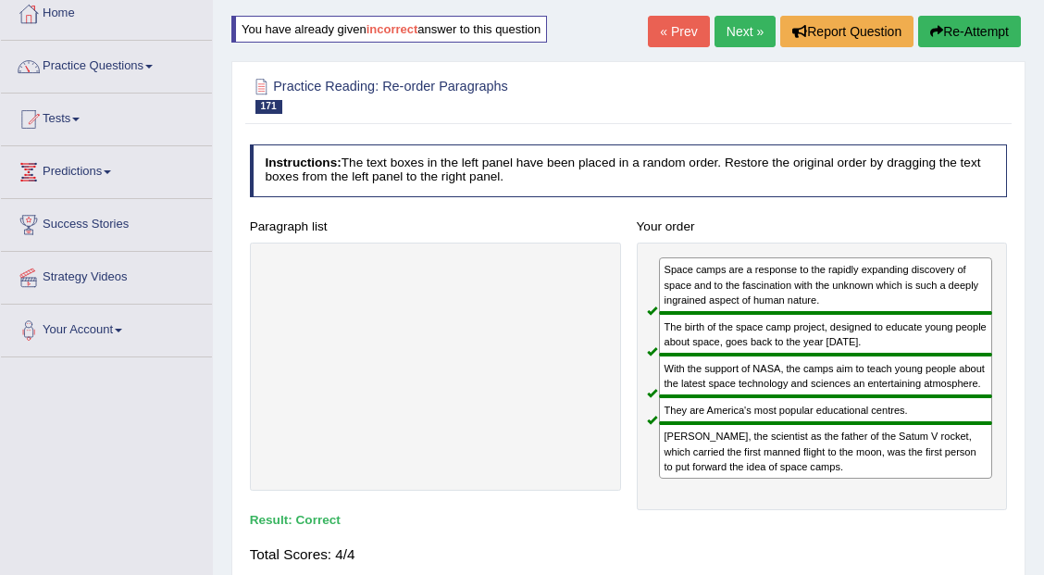
scroll to position [61, 0]
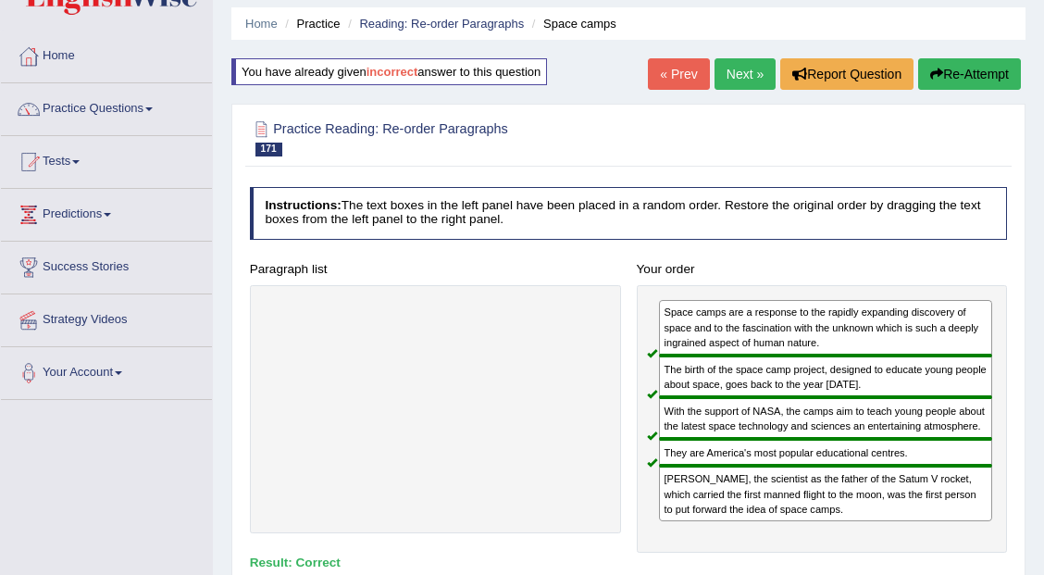
click at [722, 73] on link "Next »" at bounding box center [744, 73] width 61 height 31
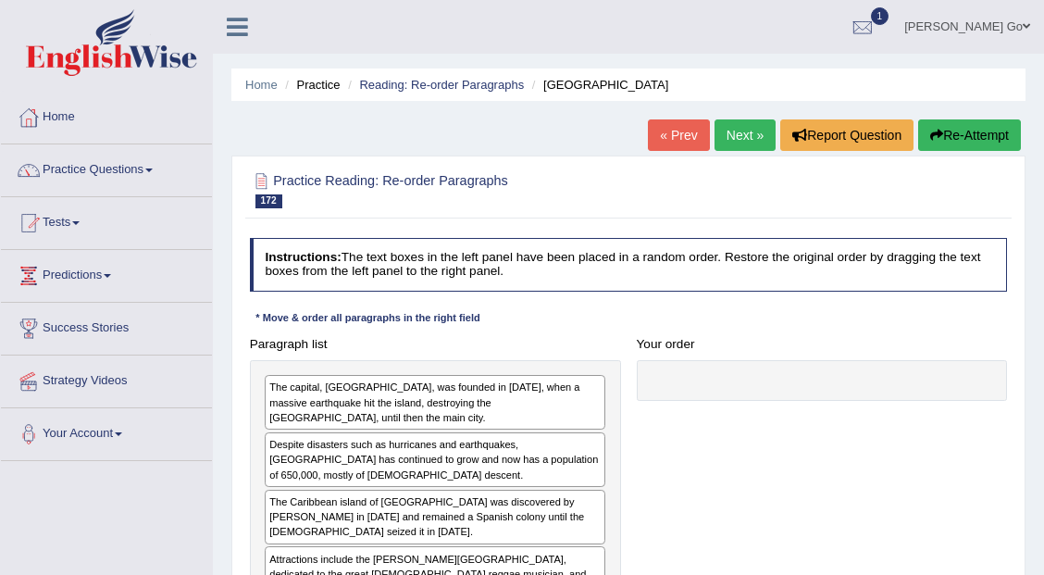
click at [736, 137] on link "Next »" at bounding box center [744, 134] width 61 height 31
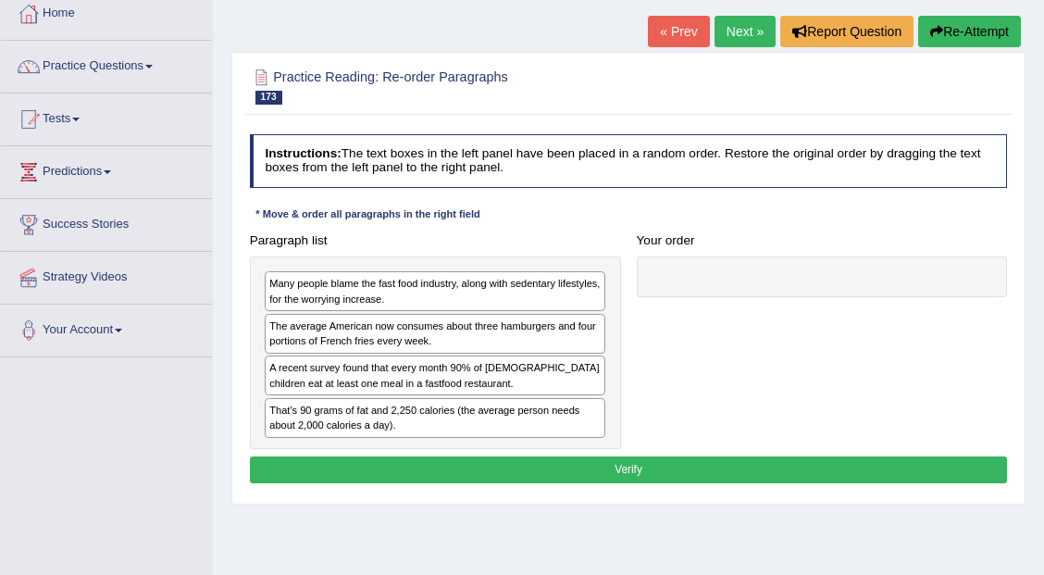
scroll to position [61, 0]
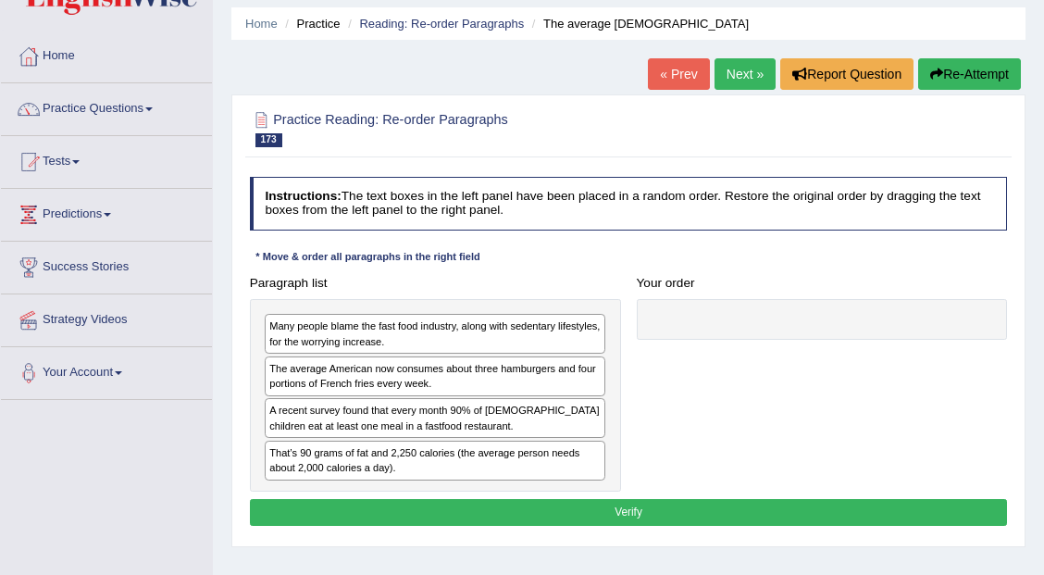
click at [742, 77] on link "Next »" at bounding box center [744, 73] width 61 height 31
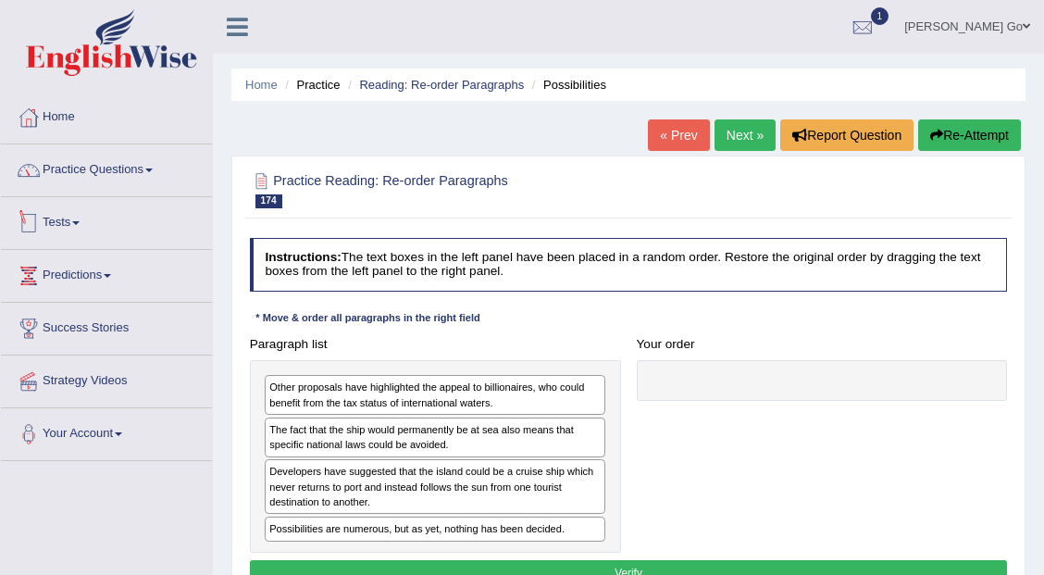
click at [87, 168] on link "Practice Questions" at bounding box center [106, 167] width 211 height 46
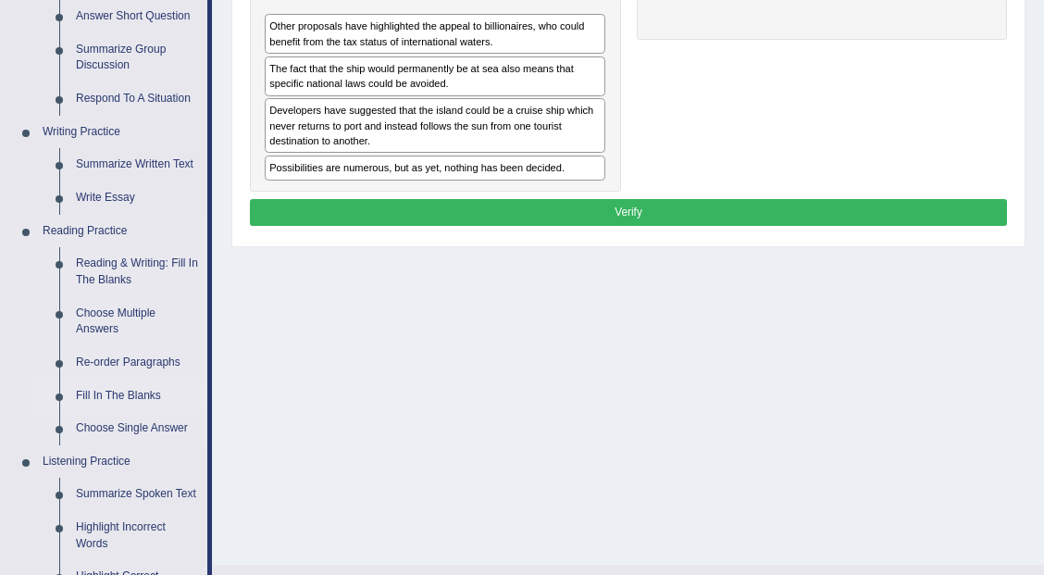
scroll to position [370, 0]
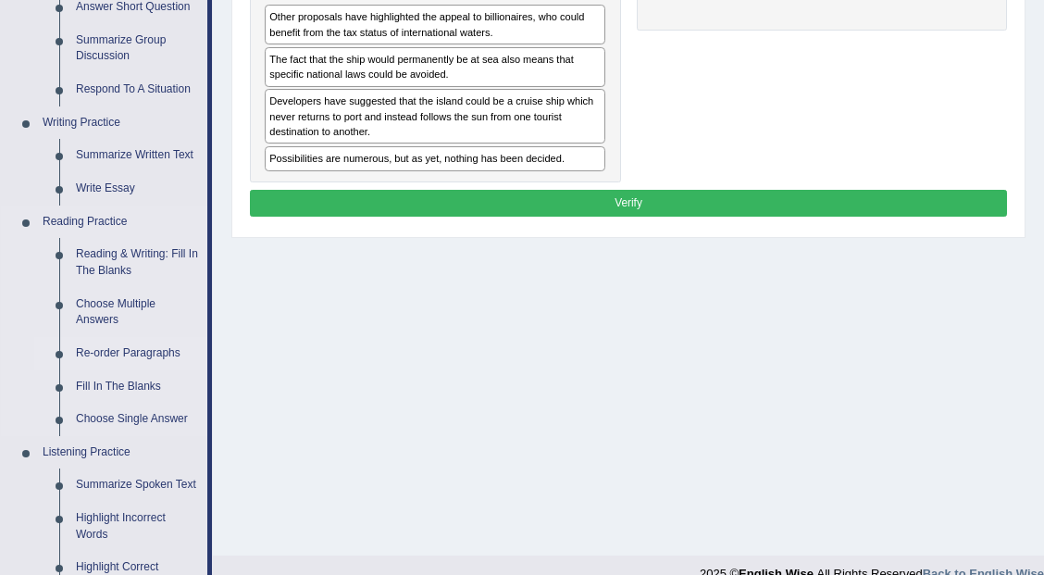
click at [133, 348] on link "Re-order Paragraphs" at bounding box center [138, 353] width 140 height 33
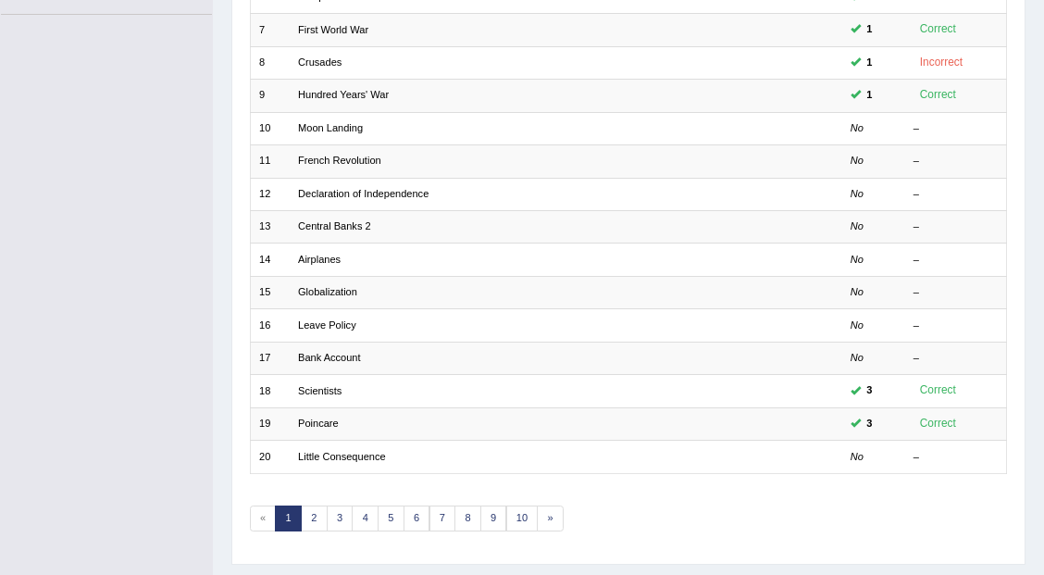
scroll to position [481, 0]
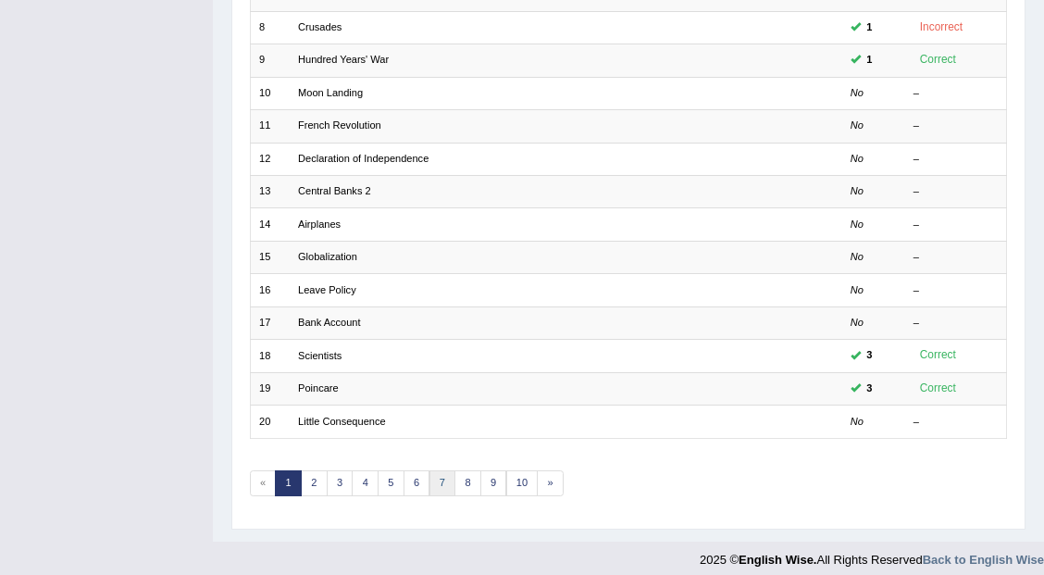
click at [429, 473] on link "7" at bounding box center [442, 483] width 27 height 26
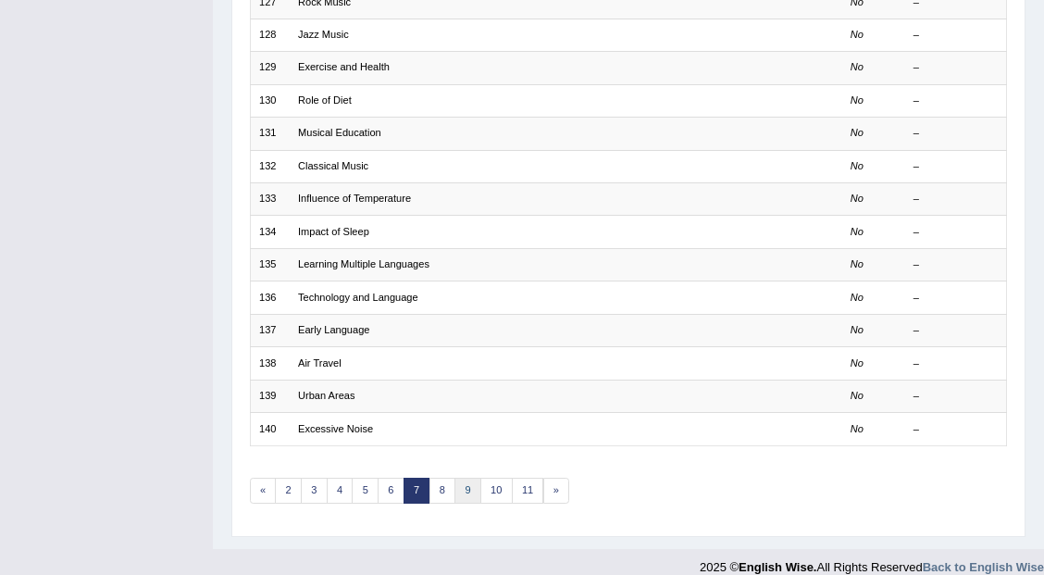
scroll to position [481, 0]
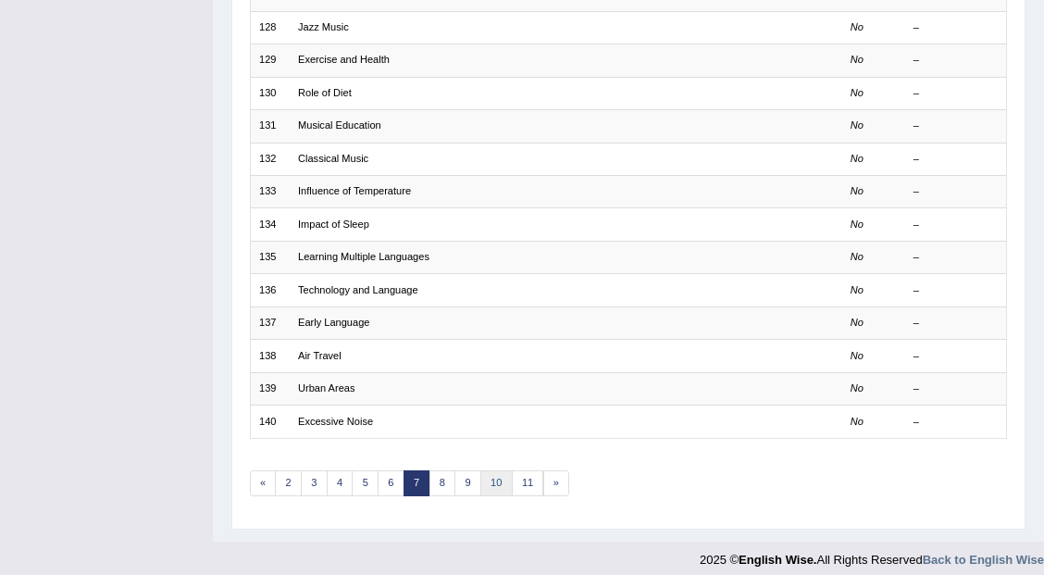
click at [480, 475] on link "10" at bounding box center [496, 483] width 32 height 26
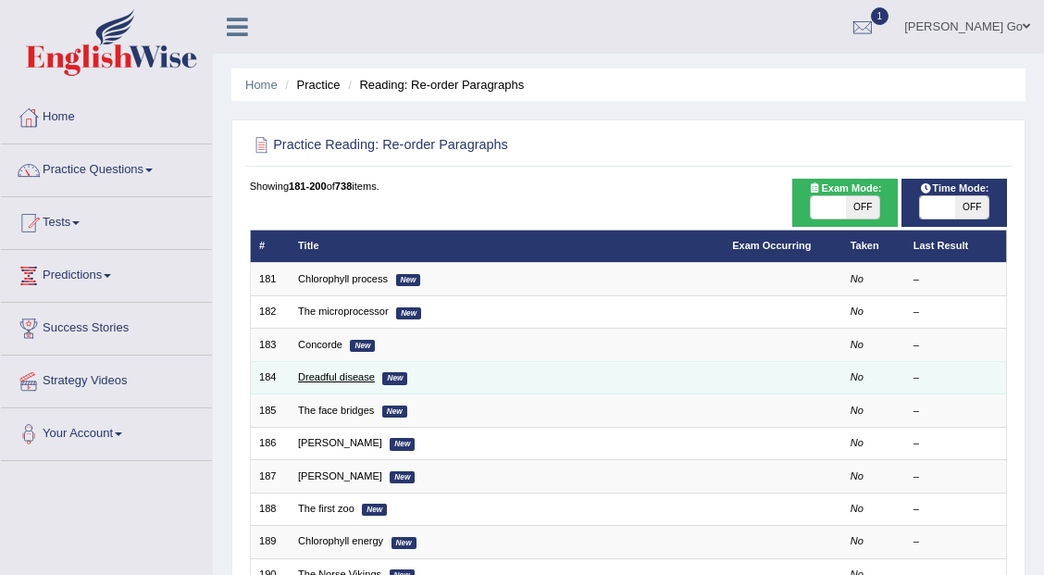
click at [338, 377] on link "Dreadful disease" at bounding box center [336, 376] width 77 height 11
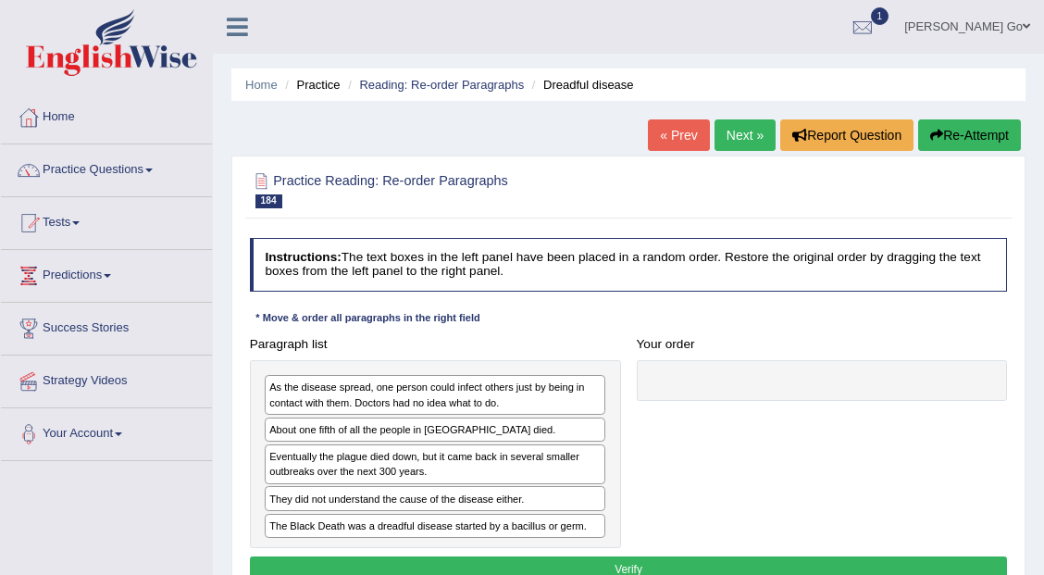
click at [750, 142] on link "Next »" at bounding box center [744, 134] width 61 height 31
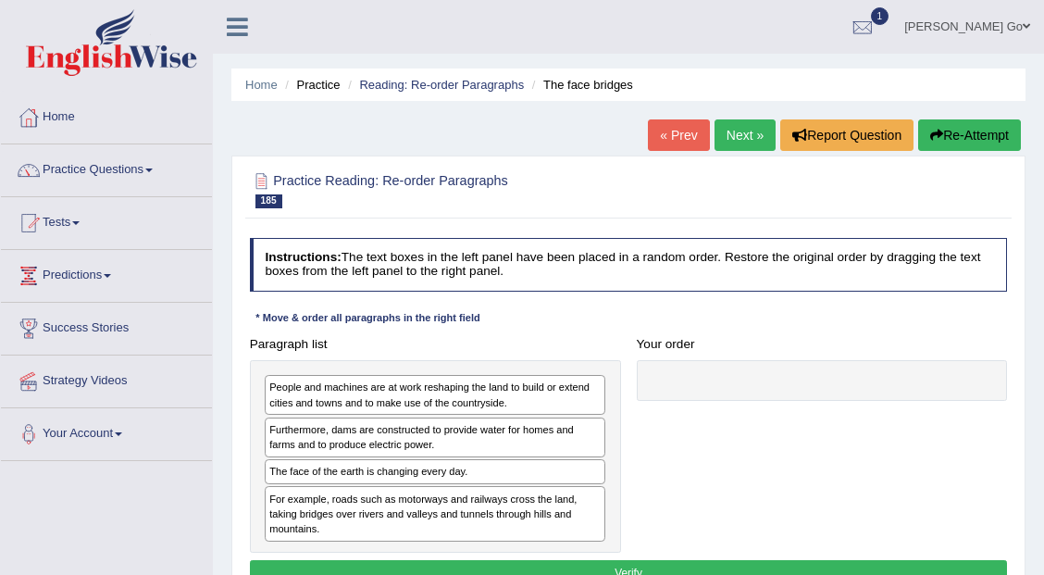
click at [739, 144] on link "Next »" at bounding box center [744, 134] width 61 height 31
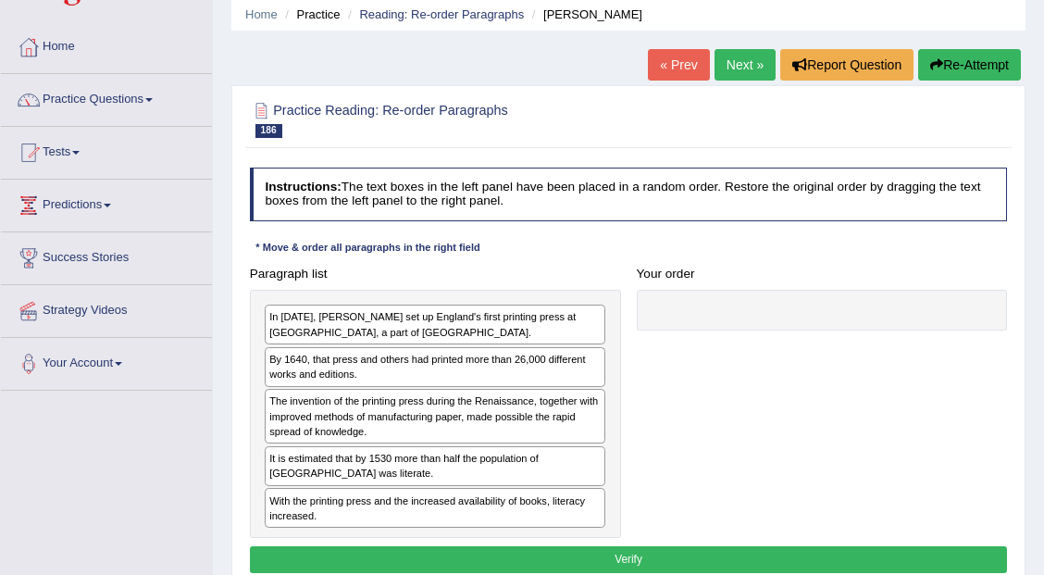
scroll to position [61, 0]
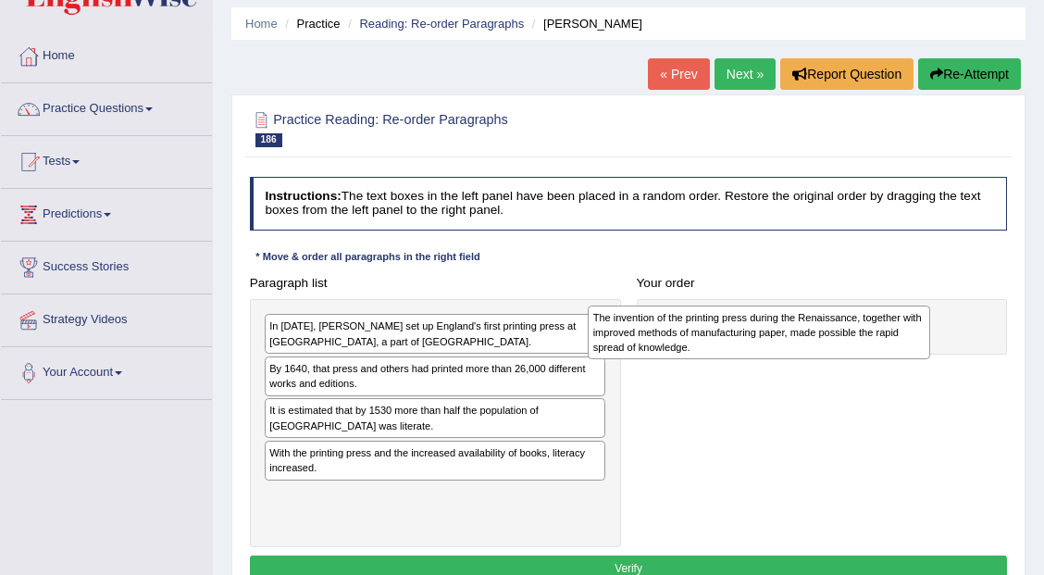
drag, startPoint x: 394, startPoint y: 416, endPoint x: 779, endPoint y: 333, distance: 393.8
click at [779, 333] on div "The invention of the printing press during the Renaissance, together with impro…" at bounding box center [759, 332] width 342 height 54
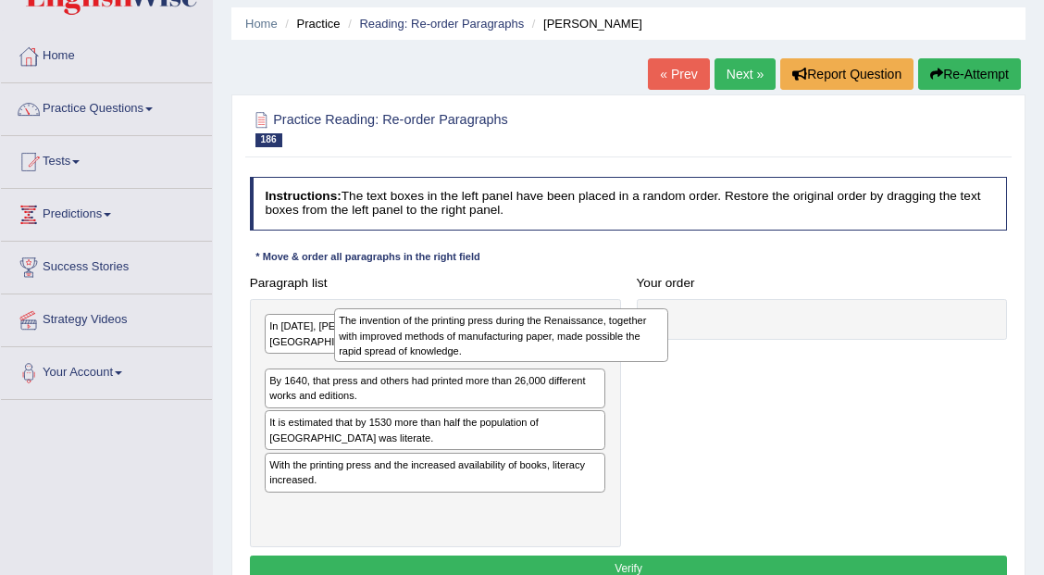
drag, startPoint x: 724, startPoint y: 349, endPoint x: 347, endPoint y: 350, distance: 376.6
click at [347, 350] on div "The invention of the printing press during the Renaissance, together with impro…" at bounding box center [501, 335] width 334 height 54
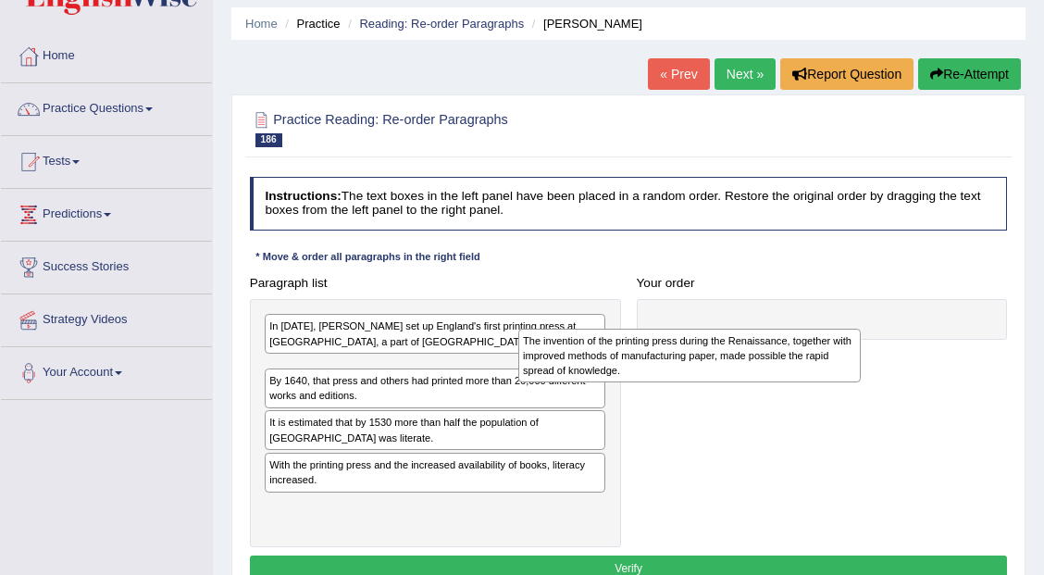
drag, startPoint x: 405, startPoint y: 389, endPoint x: 753, endPoint y: 365, distance: 348.7
click at [753, 365] on div "The invention of the printing press during the Renaissance, together with impro…" at bounding box center [689, 355] width 342 height 54
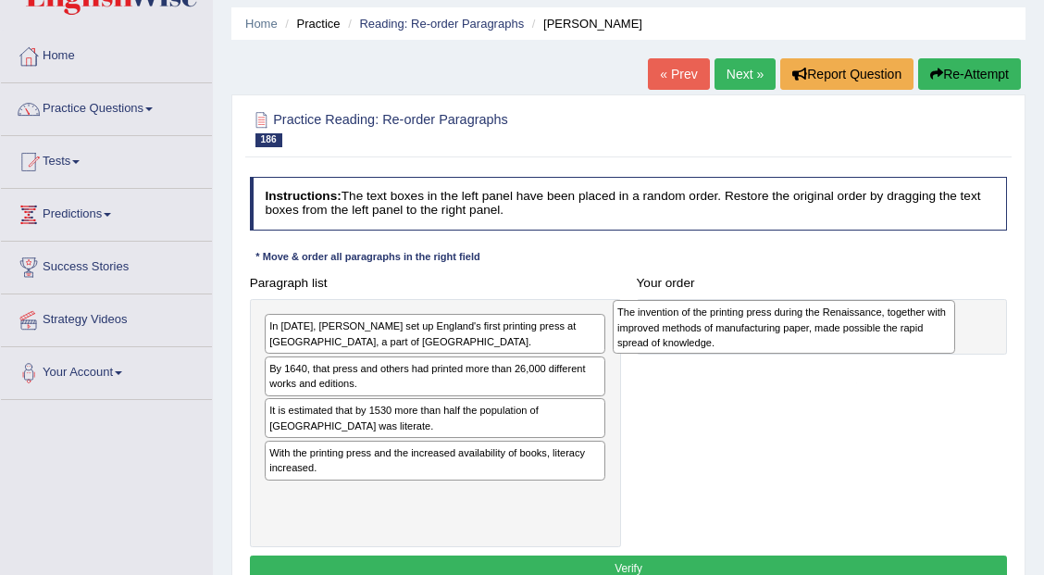
drag, startPoint x: 472, startPoint y: 385, endPoint x: 890, endPoint y: 333, distance: 421.4
click at [890, 333] on div "The invention of the printing press during the Renaissance, together with impro…" at bounding box center [783, 327] width 342 height 54
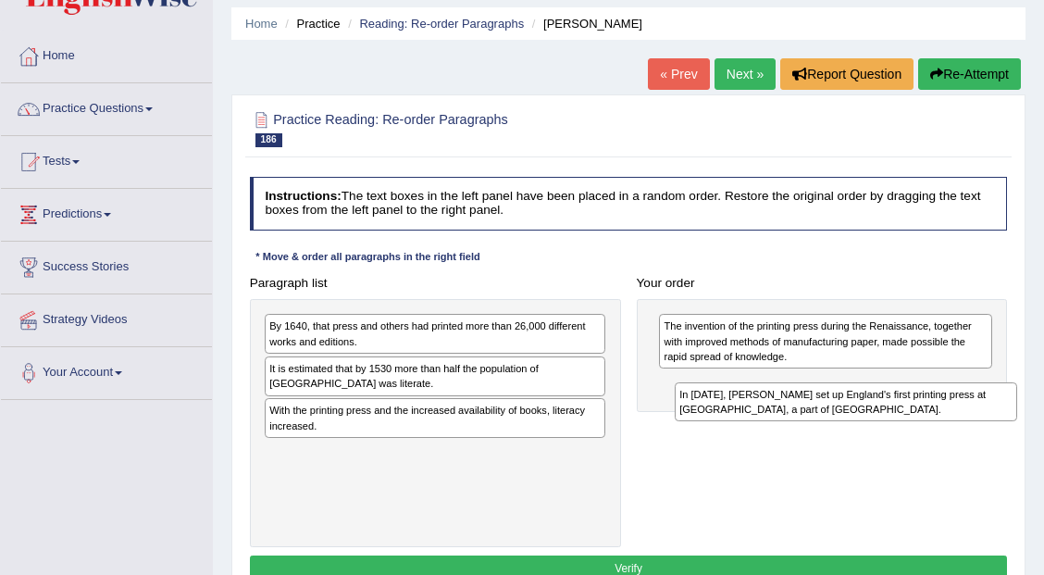
drag, startPoint x: 446, startPoint y: 339, endPoint x: 933, endPoint y: 427, distance: 494.7
click at [933, 427] on div "Paragraph list In 1476, William Caxton set up England's first printing press at…" at bounding box center [627, 408] width 773 height 278
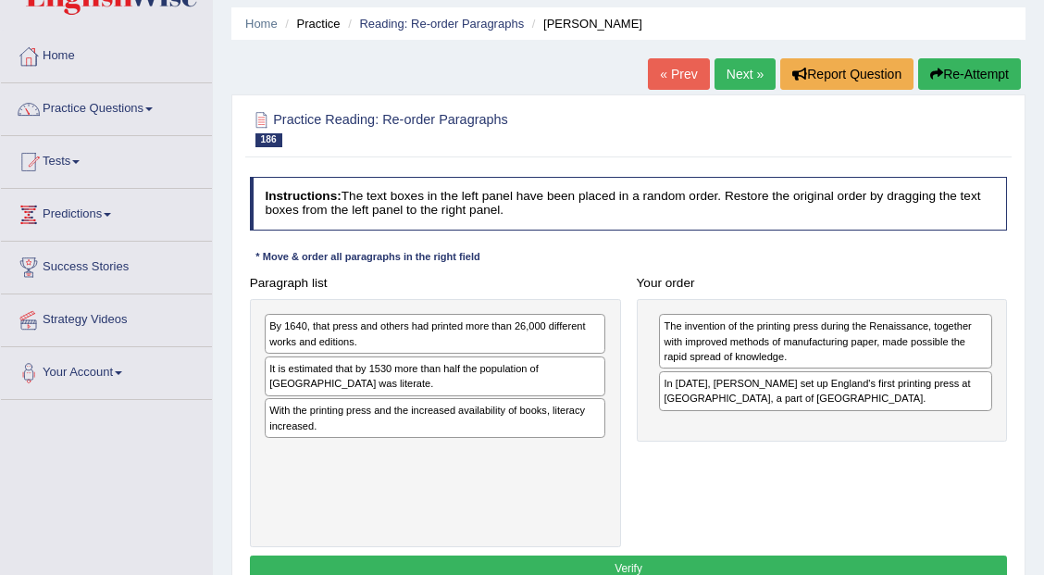
click at [439, 331] on div "By 1640, that press and others had printed more than 26,000 different works and…" at bounding box center [435, 334] width 340 height 40
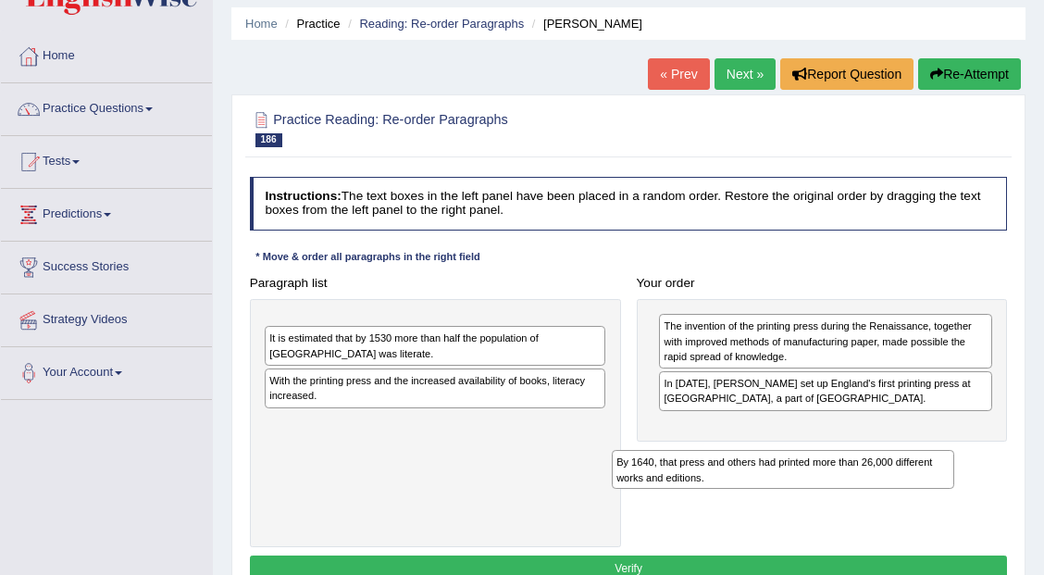
drag, startPoint x: 559, startPoint y: 324, endPoint x: 1045, endPoint y: 468, distance: 506.7
click at [1043, 471] on html "Toggle navigation Home Practice Questions Speaking Practice Read Aloud Repeat S…" at bounding box center [522, 226] width 1044 height 575
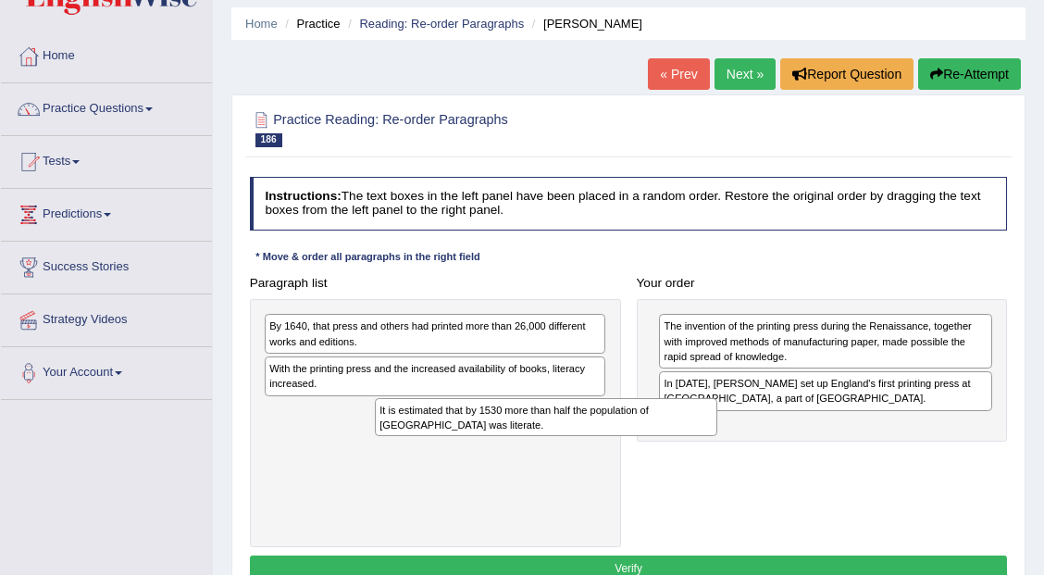
drag, startPoint x: 505, startPoint y: 439, endPoint x: 461, endPoint y: 453, distance: 46.8
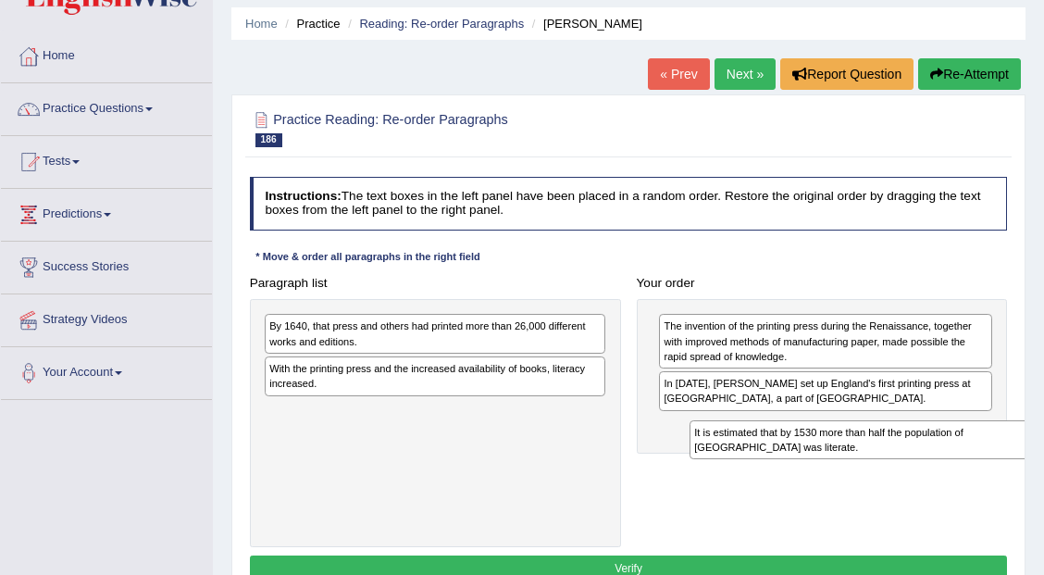
drag, startPoint x: 441, startPoint y: 419, endPoint x: 946, endPoint y: 471, distance: 506.9
click at [946, 471] on div "Paragraph list By 1640, that press and others had printed more than 26,000 diff…" at bounding box center [627, 408] width 773 height 278
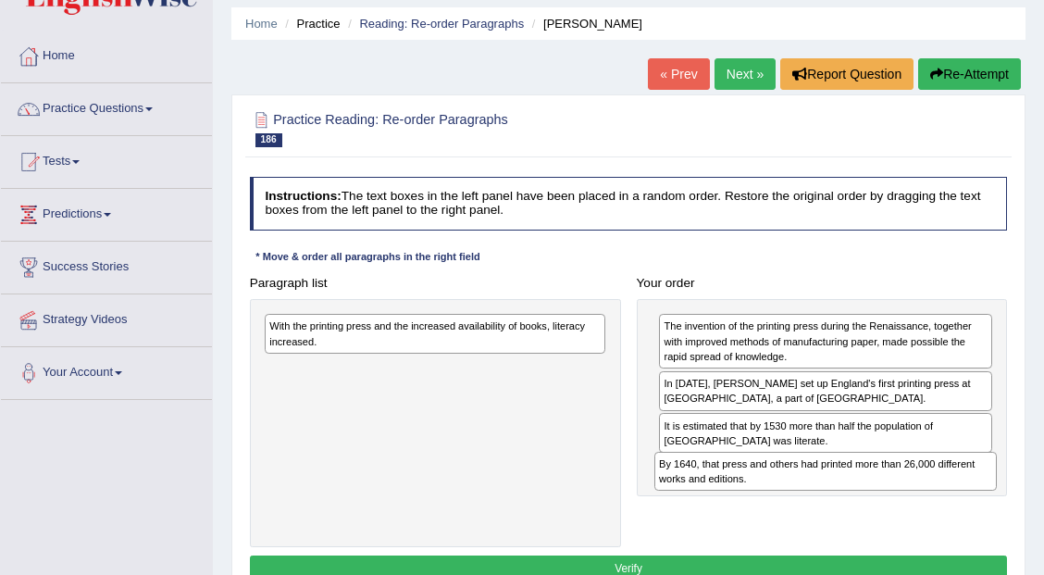
drag, startPoint x: 488, startPoint y: 329, endPoint x: 935, endPoint y: 493, distance: 476.8
click at [946, 499] on div "Paragraph list By 1640, that press and others had printed more than 26,000 diff…" at bounding box center [627, 408] width 773 height 278
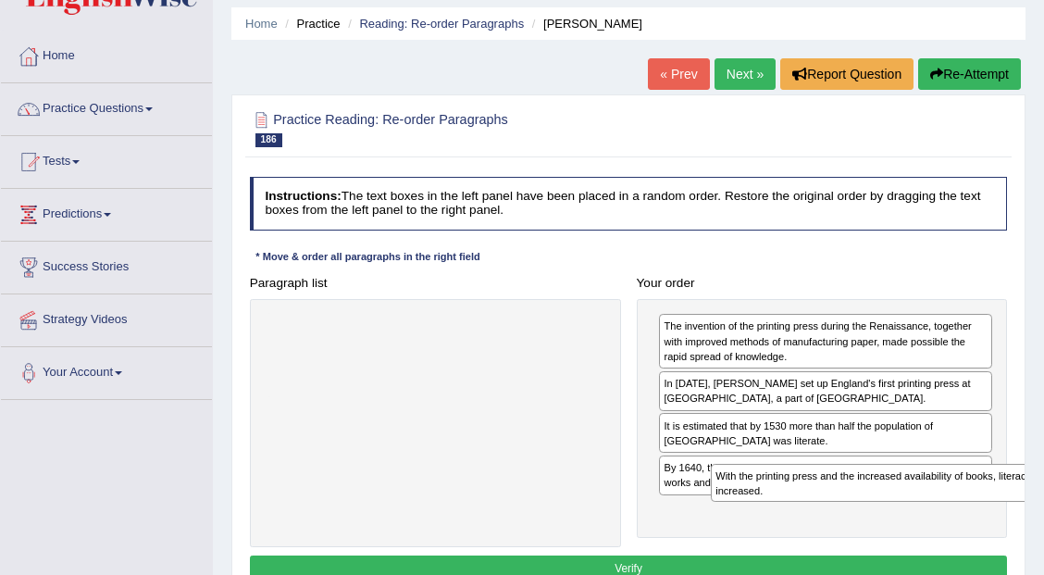
drag, startPoint x: 520, startPoint y: 344, endPoint x: 955, endPoint y: 537, distance: 475.5
click at [955, 537] on div "Paragraph list With the printing press and the increased availability of books,…" at bounding box center [627, 408] width 773 height 278
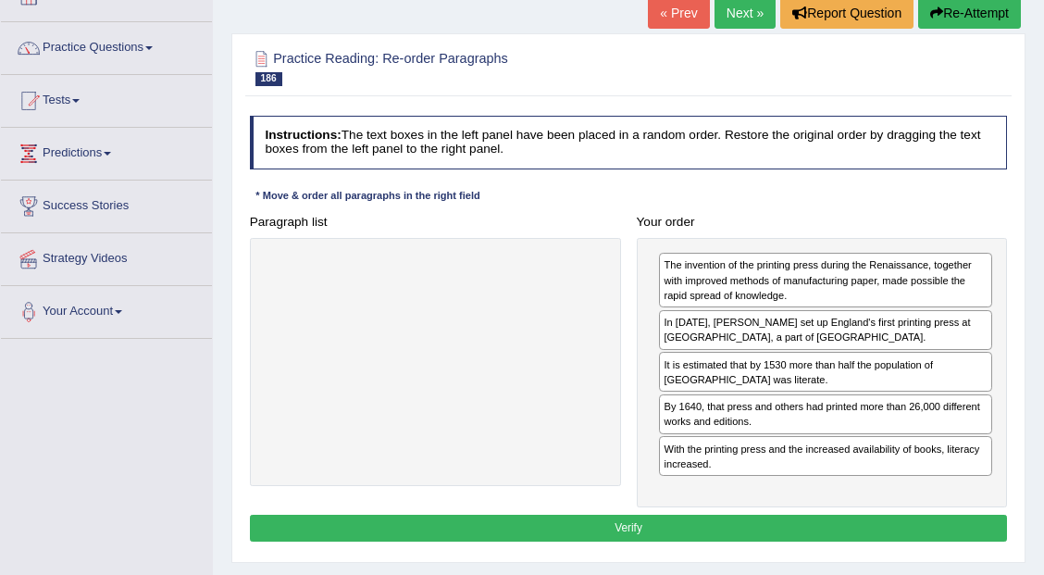
scroll to position [123, 0]
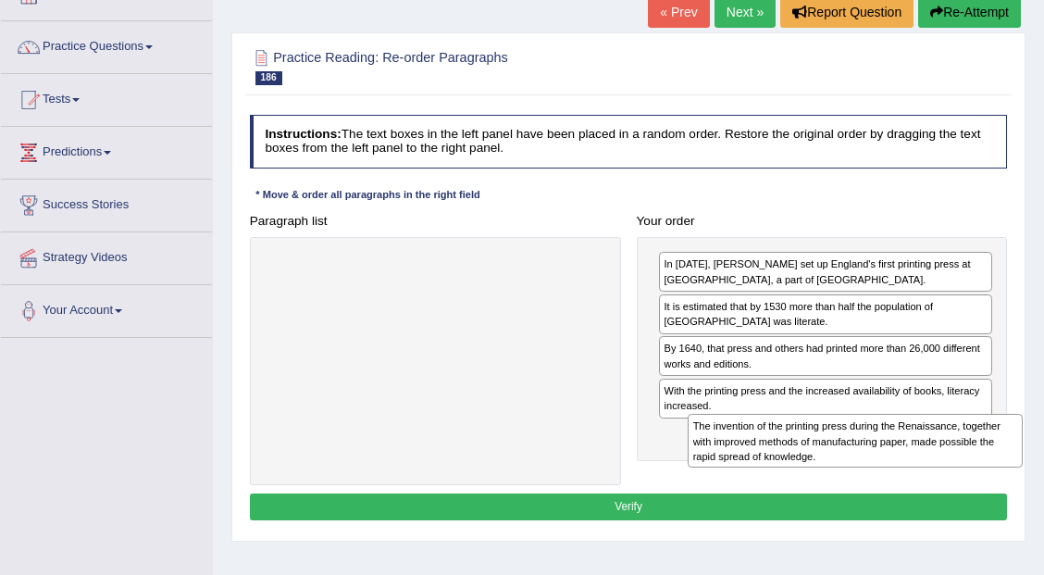
drag, startPoint x: 843, startPoint y: 274, endPoint x: 867, endPoint y: 464, distance: 191.2
click at [879, 471] on div "Paragraph list Correct order The invention of the printing press during the Ren…" at bounding box center [627, 346] width 773 height 278
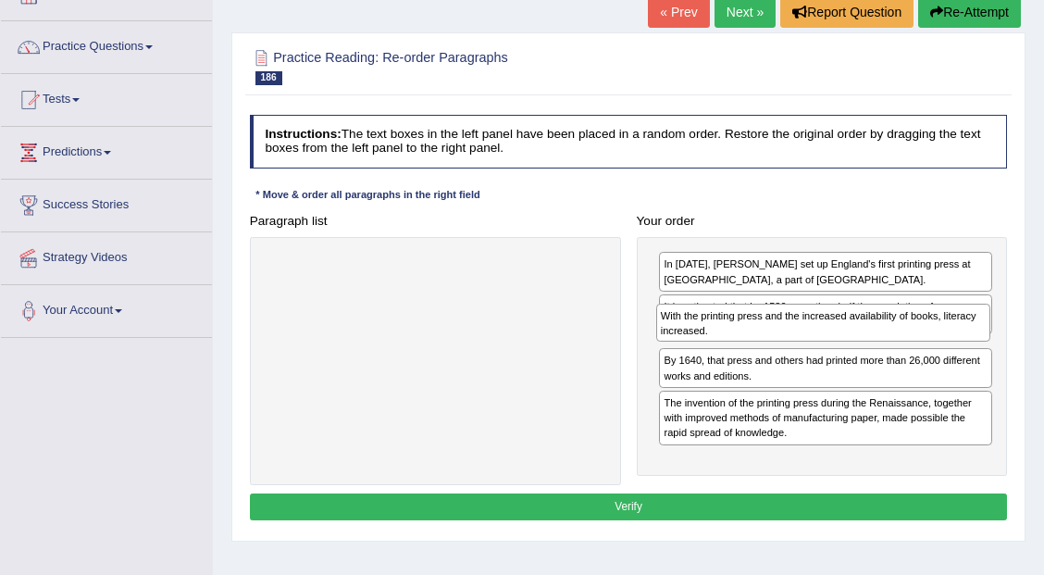
drag, startPoint x: 977, startPoint y: 401, endPoint x: 979, endPoint y: 345, distance: 55.5
click at [979, 345] on div "In 1476, William Caxton set up England's first printing press at Westminster, a…" at bounding box center [822, 356] width 371 height 239
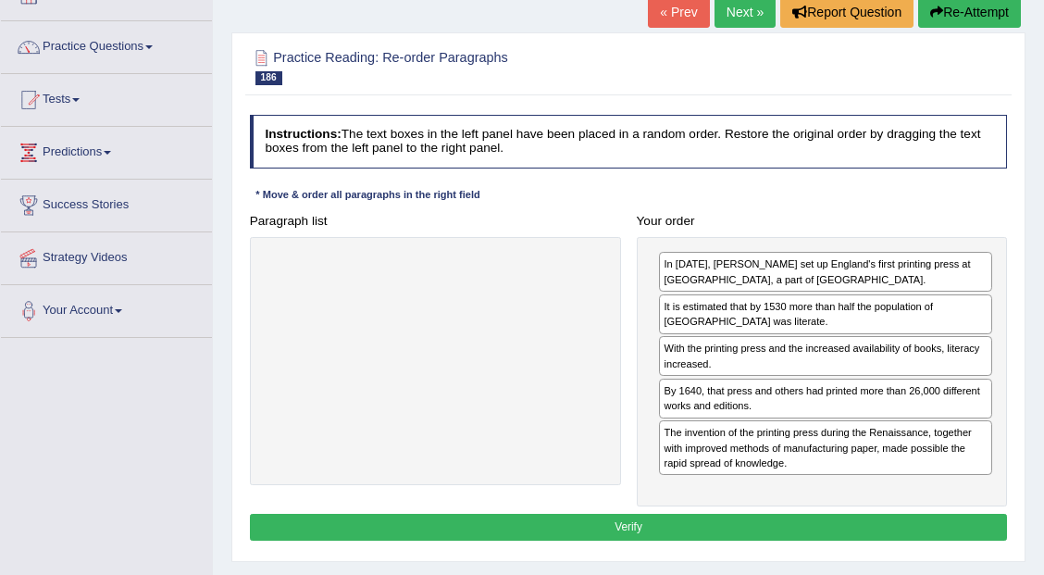
drag, startPoint x: 851, startPoint y: 511, endPoint x: 620, endPoint y: 474, distance: 234.2
click at [620, 474] on div "Instructions: The text boxes in the left panel have been placed in a random ord…" at bounding box center [627, 330] width 765 height 446
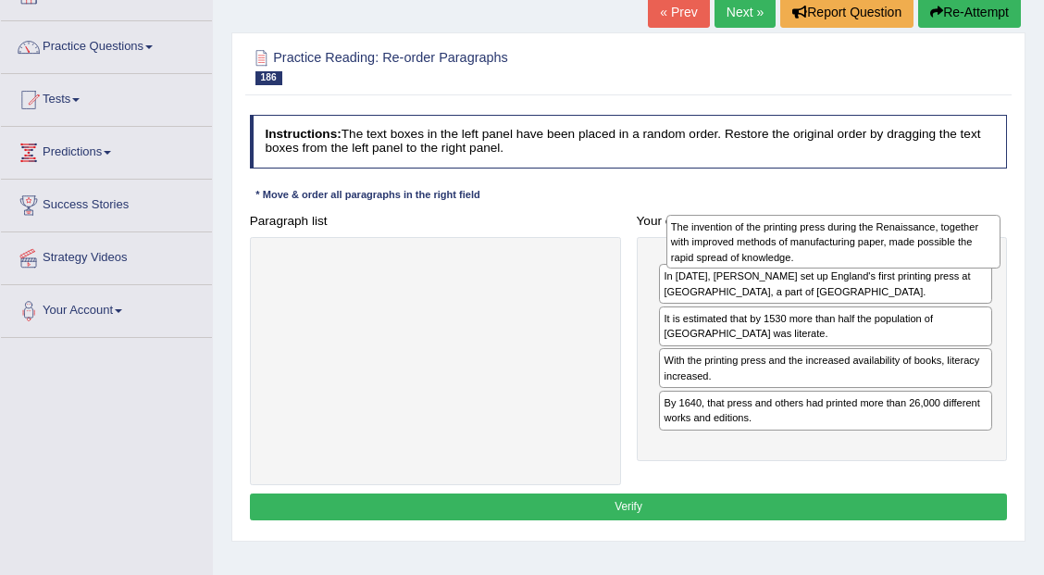
drag, startPoint x: 731, startPoint y: 452, endPoint x: 745, endPoint y: 252, distance: 200.3
click at [745, 252] on div "The invention of the printing press during the Renaissance, together with impro…" at bounding box center [833, 242] width 334 height 54
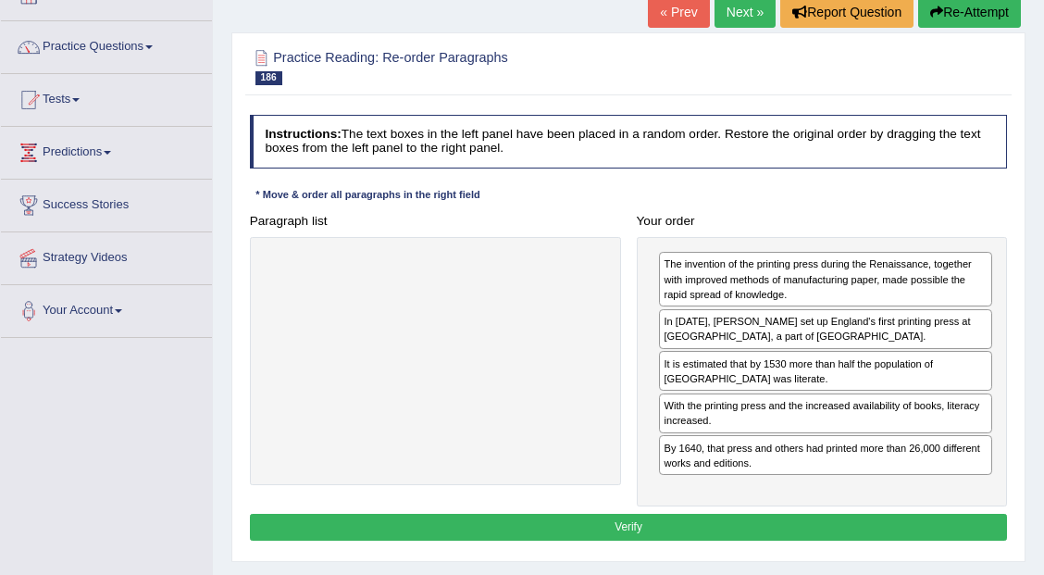
click at [719, 513] on button "Verify" at bounding box center [629, 526] width 758 height 27
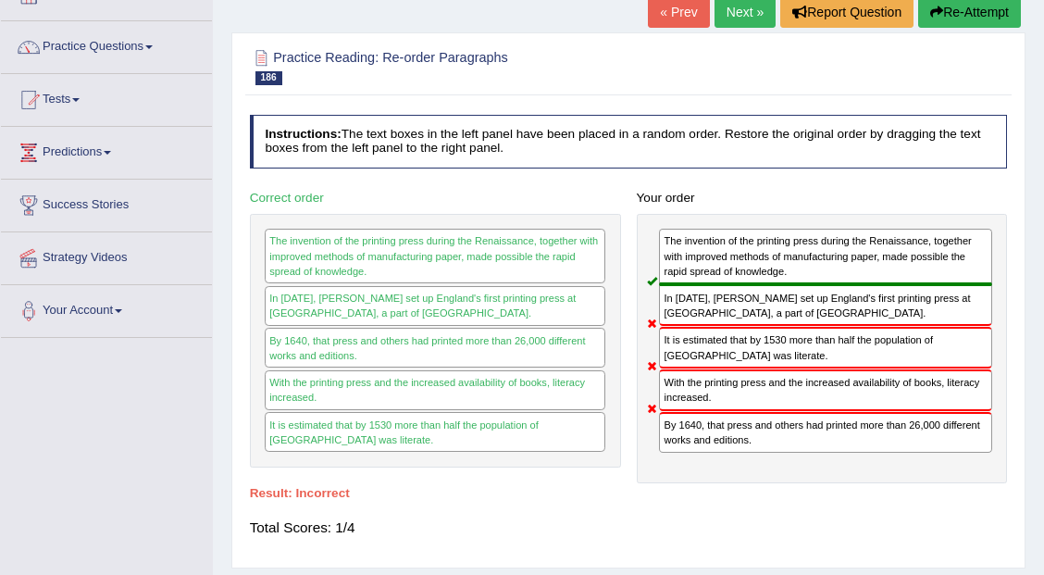
click at [733, 12] on link "Next »" at bounding box center [744, 11] width 61 height 31
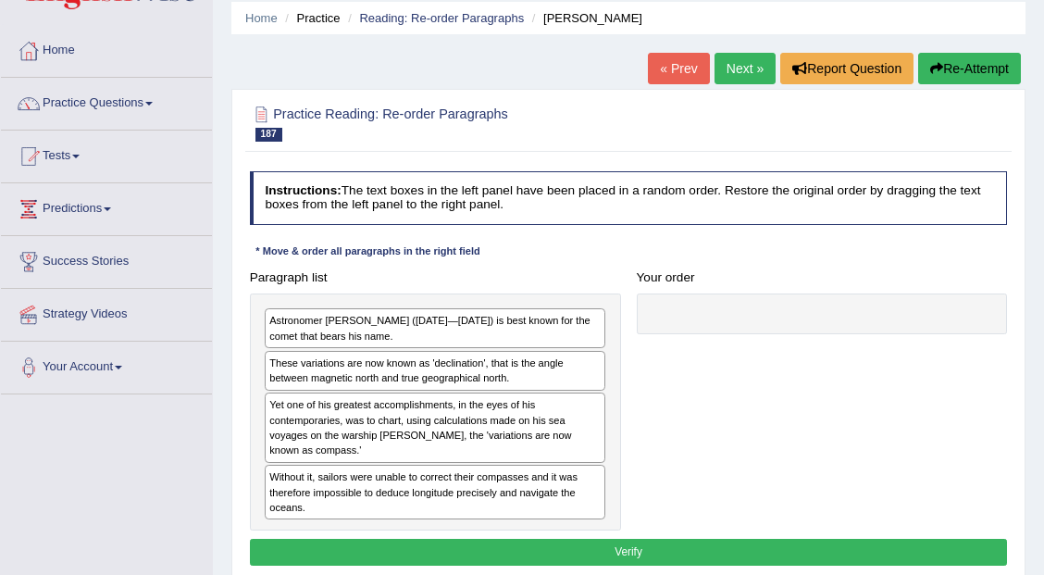
scroll to position [61, 0]
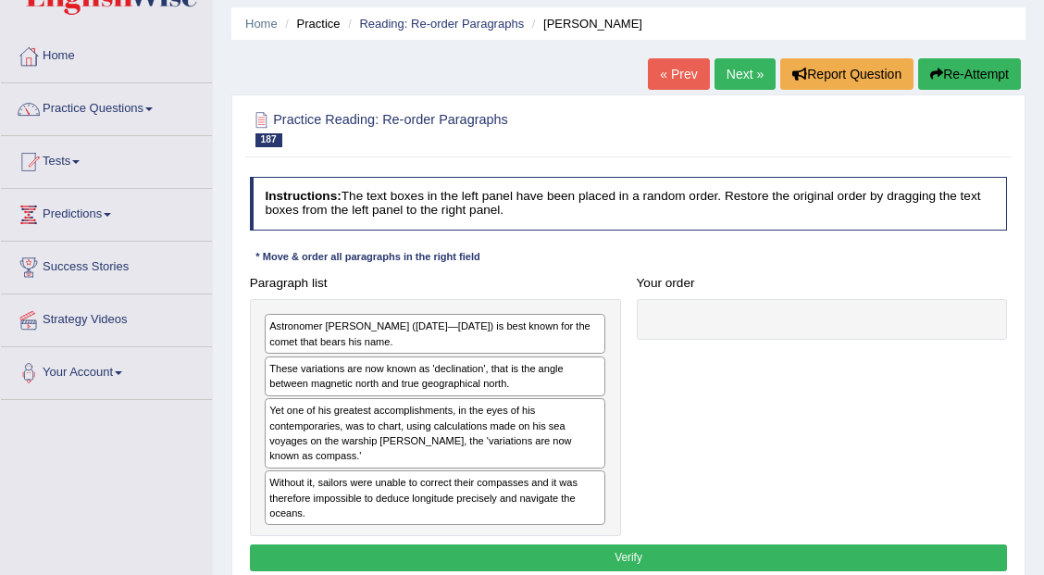
click at [725, 74] on link "Next »" at bounding box center [744, 73] width 61 height 31
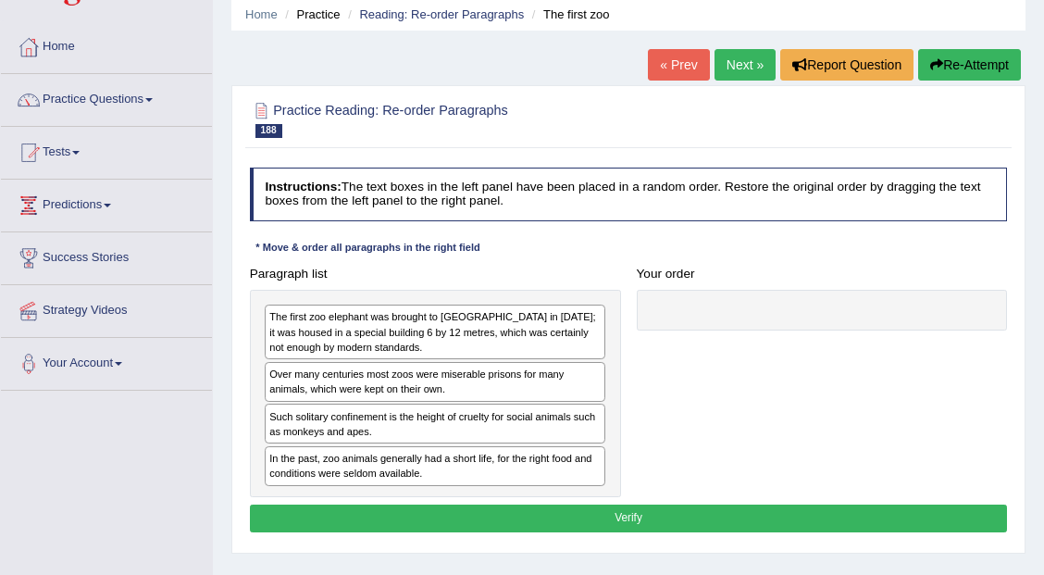
scroll to position [61, 0]
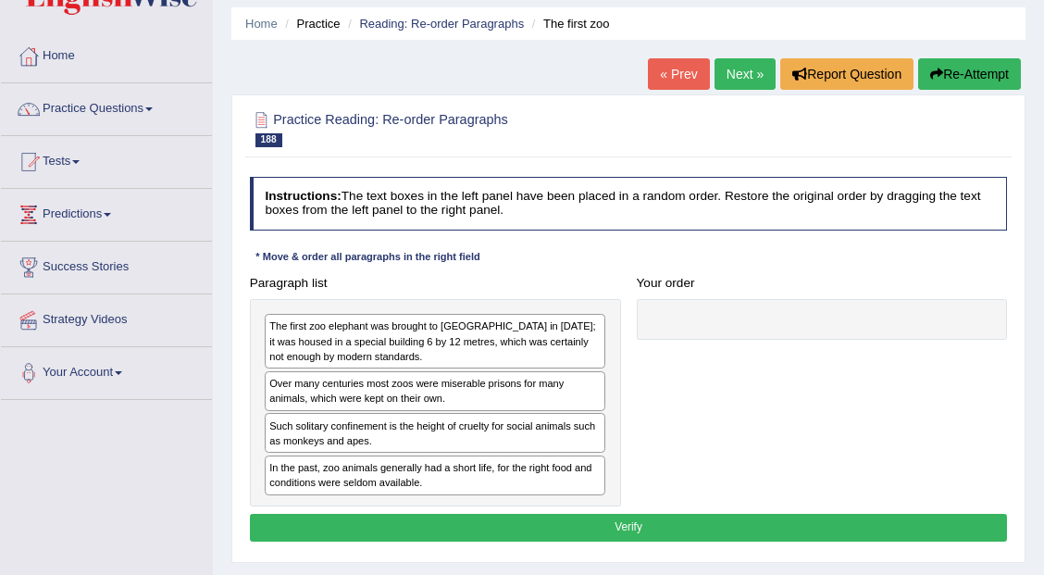
click at [737, 68] on link "Next »" at bounding box center [744, 73] width 61 height 31
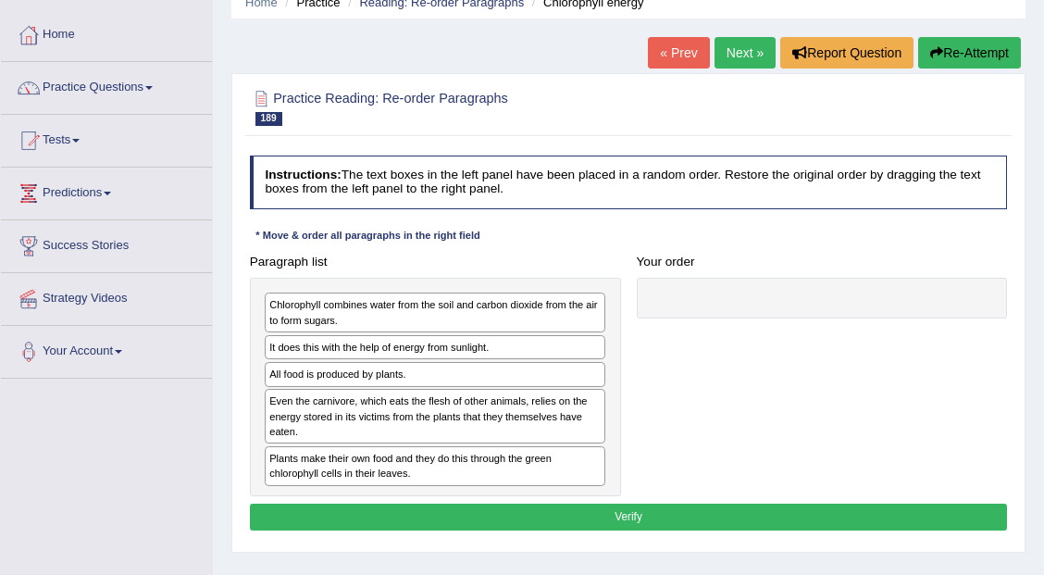
scroll to position [123, 0]
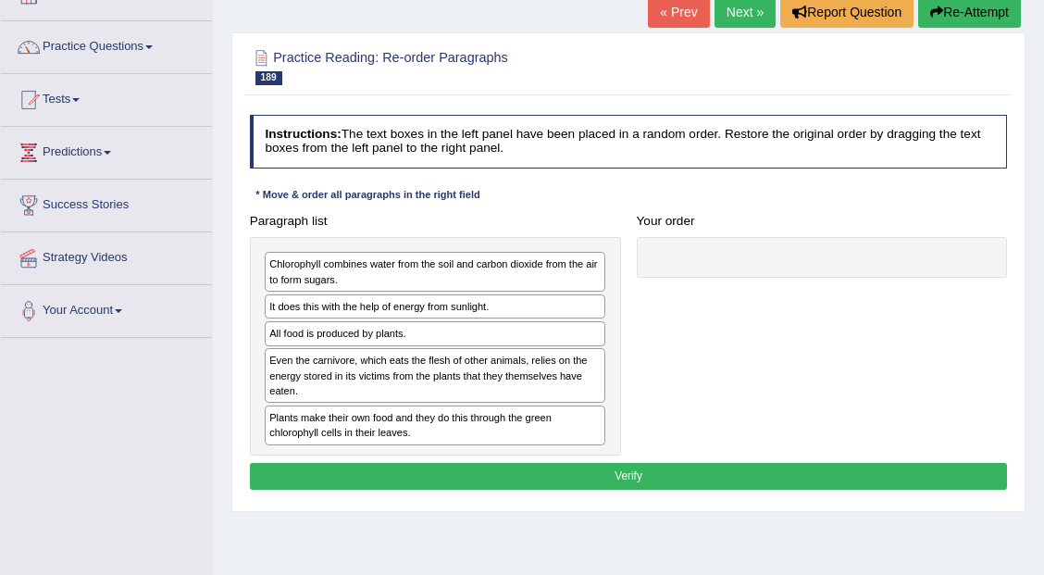
click at [749, 19] on link "Next »" at bounding box center [744, 11] width 61 height 31
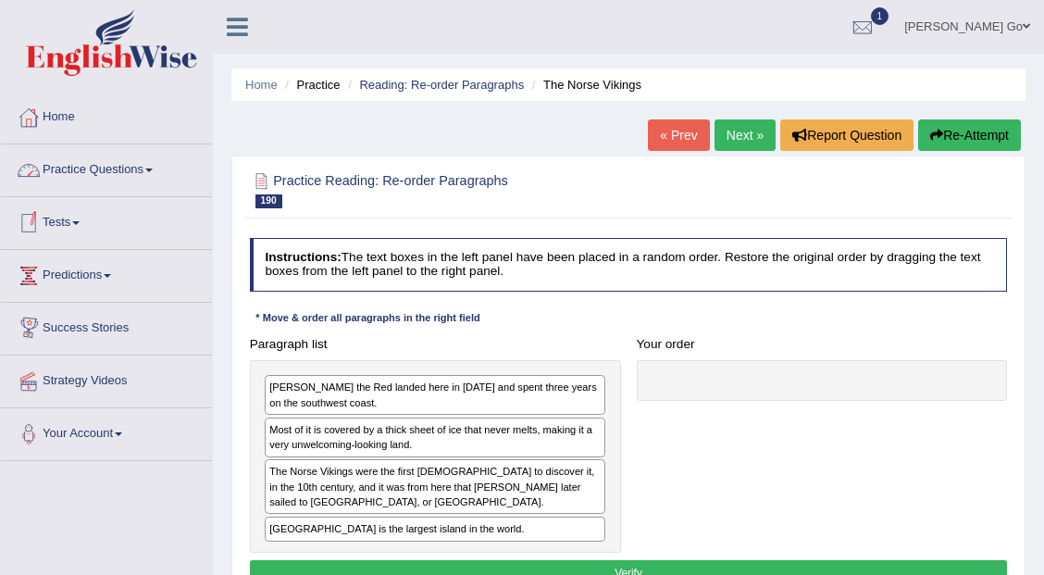
click at [81, 157] on link "Practice Questions" at bounding box center [106, 167] width 211 height 46
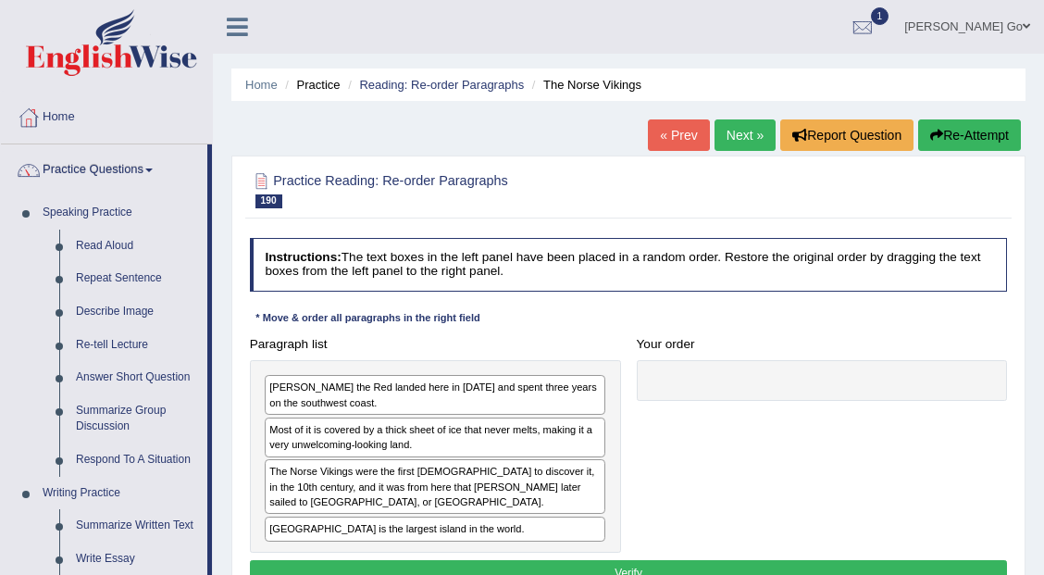
click at [744, 134] on link "Next »" at bounding box center [744, 134] width 61 height 31
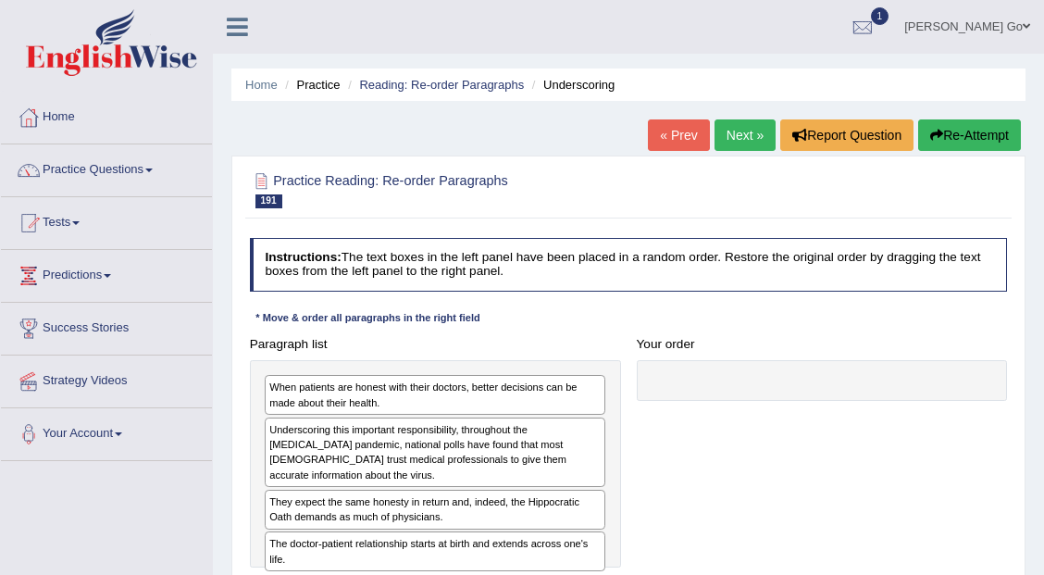
click at [741, 136] on link "Next »" at bounding box center [744, 134] width 61 height 31
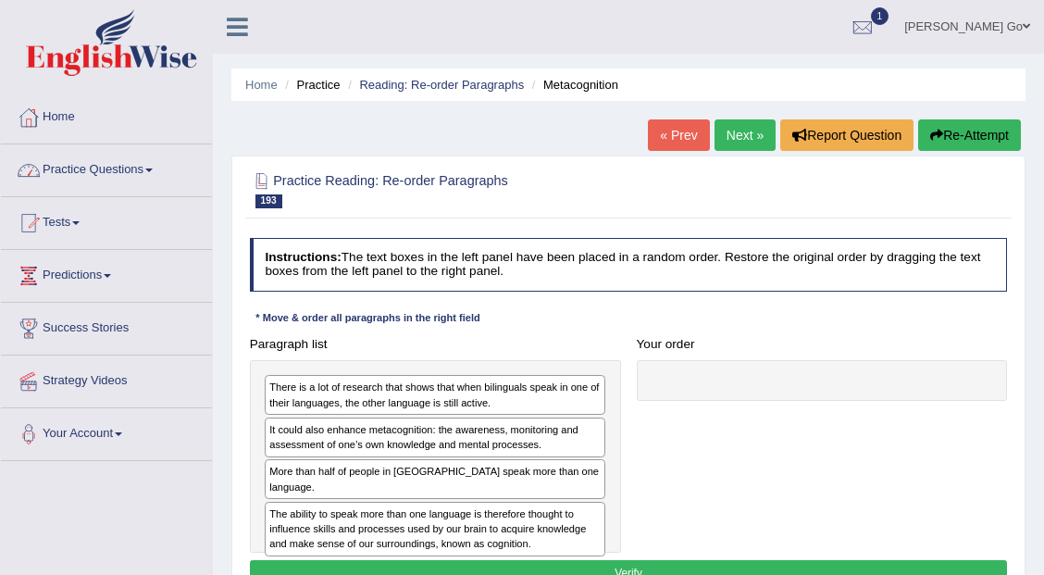
click at [81, 166] on link "Practice Questions" at bounding box center [106, 167] width 211 height 46
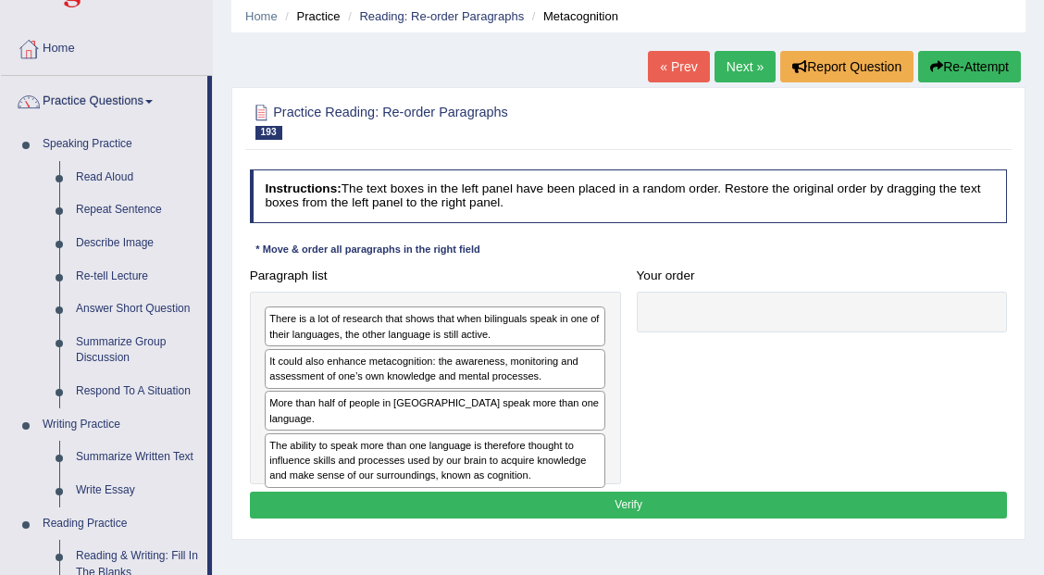
scroll to position [61, 0]
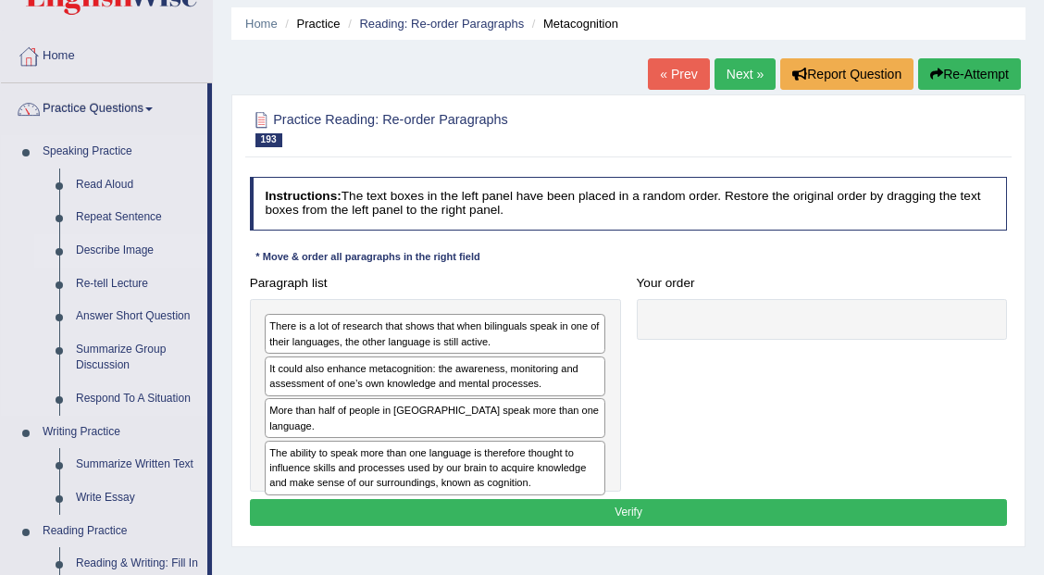
click at [147, 237] on link "Describe Image" at bounding box center [138, 250] width 140 height 33
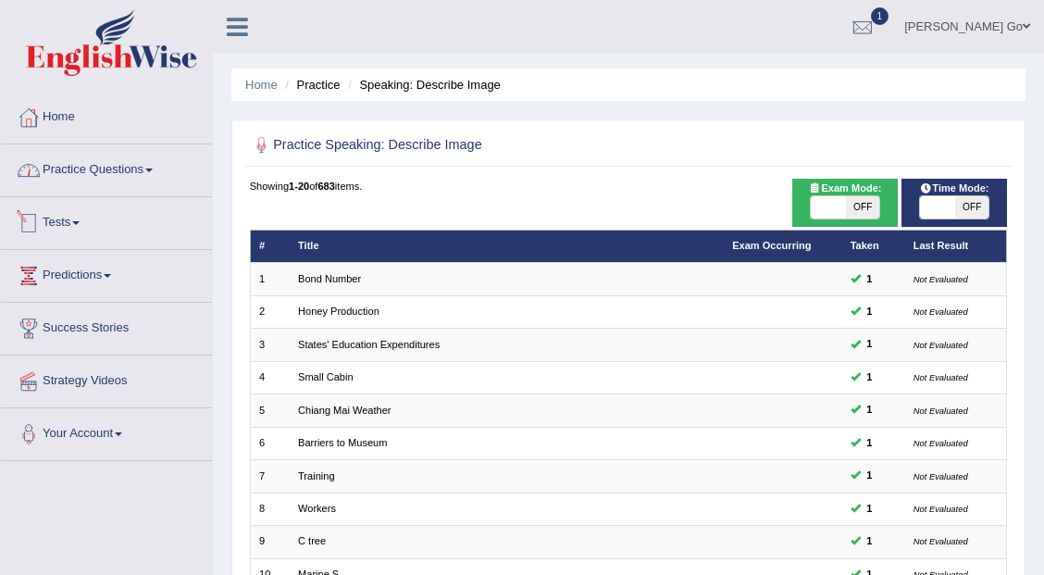
click at [159, 156] on link "Practice Questions" at bounding box center [106, 167] width 211 height 46
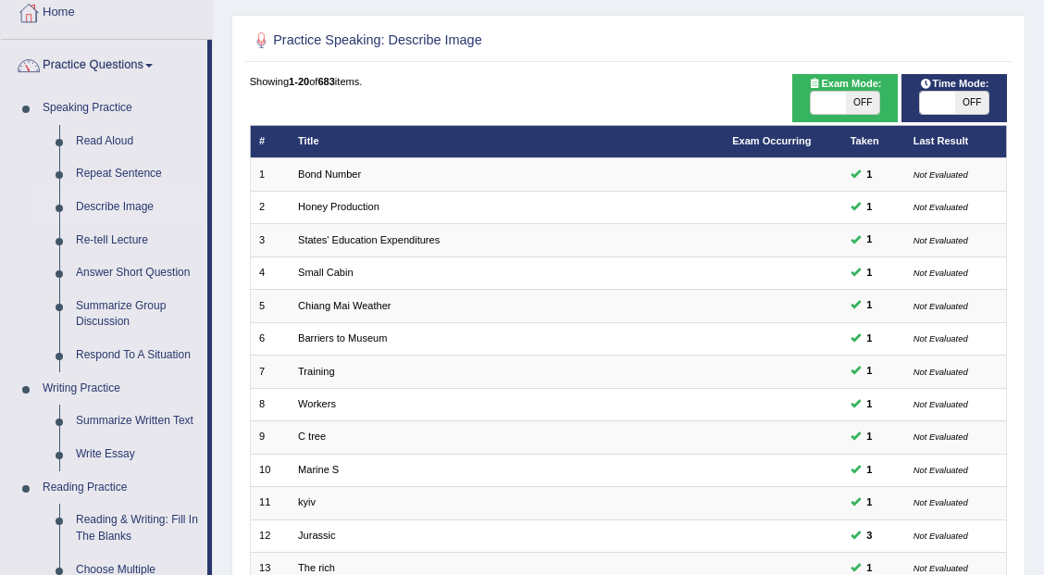
scroll to position [61, 0]
